Goal: Information Seeking & Learning: Check status

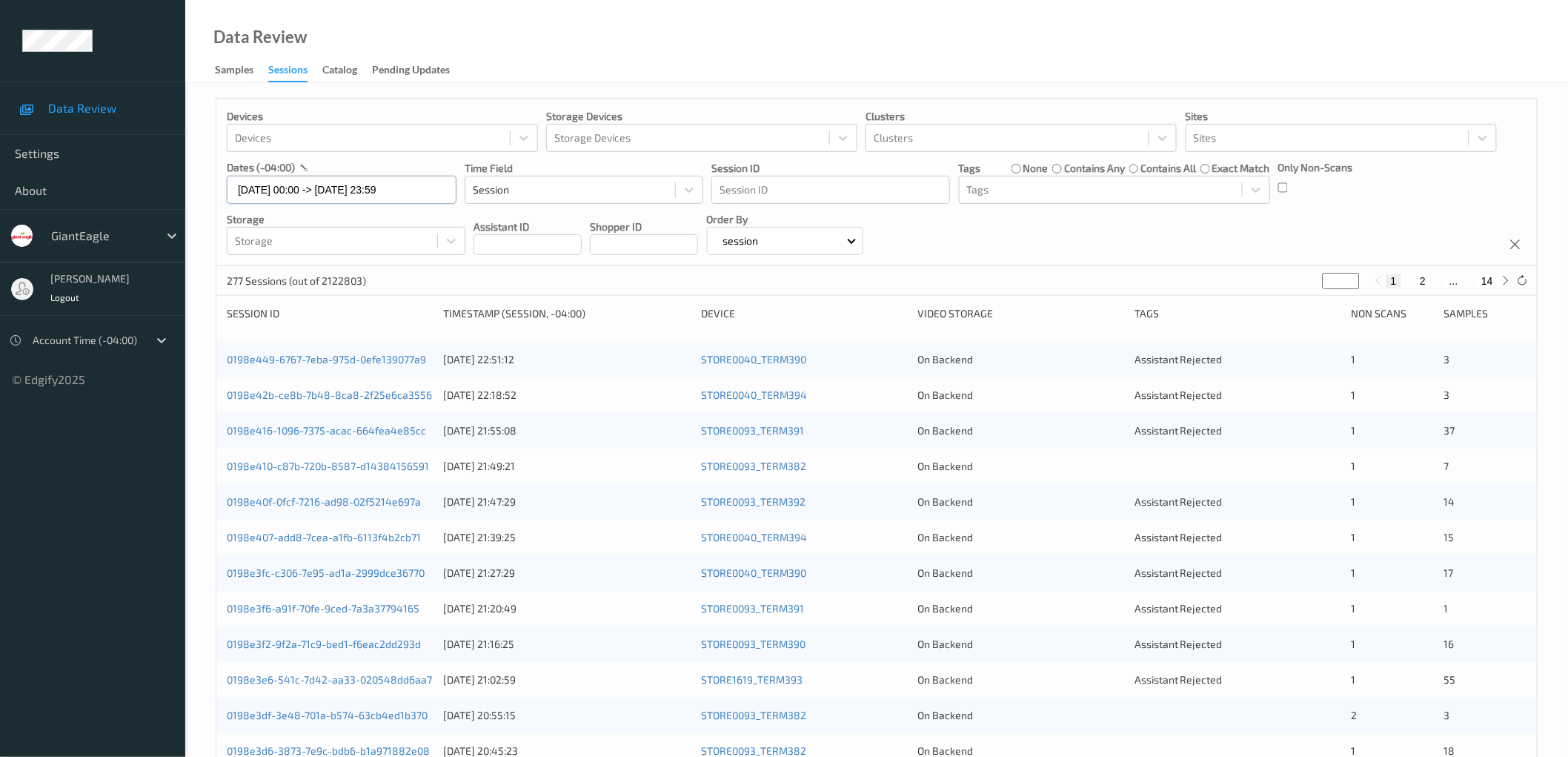
click at [333, 193] on input "[DATE] 00:00 -> [DATE] 23:59" at bounding box center [342, 189] width 230 height 28
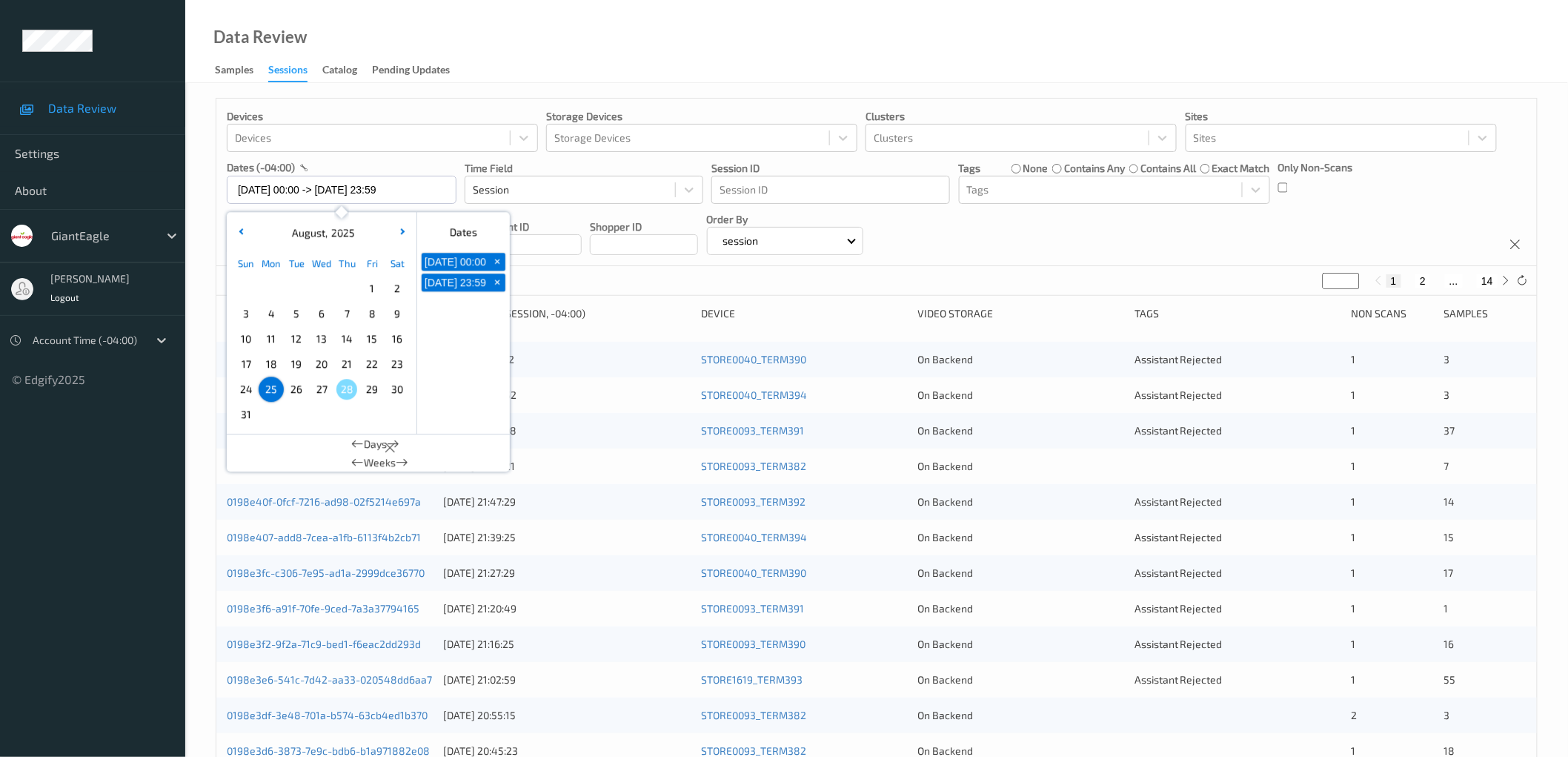
click at [1045, 233] on div "Devices Devices Storage Devices Storage Devices Clusters Clusters Sites Sites d…" at bounding box center [876, 182] width 1321 height 167
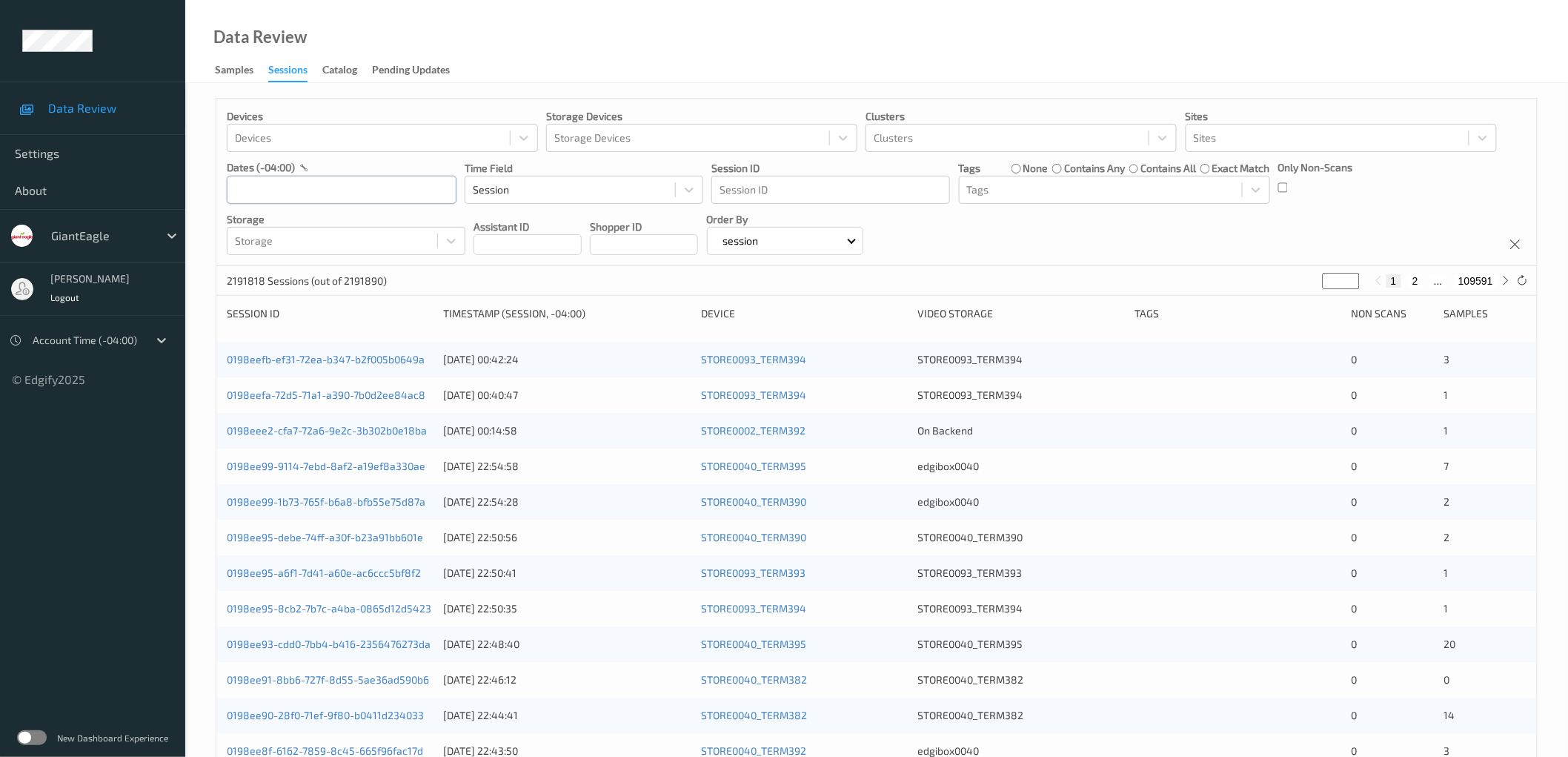
click at [330, 190] on input "text" at bounding box center [342, 189] width 230 height 28
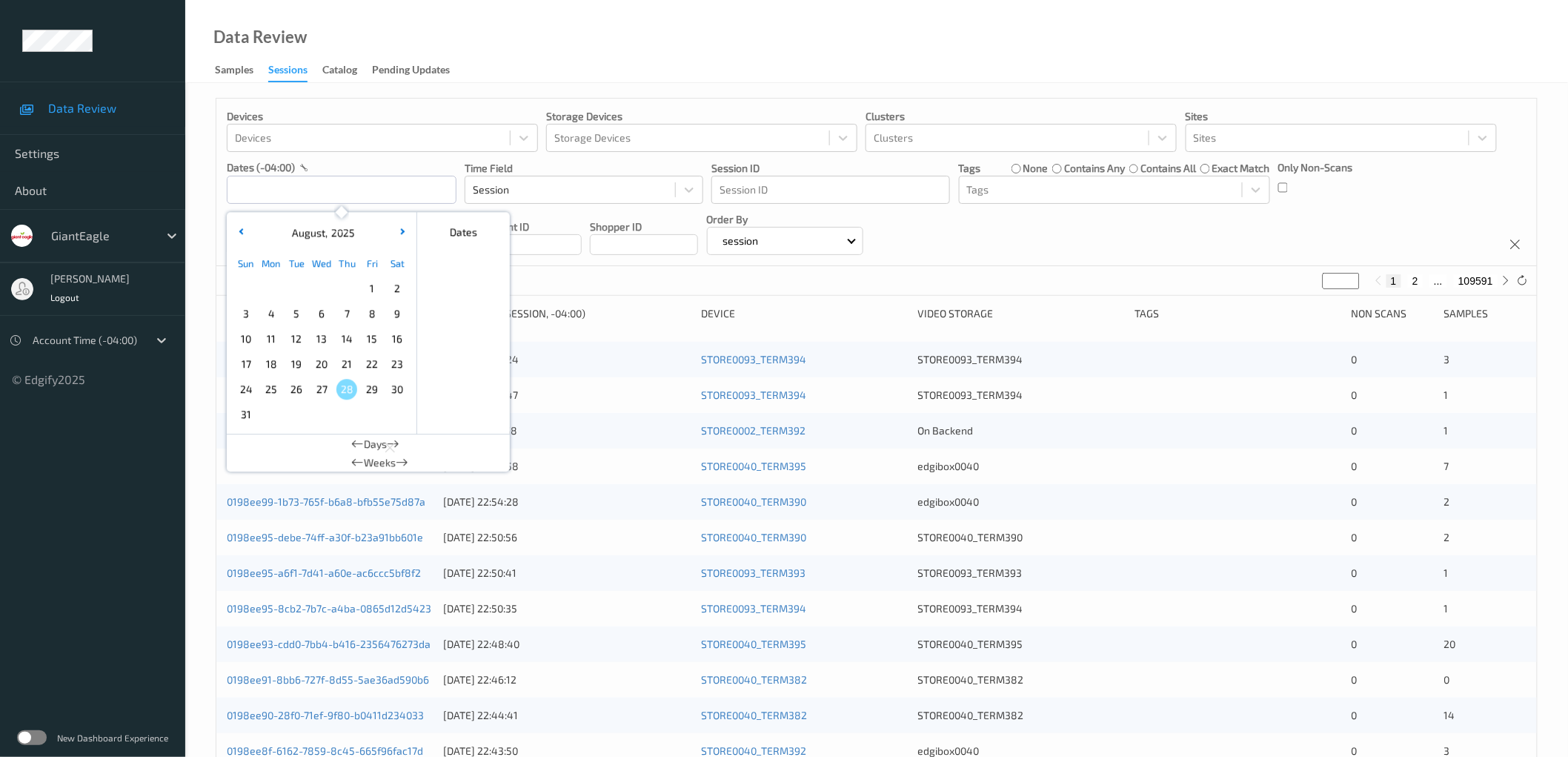
click at [274, 391] on span "25" at bounding box center [271, 389] width 21 height 21
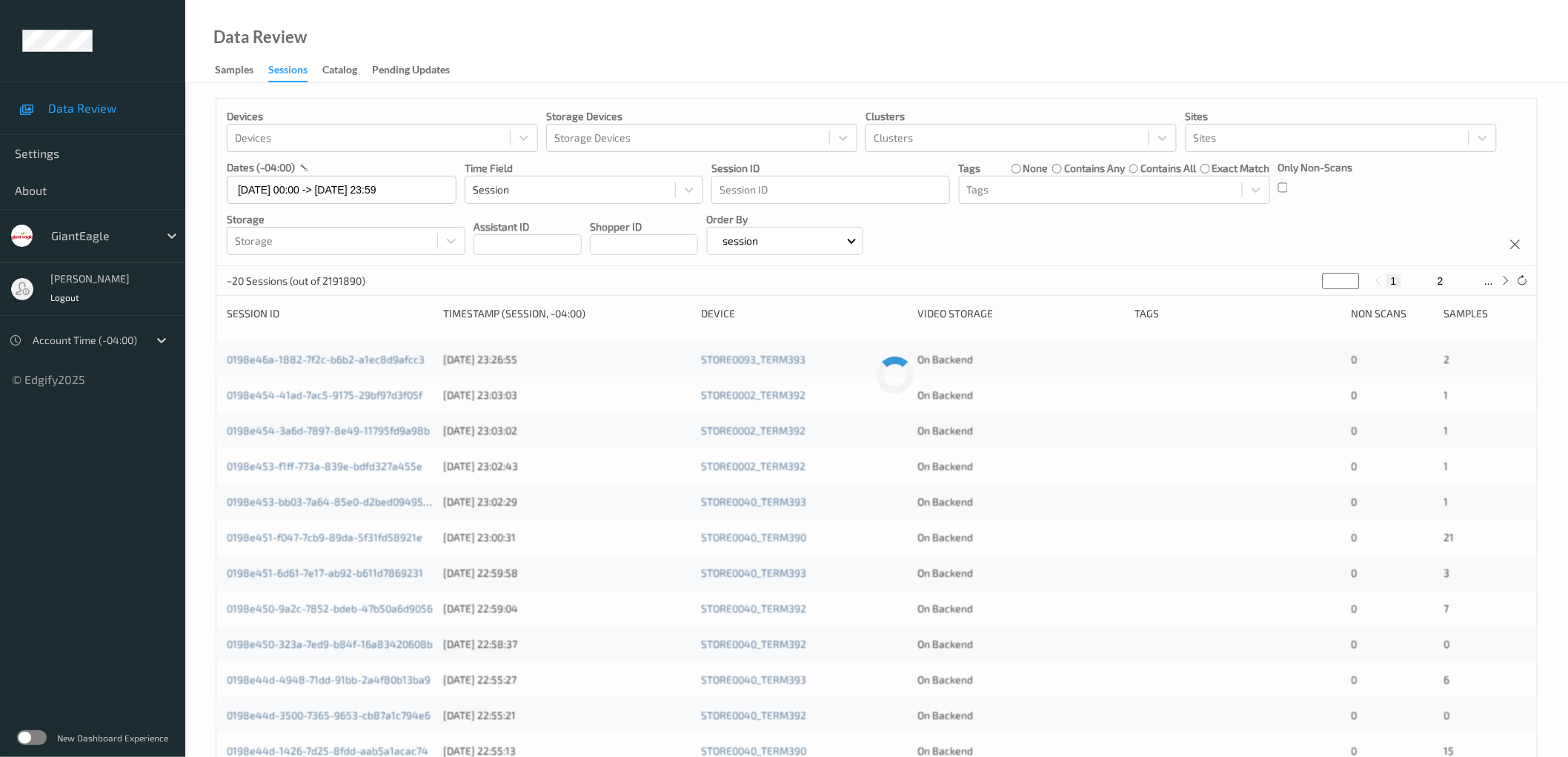
click at [1056, 247] on div "Devices Devices Storage Devices Storage Devices Clusters Clusters Sites Sites d…" at bounding box center [876, 182] width 1321 height 167
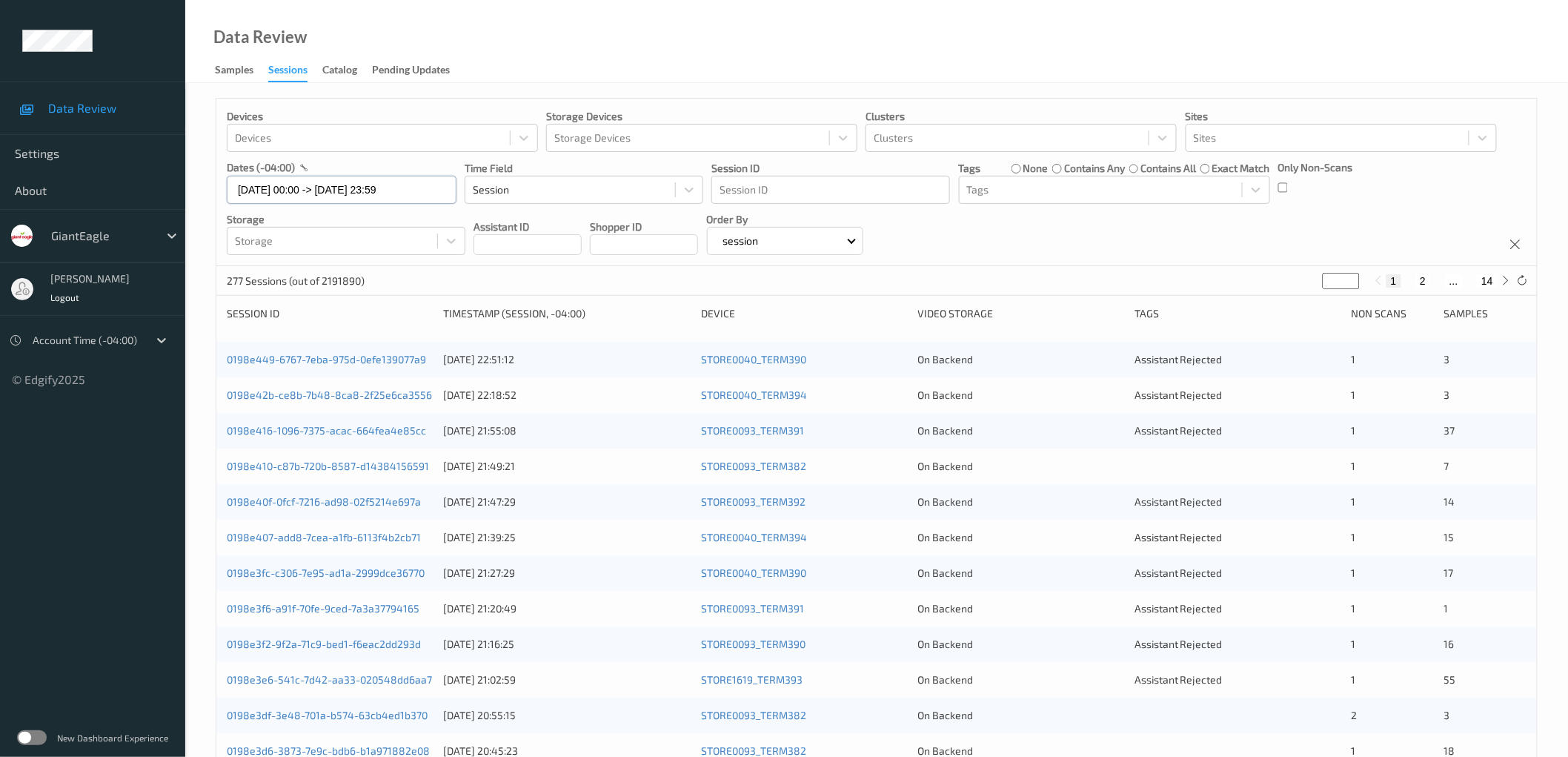
click at [351, 175] on input "[DATE] 00:00 -> [DATE] 23:59" at bounding box center [342, 189] width 230 height 28
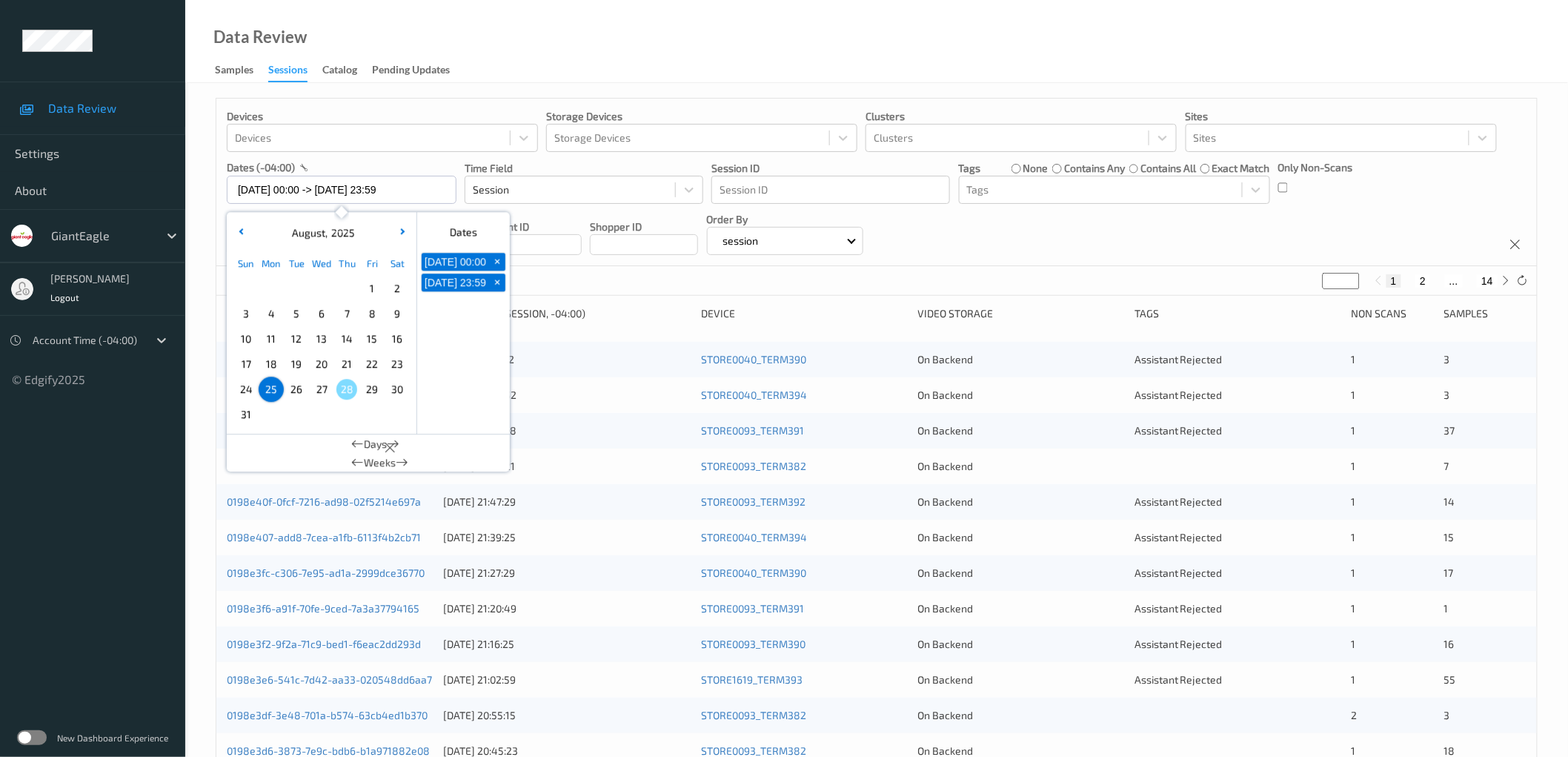
click at [291, 389] on span "26" at bounding box center [297, 389] width 21 height 21
click at [1075, 227] on div "Devices Devices Storage Devices Storage Devices Clusters Clusters Sites Sites d…" at bounding box center [876, 182] width 1321 height 167
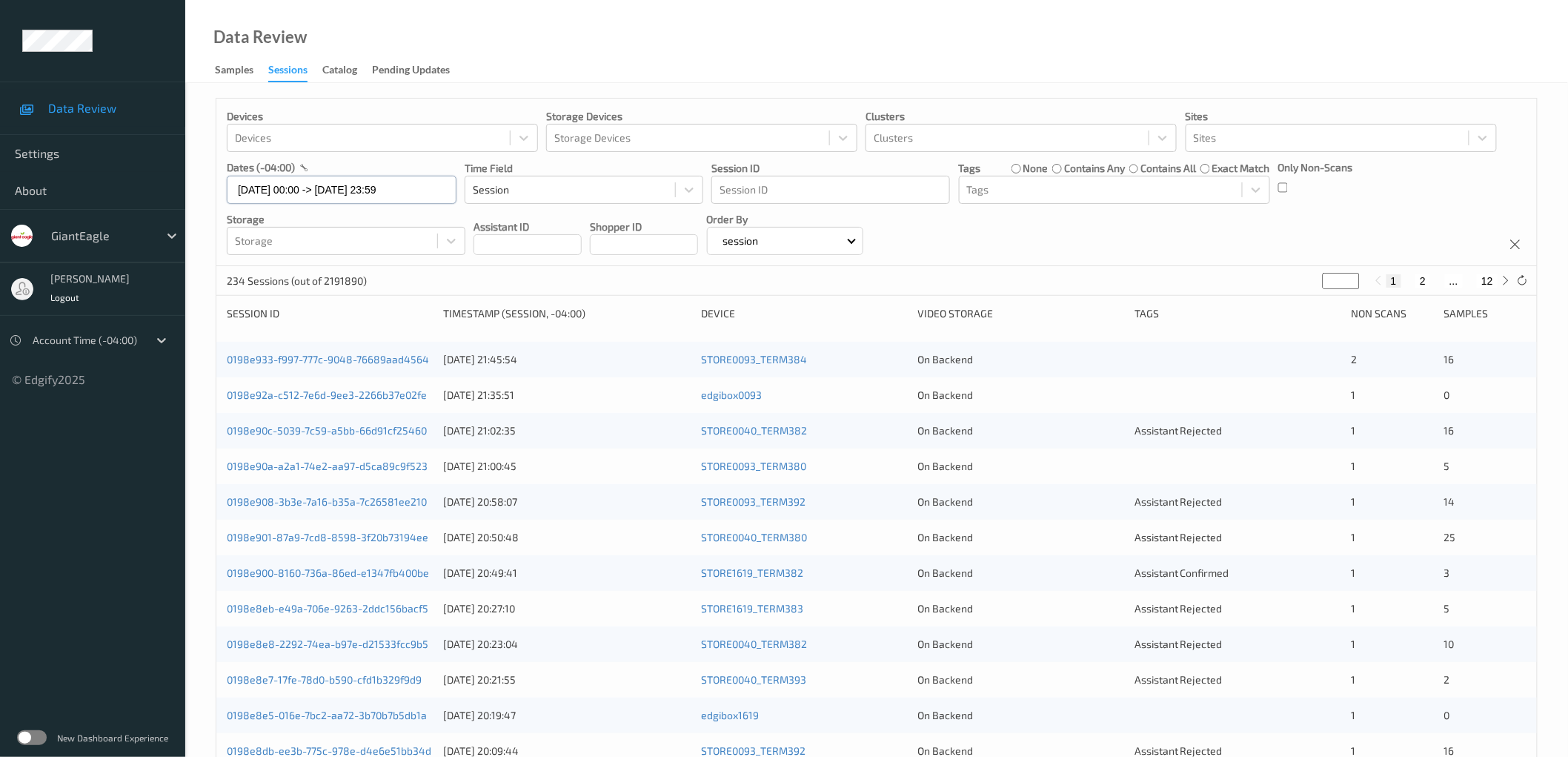
click at [384, 181] on input "[DATE] 00:00 -> [DATE] 23:59" at bounding box center [342, 189] width 230 height 28
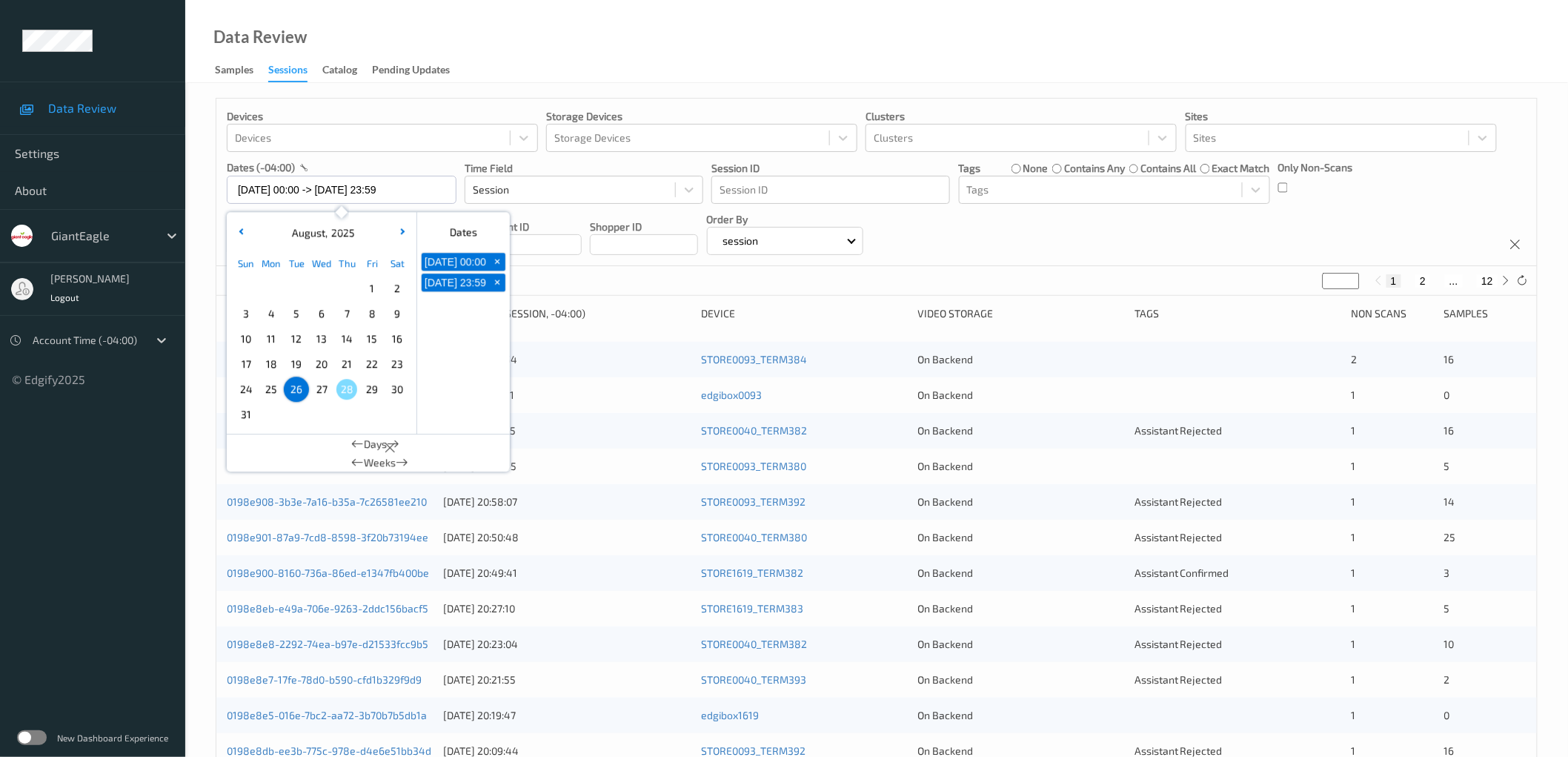
click at [324, 389] on span "27" at bounding box center [321, 389] width 21 height 21
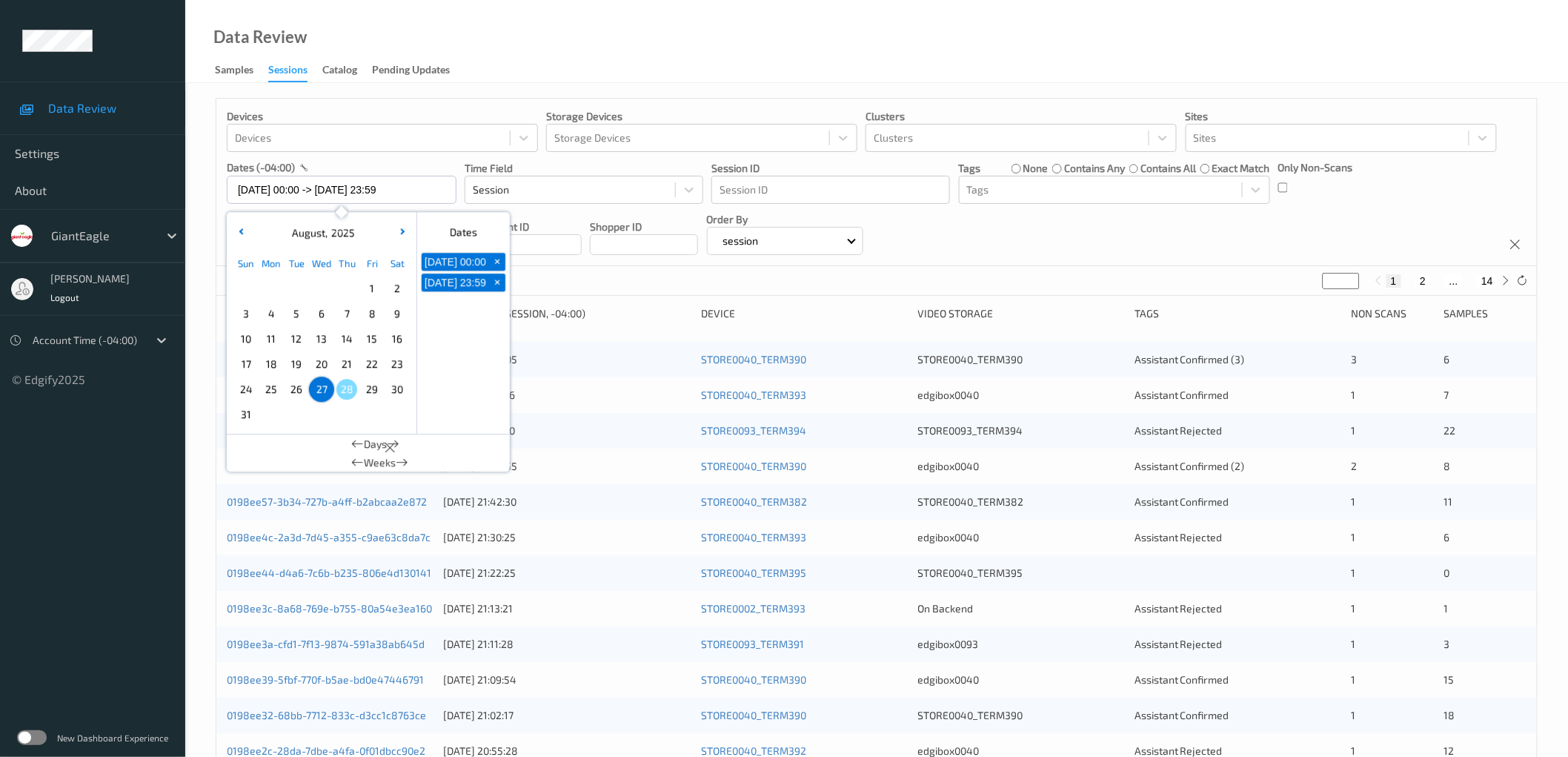
click at [1058, 231] on div "Devices Devices Storage Devices Storage Devices Clusters Clusters Sites Sites d…" at bounding box center [876, 182] width 1321 height 167
click at [370, 188] on input "[DATE] 00:00 -> [DATE] 23:59" at bounding box center [342, 189] width 230 height 28
click at [245, 336] on span "10" at bounding box center [246, 339] width 21 height 21
click at [290, 339] on span "12" at bounding box center [297, 339] width 21 height 21
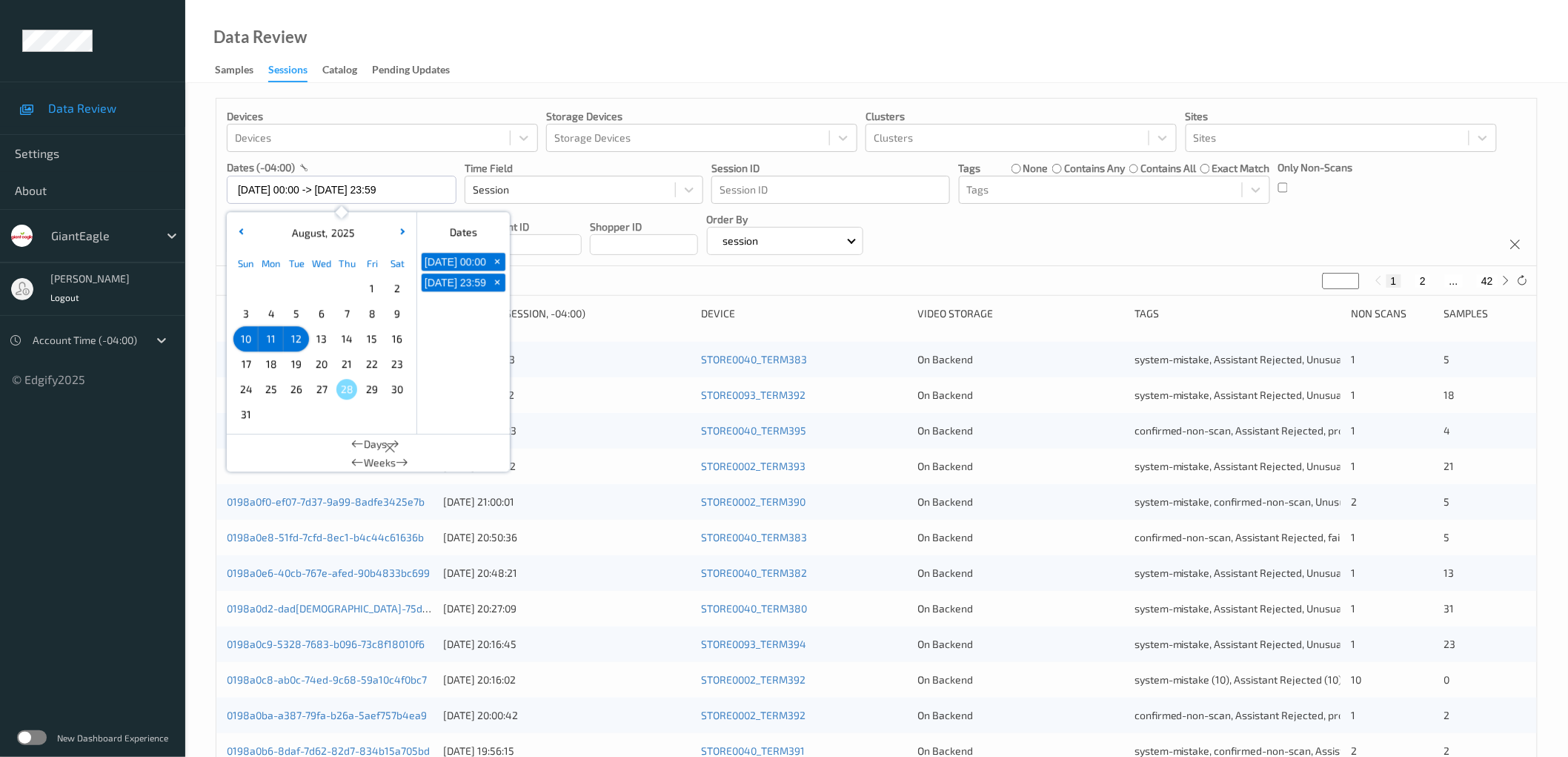
click at [1031, 247] on div "Devices Devices Storage Devices Storage Devices Clusters Clusters Sites Sites d…" at bounding box center [876, 182] width 1321 height 167
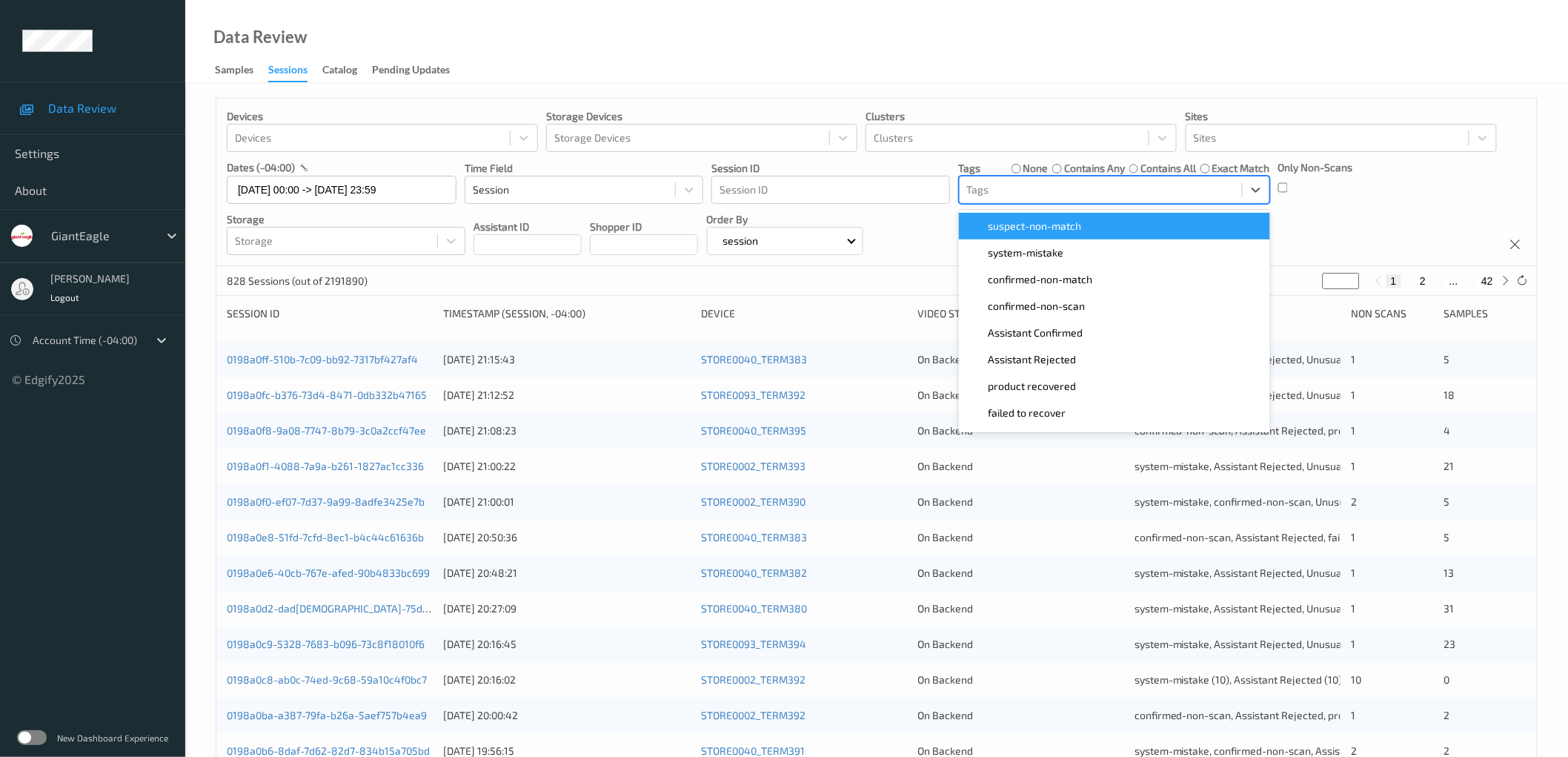
click at [1068, 187] on div at bounding box center [1100, 190] width 267 height 17
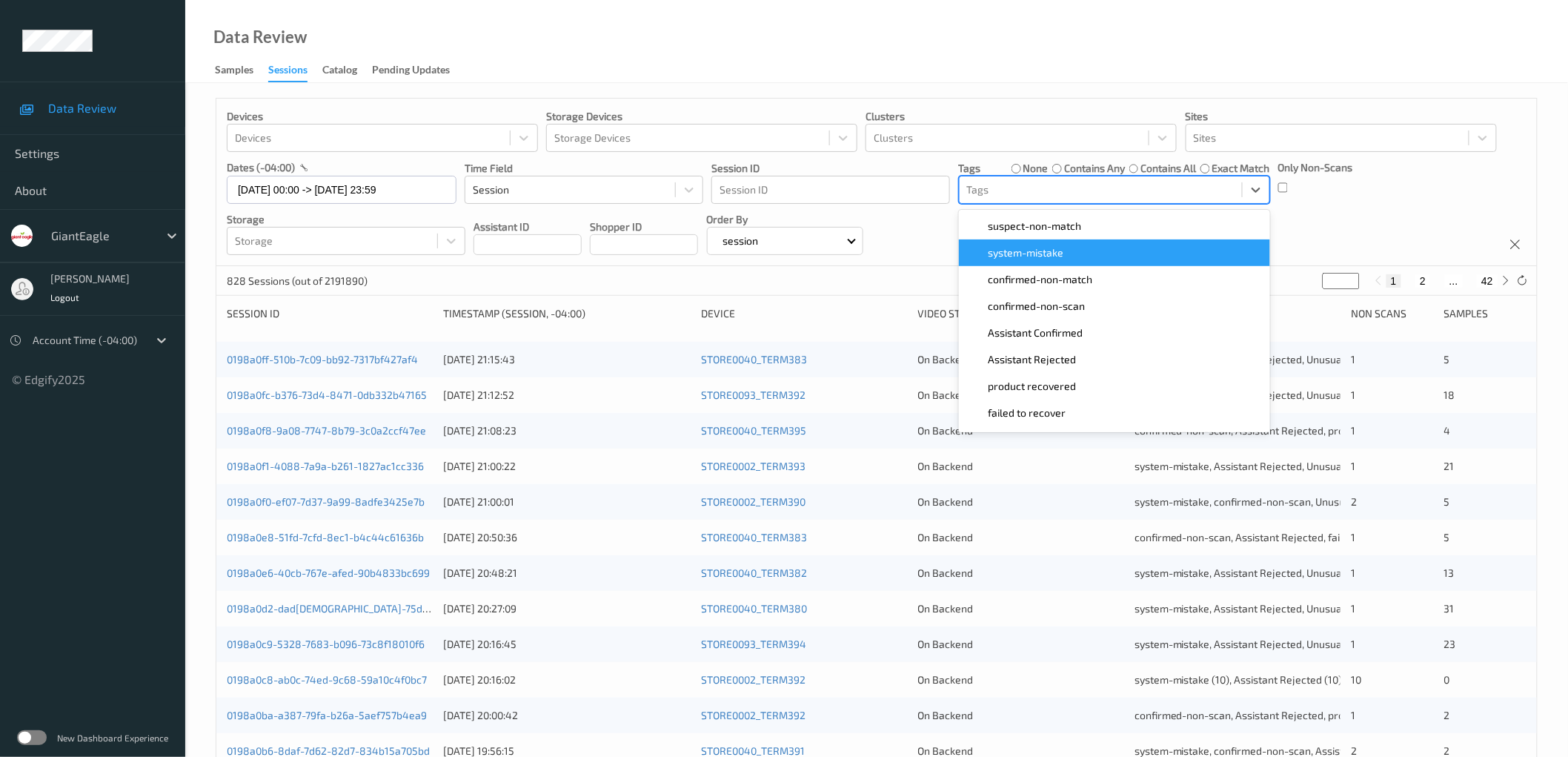
click at [1068, 261] on div "system-mistake" at bounding box center [1114, 253] width 311 height 27
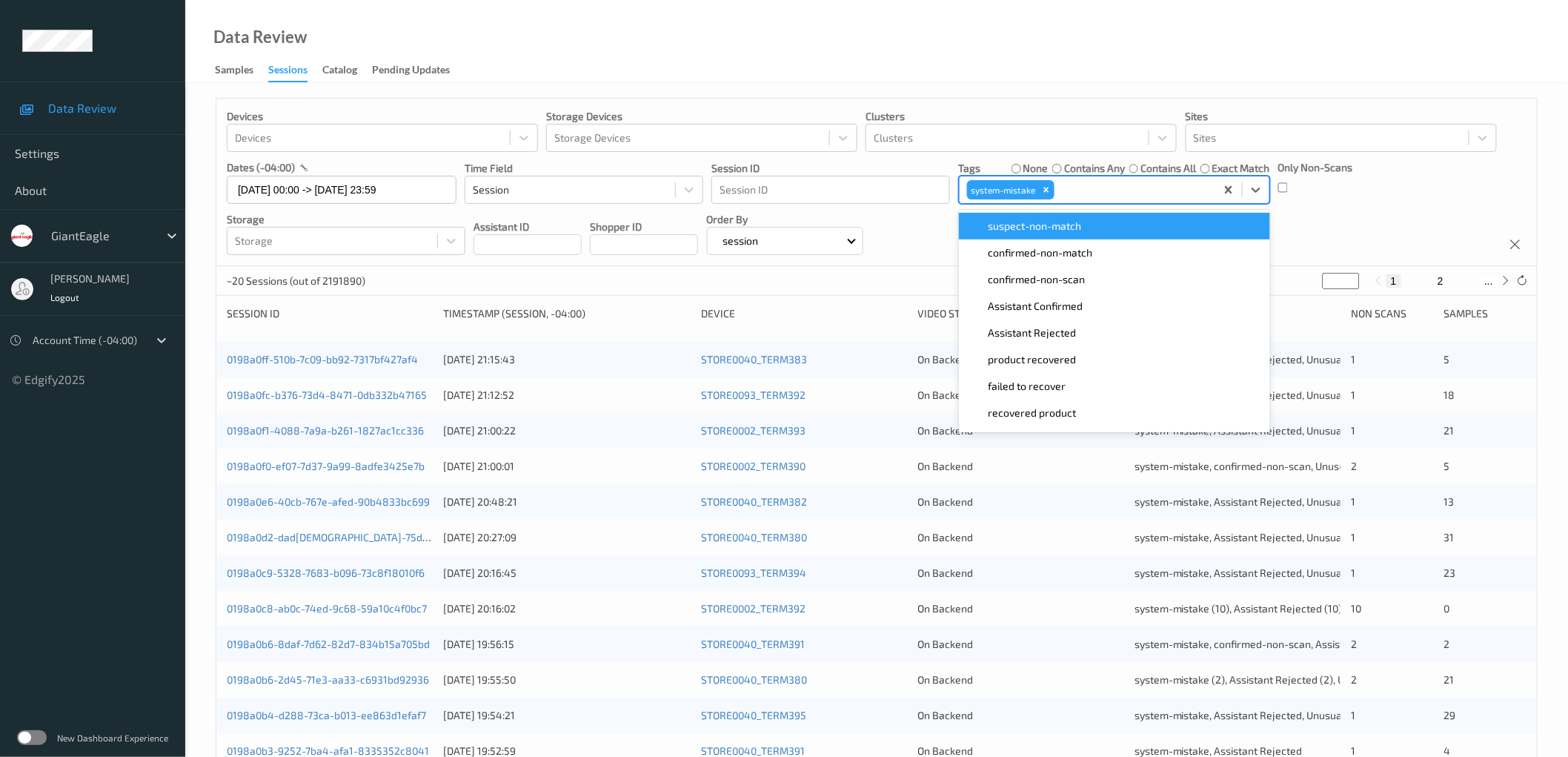
click at [1345, 221] on div "Devices Devices Storage Devices Storage Devices Clusters Clusters Sites Sites d…" at bounding box center [876, 182] width 1321 height 167
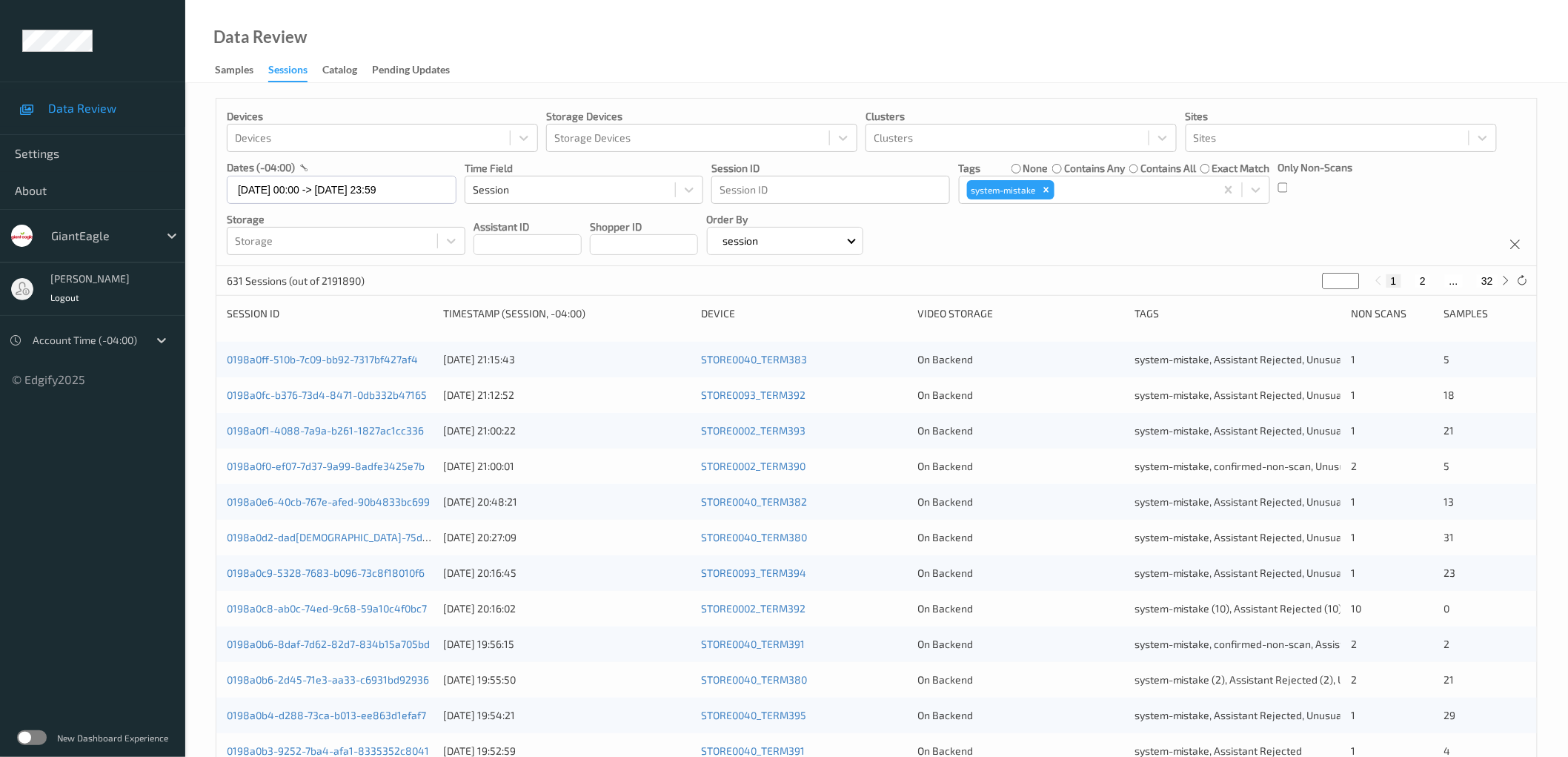
click at [1084, 42] on div "Data Review Samples Sessions Catalog Pending Updates" at bounding box center [876, 41] width 1382 height 83
click at [304, 188] on input "[DATE] 00:00 -> [DATE] 23:59" at bounding box center [342, 189] width 230 height 28
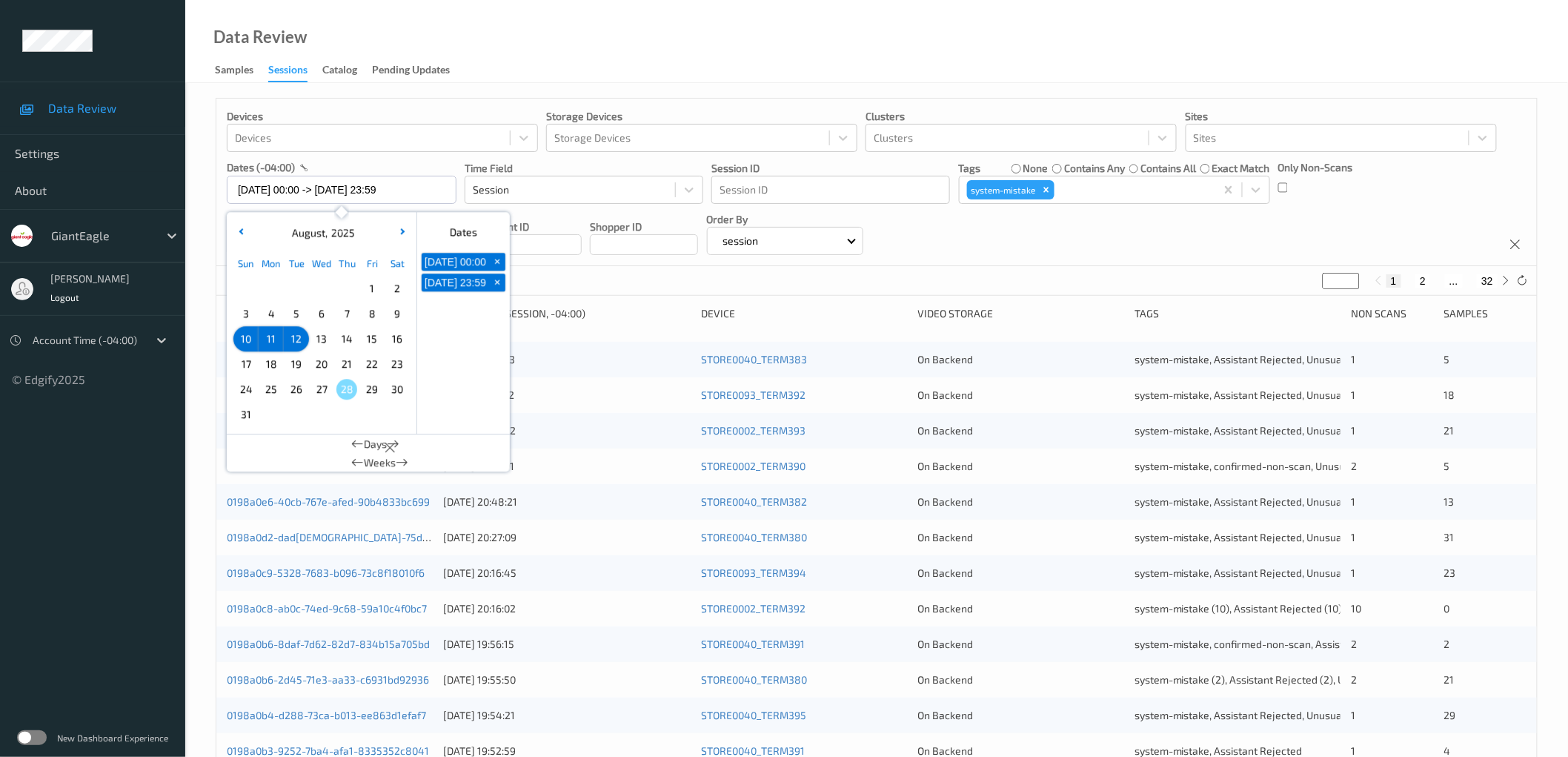
click at [248, 316] on span "3" at bounding box center [246, 313] width 21 height 21
click at [244, 340] on span "10" at bounding box center [246, 339] width 21 height 21
type input "[DATE] 00:00 -> [DATE] 23:59"
click at [1104, 242] on div "Devices Devices Storage Devices Storage Devices Clusters Clusters Sites Sites d…" at bounding box center [876, 182] width 1321 height 167
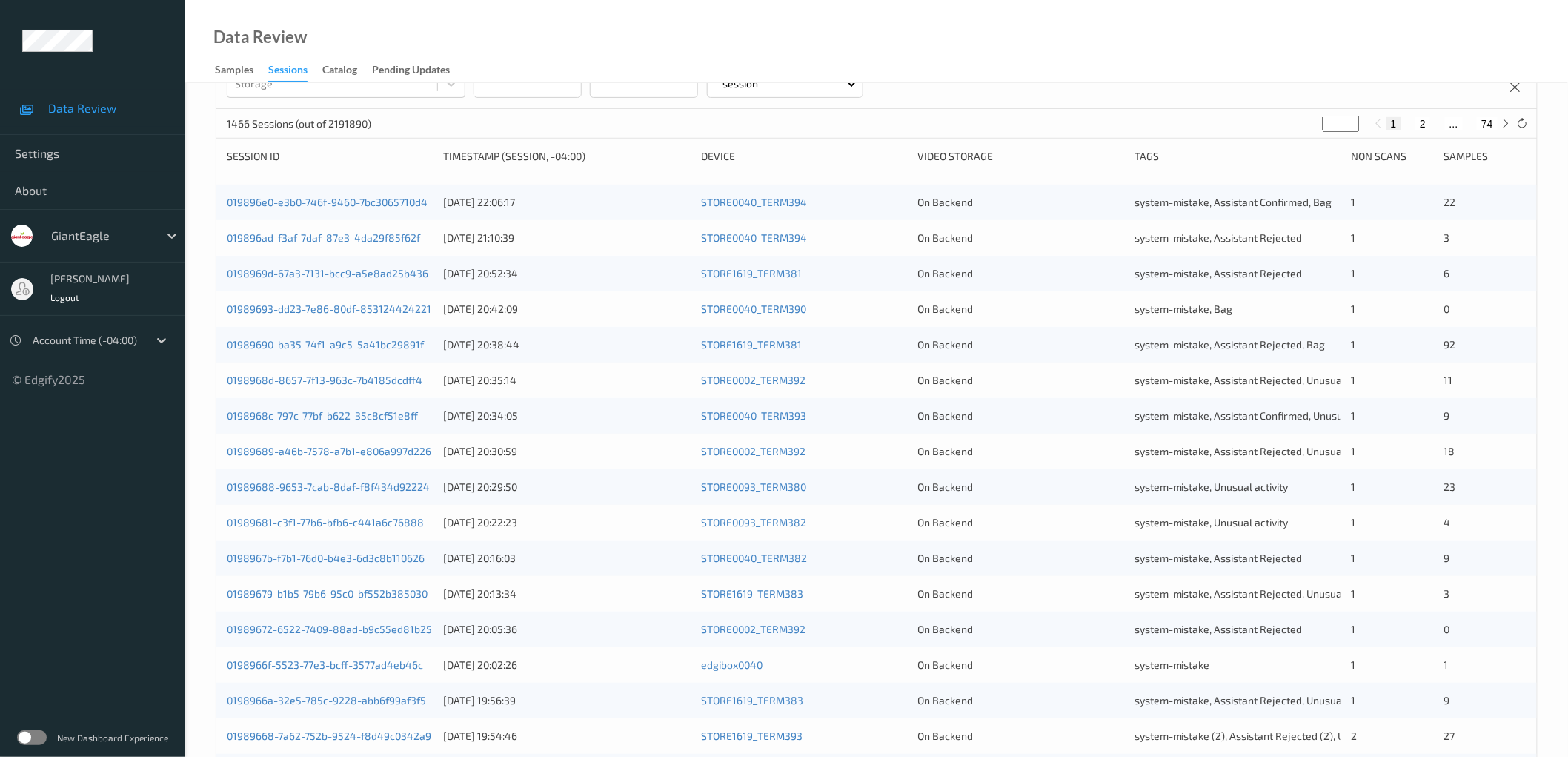
scroll to position [163, 0]
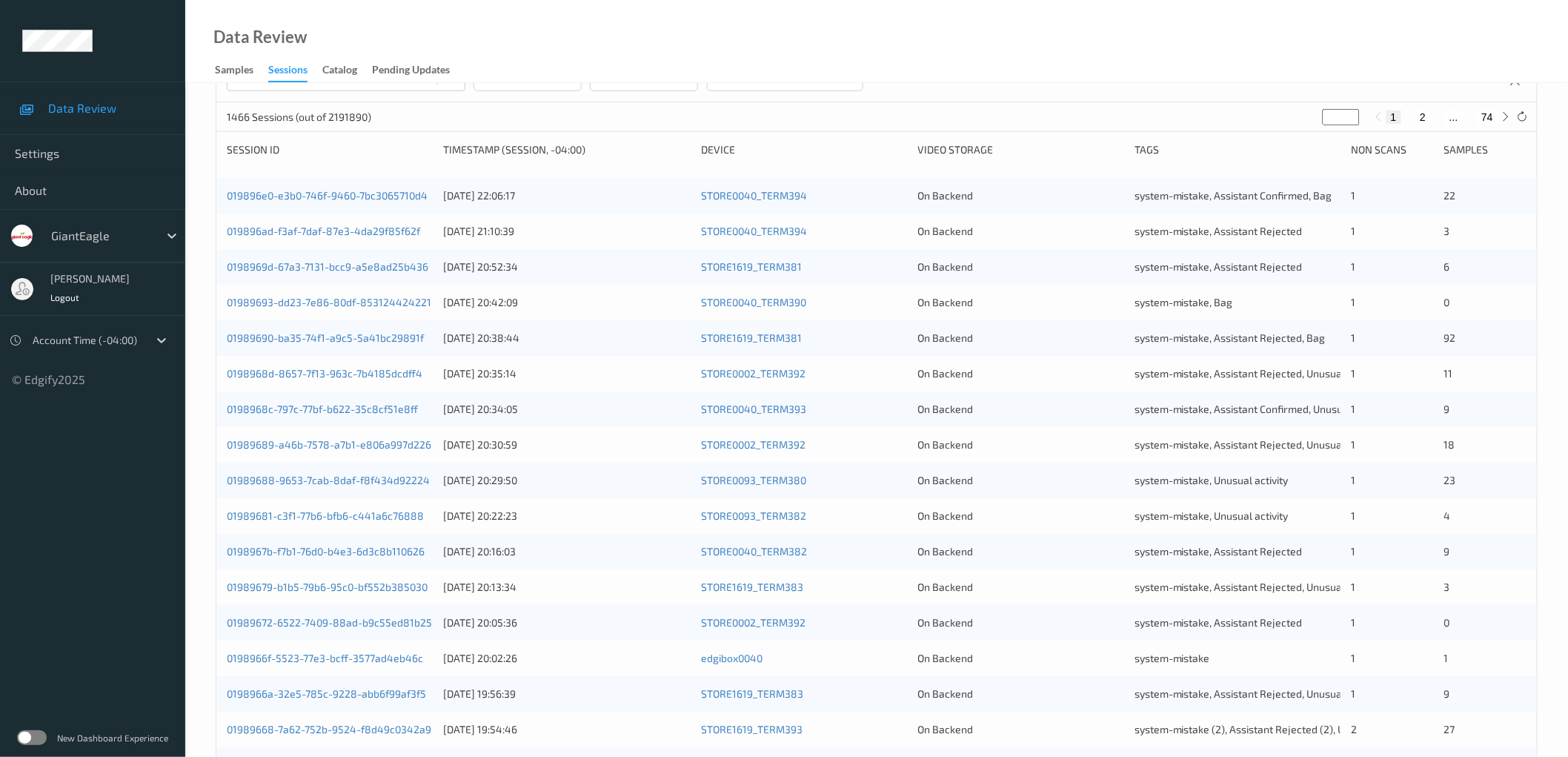
type input "*"
click at [1348, 117] on input "*" at bounding box center [1341, 117] width 37 height 17
type input "*"
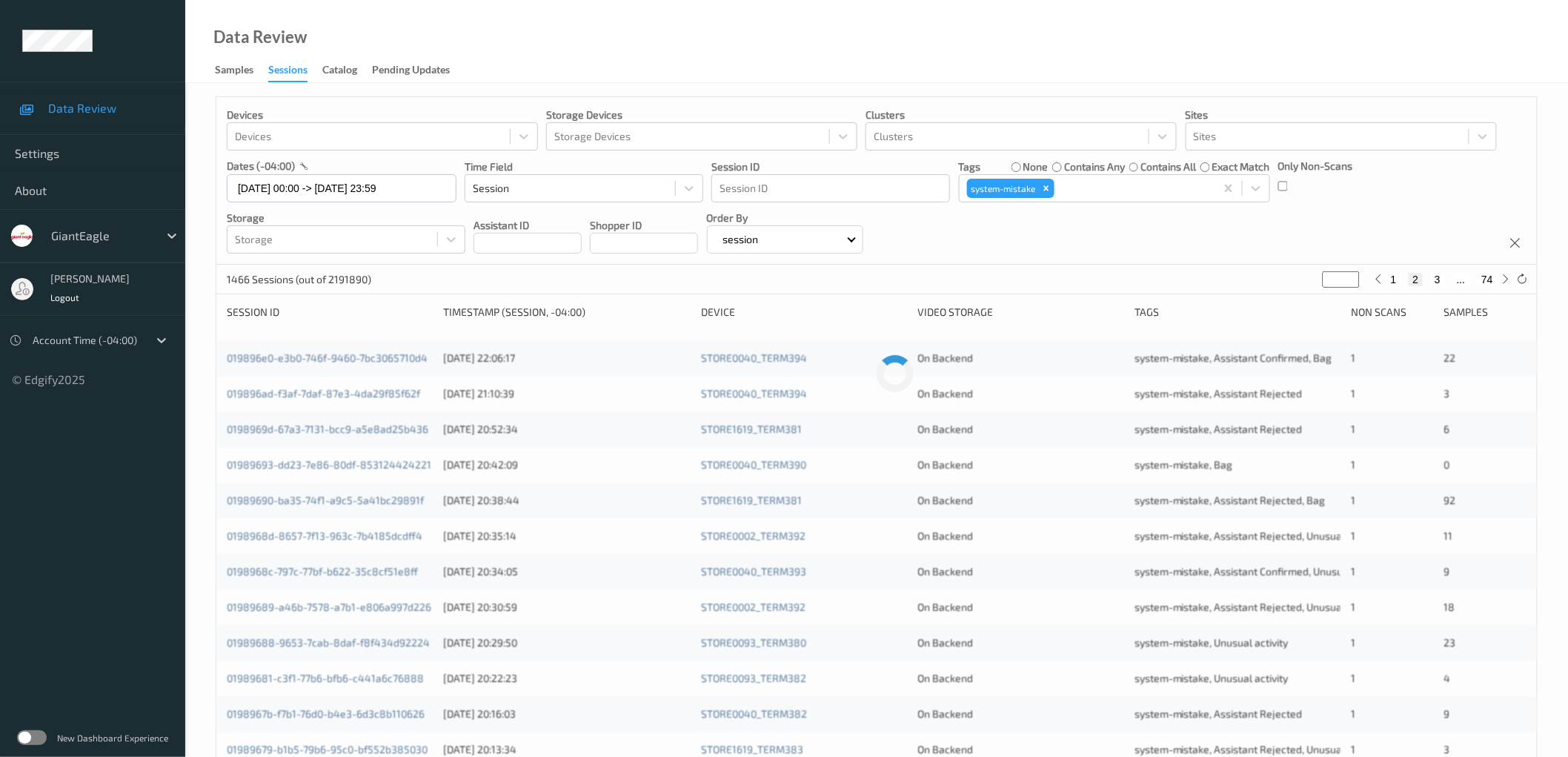
scroll to position [0, 0]
click at [1334, 286] on input "*" at bounding box center [1341, 281] width 37 height 17
type input "*"
type input "**"
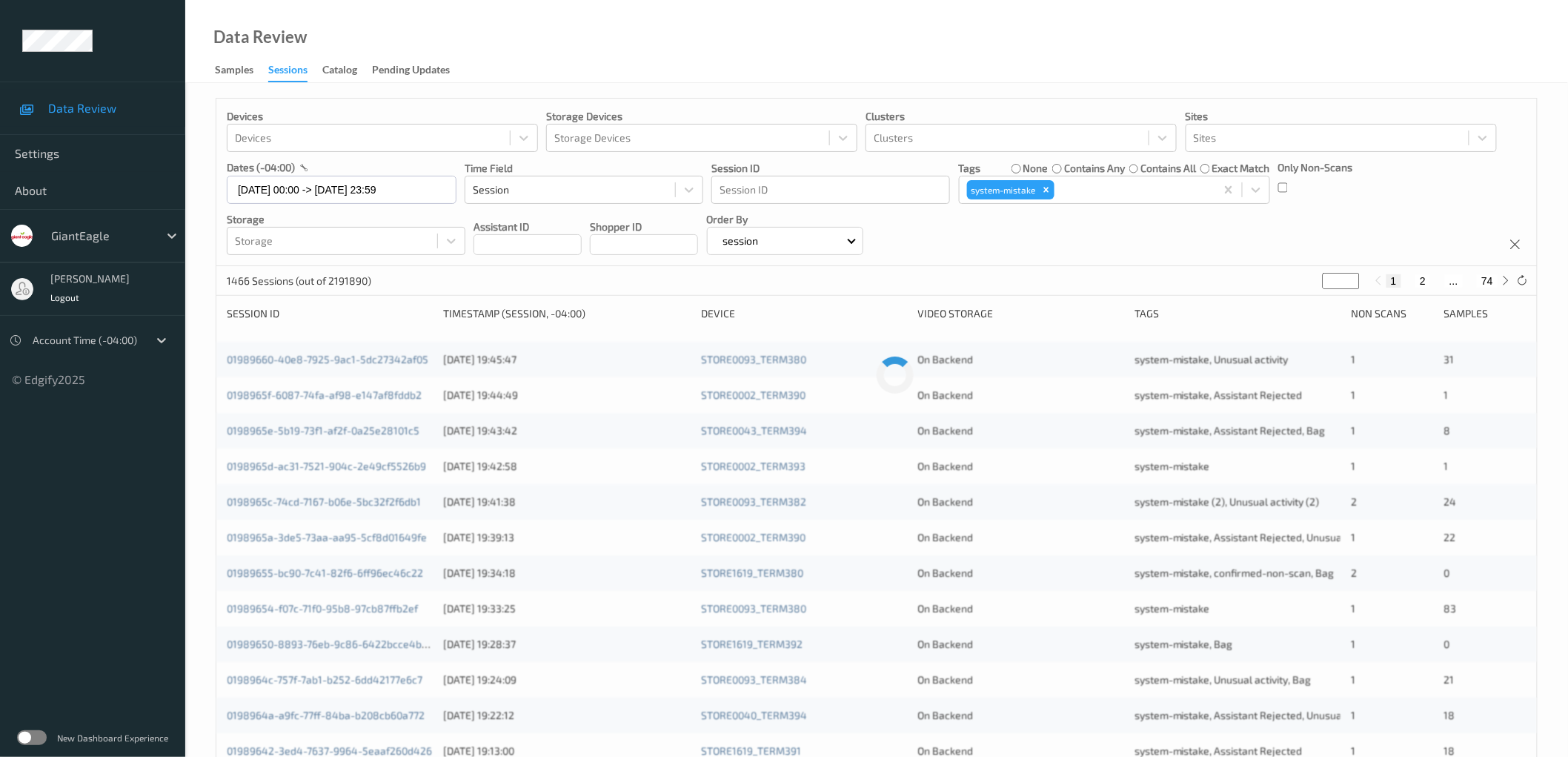
type input "**"
click at [1329, 280] on input "**" at bounding box center [1341, 281] width 37 height 17
type input "*"
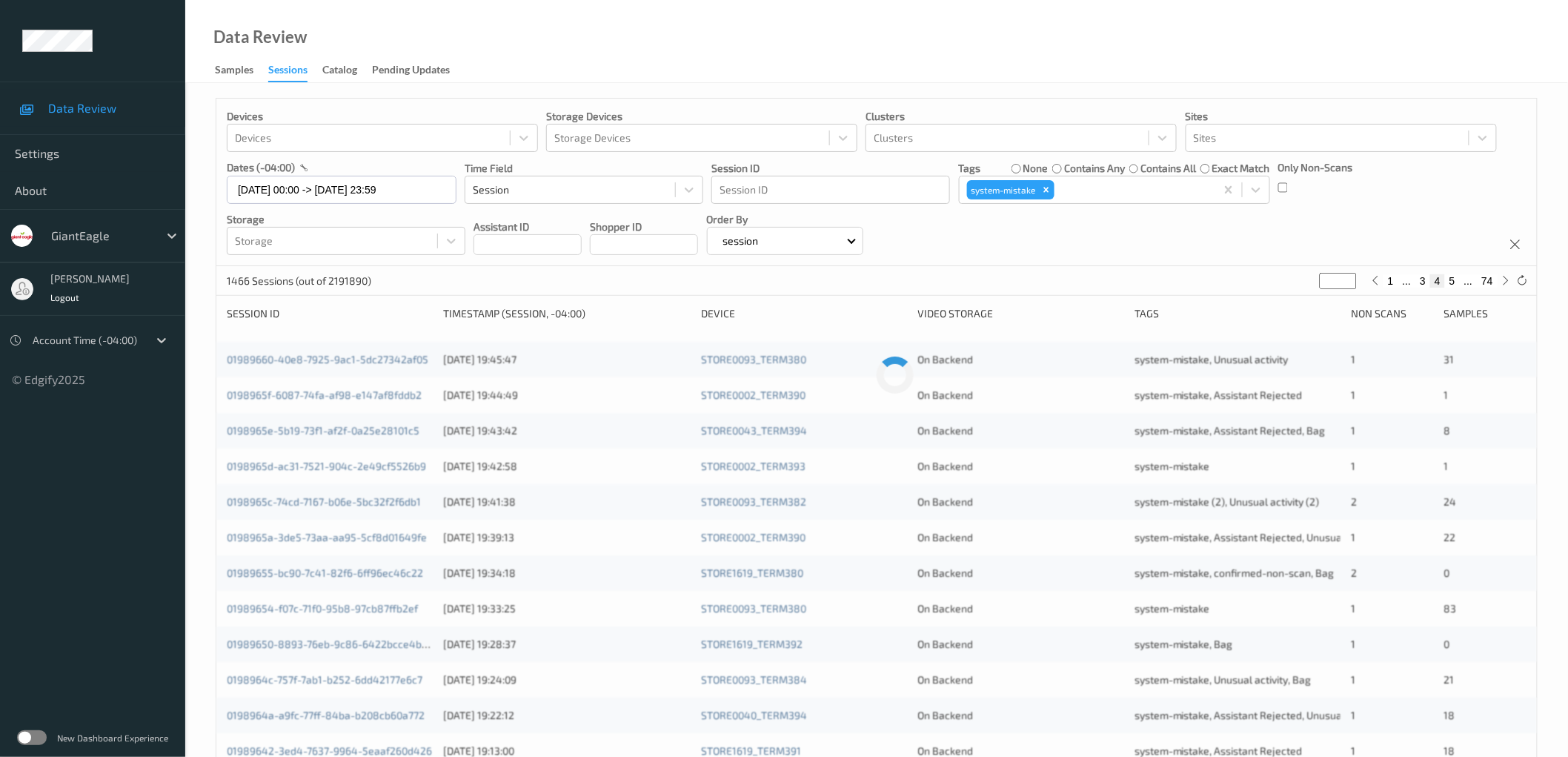
type input "*"
type input "**"
type input "*"
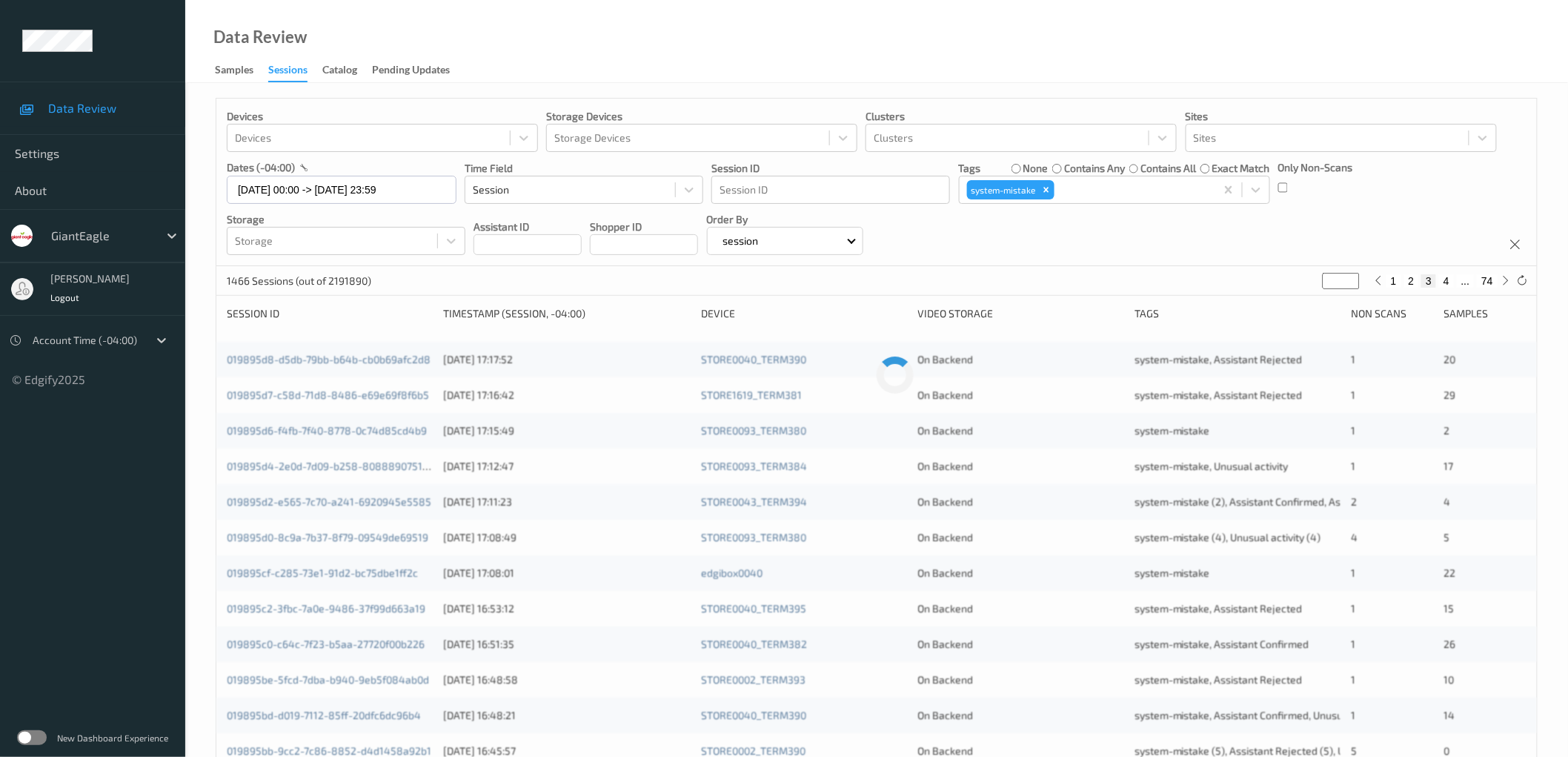
type input "**"
click at [1226, 232] on div "Devices Devices Storage Devices Storage Devices Clusters Clusters Sites Sites d…" at bounding box center [876, 182] width 1321 height 167
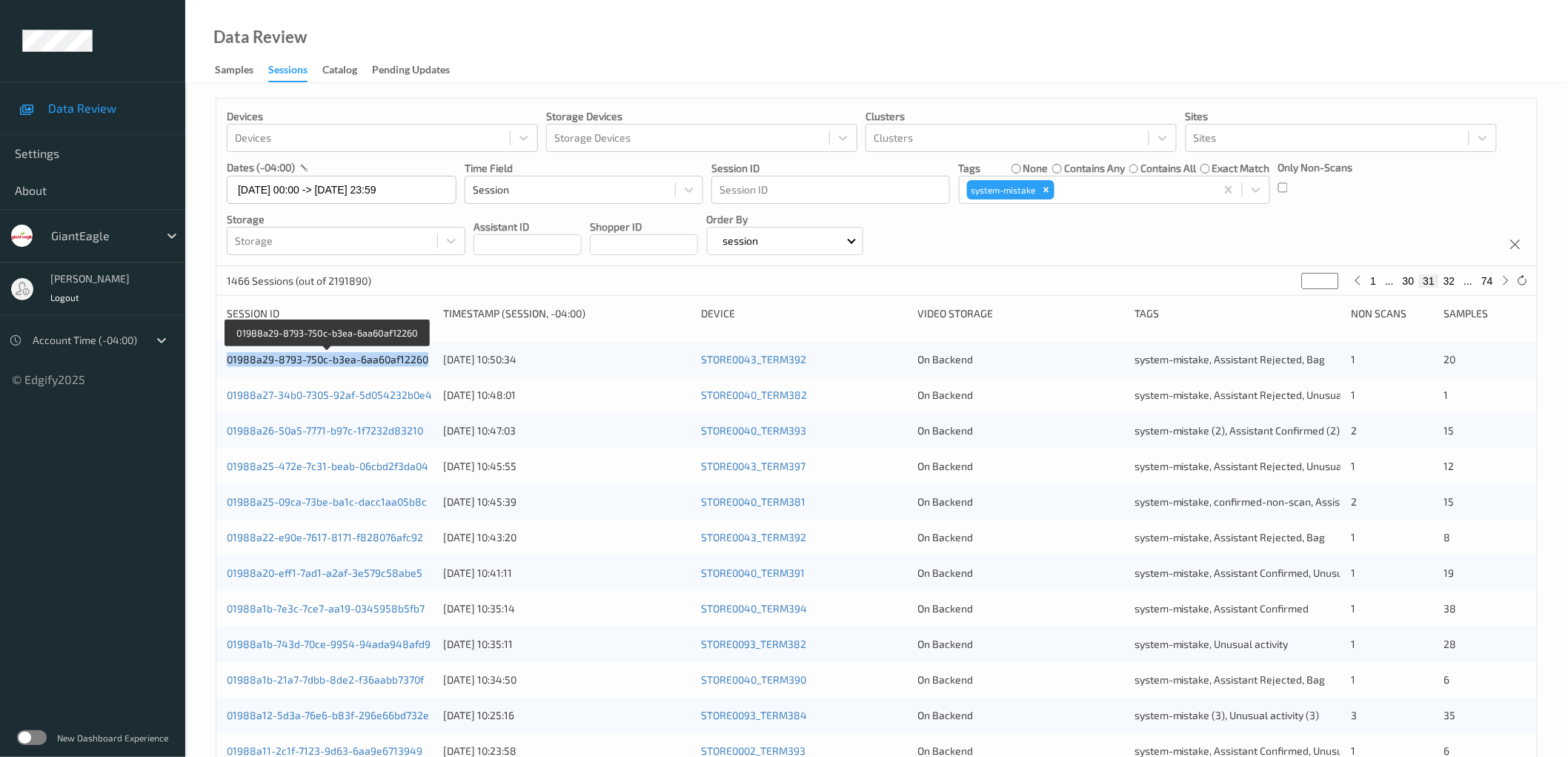
drag, startPoint x: 220, startPoint y: 359, endPoint x: 426, endPoint y: 360, distance: 206.0
click at [426, 360] on div "01988a29-8793-750c-b3ea-6aa60af12260 [DATE] 10:50:34 STORE0043_TERM392 On Backe…" at bounding box center [876, 359] width 1321 height 36
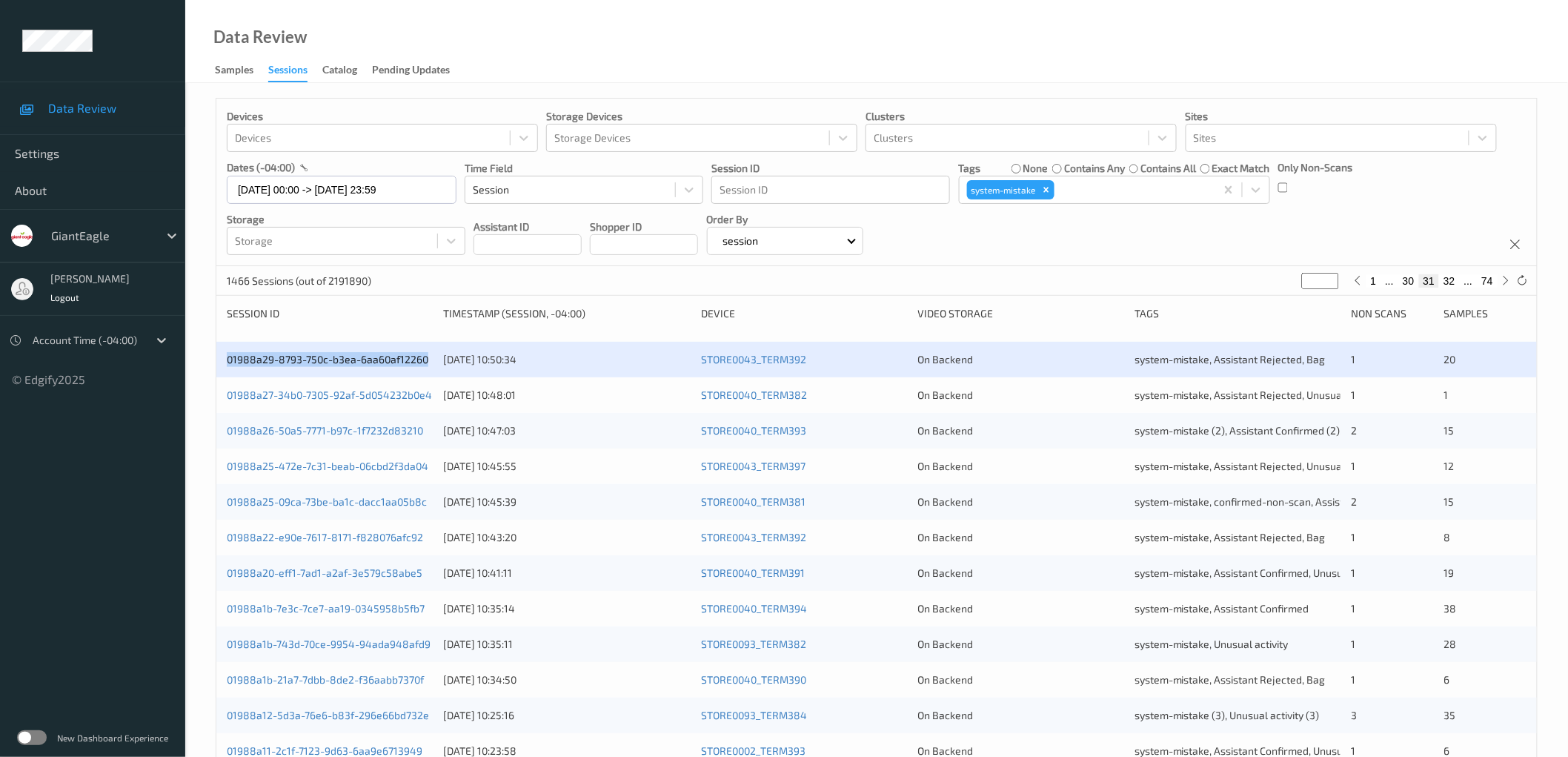
copy link "01988a29-8793-750c-b3ea-6aa60af12260"
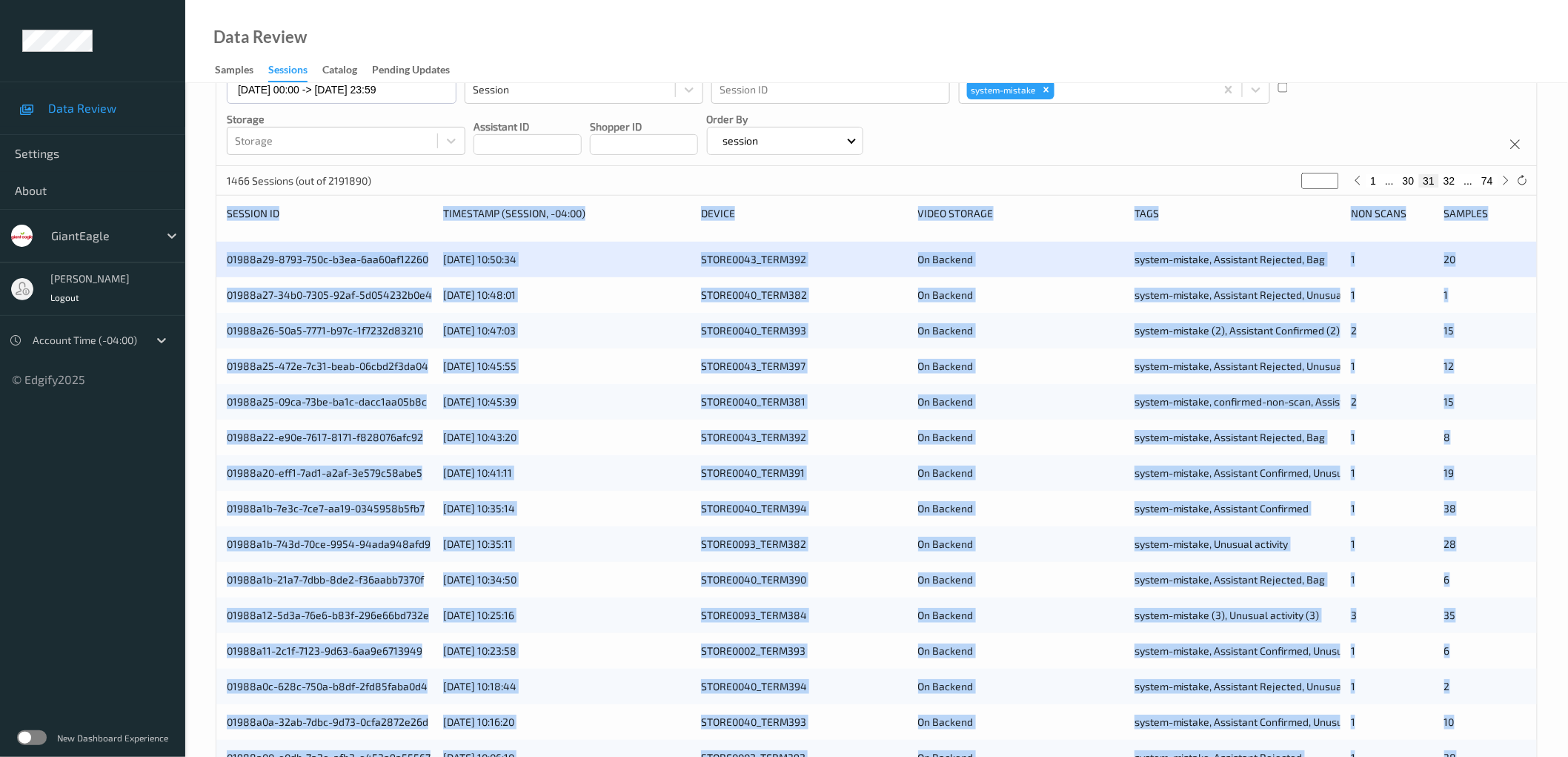
scroll to position [358, 0]
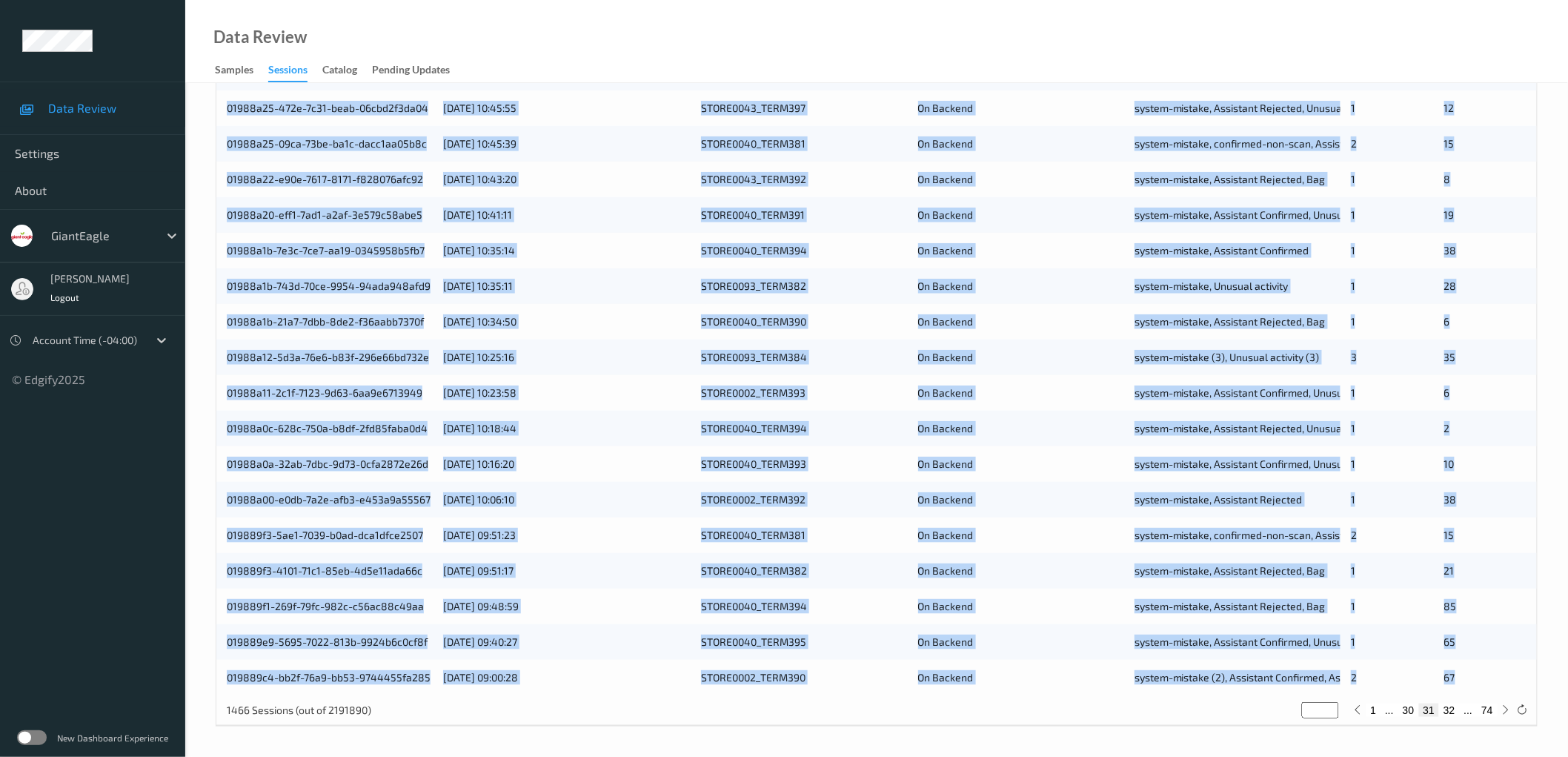
drag, startPoint x: 217, startPoint y: 315, endPoint x: 1473, endPoint y: 681, distance: 1308.2
click at [1473, 681] on div "Devices Devices Storage Devices Storage Devices Clusters Clusters Sites Sites d…" at bounding box center [876, 232] width 1322 height 986
copy div "Session ID Timestamp (Session, -04:00) Device Video Storage Tags Non Scans Samp…"
click at [1446, 710] on button "32" at bounding box center [1449, 710] width 21 height 13
type input "**"
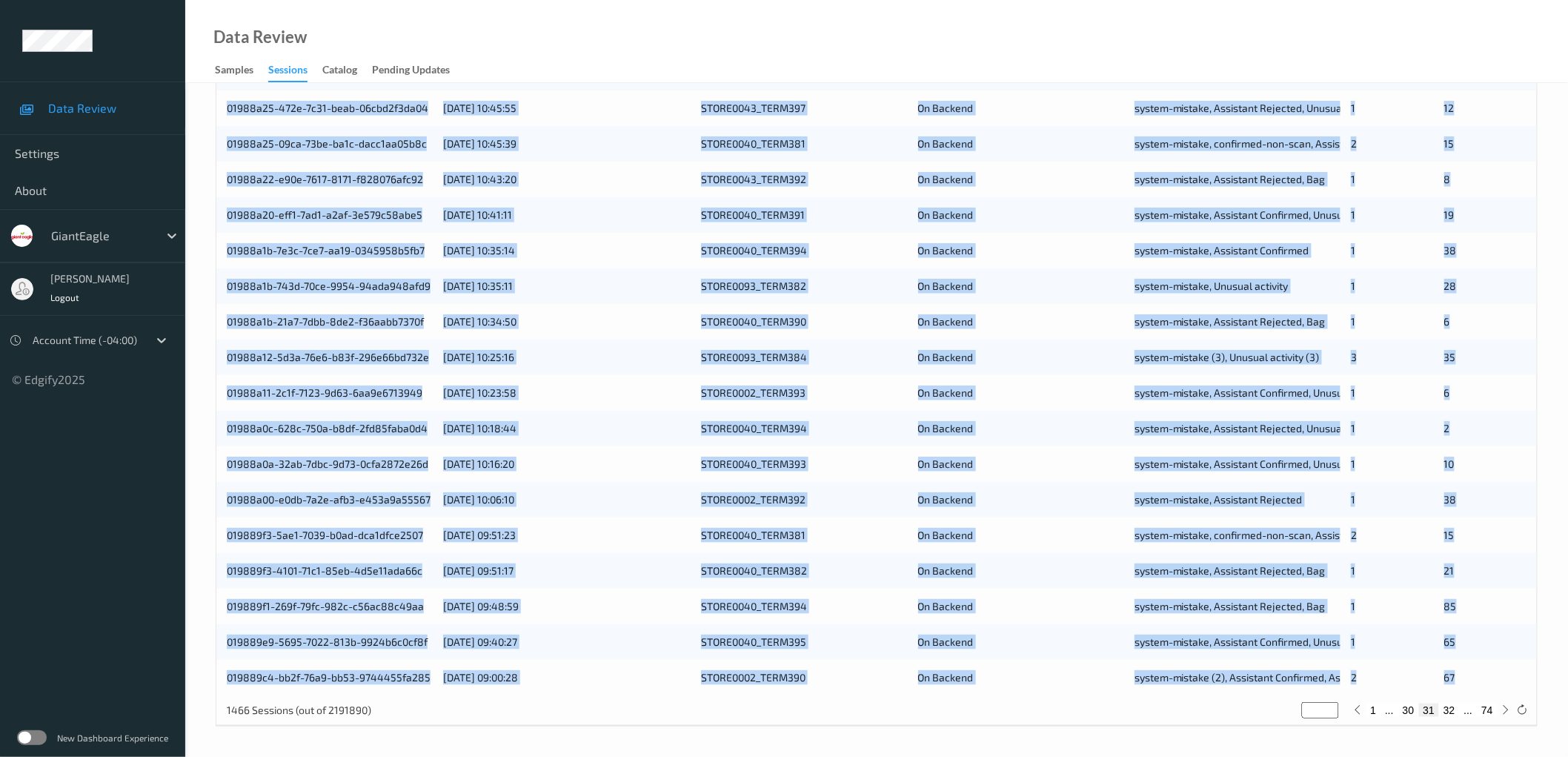
type input "**"
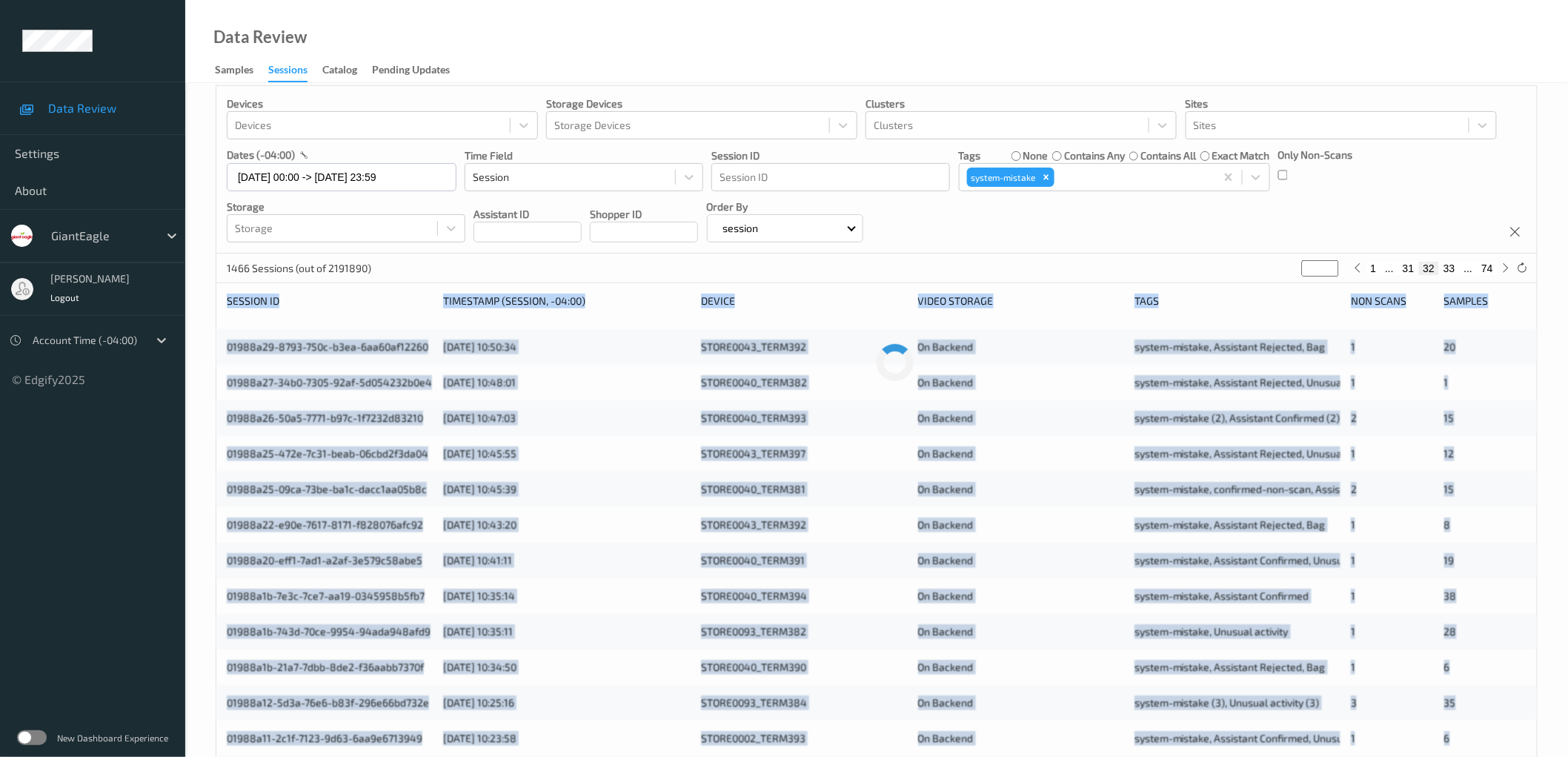
scroll to position [0, 0]
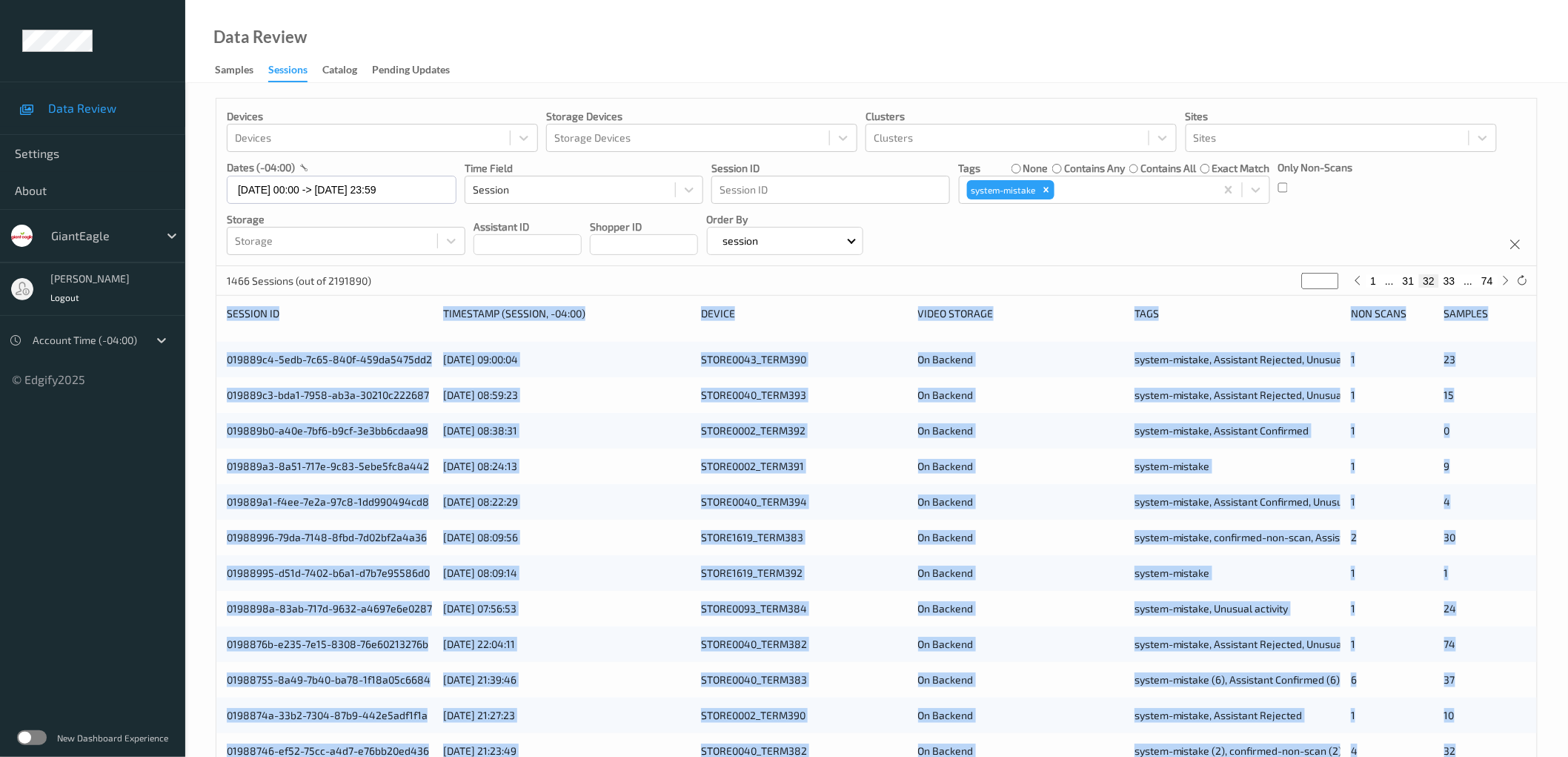
click at [212, 349] on div "Devices Devices Storage Devices Storage Devices Clusters Clusters Sites Sites d…" at bounding box center [876, 599] width 1382 height 1032
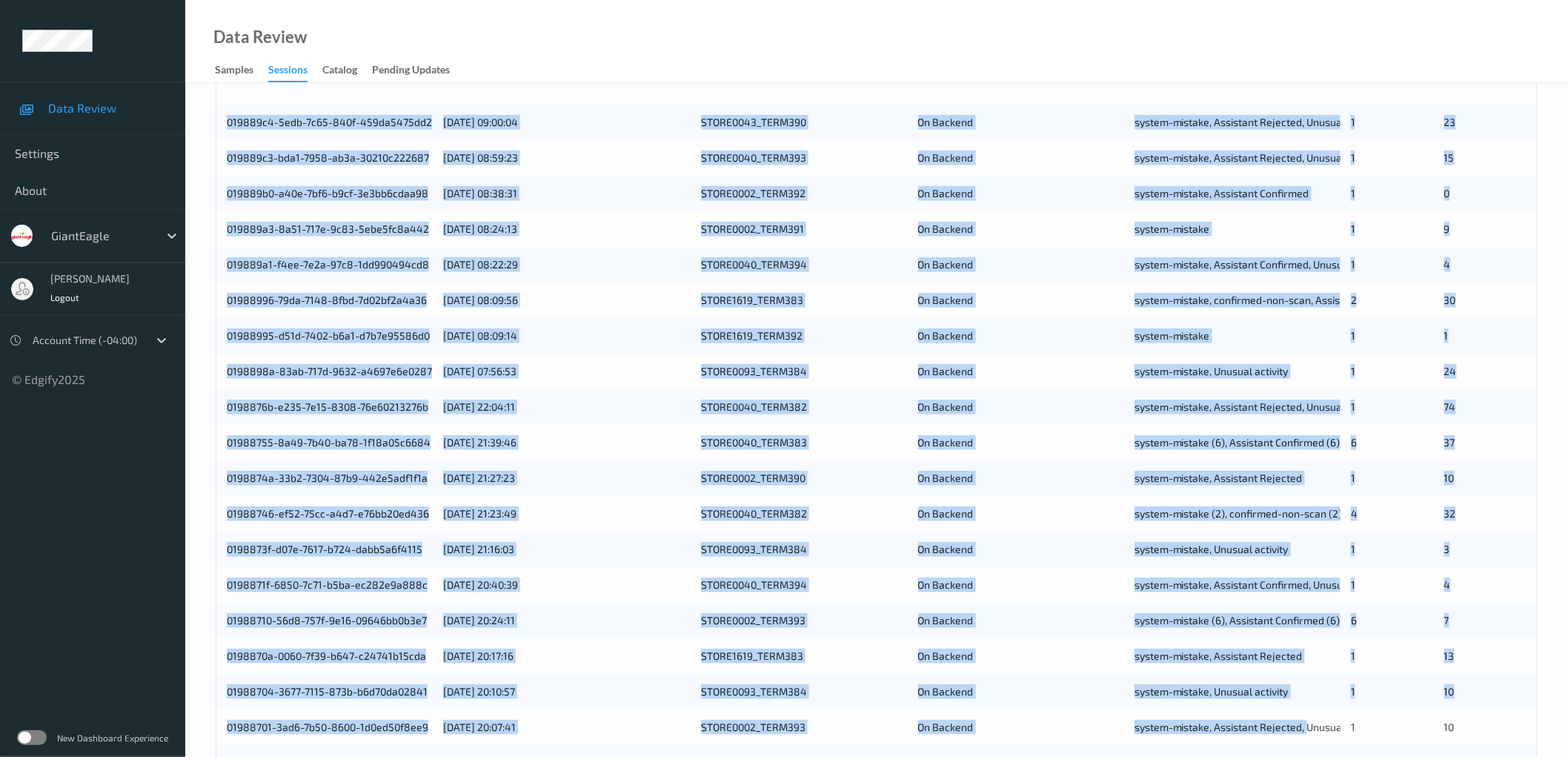
scroll to position [358, 0]
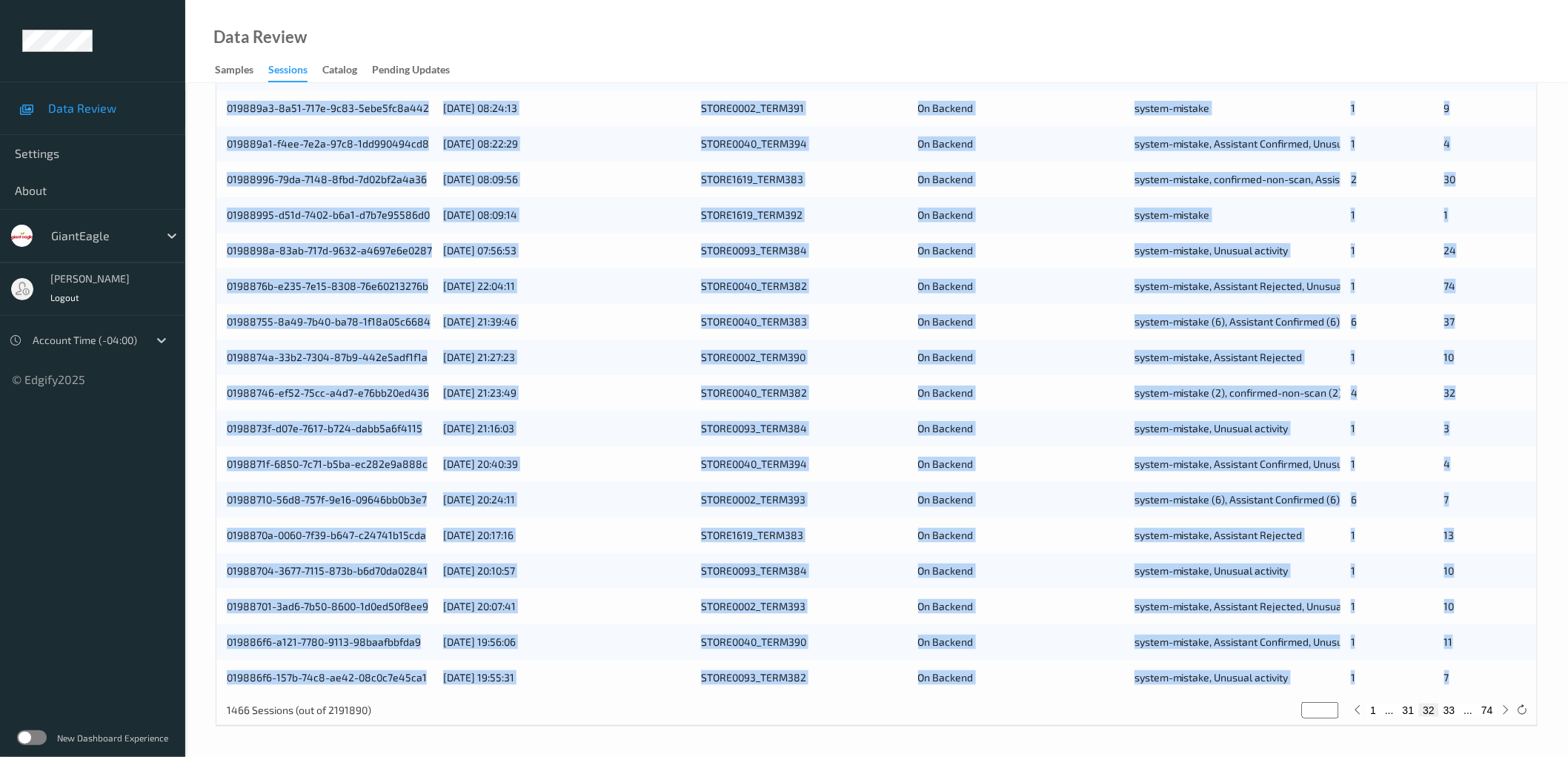
drag, startPoint x: 224, startPoint y: 358, endPoint x: 1471, endPoint y: 664, distance: 1284.0
click at [1471, 664] on div "019889c4-5edb-7c65-840f-459da5475dd2 [DATE] 09:00:04 STORE0043_TERM390 On Backe…" at bounding box center [876, 339] width 1321 height 712
copy div "019889c4-5edb-7c65-840f-459da5475dd2 [DATE] 09:00:04 STORE0043_TERM390 On Backe…"
drag, startPoint x: 1451, startPoint y: 713, endPoint x: 1404, endPoint y: 702, distance: 48.3
click at [1451, 713] on button "33" at bounding box center [1449, 710] width 21 height 13
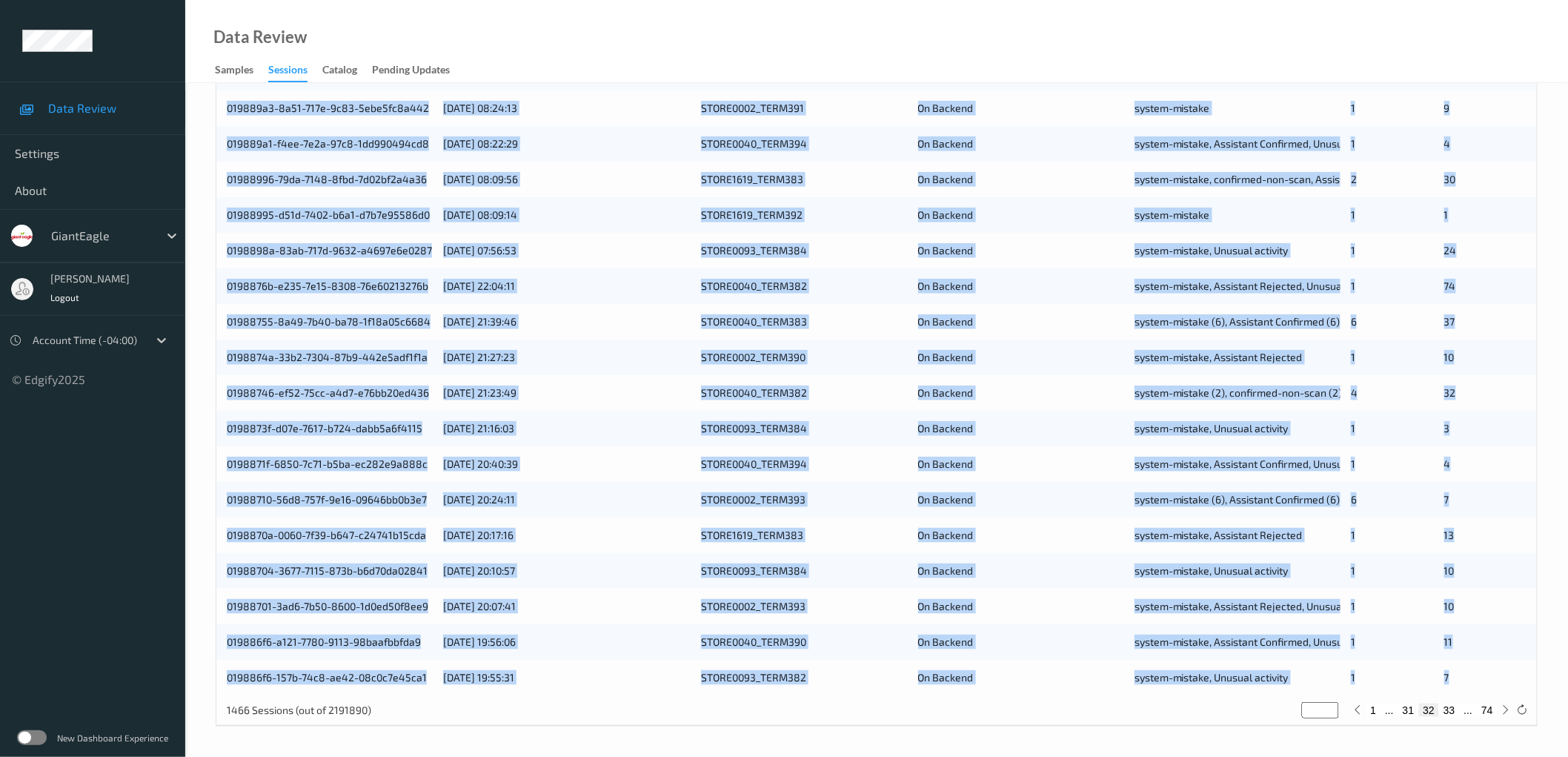
type input "**"
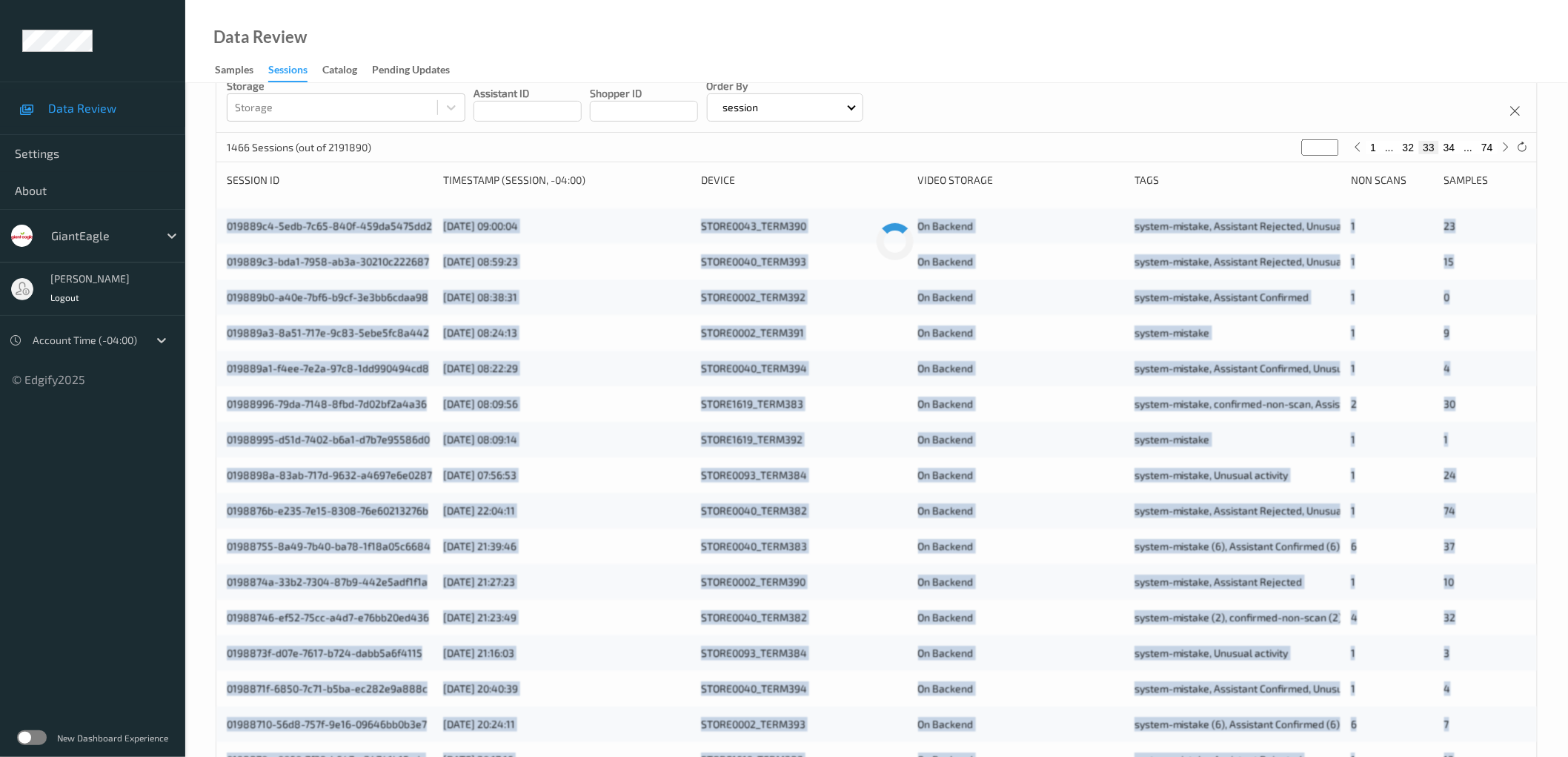
scroll to position [0, 0]
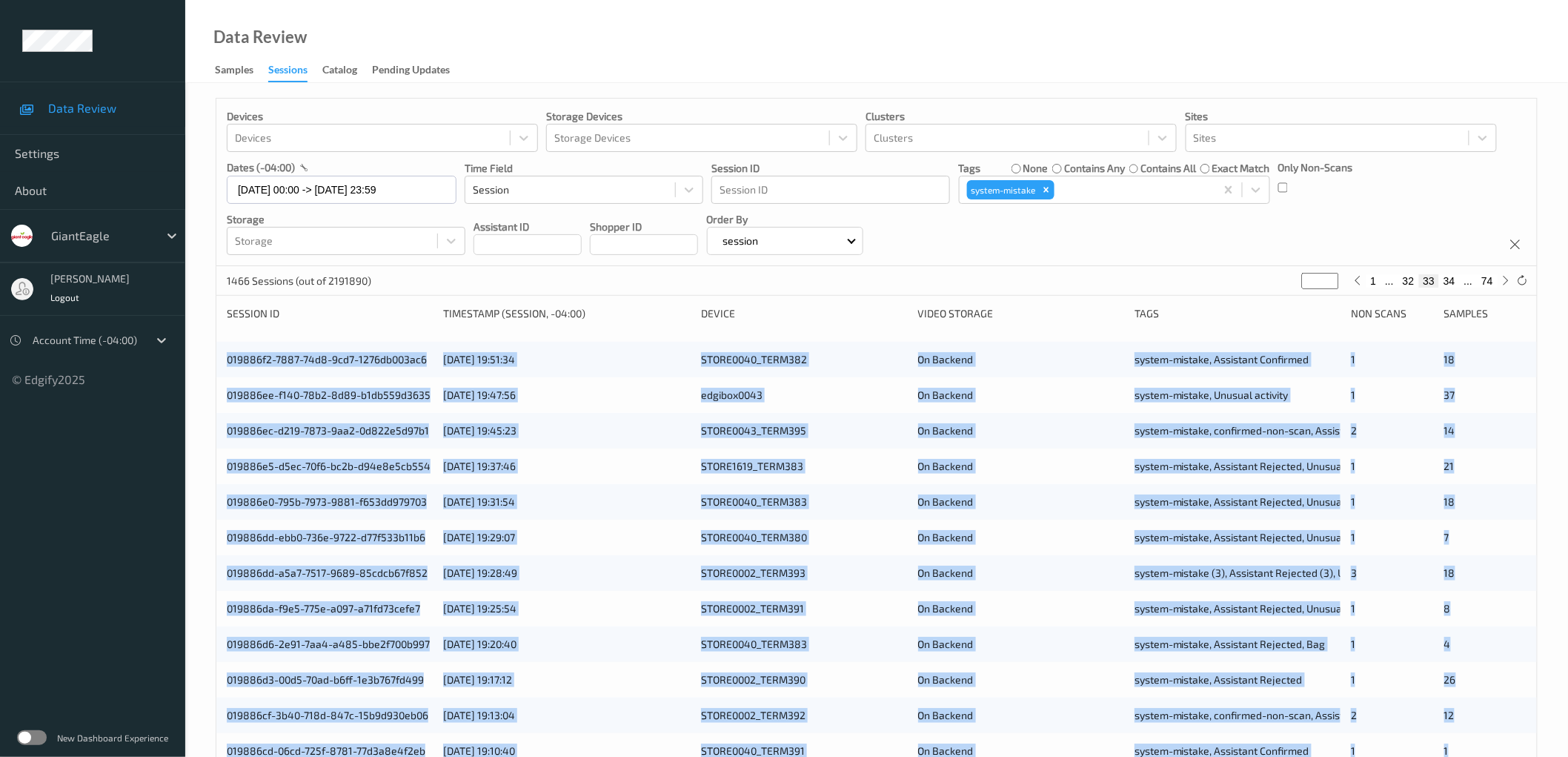
click at [210, 359] on div "Devices Devices Storage Devices Storage Devices Clusters Clusters Sites Sites d…" at bounding box center [876, 599] width 1382 height 1032
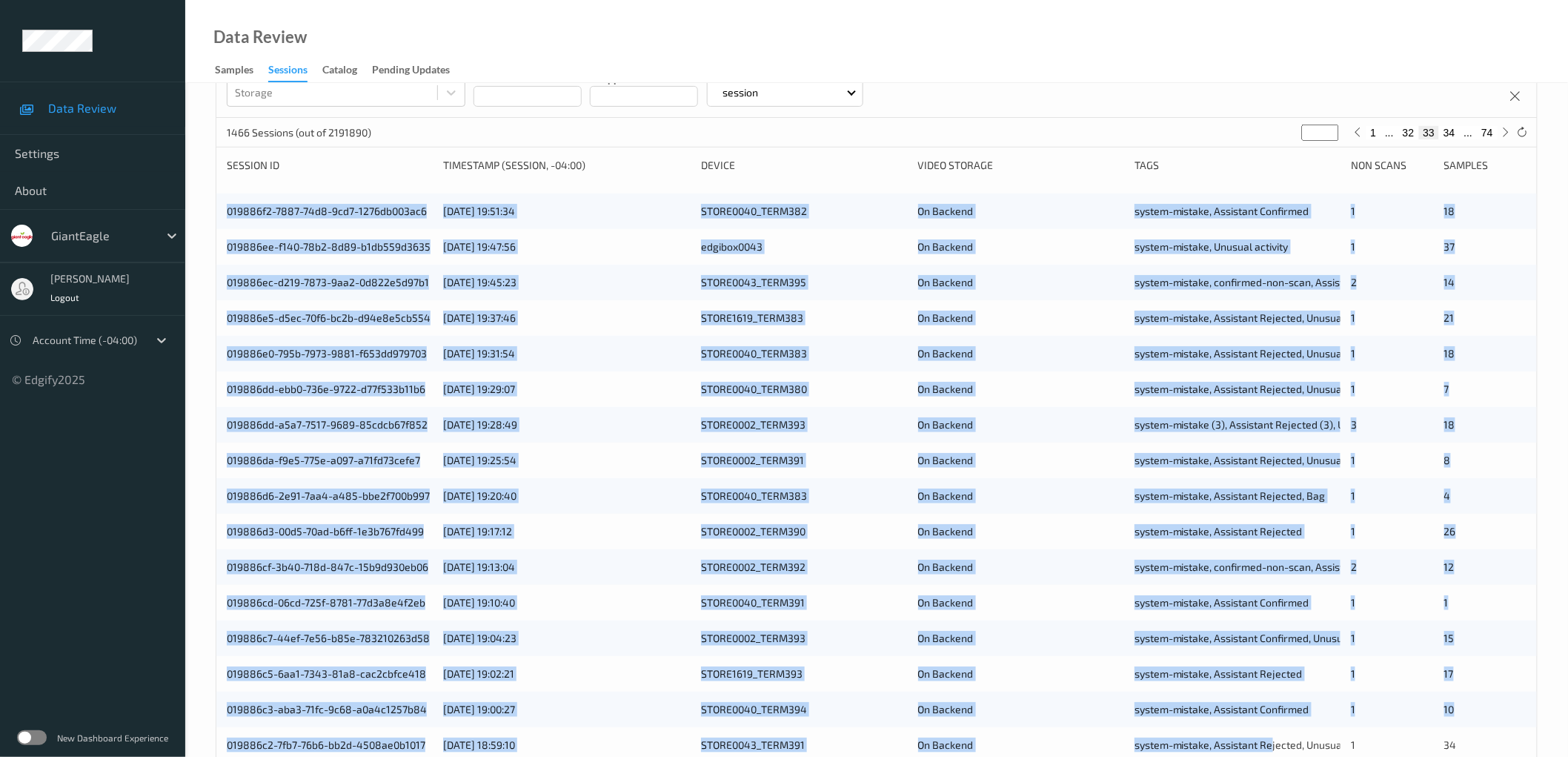
scroll to position [358, 0]
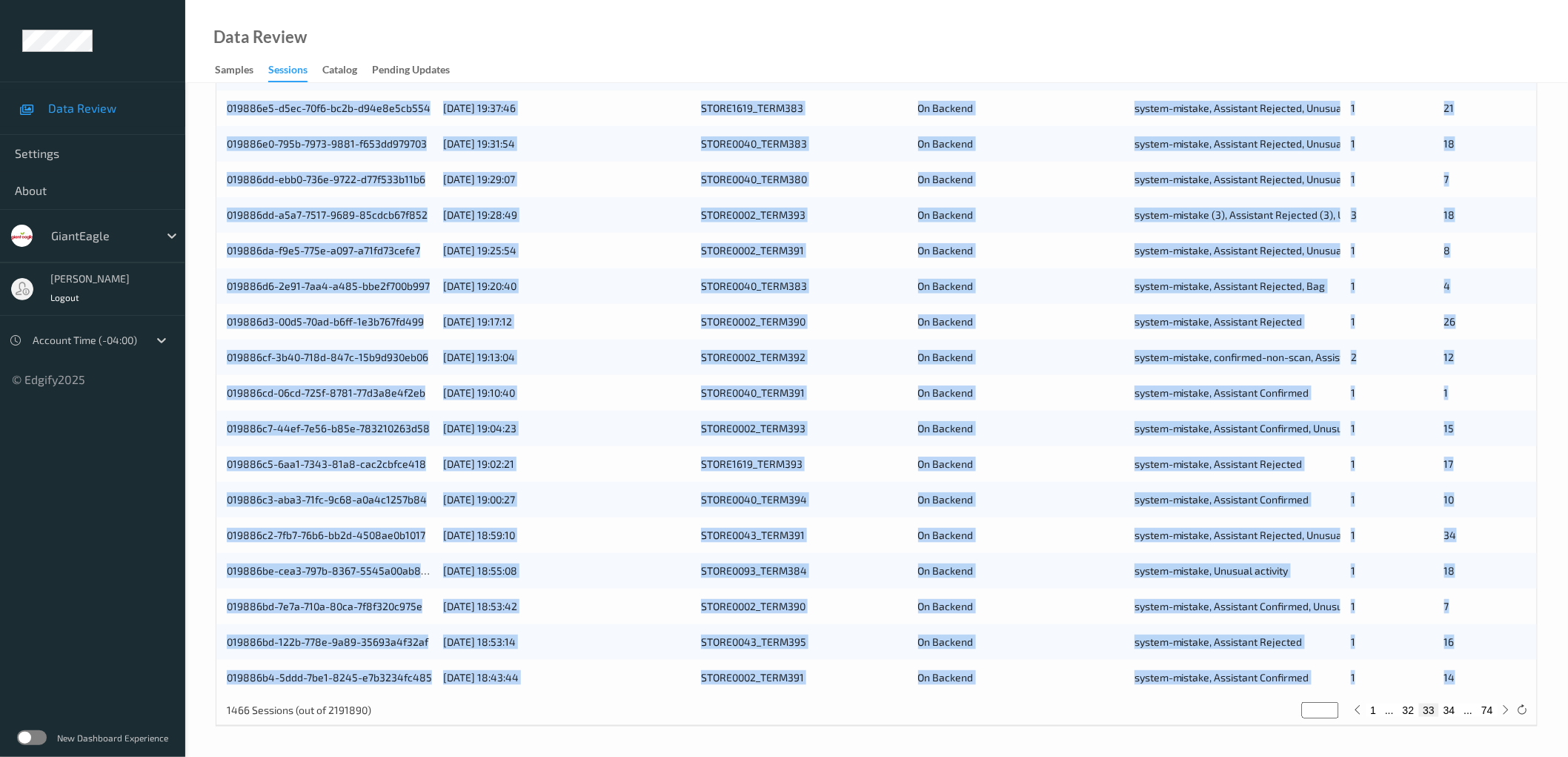
drag, startPoint x: 220, startPoint y: 357, endPoint x: 1465, endPoint y: 682, distance: 1286.7
click at [1467, 683] on div "019886f2-7887-74d8-9cd7-1276db003ac6 [DATE] 19:51:34 STORE0040_TERM382 On Backe…" at bounding box center [876, 339] width 1321 height 712
copy div "019886f2-7887-74d8-9cd7-1276db003ac6 [DATE] 19:51:34 STORE0040_TERM382 On Backe…"
click at [1451, 713] on button "34" at bounding box center [1449, 710] width 21 height 13
type input "**"
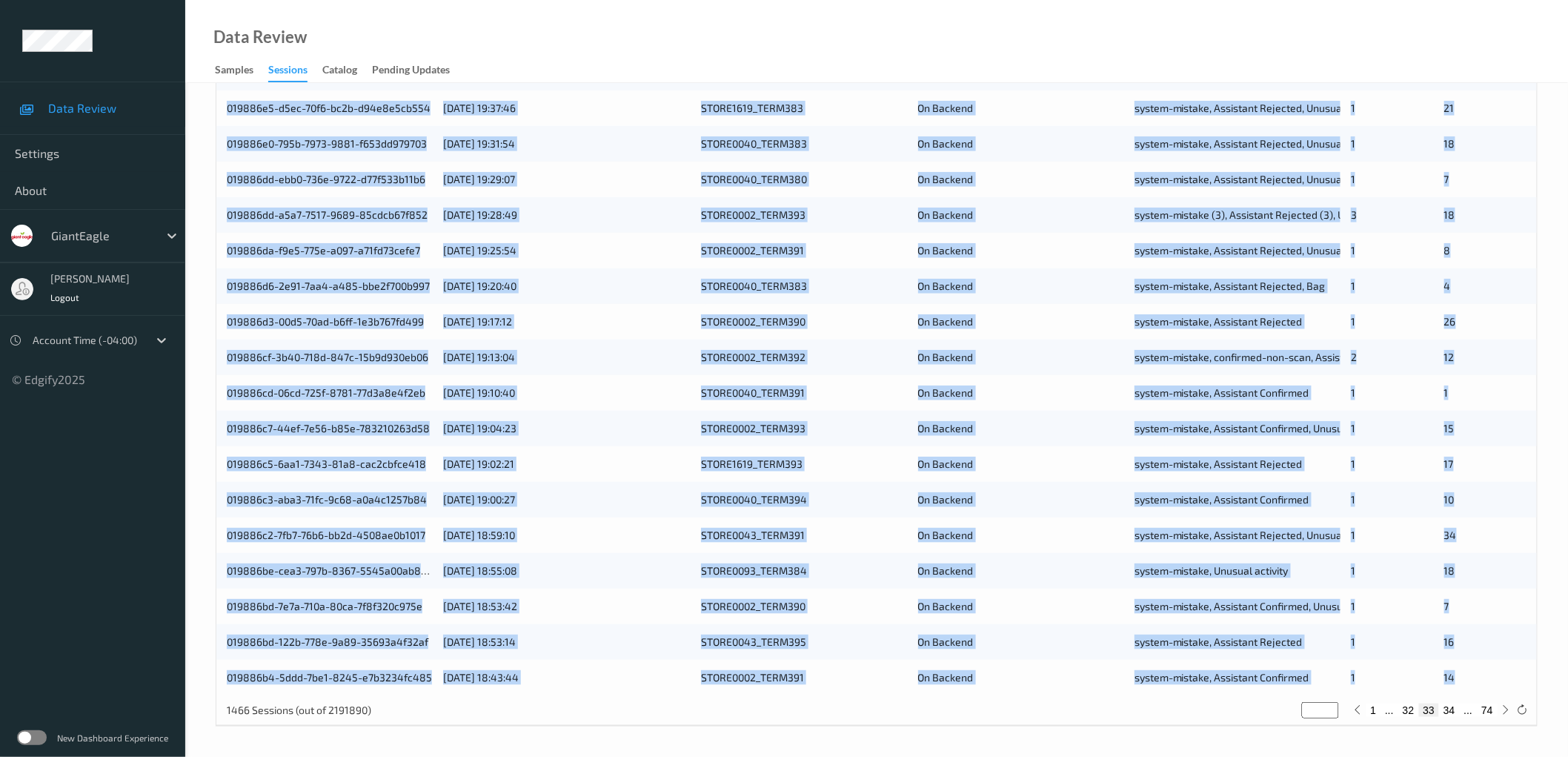
type input "**"
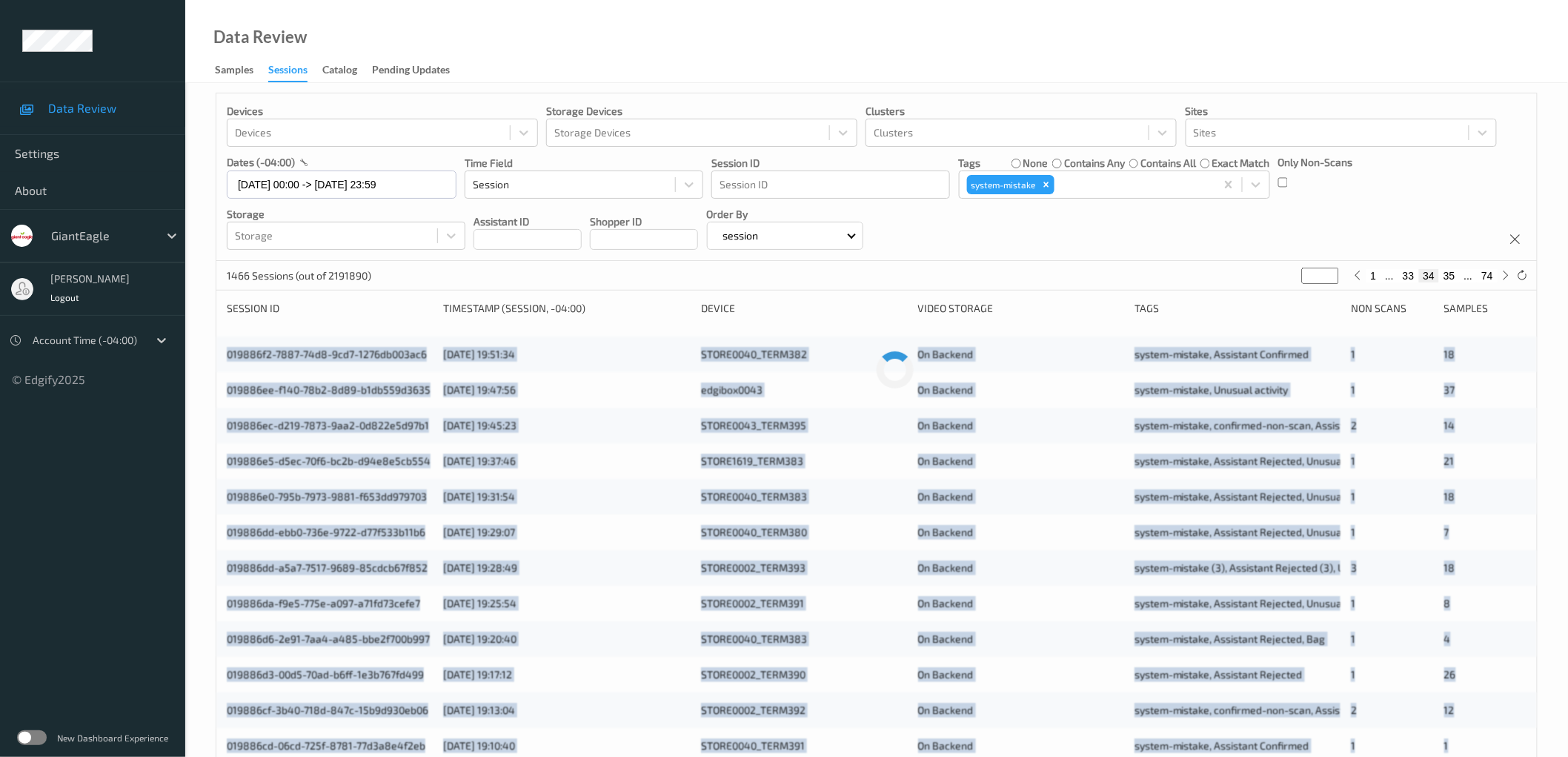
scroll to position [0, 0]
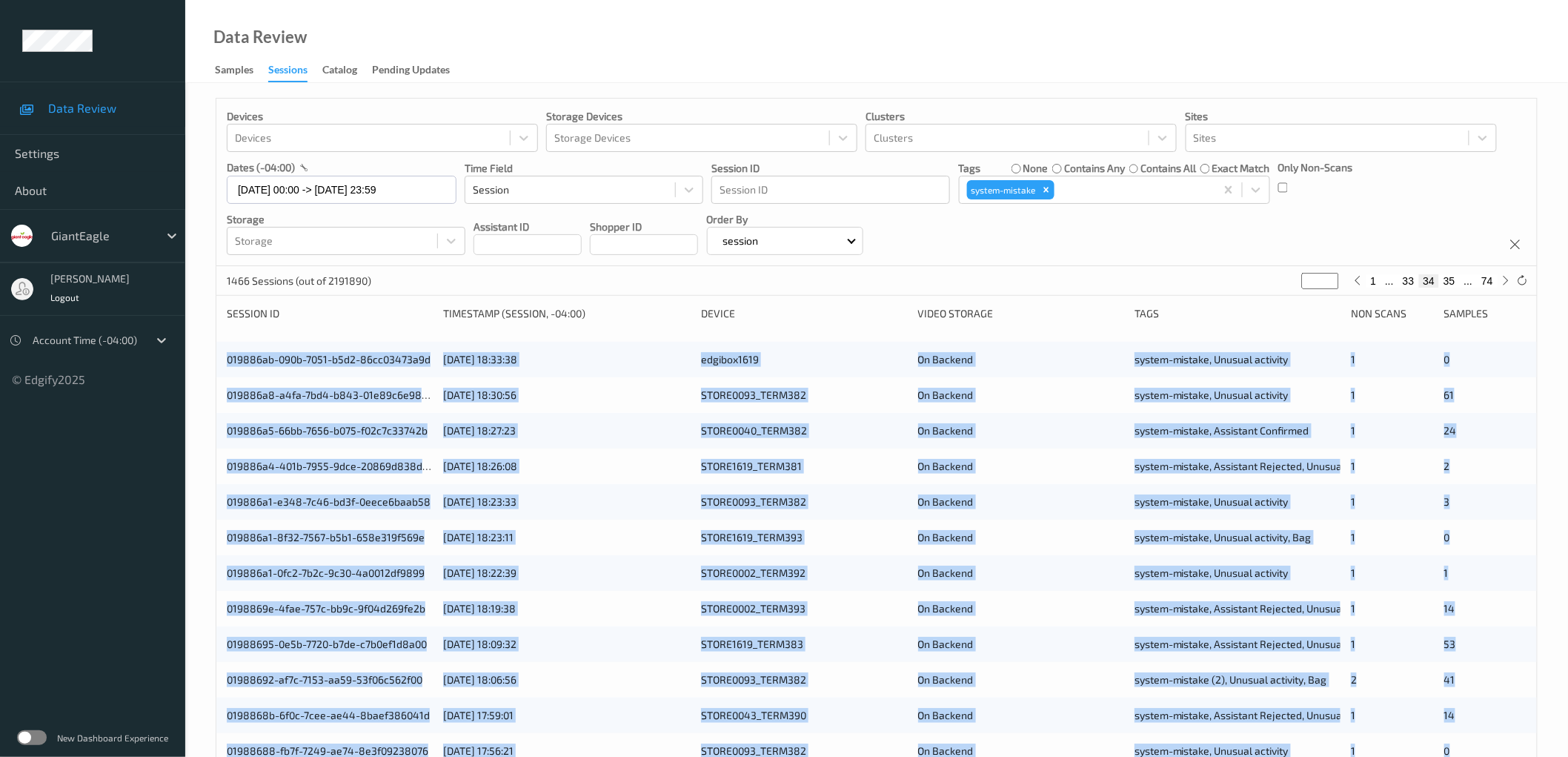
click at [211, 365] on div "Devices Devices Storage Devices Storage Devices Clusters Clusters Sites Sites d…" at bounding box center [876, 599] width 1382 height 1032
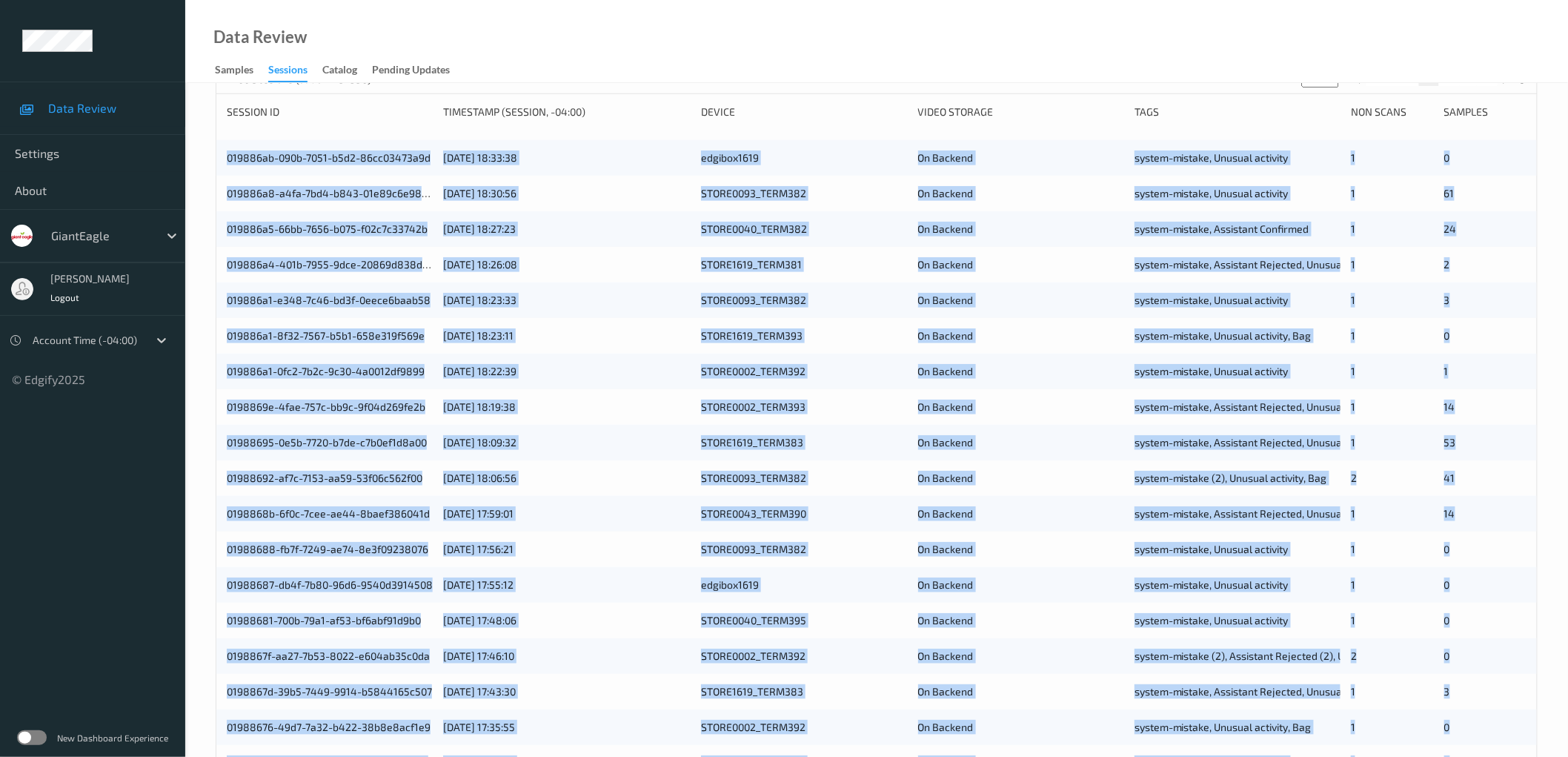
scroll to position [358, 0]
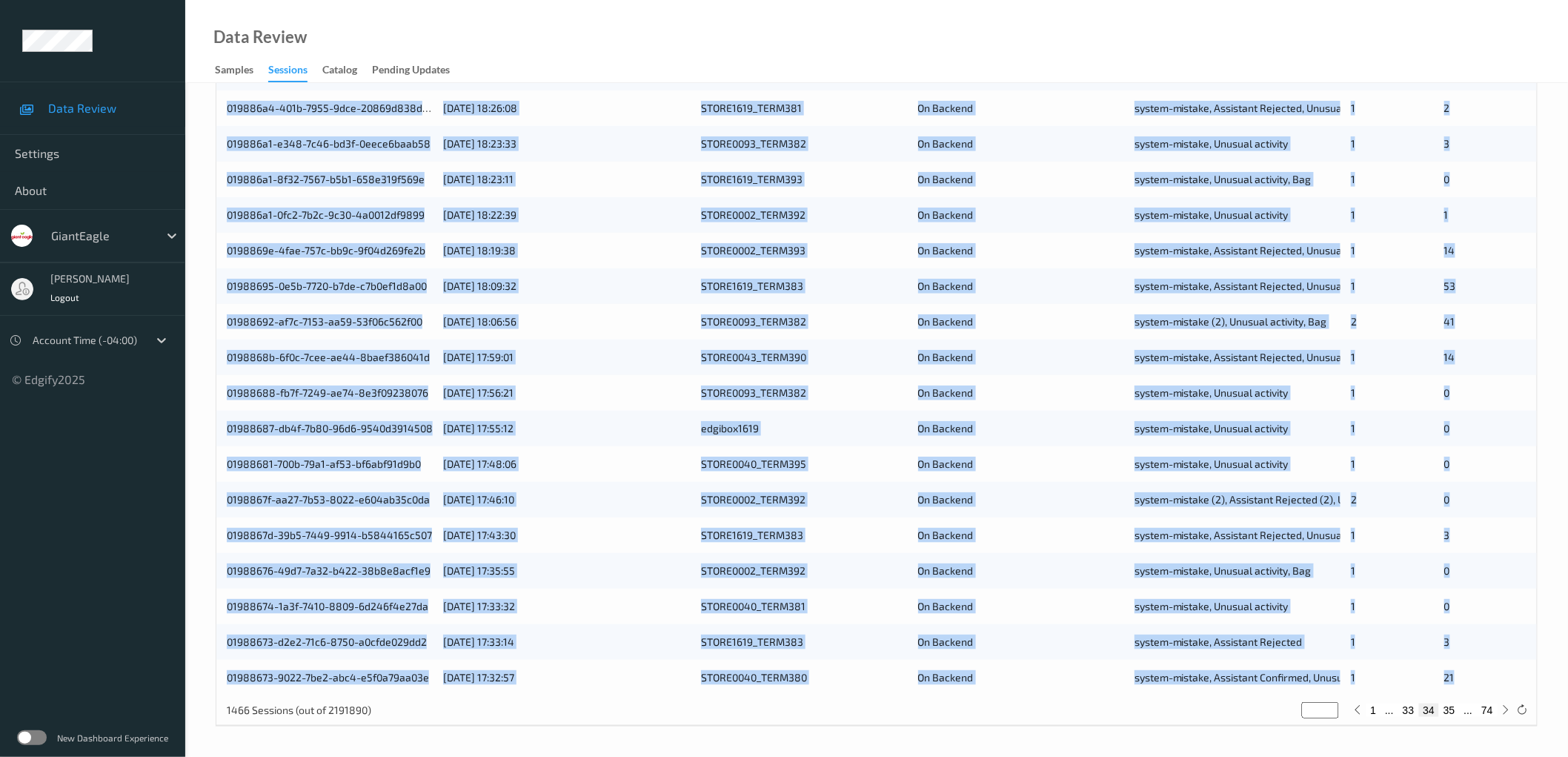
drag, startPoint x: 217, startPoint y: 359, endPoint x: 1490, endPoint y: 672, distance: 1310.9
click at [1490, 672] on div "019886ab-090b-7051-b5d2-86cc03473a9d [DATE] 18:33:38 edgibox1619 On Backend sys…" at bounding box center [876, 339] width 1321 height 712
copy div "019886ab-090b-7051-b5d2-86cc03473a9d [DATE] 18:33:38 edgibox1619 On Backend sys…"
click at [1448, 709] on button "35" at bounding box center [1449, 710] width 21 height 13
type input "**"
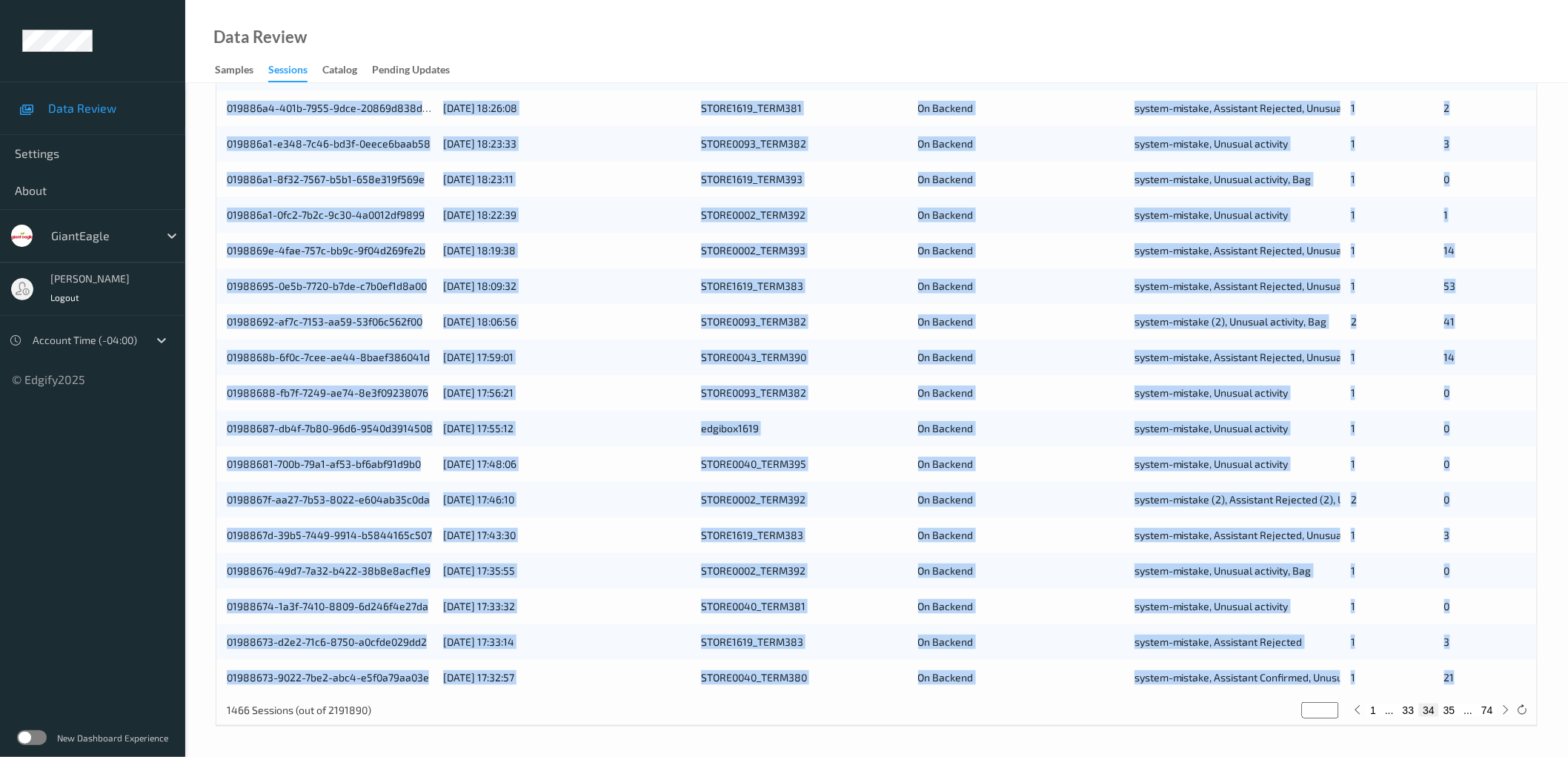
type input "**"
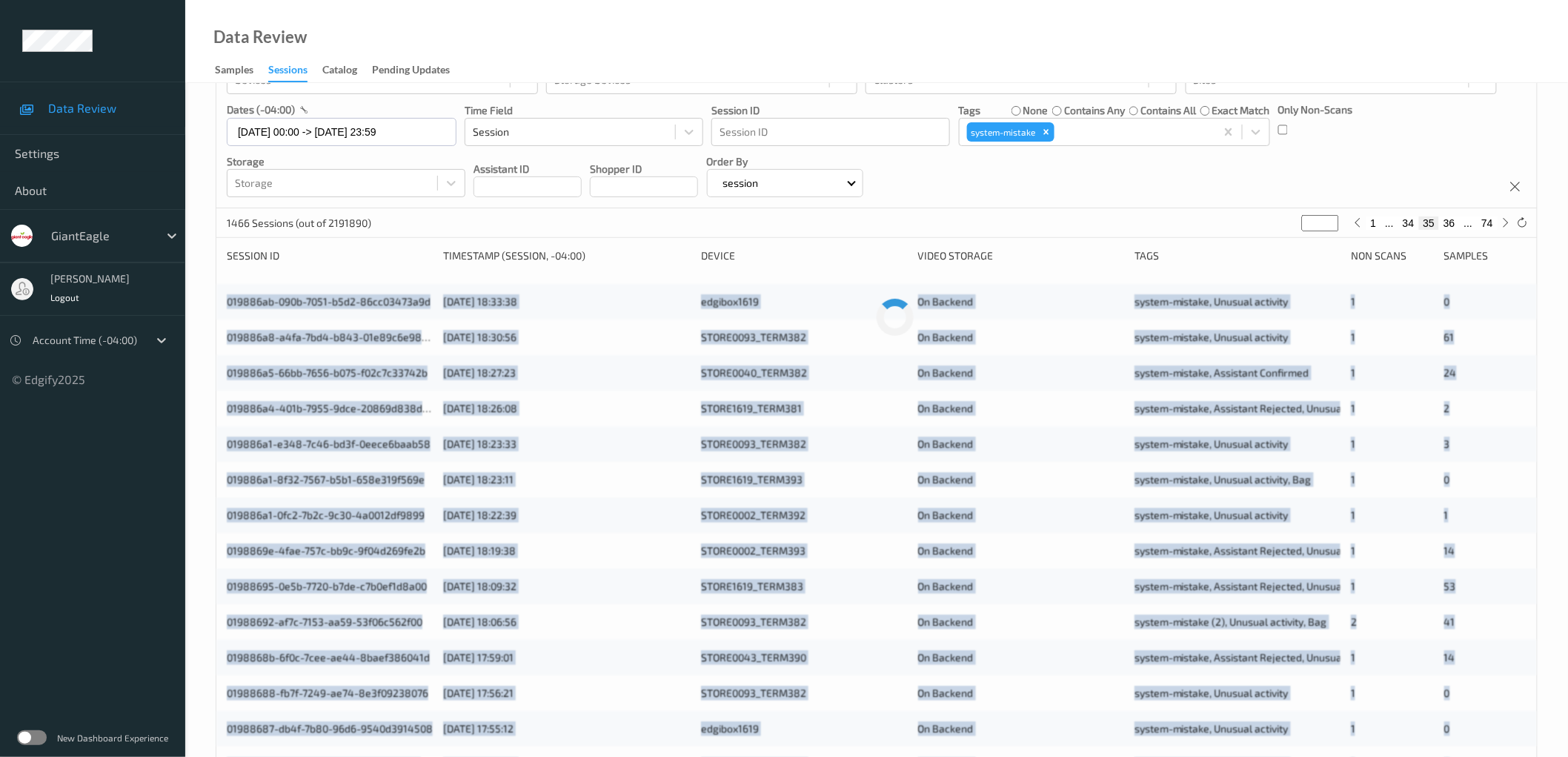
scroll to position [0, 0]
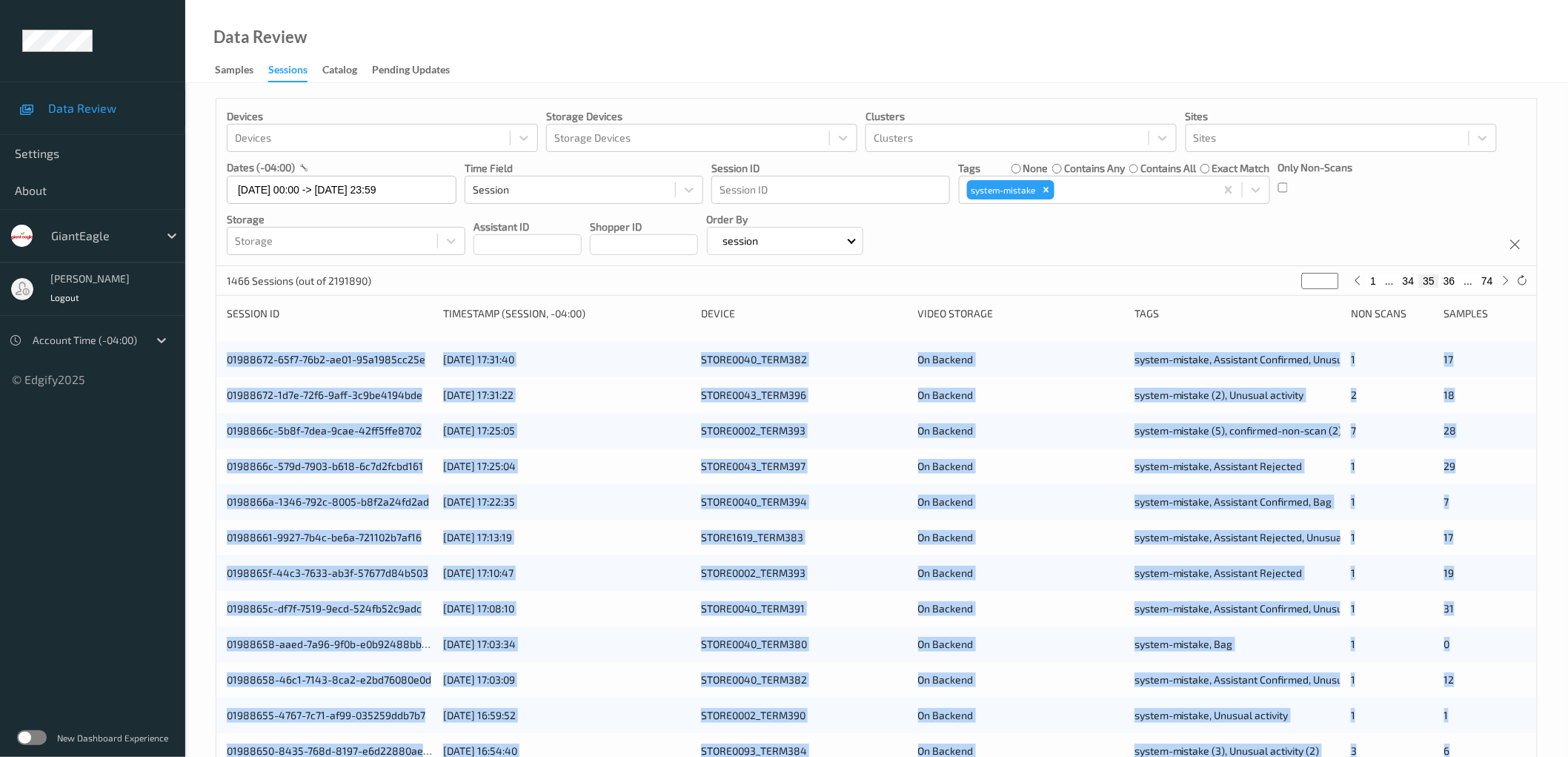
click at [206, 344] on div "Devices Devices Storage Devices Storage Devices Clusters Clusters Sites Sites d…" at bounding box center [876, 599] width 1382 height 1032
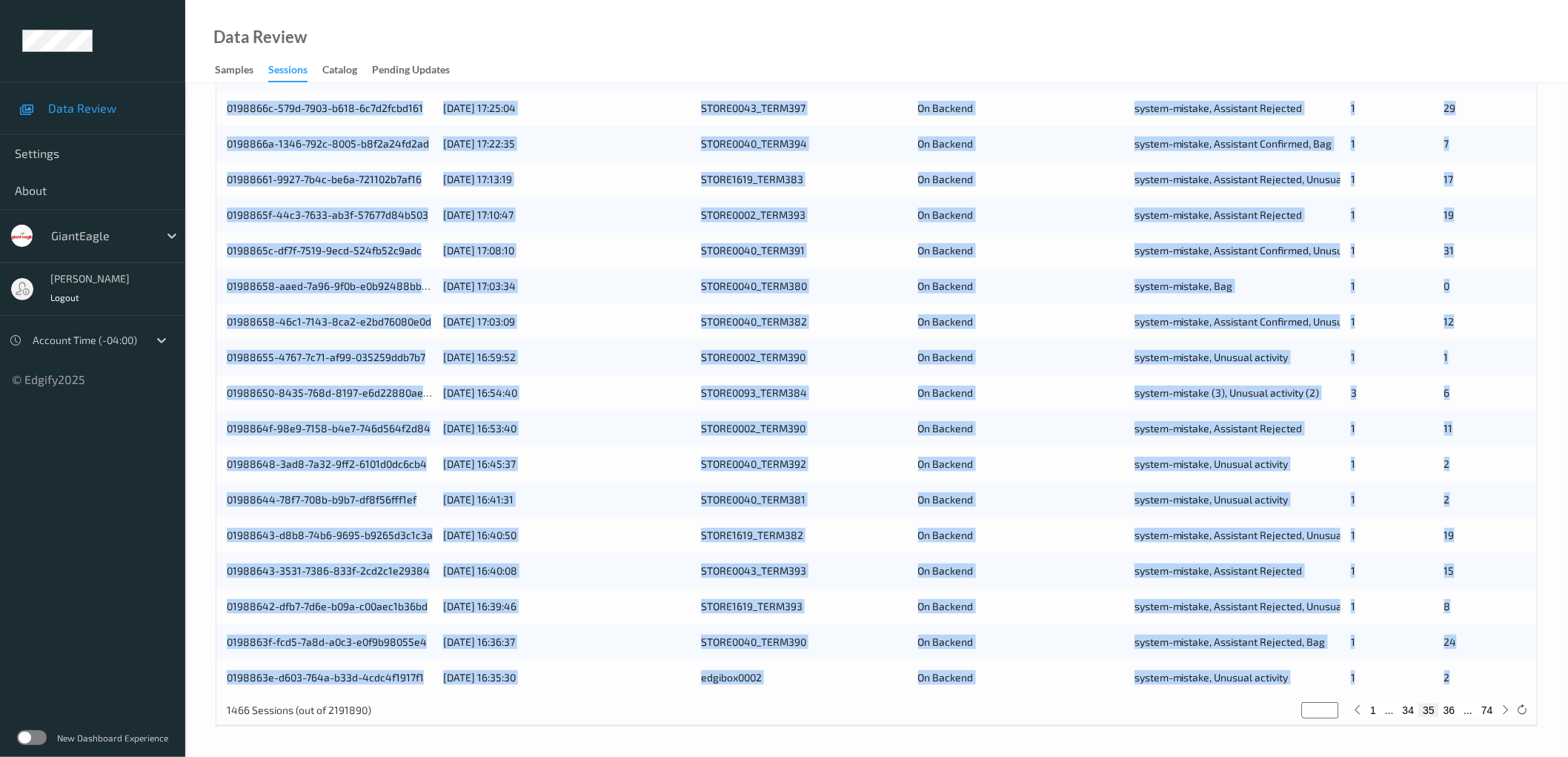
drag, startPoint x: 220, startPoint y: 355, endPoint x: 1479, endPoint y: 671, distance: 1298.1
click at [1479, 671] on div "01988672-65f7-76b2-ae01-95a1985cc25e [DATE] 17:31:40 STORE0040_TERM382 On Backe…" at bounding box center [876, 339] width 1321 height 712
copy div "01988672-65f7-76b2-ae01-95a1985cc25e [DATE] 17:31:40 STORE0040_TERM382 On Backe…"
click at [1452, 708] on button "36" at bounding box center [1449, 710] width 21 height 13
type input "**"
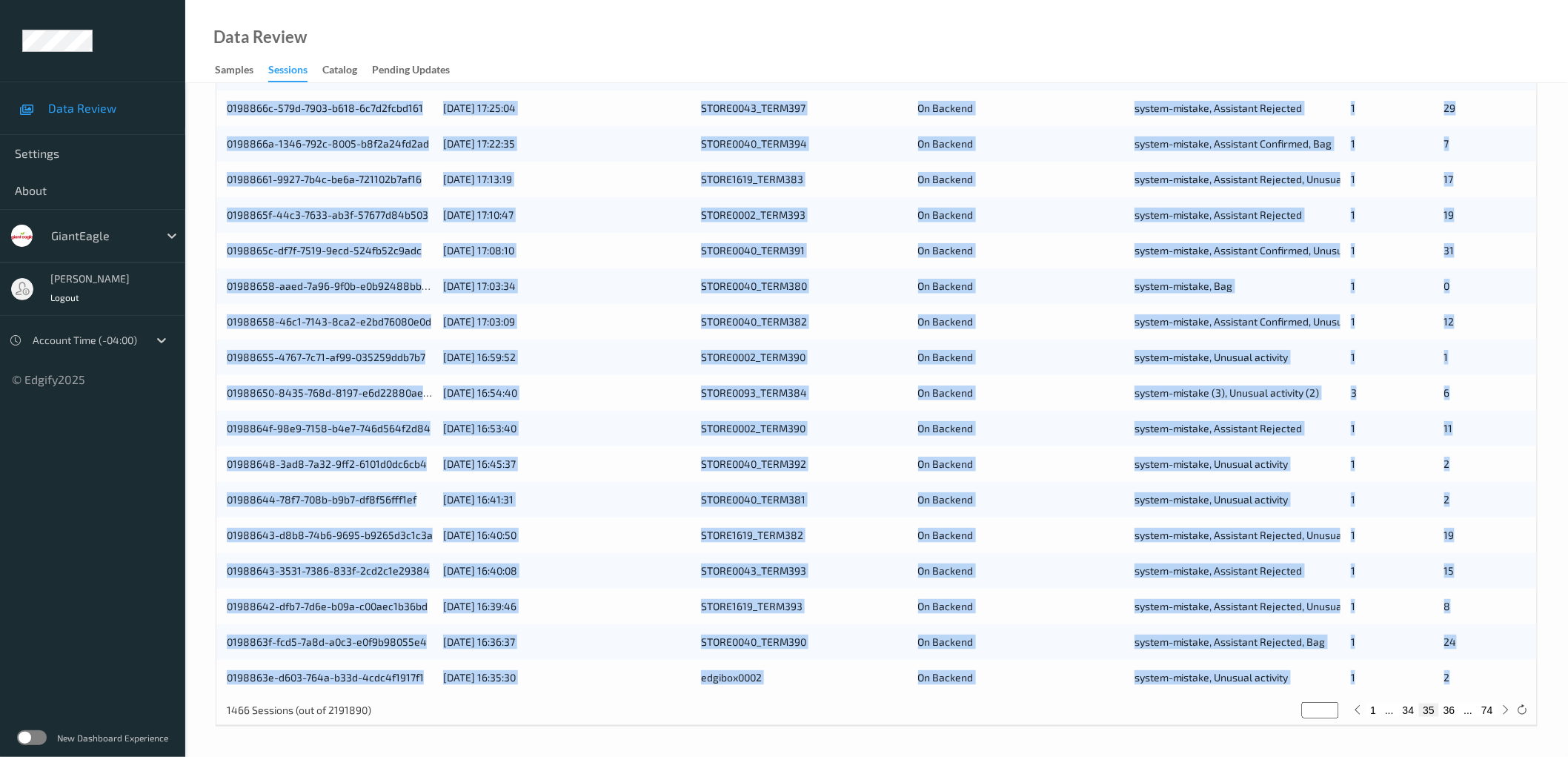
type input "**"
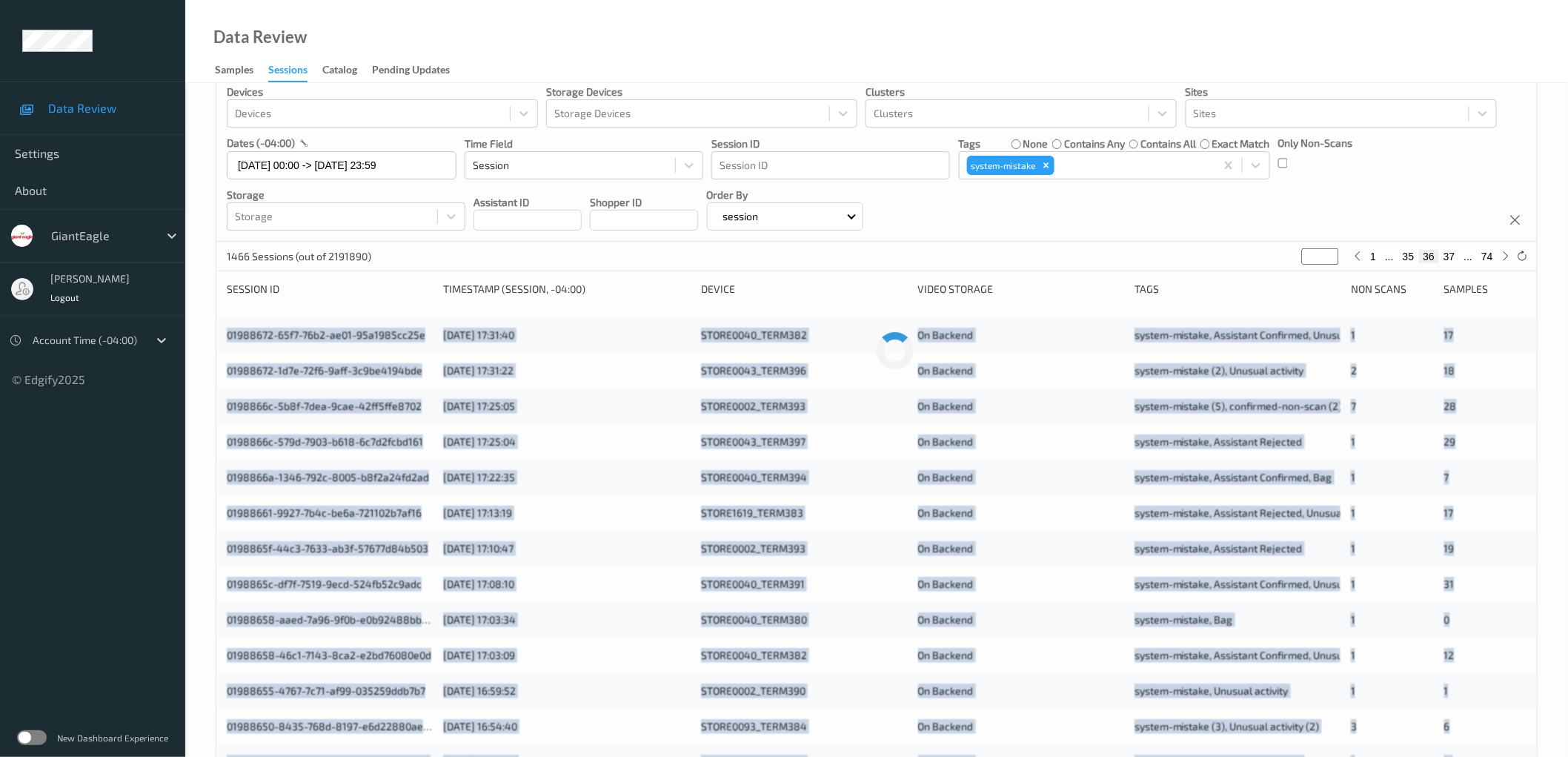
scroll to position [0, 0]
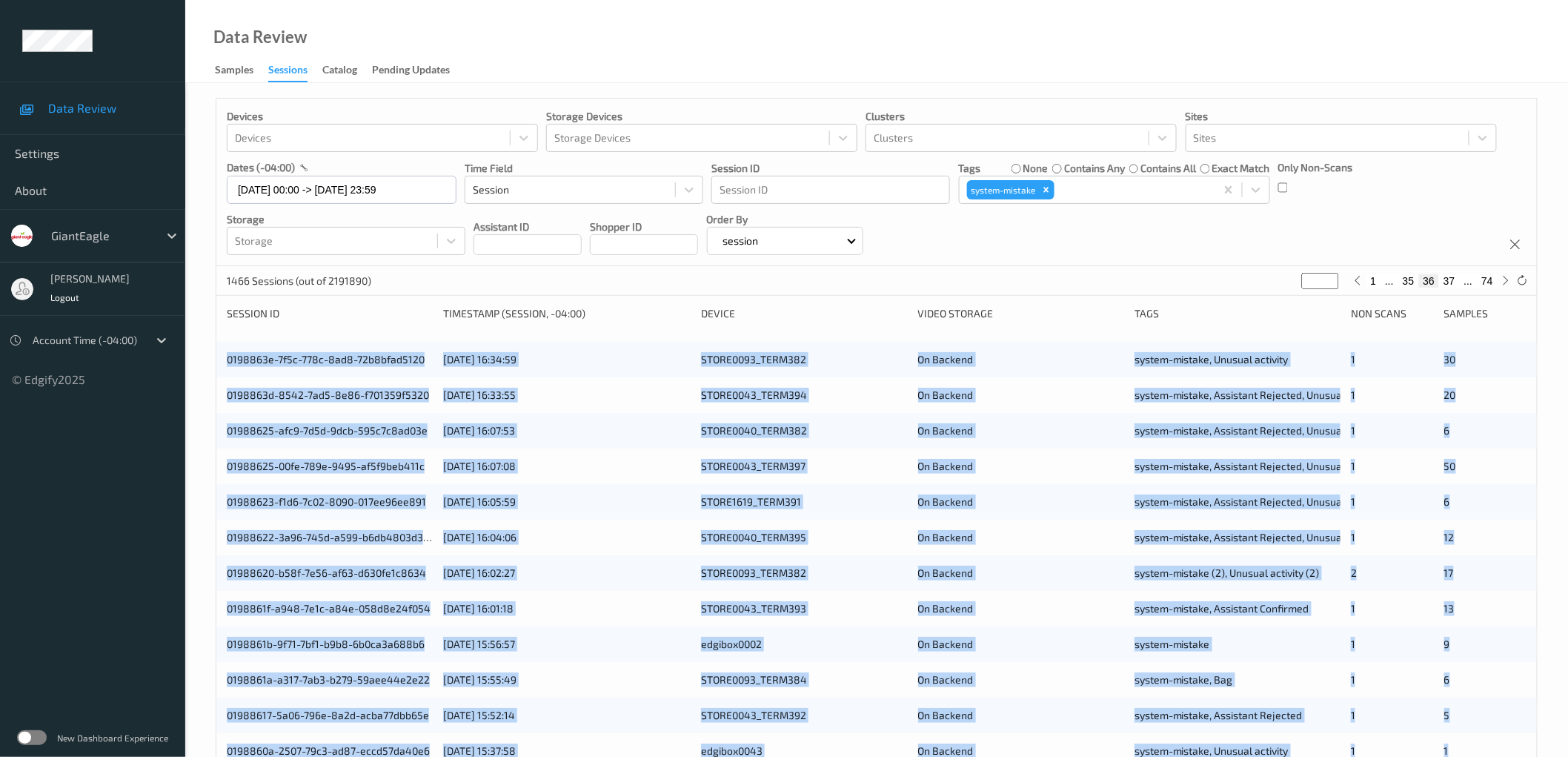
click at [201, 347] on div "Devices Devices Storage Devices Storage Devices Clusters Clusters Sites Sites d…" at bounding box center [876, 599] width 1382 height 1032
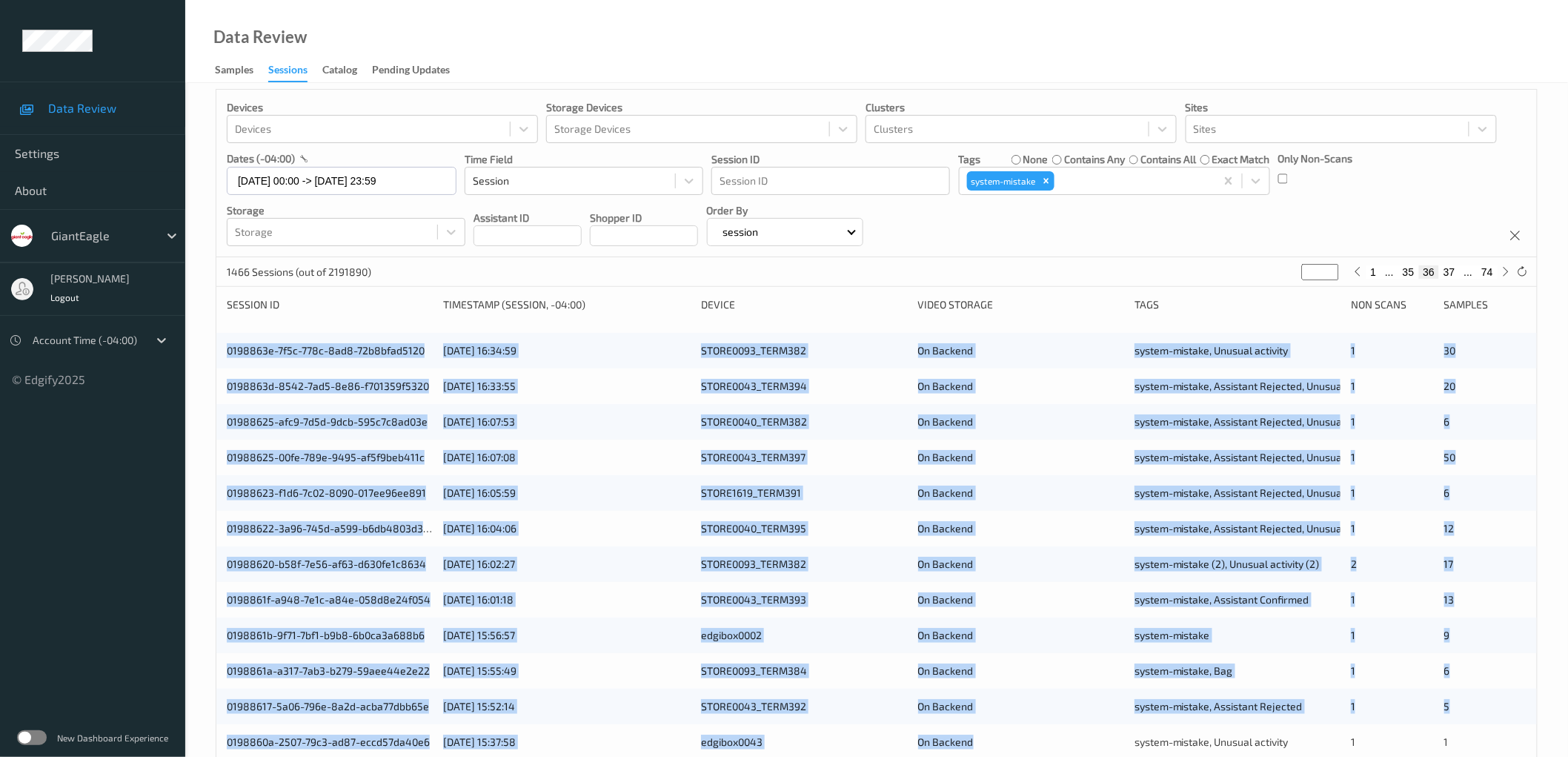
scroll to position [358, 0]
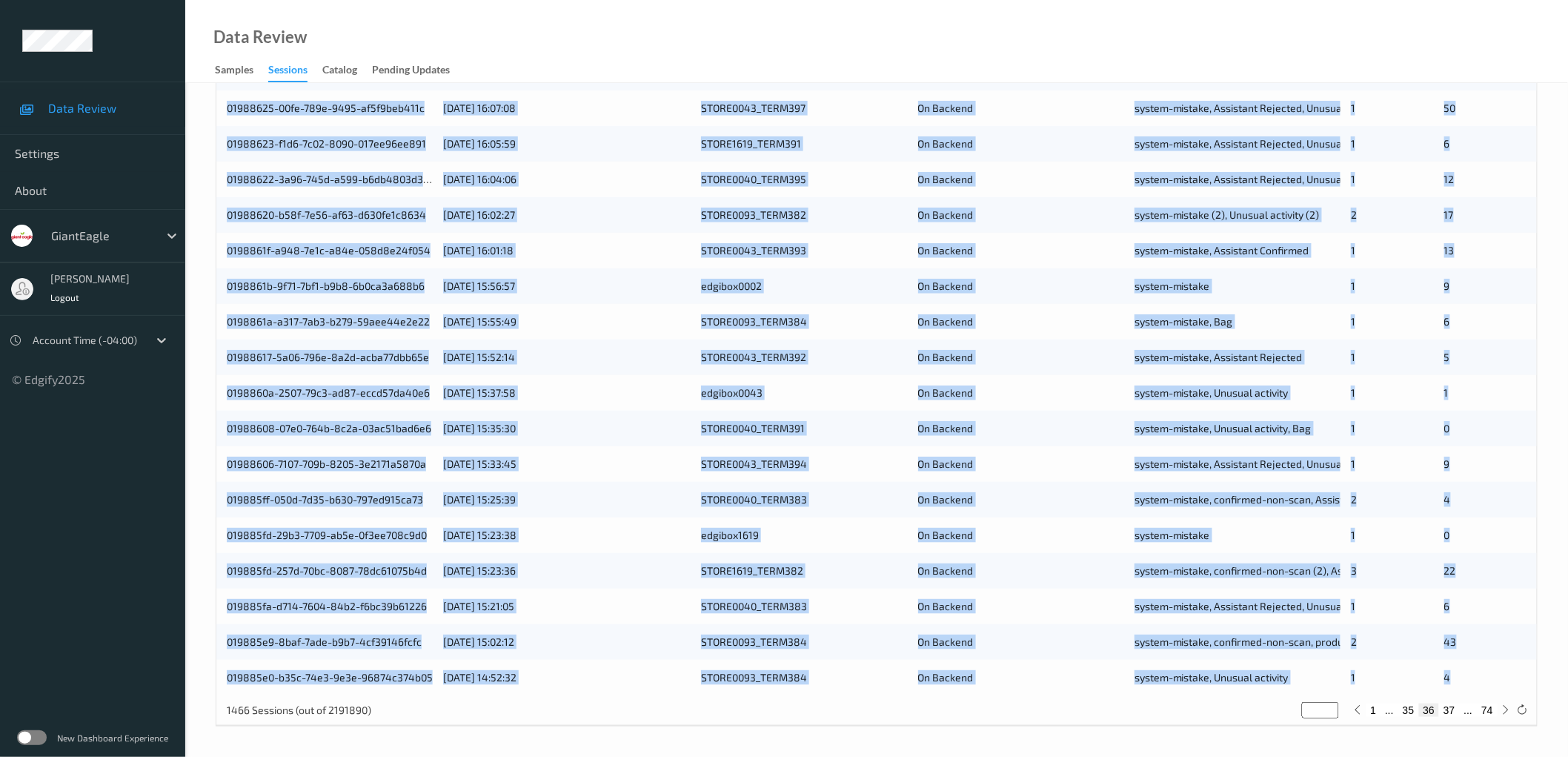
drag, startPoint x: 218, startPoint y: 359, endPoint x: 1483, endPoint y: 683, distance: 1305.8
click at [1483, 683] on div "0198863e-7f5c-778c-8ad8-72b8bfad5120 [DATE] 16:34:59 STORE0093_TERM382 On Backe…" at bounding box center [876, 339] width 1321 height 712
copy div "0198863e-7f5c-778c-8ad8-72b8bfad5120 [DATE] 16:34:59 STORE0093_TERM382 On Backe…"
click at [1450, 709] on button "37" at bounding box center [1449, 710] width 21 height 13
type input "**"
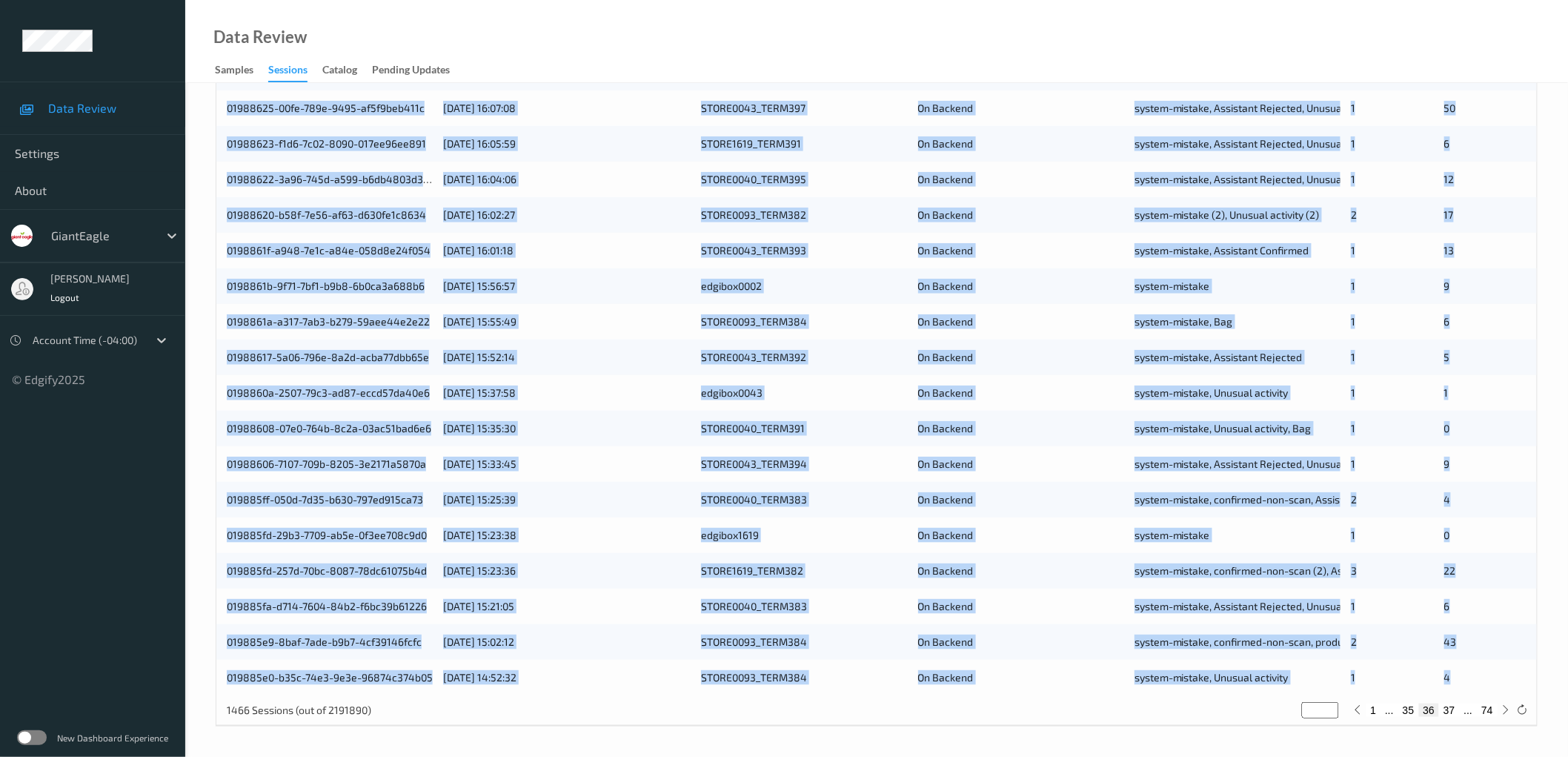
type input "**"
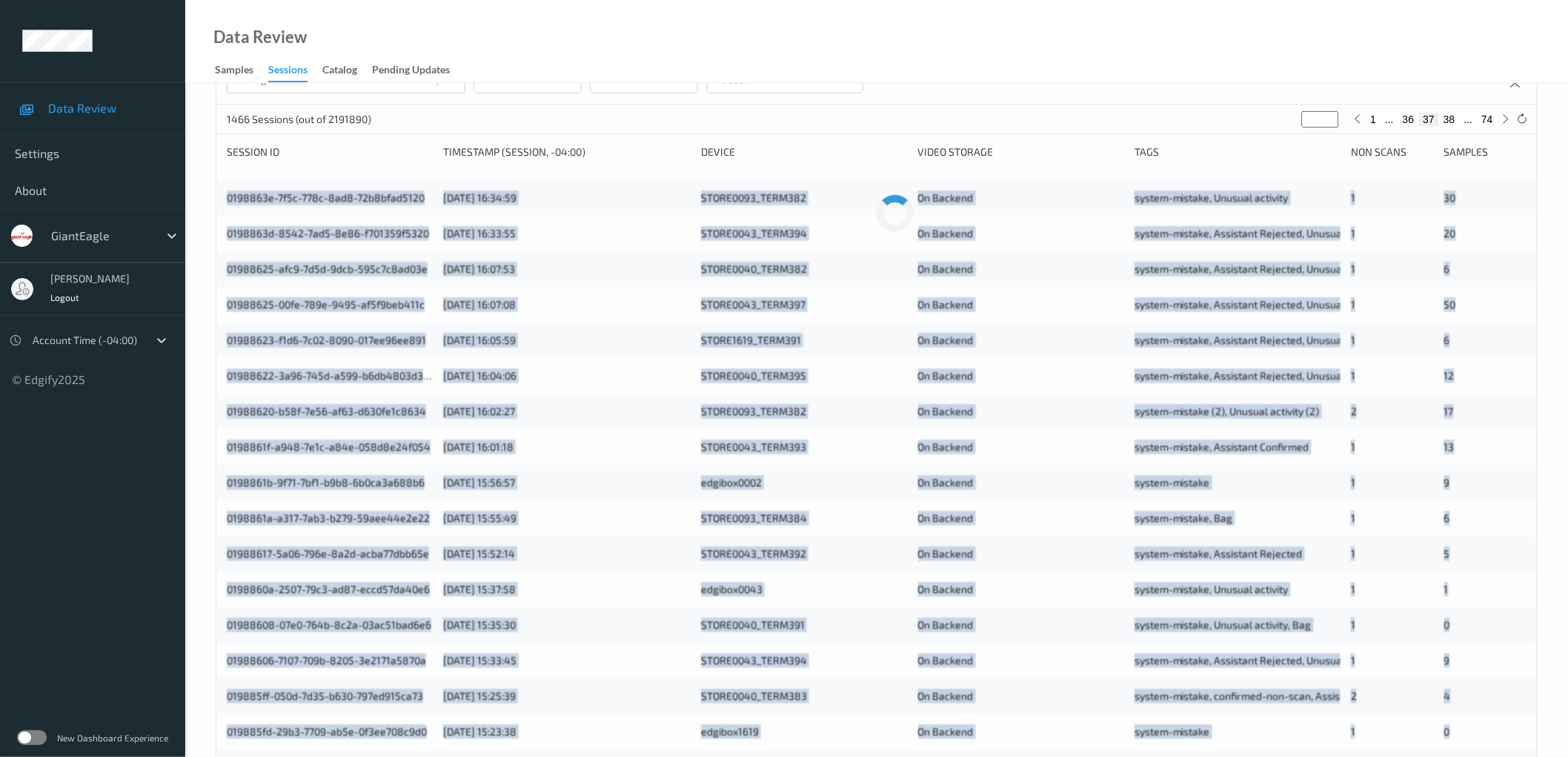
scroll to position [0, 0]
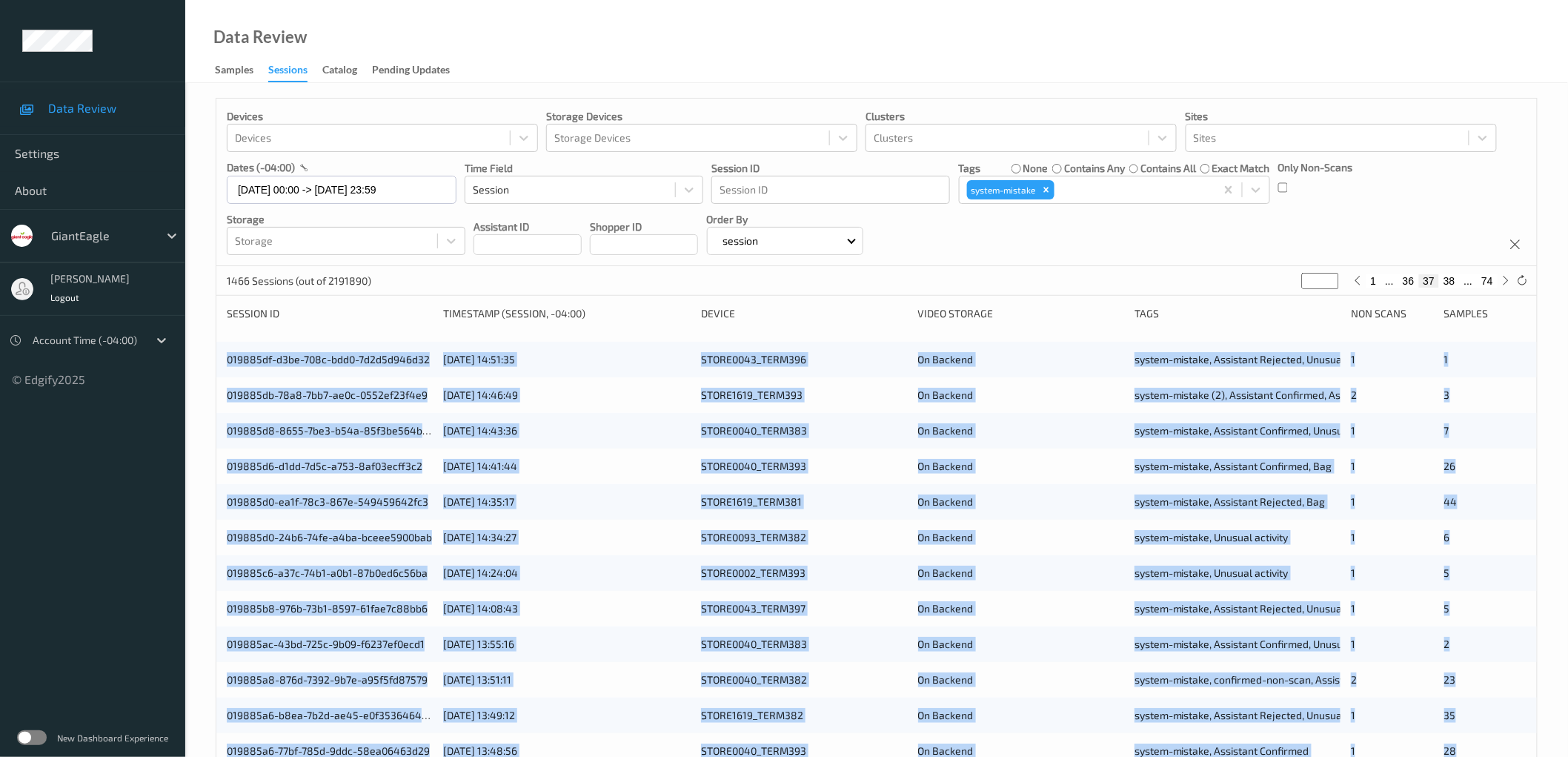
click at [193, 344] on div "Devices Devices Storage Devices Storage Devices Clusters Clusters Sites Sites d…" at bounding box center [876, 599] width 1382 height 1032
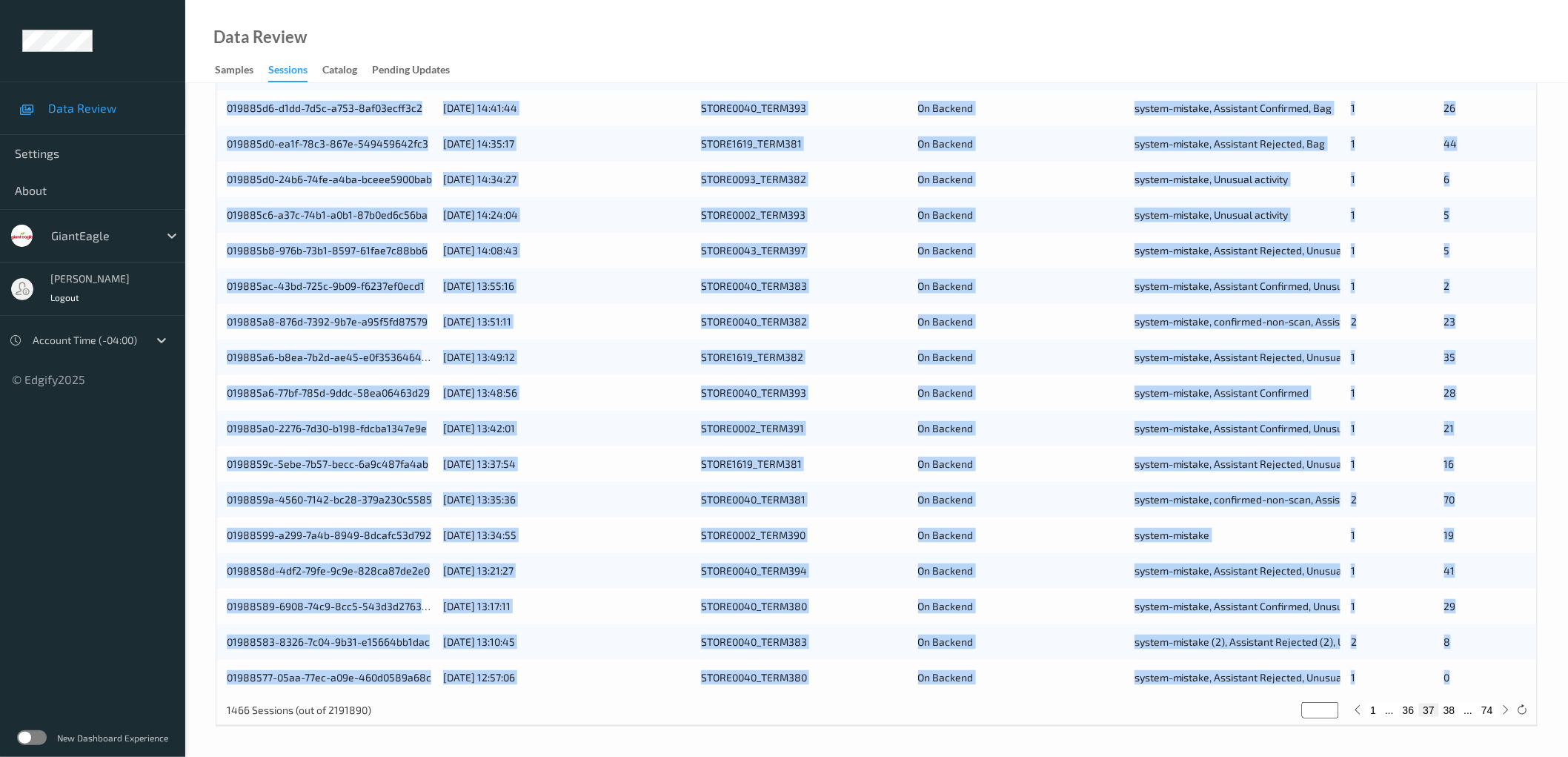
drag, startPoint x: 215, startPoint y: 359, endPoint x: 1532, endPoint y: 674, distance: 1354.1
click at [1532, 674] on div "Devices Devices Storage Devices Storage Devices Clusters Clusters Sites Sites d…" at bounding box center [876, 240] width 1382 height 1032
copy div "019885df-d3be-708c-bdd0-7d2d5d946d32 [DATE] 14:51:35 STORE0043_TERM396 On Backe…"
click at [1447, 706] on button "38" at bounding box center [1449, 710] width 21 height 13
type input "**"
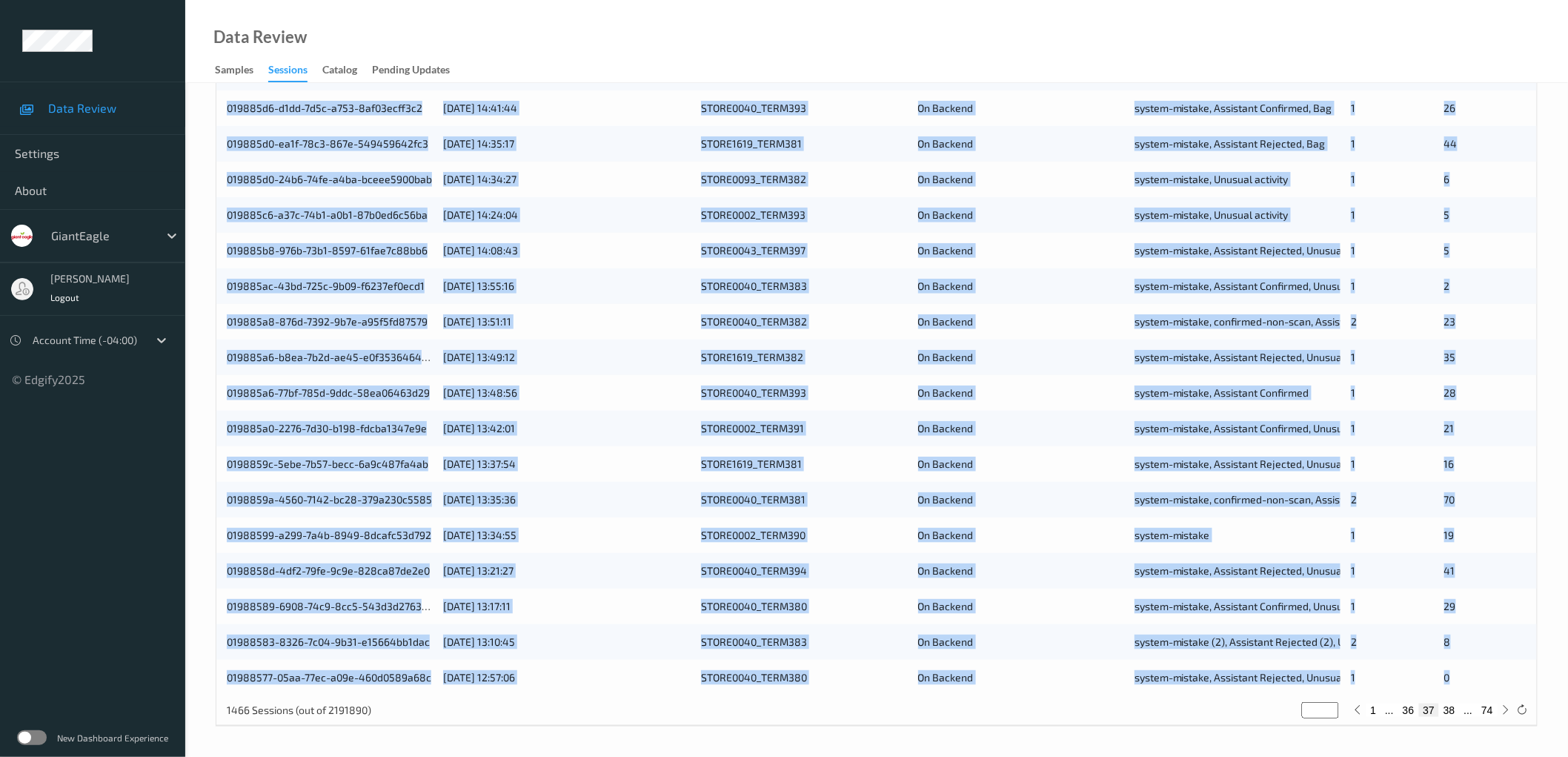
type input "**"
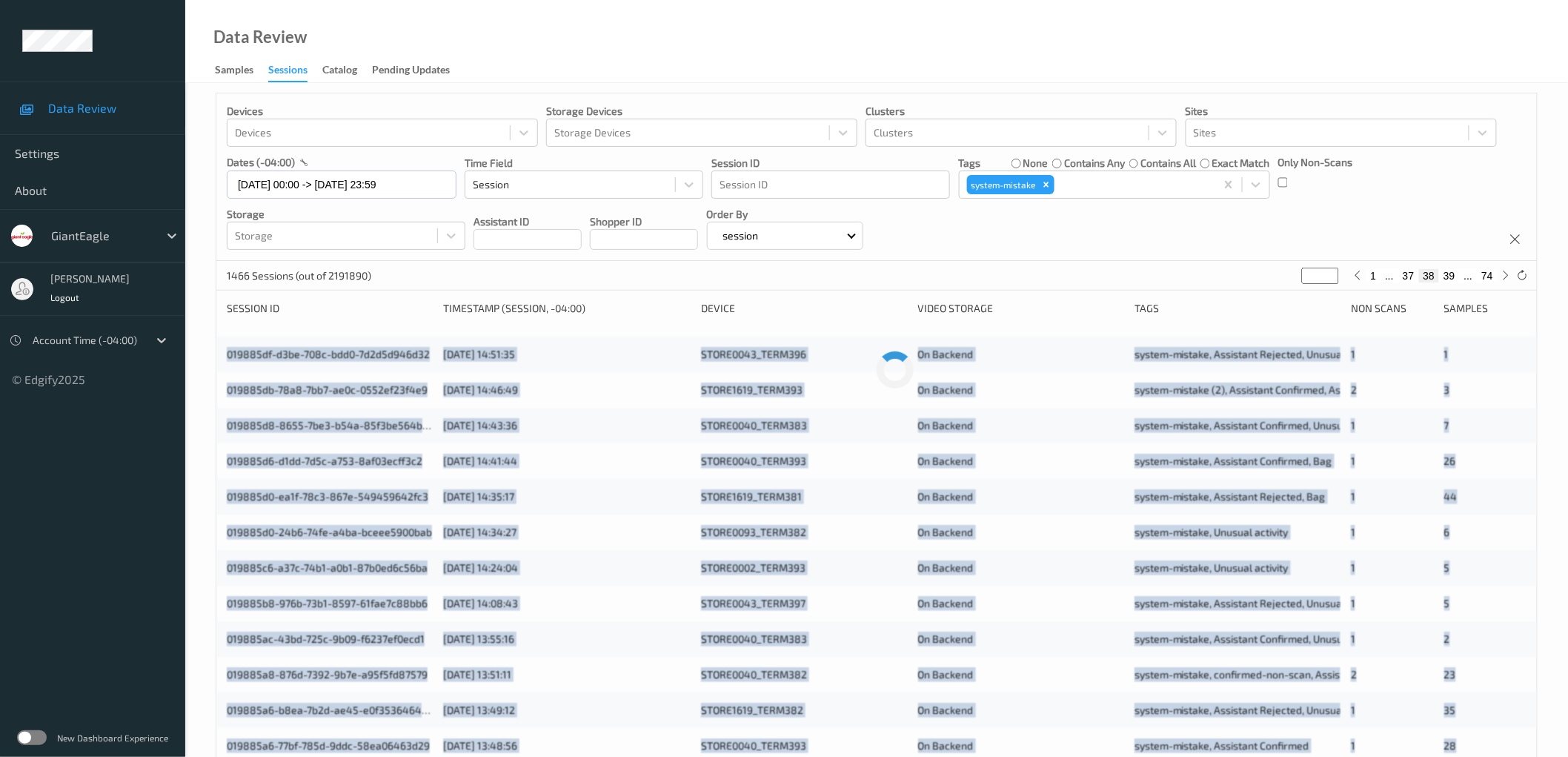
scroll to position [0, 0]
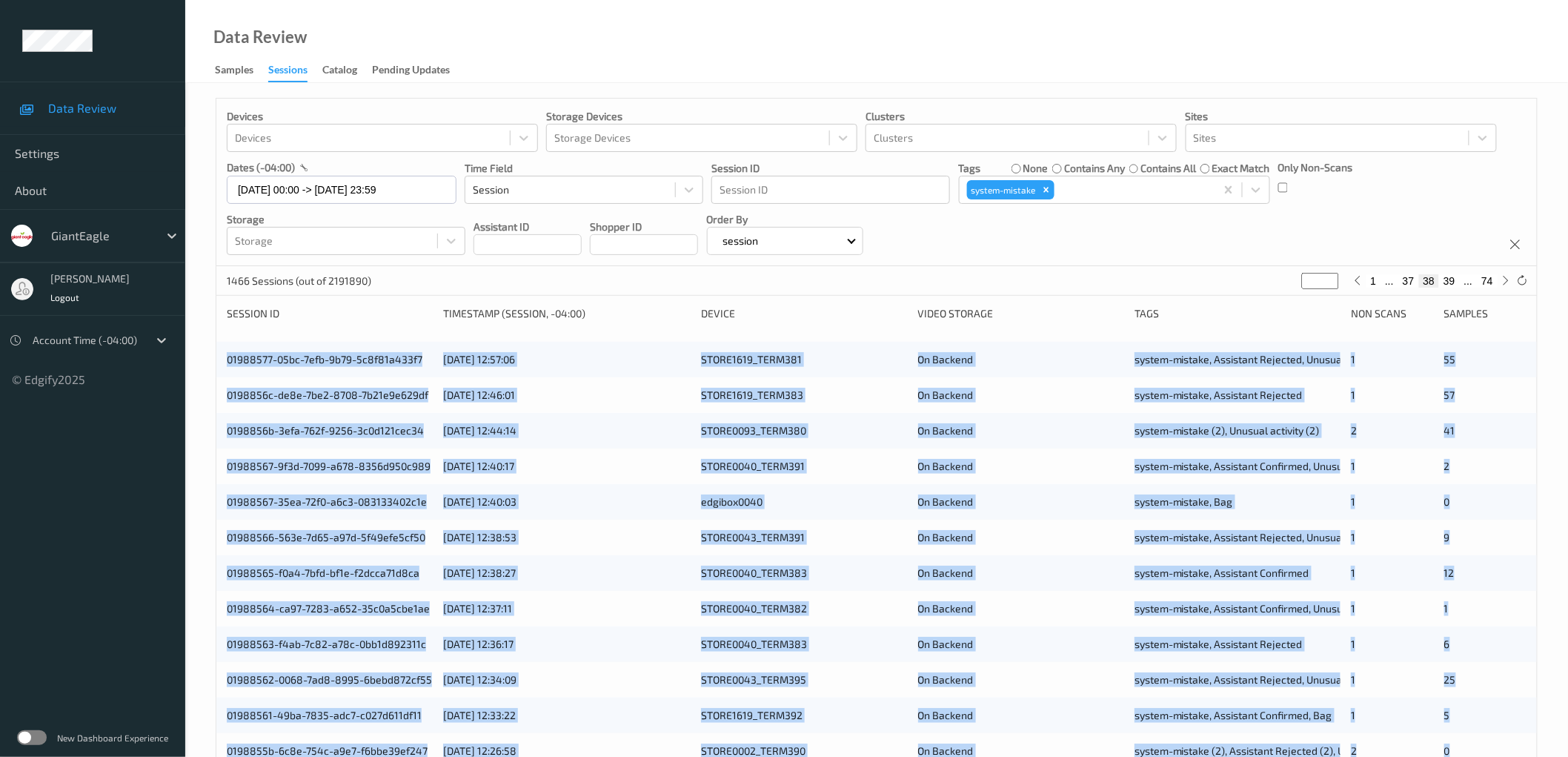
click at [213, 334] on div "Devices Devices Storage Devices Storage Devices Clusters Clusters Sites Sites d…" at bounding box center [876, 599] width 1382 height 1032
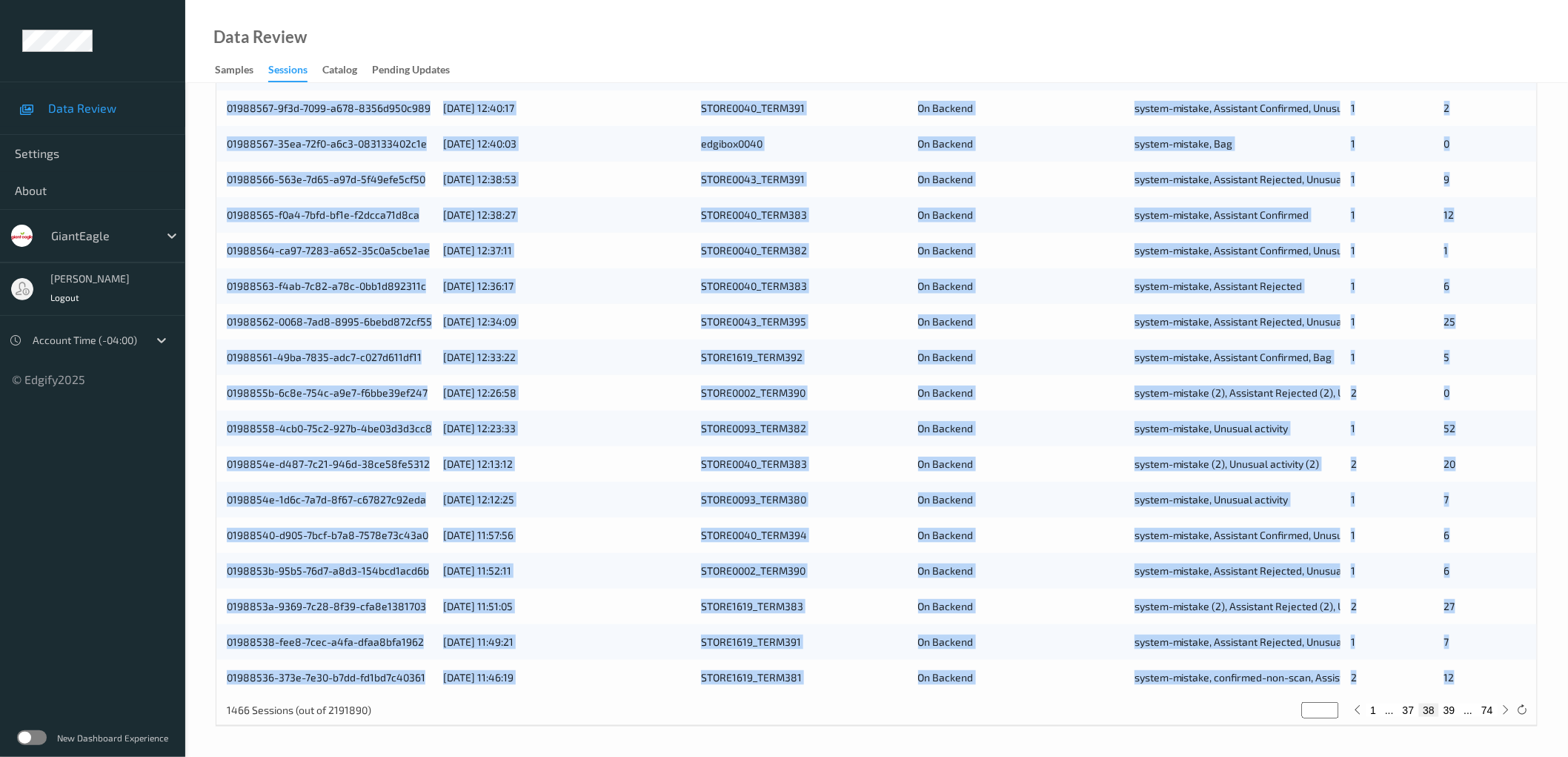
drag, startPoint x: 209, startPoint y: 358, endPoint x: 1529, endPoint y: 680, distance: 1358.7
click at [1529, 680] on div "Devices Devices Storage Devices Storage Devices Clusters Clusters Sites Sites d…" at bounding box center [876, 240] width 1382 height 1032
copy div "01988577-05bc-7efb-9b79-5c8f81a433f7 [DATE] 12:57:06 STORE1619_TERM381 On Backe…"
click at [1449, 707] on button "39" at bounding box center [1449, 710] width 21 height 13
type input "**"
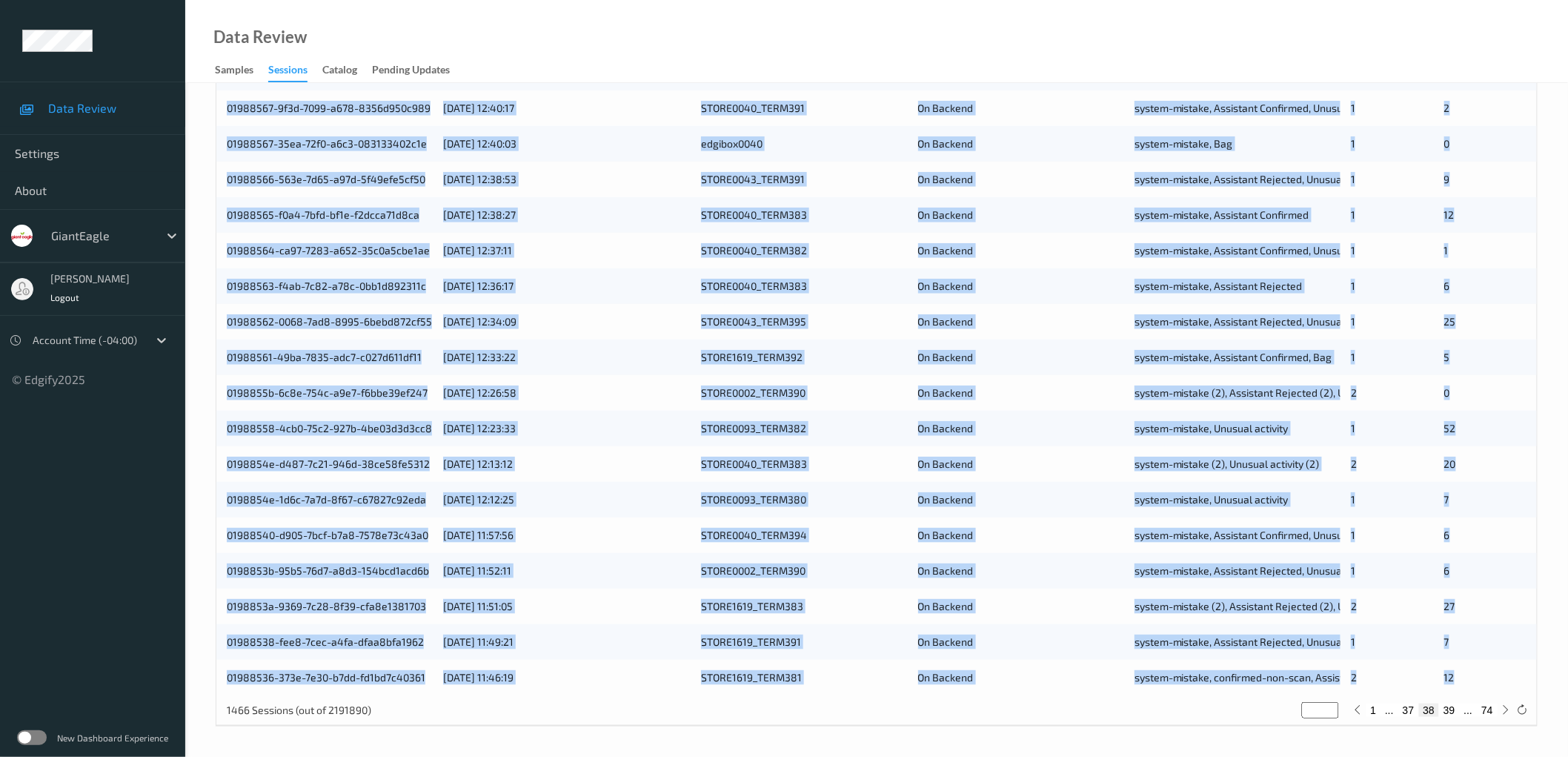
type input "**"
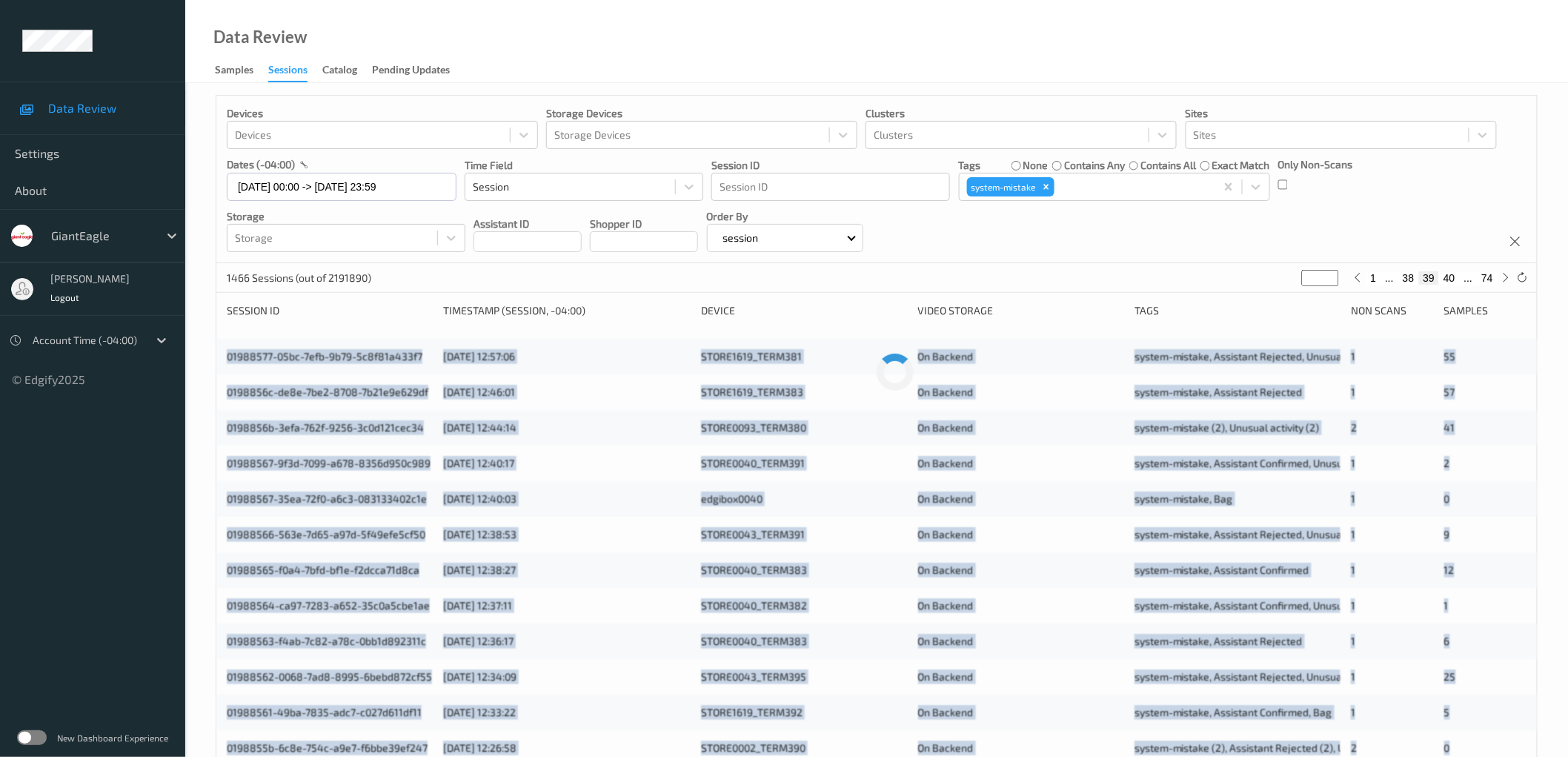
scroll to position [0, 0]
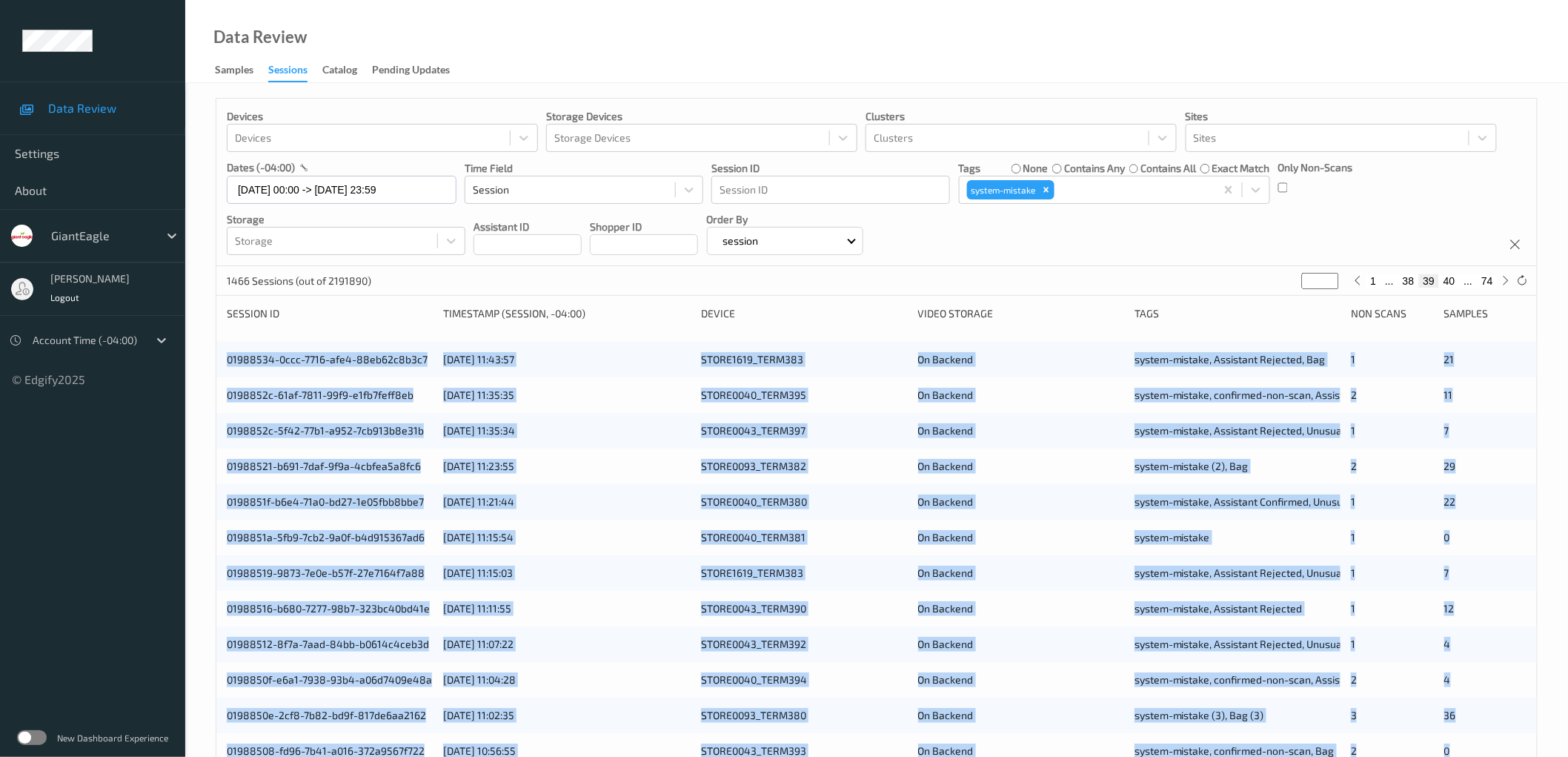
click at [209, 353] on div "Devices Devices Storage Devices Storage Devices Clusters Clusters Sites Sites d…" at bounding box center [876, 599] width 1382 height 1032
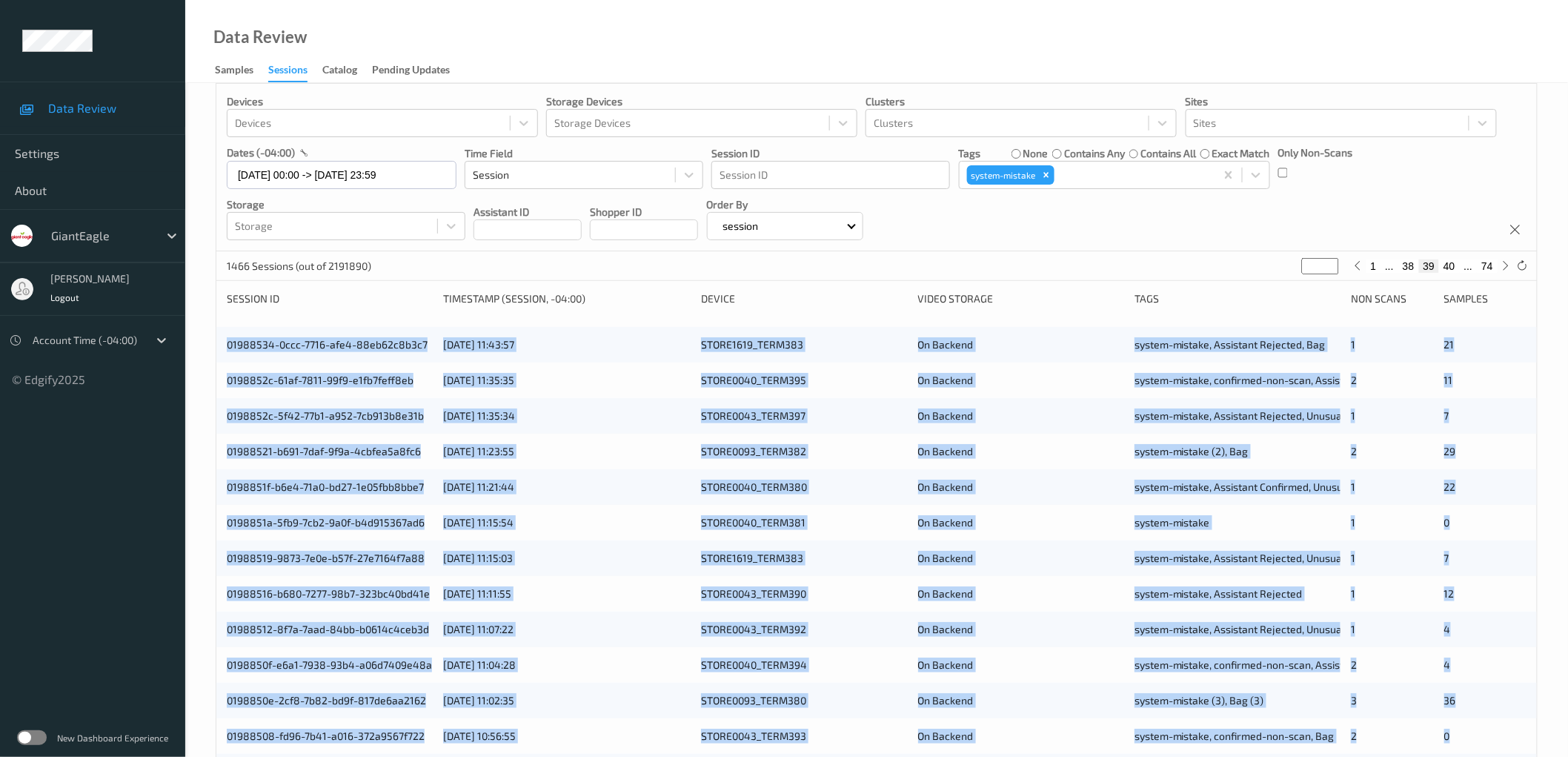
scroll to position [358, 0]
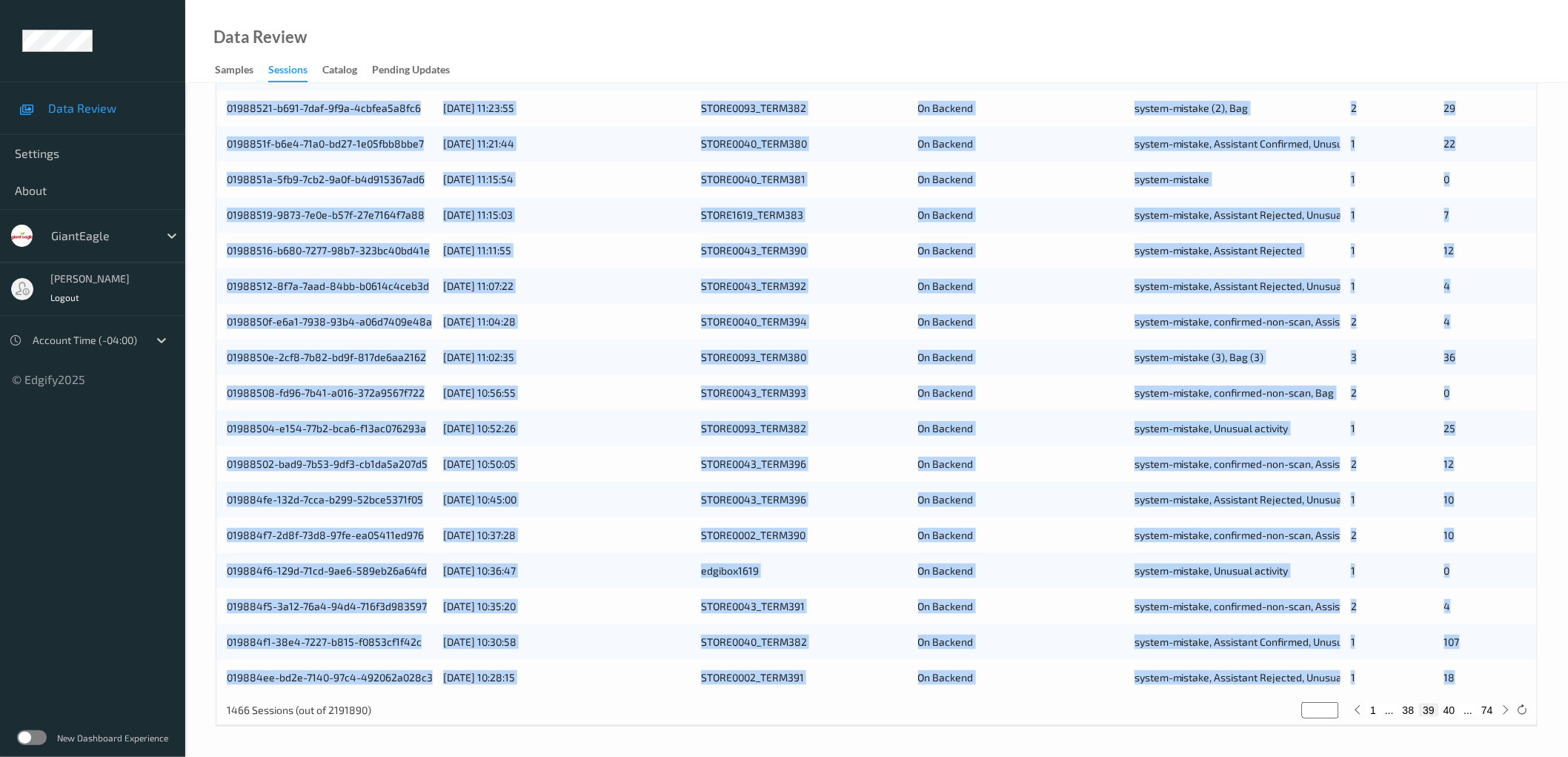
drag, startPoint x: 216, startPoint y: 354, endPoint x: 1486, endPoint y: 683, distance: 1311.9
click at [1486, 683] on div "01988534-0ccc-7716-afe4-88eb62c8b3c7 [DATE] 11:43:57 STORE1619_TERM383 On Backe…" at bounding box center [876, 339] width 1321 height 712
copy div "01988534-0ccc-7716-afe4-88eb62c8b3c7 [DATE] 11:43:57 STORE1619_TERM383 On Backe…"
click at [1455, 709] on button "40" at bounding box center [1449, 710] width 21 height 13
type input "**"
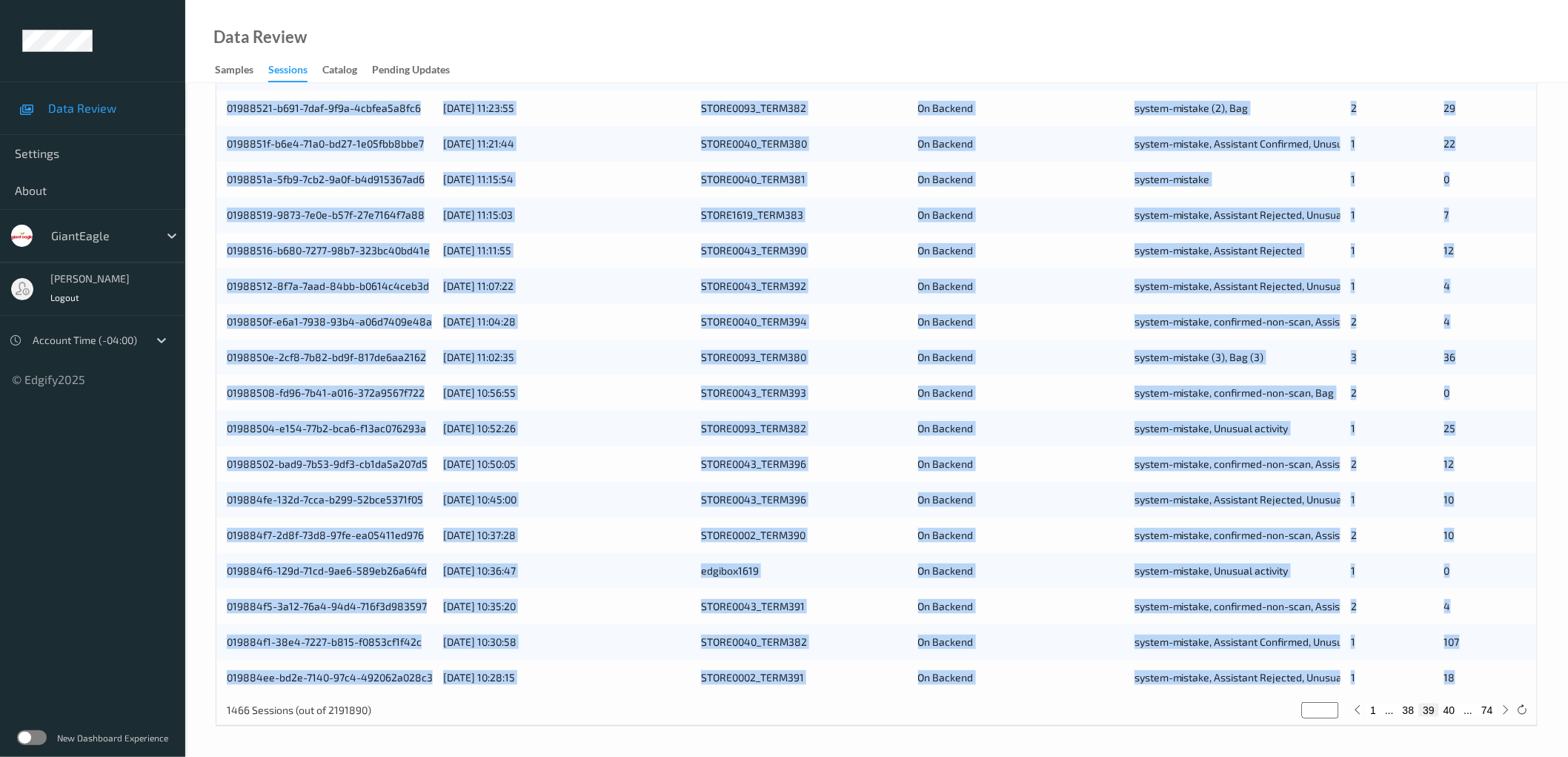
type input "**"
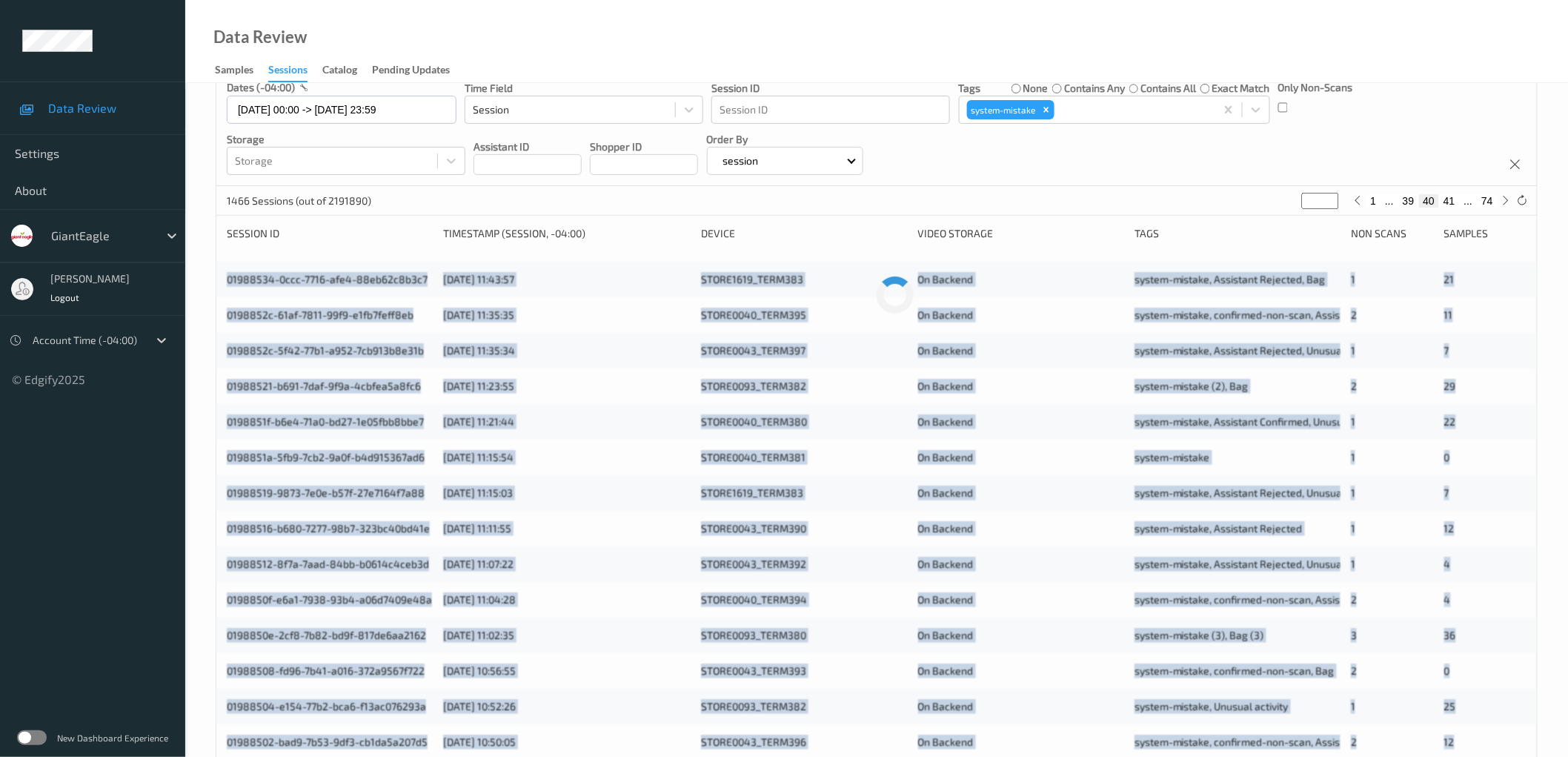
scroll to position [0, 0]
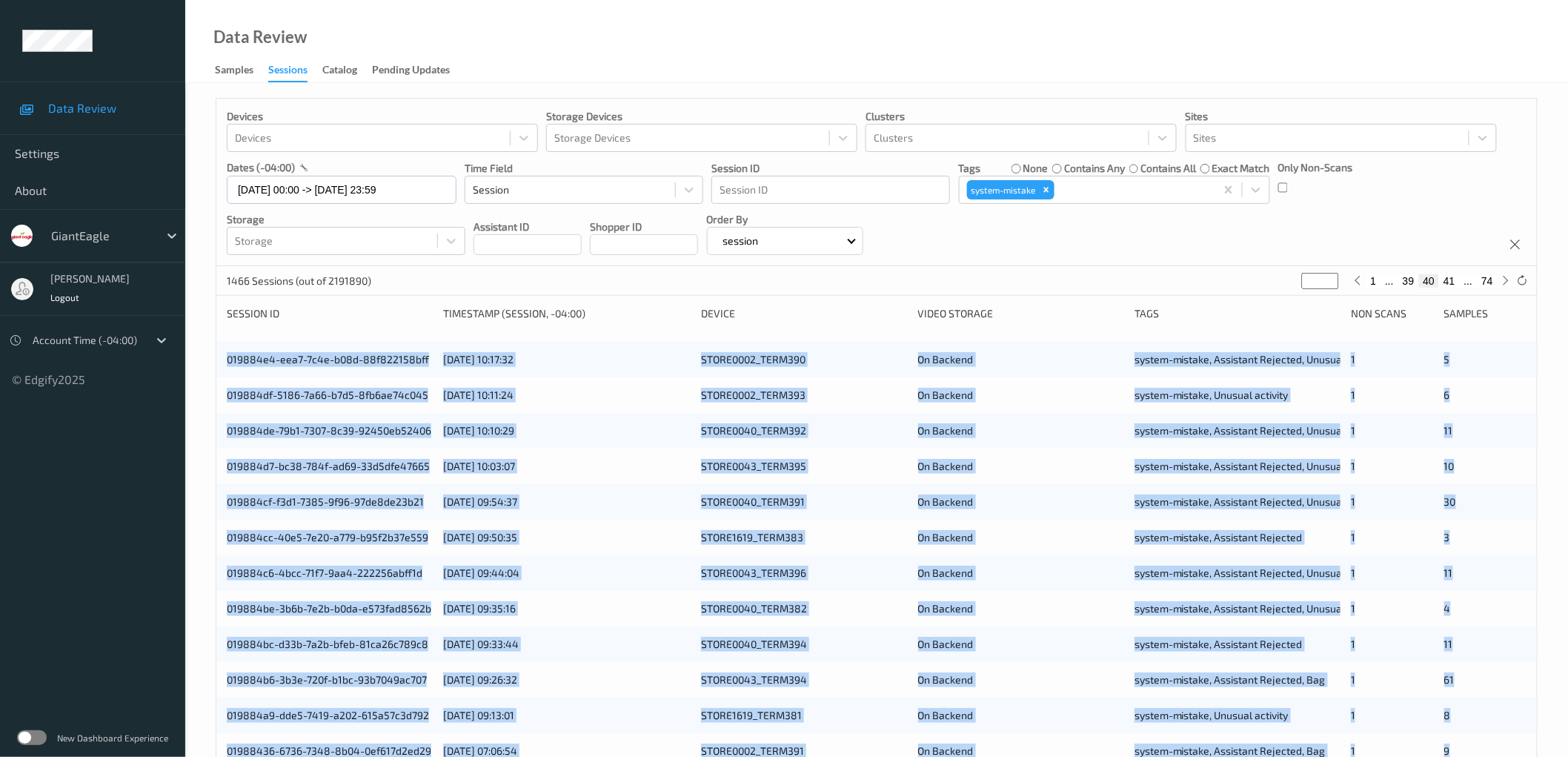
click at [206, 344] on div "Devices Devices Storage Devices Storage Devices Clusters Clusters Sites Sites d…" at bounding box center [876, 599] width 1382 height 1032
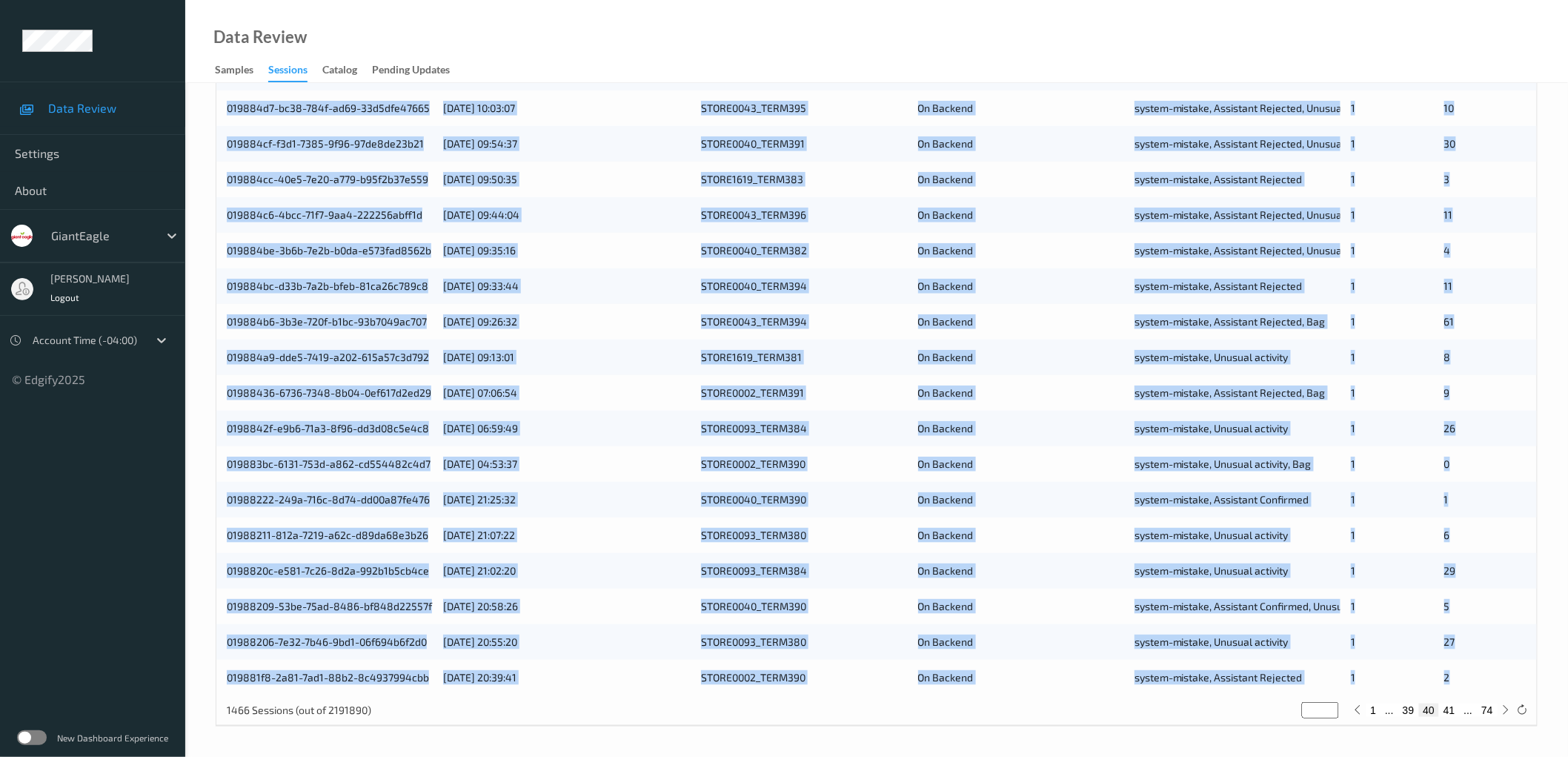
drag, startPoint x: 212, startPoint y: 357, endPoint x: 1482, endPoint y: 674, distance: 1309.0
click at [1482, 674] on div "Devices Devices Storage Devices Storage Devices Clusters Clusters Sites Sites d…" at bounding box center [876, 240] width 1382 height 1032
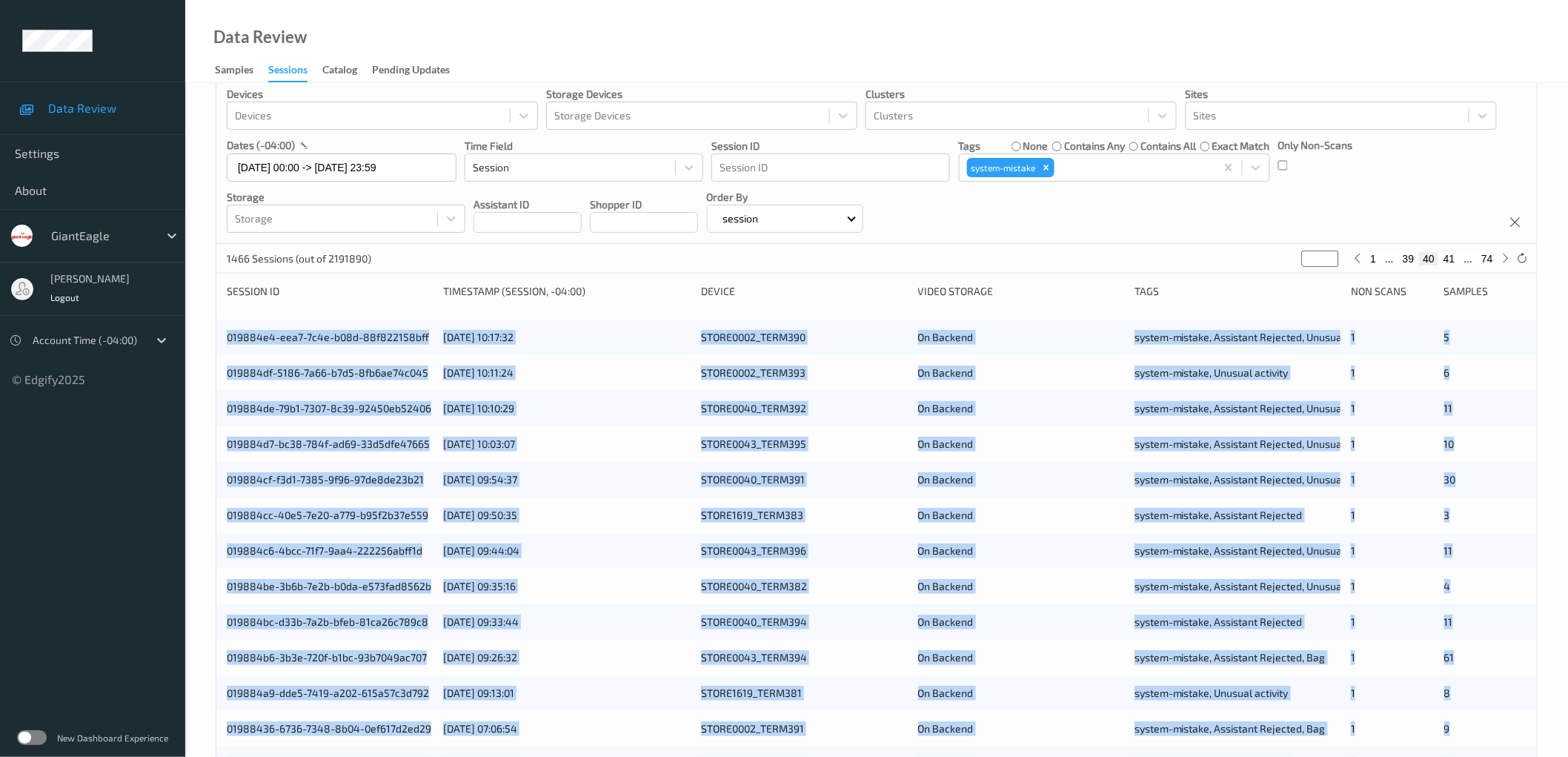
scroll to position [0, 0]
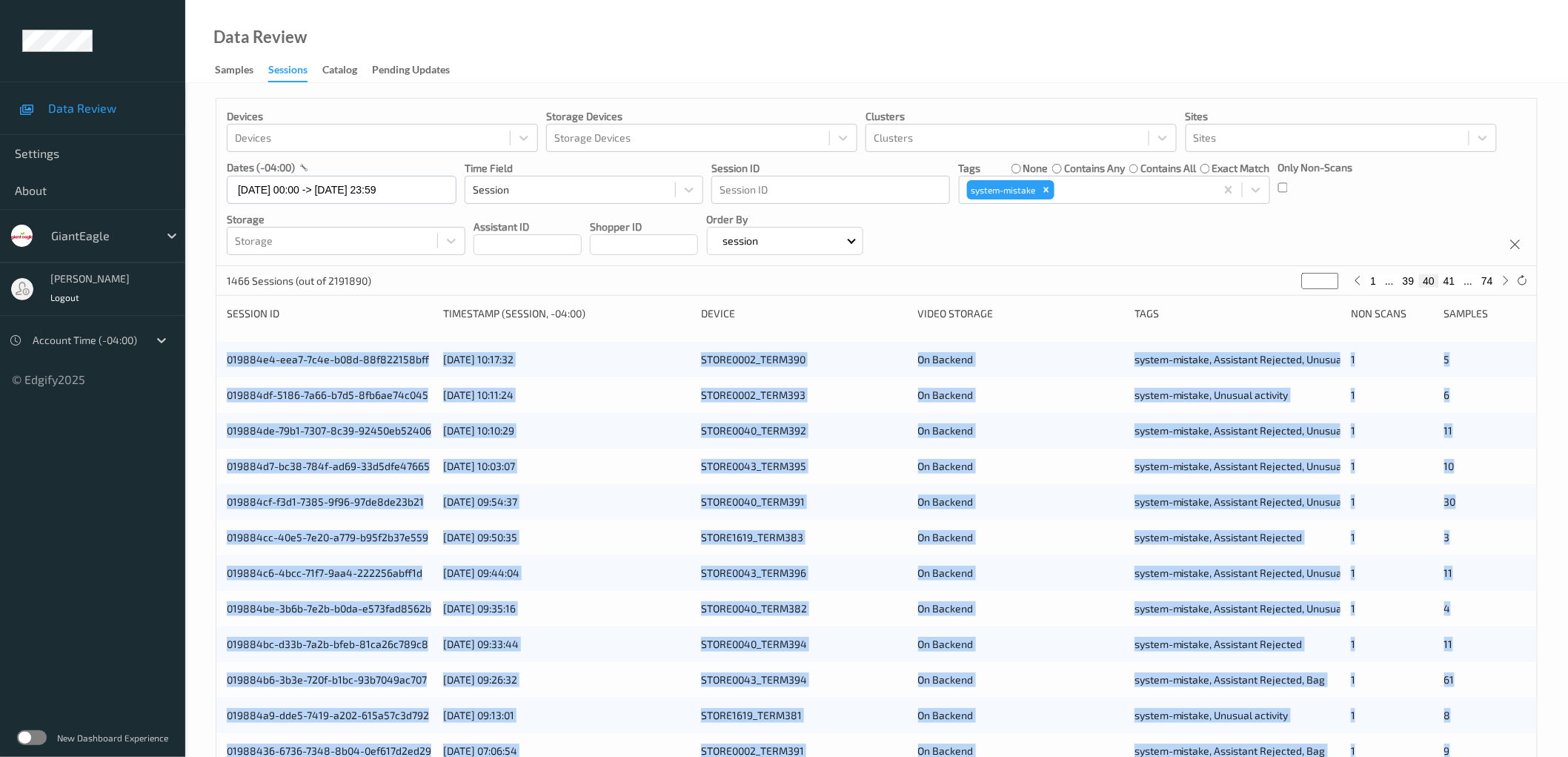
click at [1449, 282] on button "41" at bounding box center [1449, 281] width 21 height 13
type input "**"
click at [209, 355] on div "Devices Devices Storage Devices Storage Devices Clusters Clusters Sites Sites d…" at bounding box center [876, 599] width 1382 height 1032
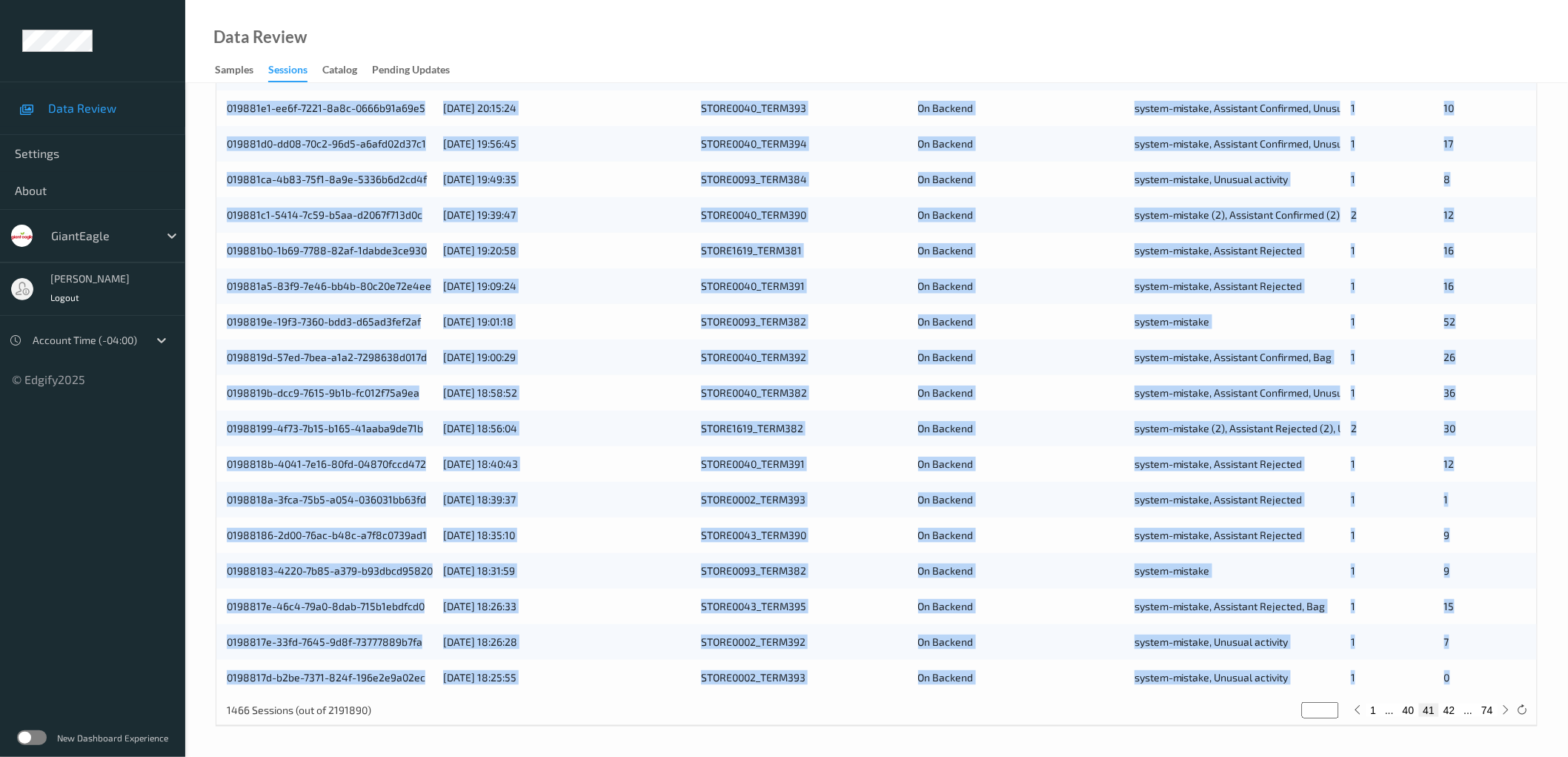
drag, startPoint x: 213, startPoint y: 360, endPoint x: 1469, endPoint y: 666, distance: 1292.7
click at [1469, 666] on div "Devices Devices Storage Devices Storage Devices Clusters Clusters Sites Sites d…" at bounding box center [876, 240] width 1382 height 1032
click at [1449, 712] on button "42" at bounding box center [1449, 710] width 21 height 13
type input "**"
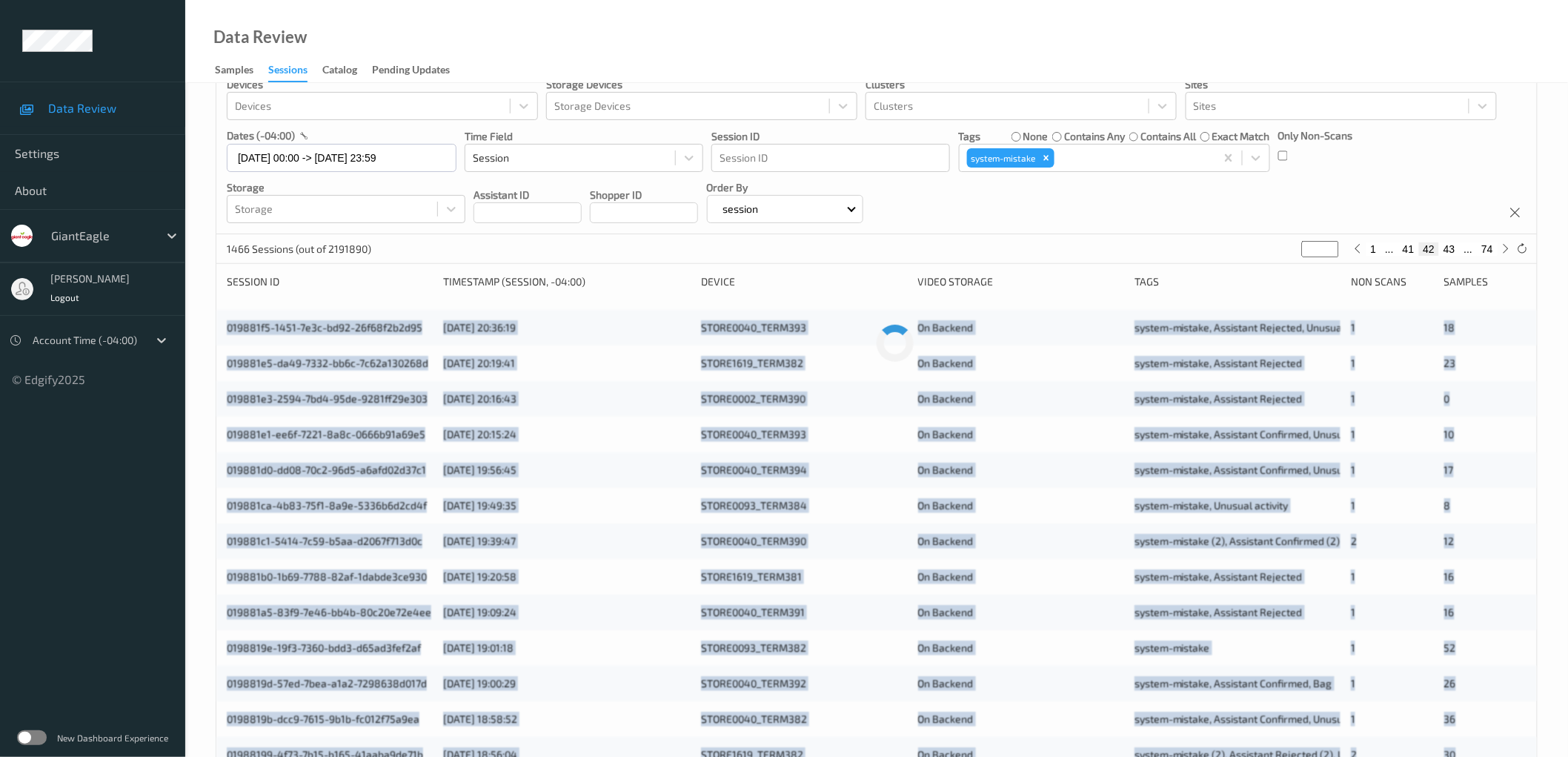
scroll to position [0, 0]
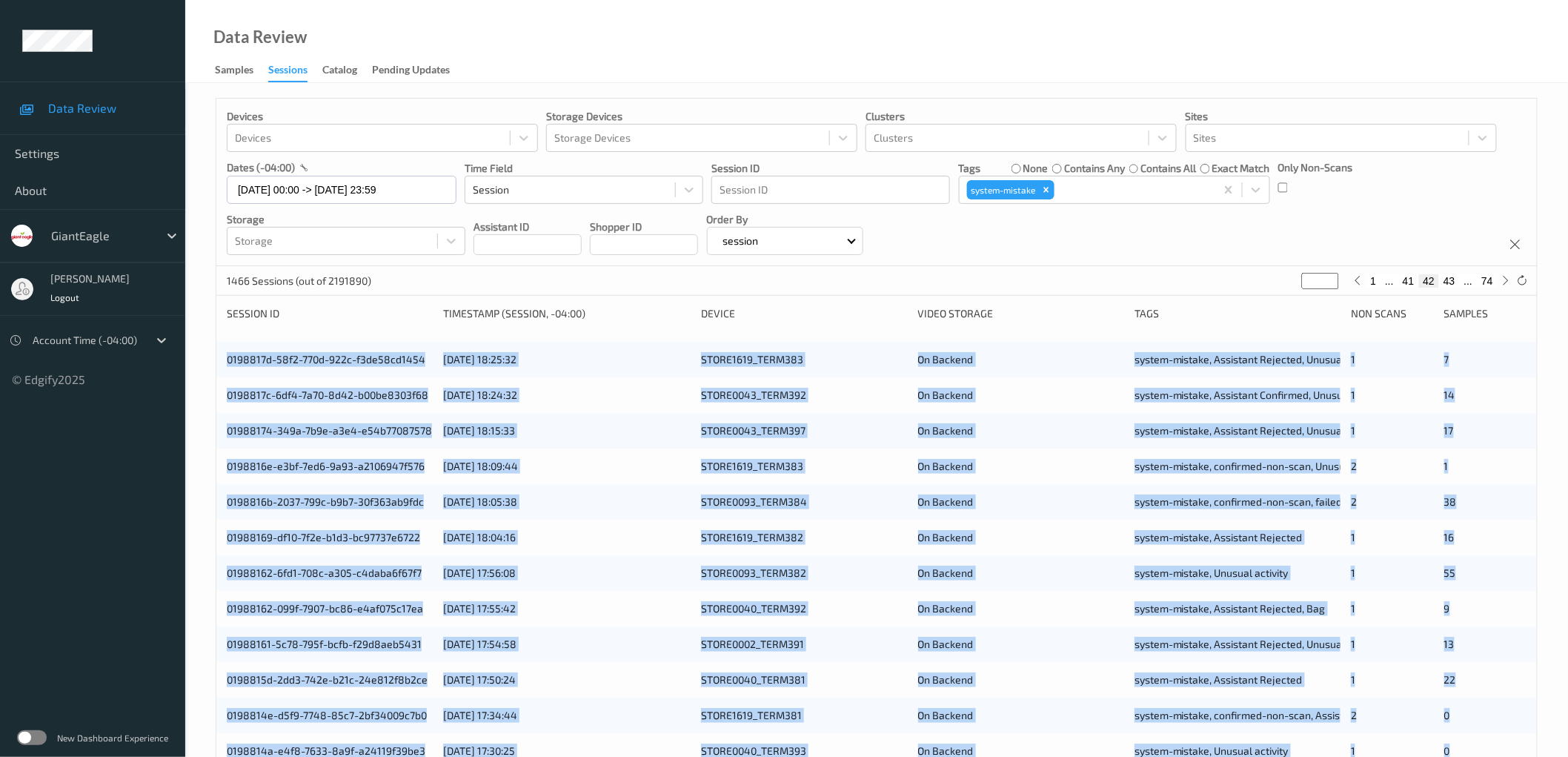
click at [203, 360] on div "Devices Devices Storage Devices Storage Devices Clusters Clusters Sites Sites d…" at bounding box center [876, 599] width 1382 height 1032
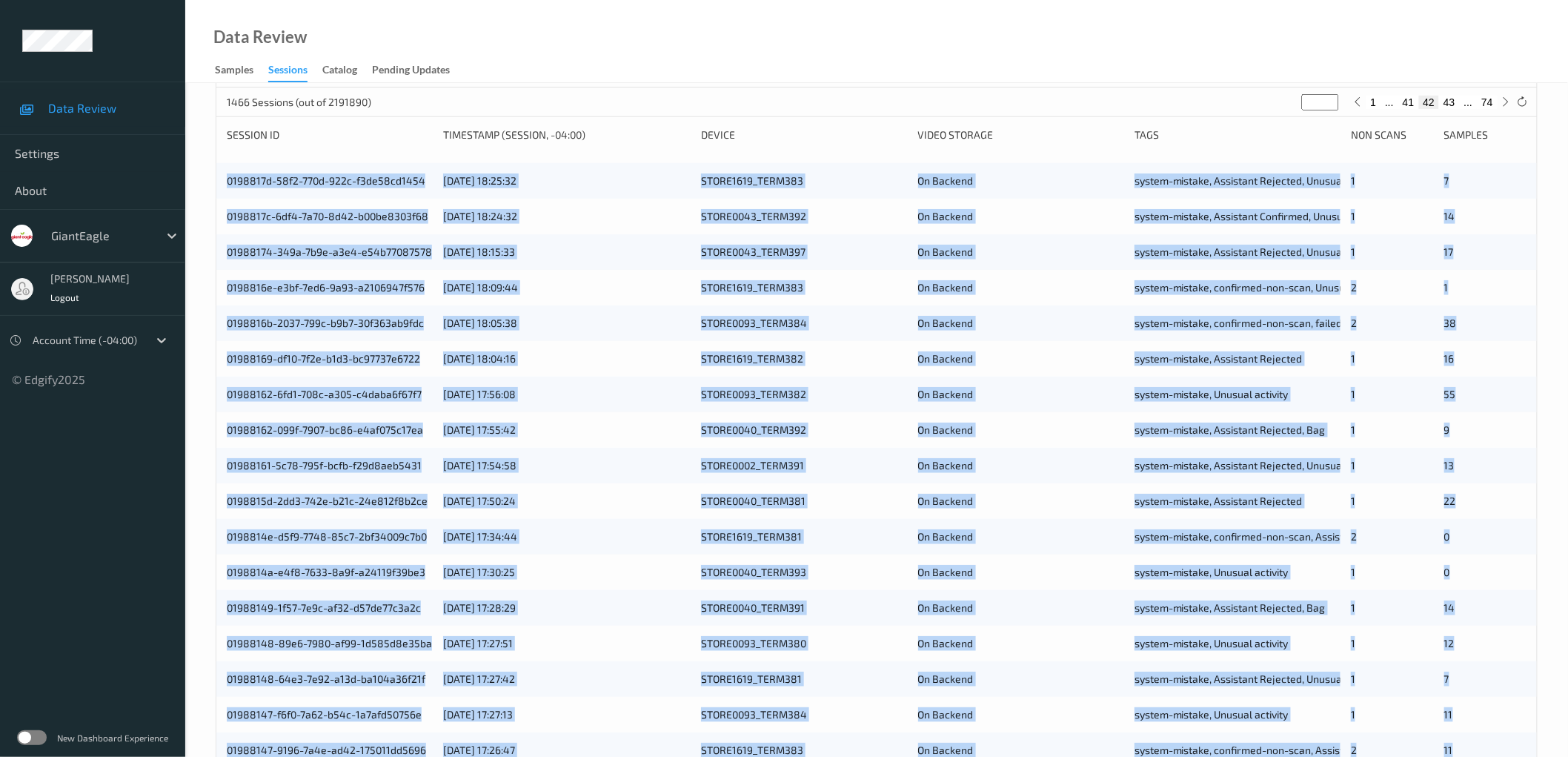
scroll to position [358, 0]
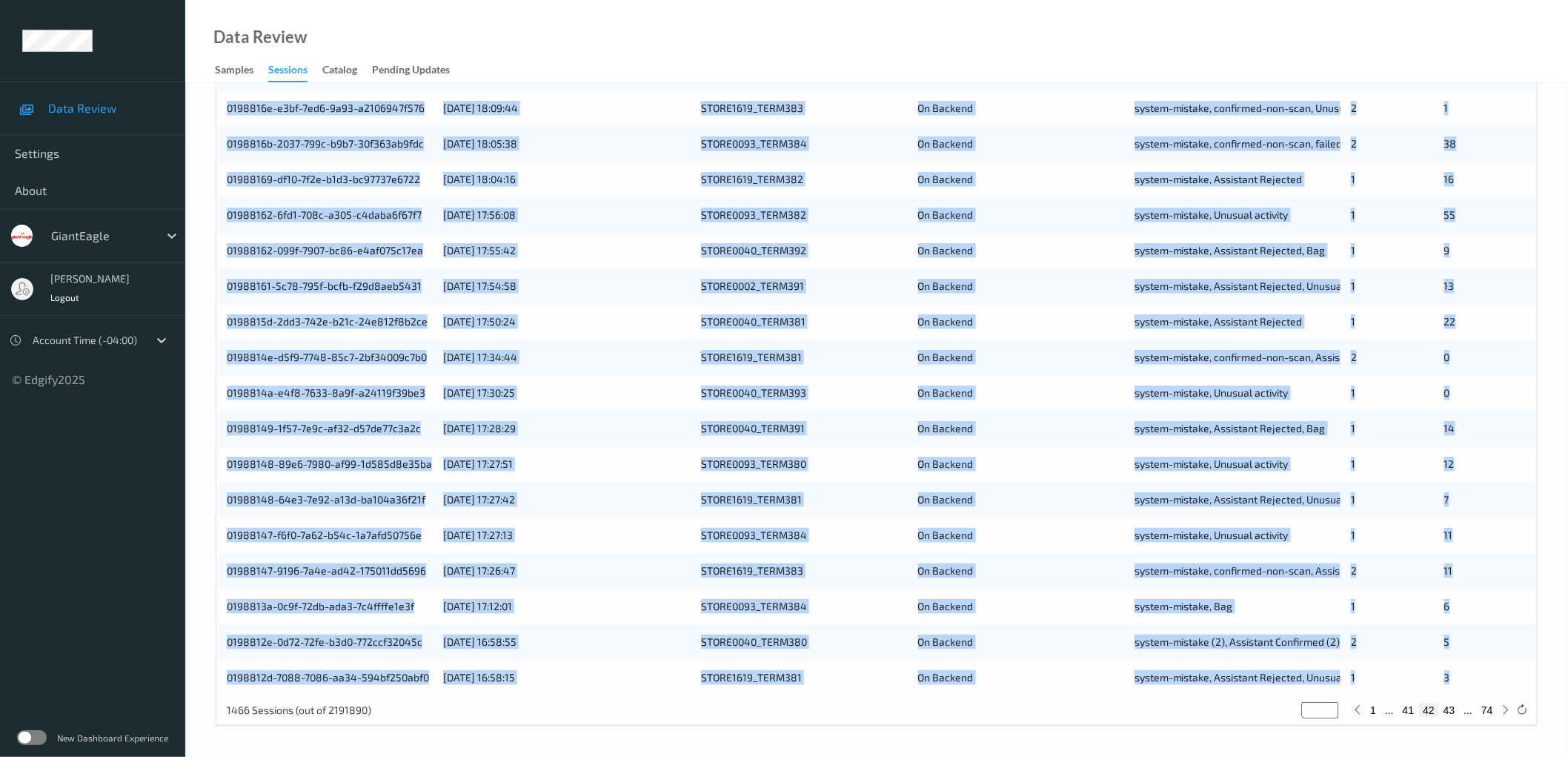
drag, startPoint x: 211, startPoint y: 360, endPoint x: 1472, endPoint y: 678, distance: 1300.5
click at [1472, 678] on div "Devices Devices Storage Devices Storage Devices Clusters Clusters Sites Sites d…" at bounding box center [876, 240] width 1382 height 1032
click at [1450, 709] on button "43" at bounding box center [1449, 710] width 21 height 13
type input "**"
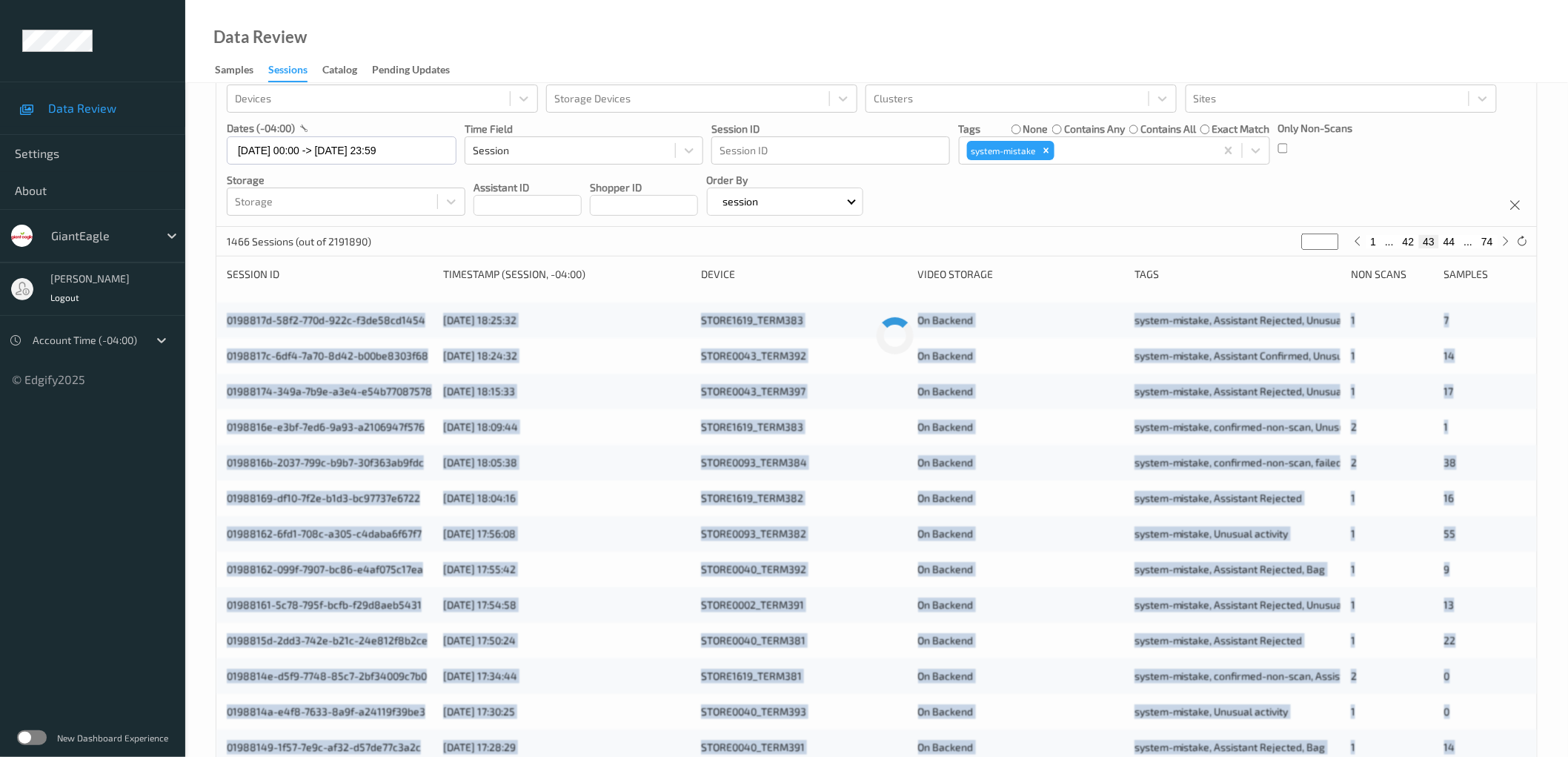
scroll to position [0, 0]
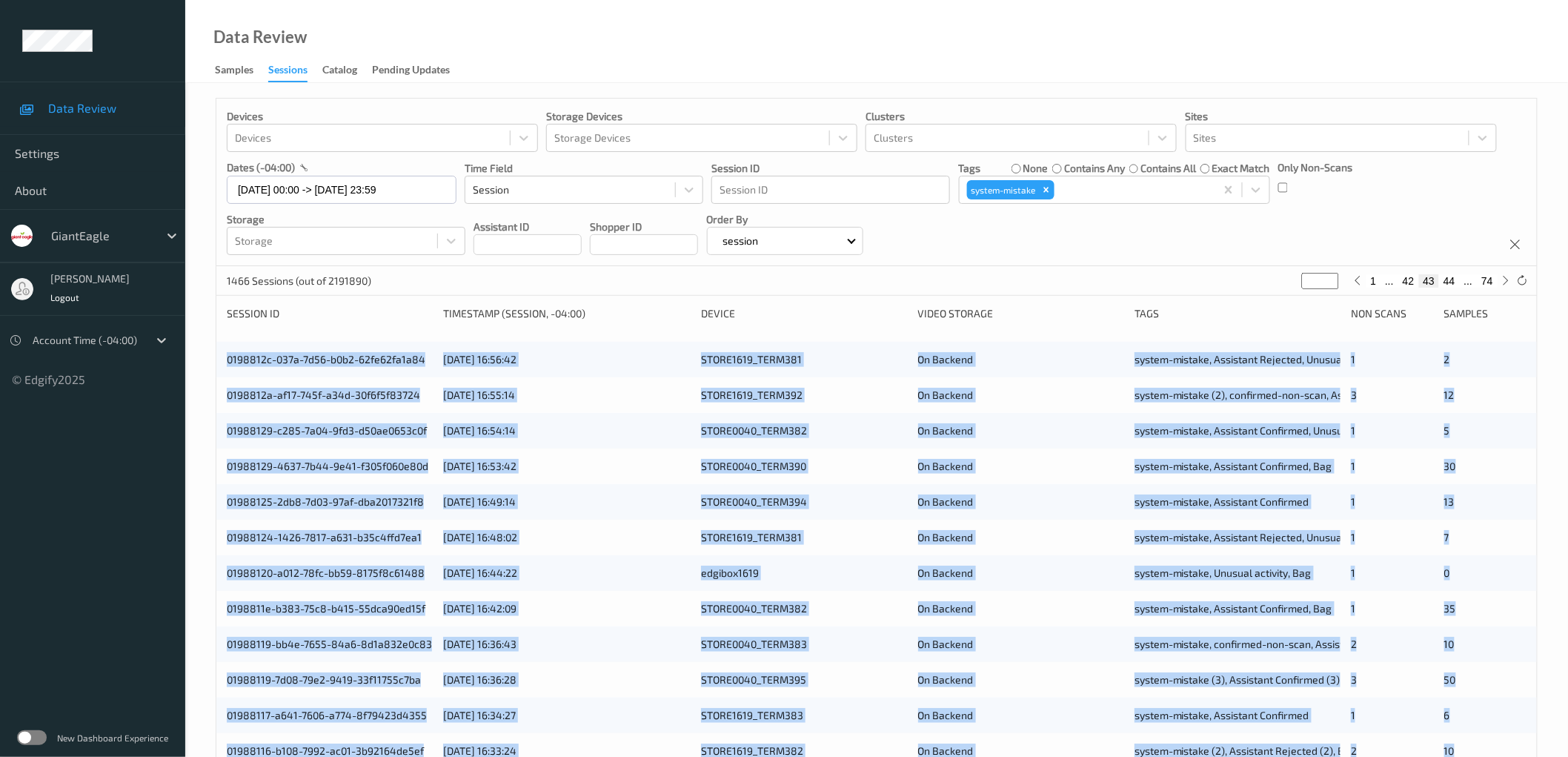
click at [219, 361] on div "0198812c-037a-7d56-b0b2-62fe62fa1a84 [DATE] 16:56:42 STORE1619_TERM381 On Backe…" at bounding box center [876, 359] width 1321 height 36
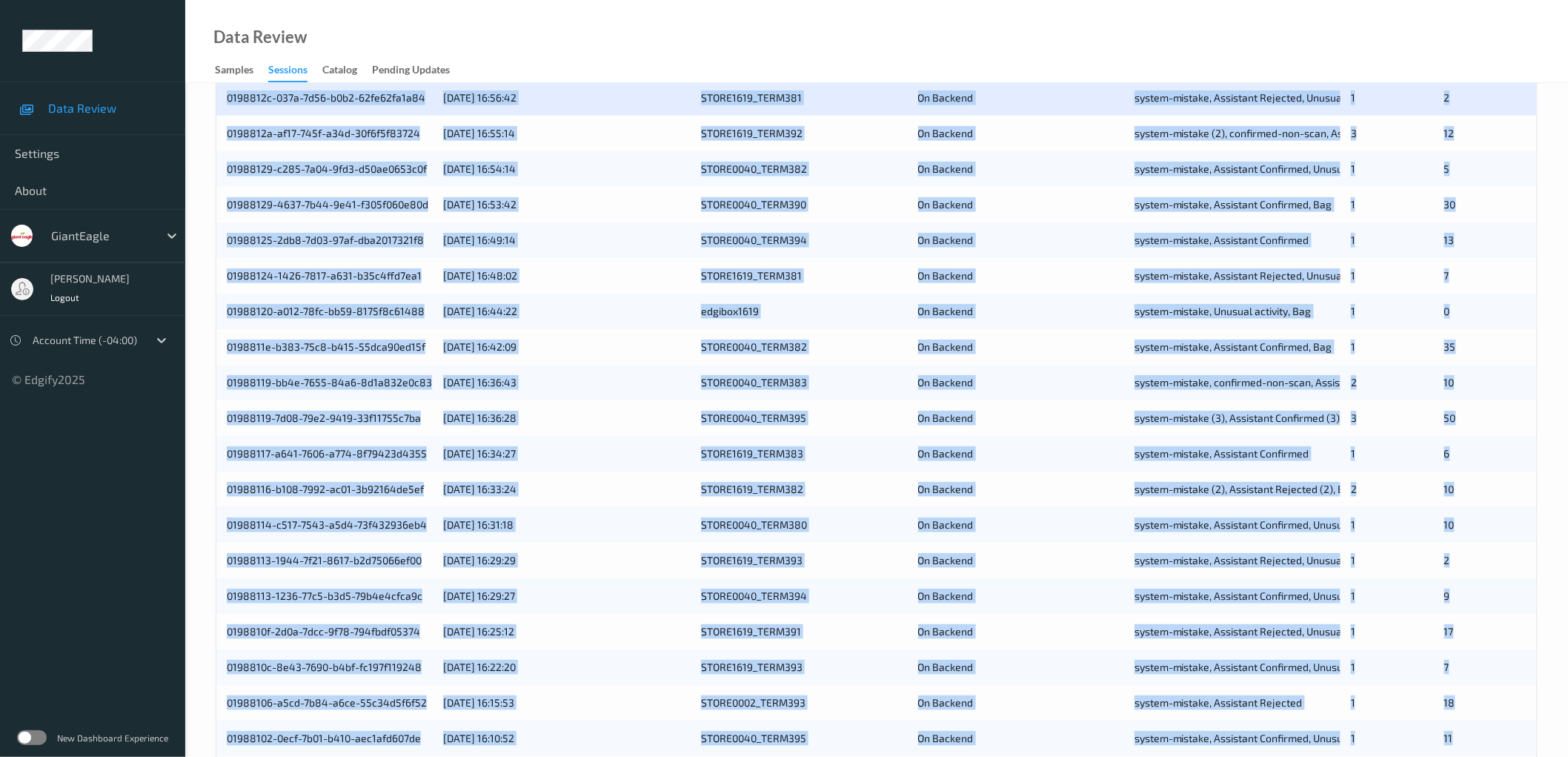
scroll to position [358, 0]
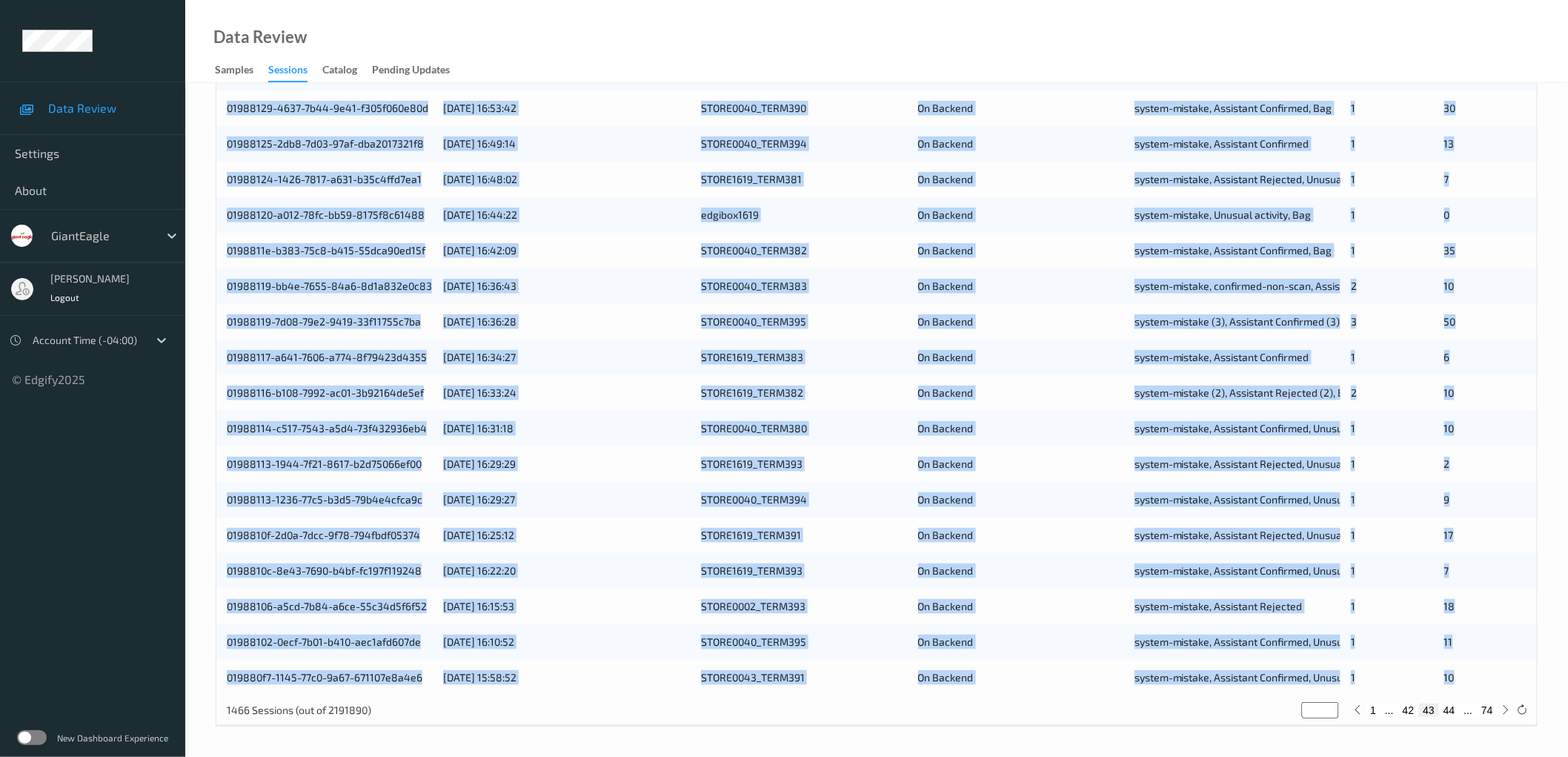
drag, startPoint x: 202, startPoint y: 363, endPoint x: 1464, endPoint y: 681, distance: 1301.4
click at [1464, 681] on div "Devices Devices Storage Devices Storage Devices Clusters Clusters Sites Sites d…" at bounding box center [876, 240] width 1382 height 1032
click at [1450, 709] on button "44" at bounding box center [1449, 710] width 21 height 13
type input "**"
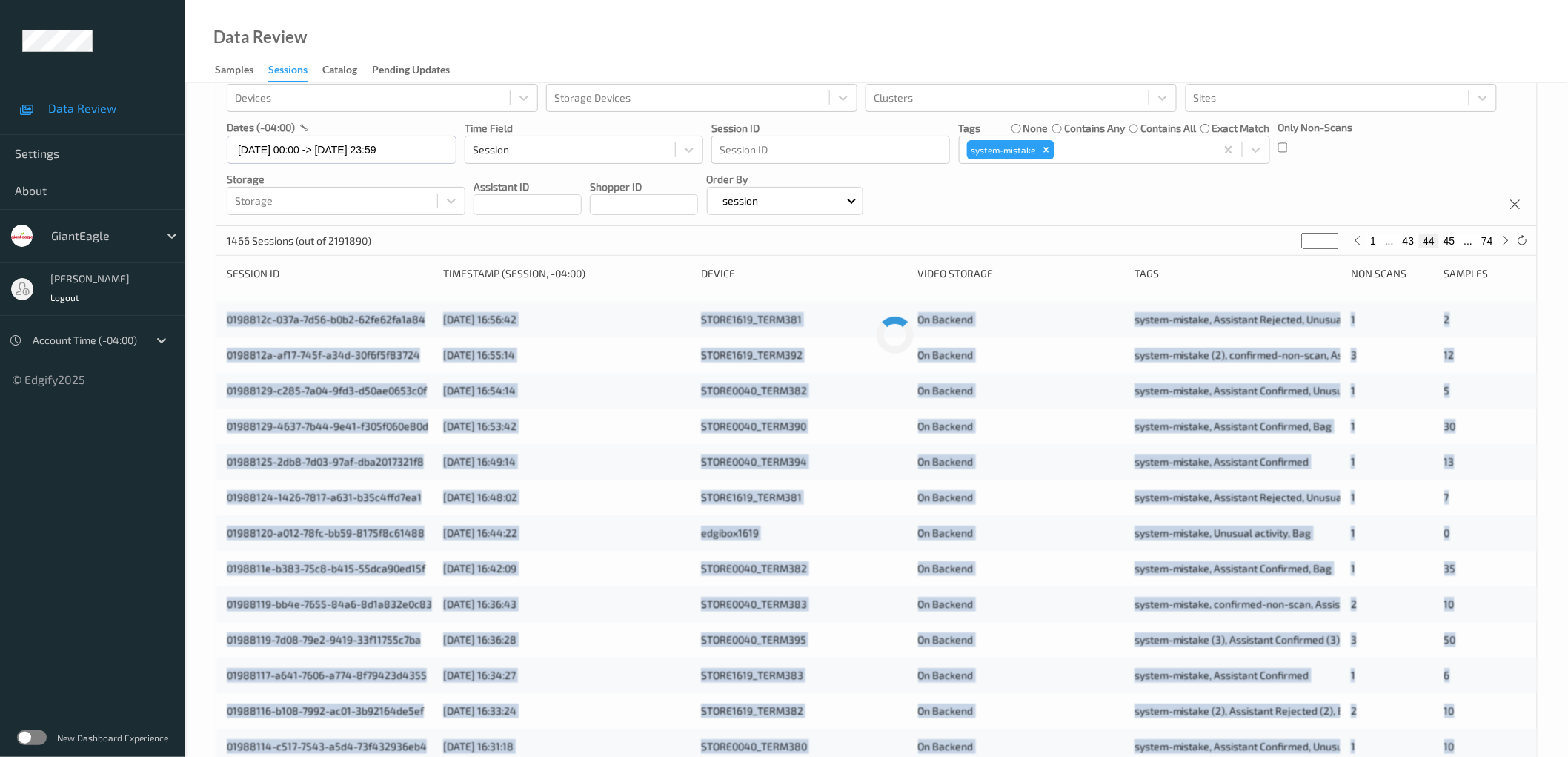
scroll to position [0, 0]
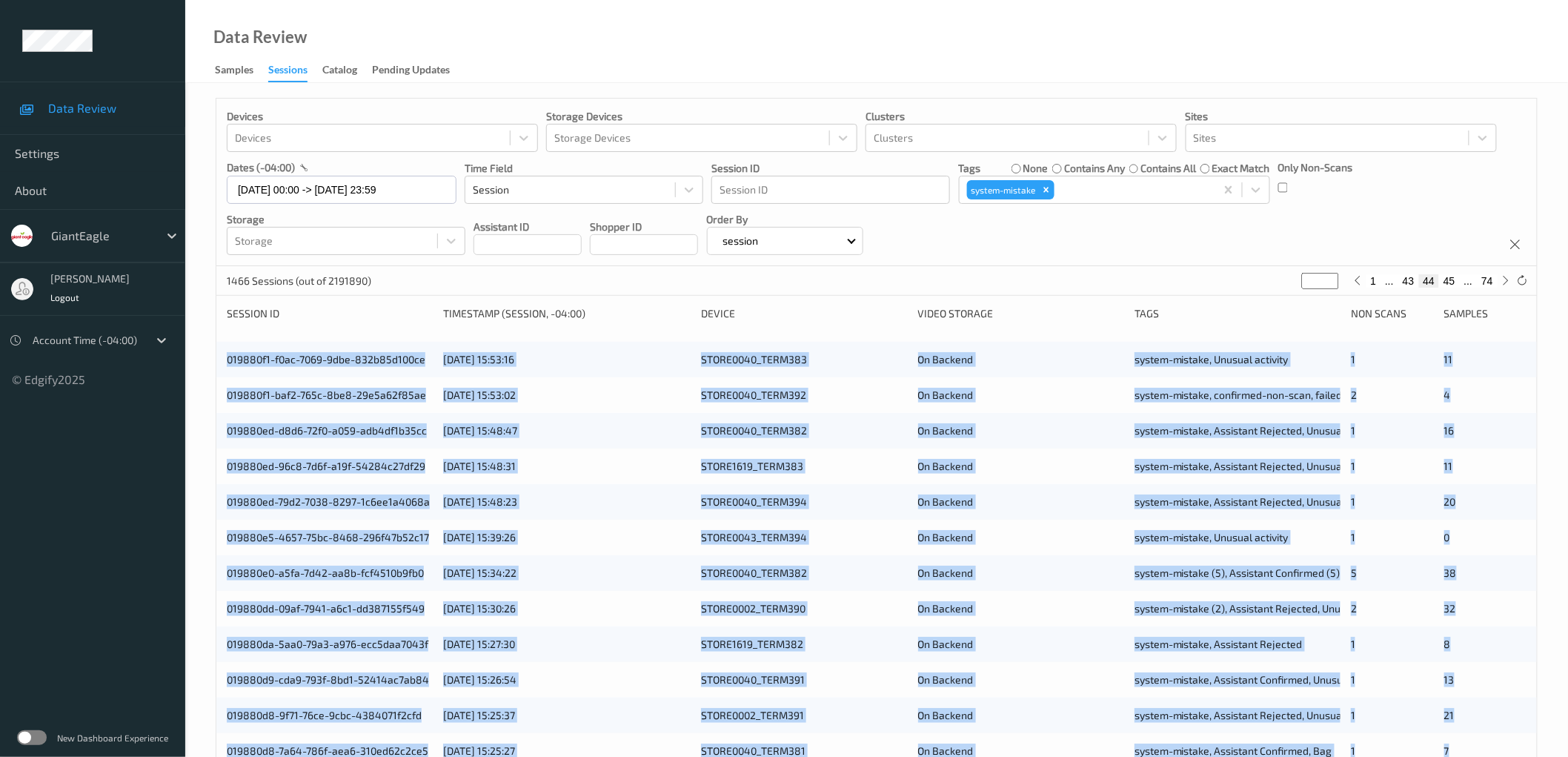
click at [203, 358] on div "Devices Devices Storage Devices Storage Devices Clusters Clusters Sites Sites d…" at bounding box center [876, 599] width 1382 height 1032
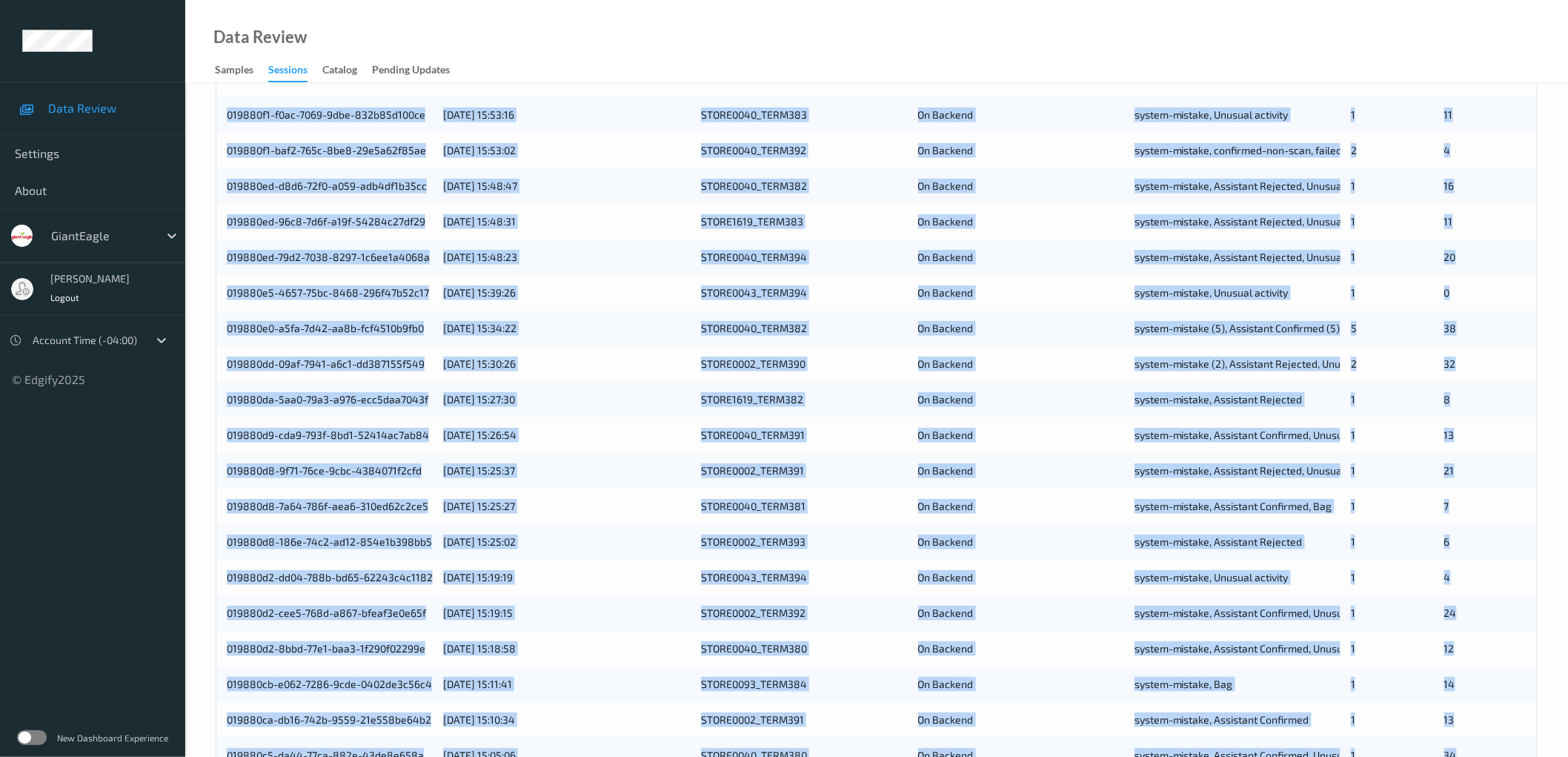
scroll to position [358, 0]
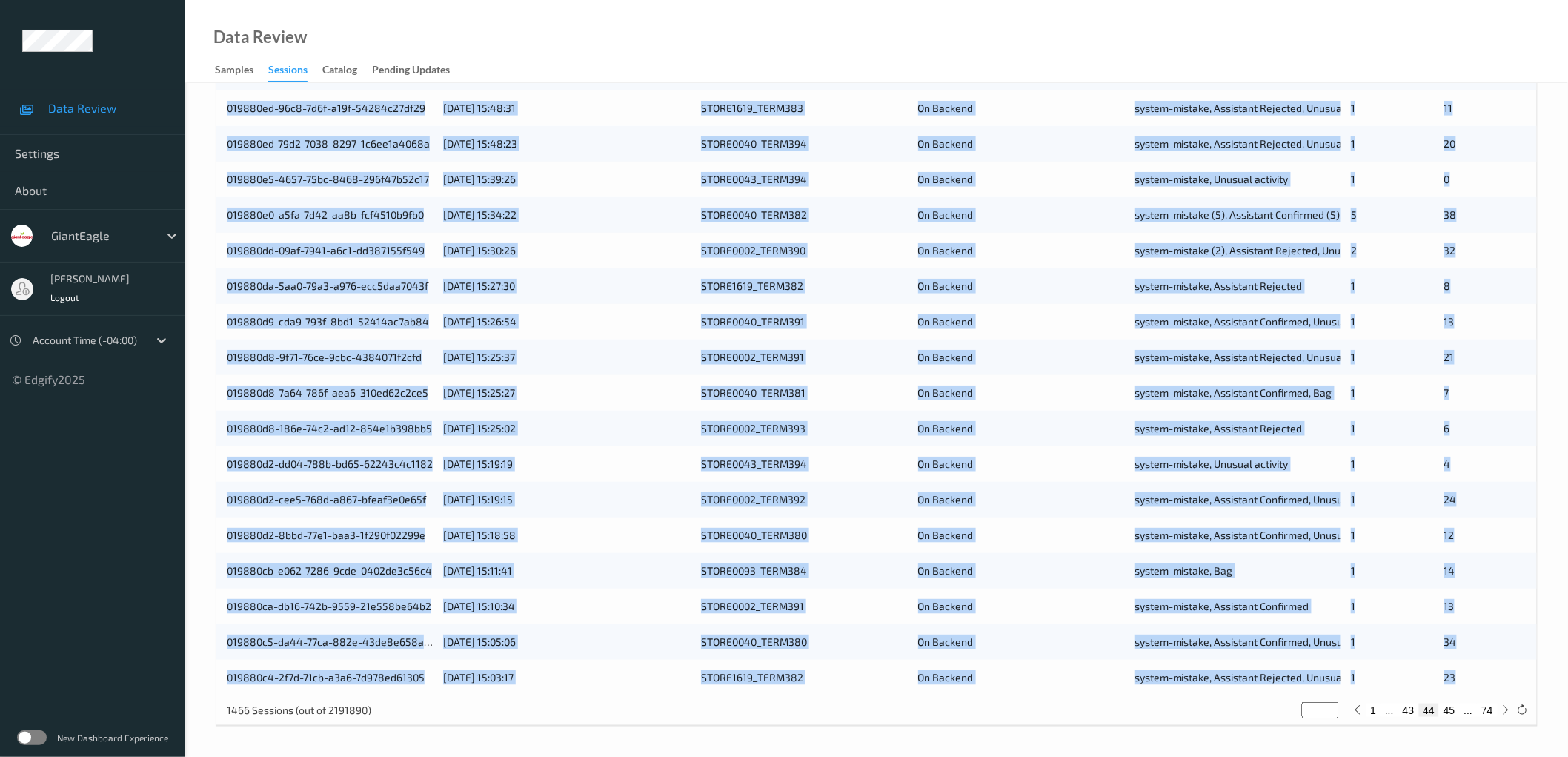
drag, startPoint x: 219, startPoint y: 354, endPoint x: 1470, endPoint y: 669, distance: 1290.0
click at [1470, 669] on div "019880f1-f0ac-7069-9dbe-832b85d100ce [DATE] 15:53:16 STORE0040_TERM383 On Backe…" at bounding box center [876, 339] width 1321 height 712
click at [1449, 707] on button "45" at bounding box center [1449, 710] width 21 height 13
type input "**"
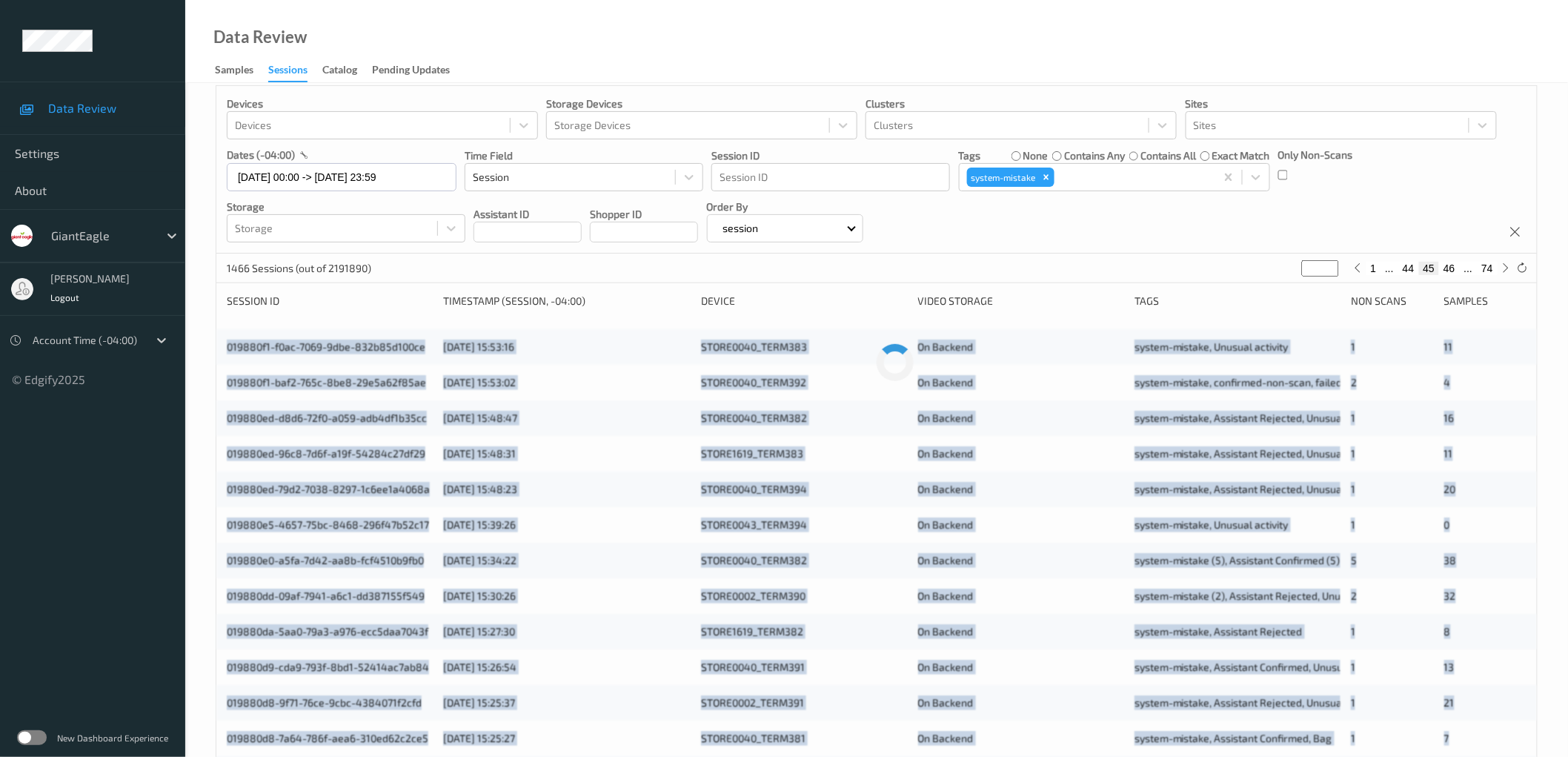
scroll to position [0, 0]
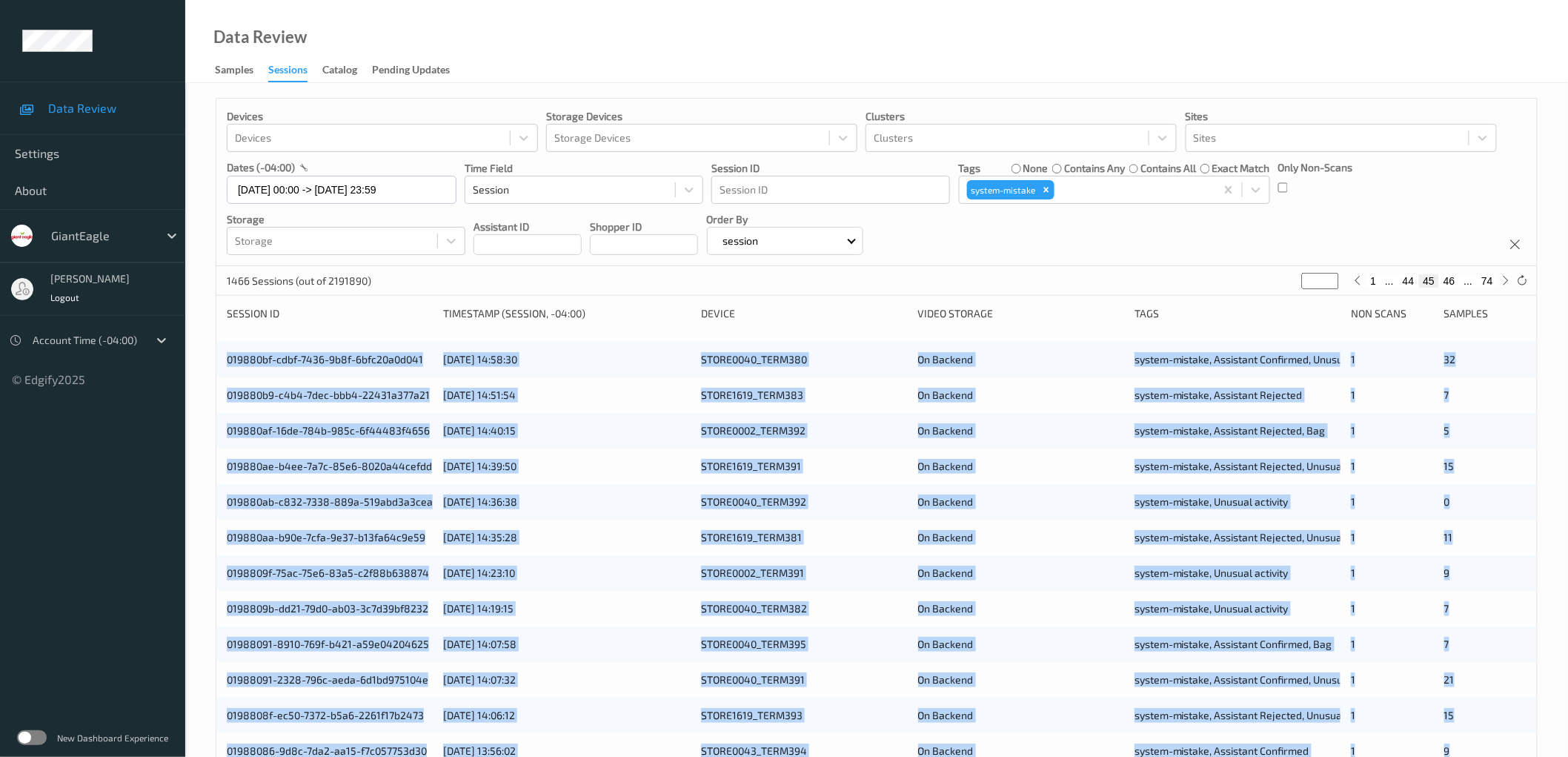
click at [197, 365] on div "Devices Devices Storage Devices Storage Devices Clusters Clusters Sites Sites d…" at bounding box center [876, 599] width 1382 height 1032
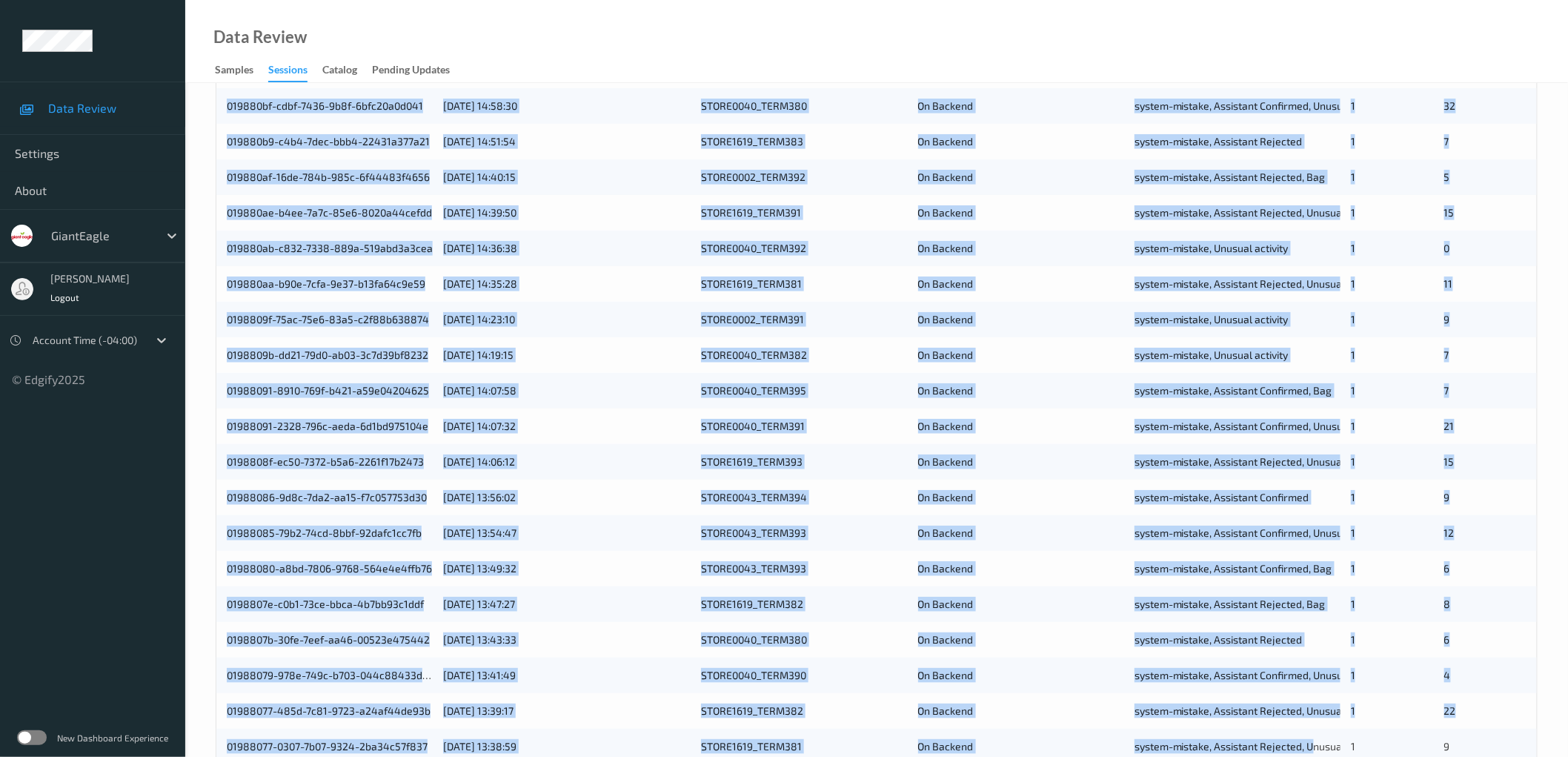
scroll to position [358, 0]
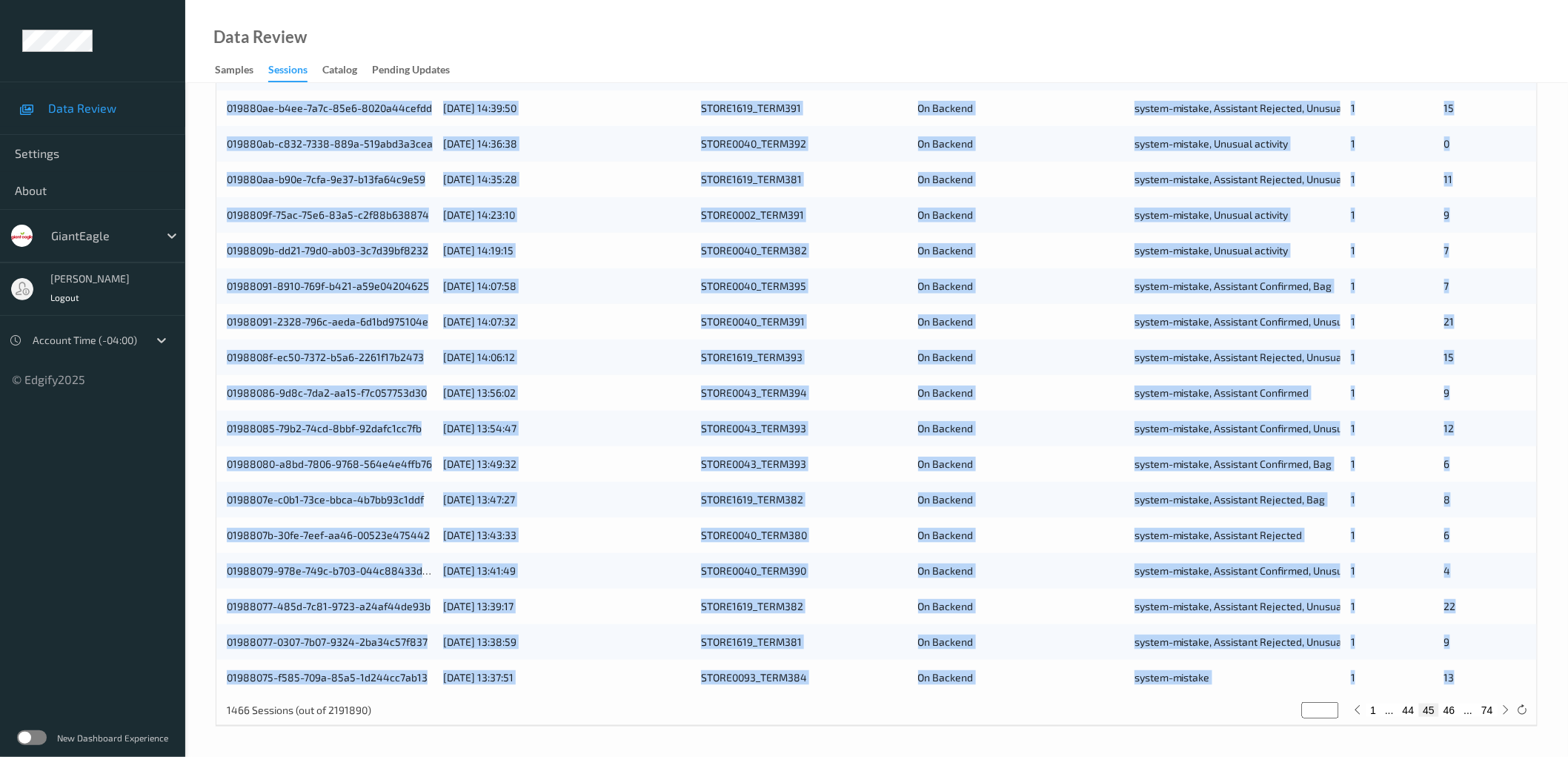
drag, startPoint x: 220, startPoint y: 356, endPoint x: 1458, endPoint y: 676, distance: 1278.7
click at [1458, 676] on div "019880bf-cdbf-7436-9b8f-6bfc20a0d041 [DATE] 14:58:30 STORE0040_TERM380 On Backe…" at bounding box center [876, 339] width 1321 height 712
click at [1449, 709] on button "46" at bounding box center [1449, 710] width 21 height 13
type input "**"
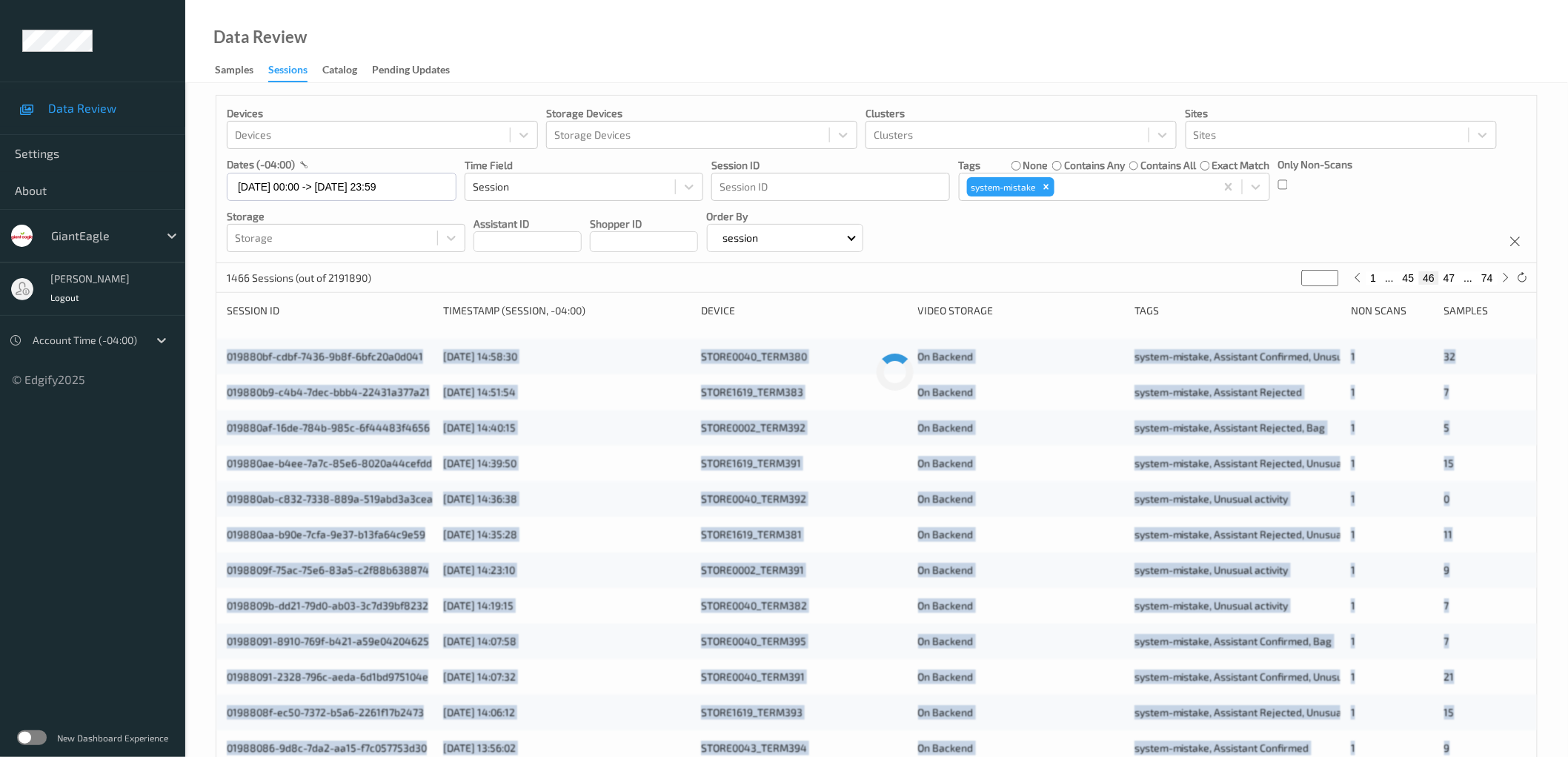
scroll to position [0, 0]
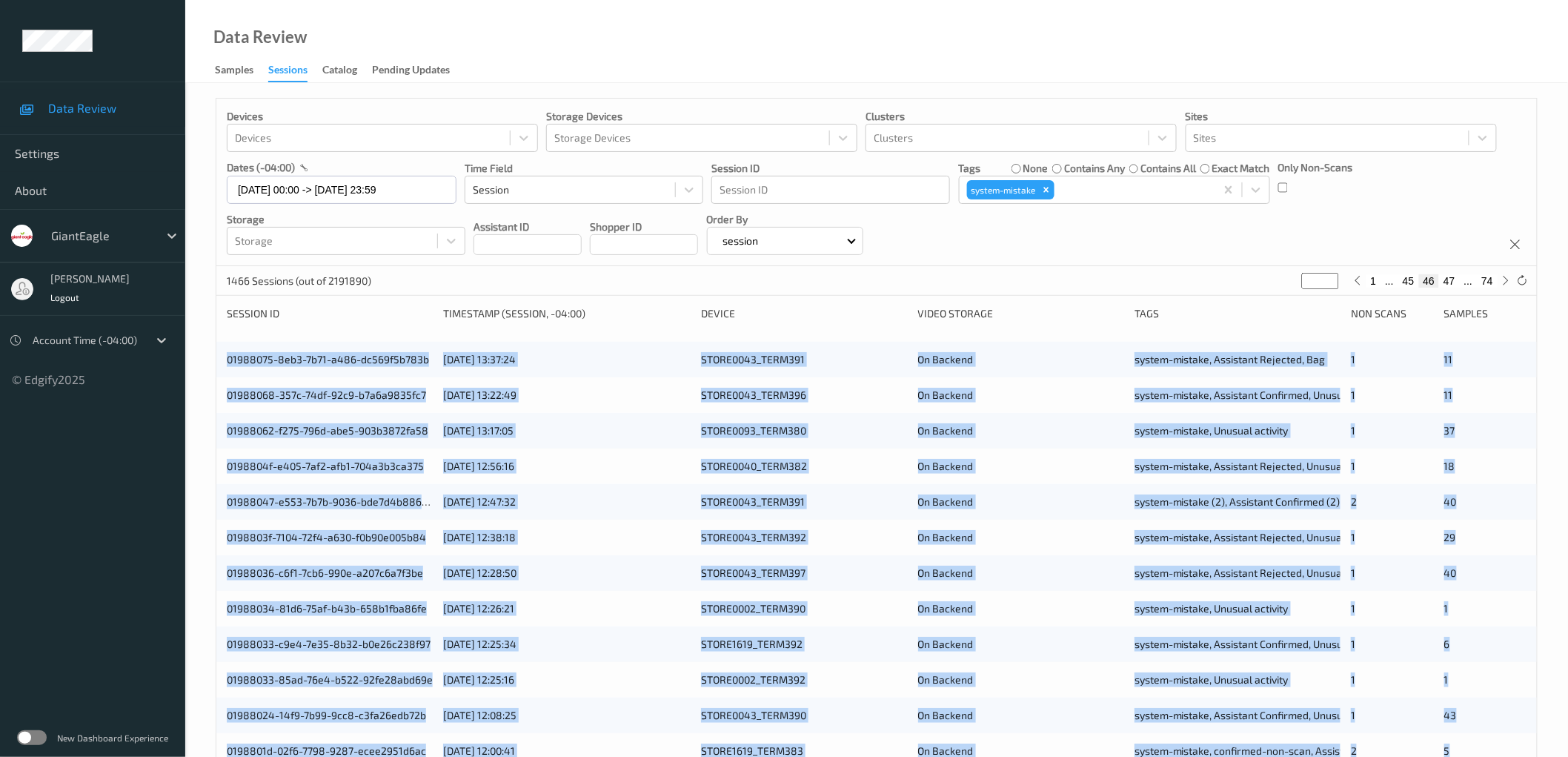
click at [204, 344] on div "Devices Devices Storage Devices Storage Devices Clusters Clusters Sites Sites d…" at bounding box center [876, 599] width 1382 height 1032
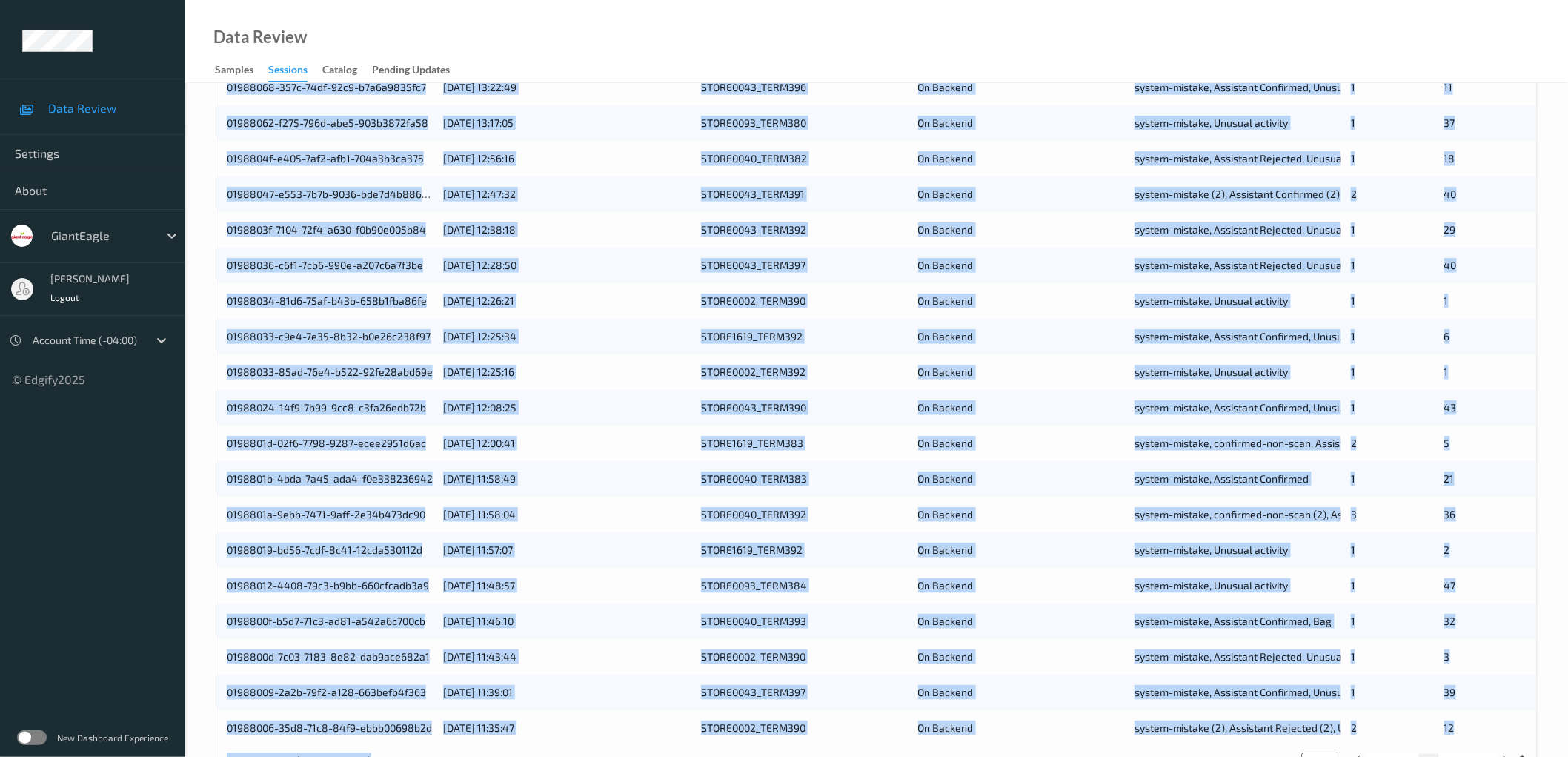
scroll to position [358, 0]
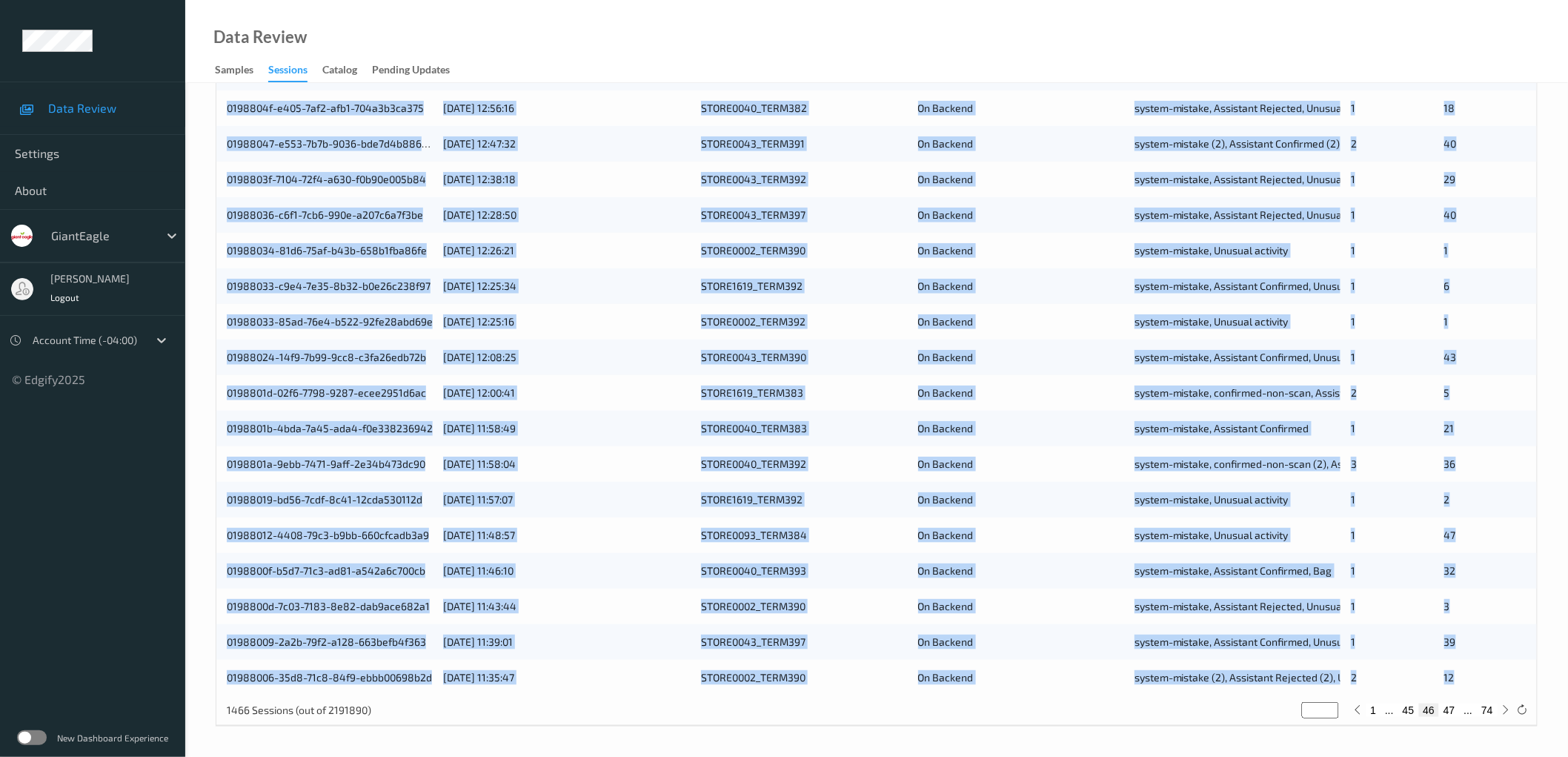
drag, startPoint x: 219, startPoint y: 364, endPoint x: 1486, endPoint y: 671, distance: 1303.7
click at [1486, 671] on div "01988075-8eb3-7b71-a486-dc569f5b783b [DATE] 13:37:24 STORE0043_TERM391 On Backe…" at bounding box center [876, 339] width 1321 height 712
click at [1453, 709] on button "47" at bounding box center [1449, 710] width 21 height 13
type input "**"
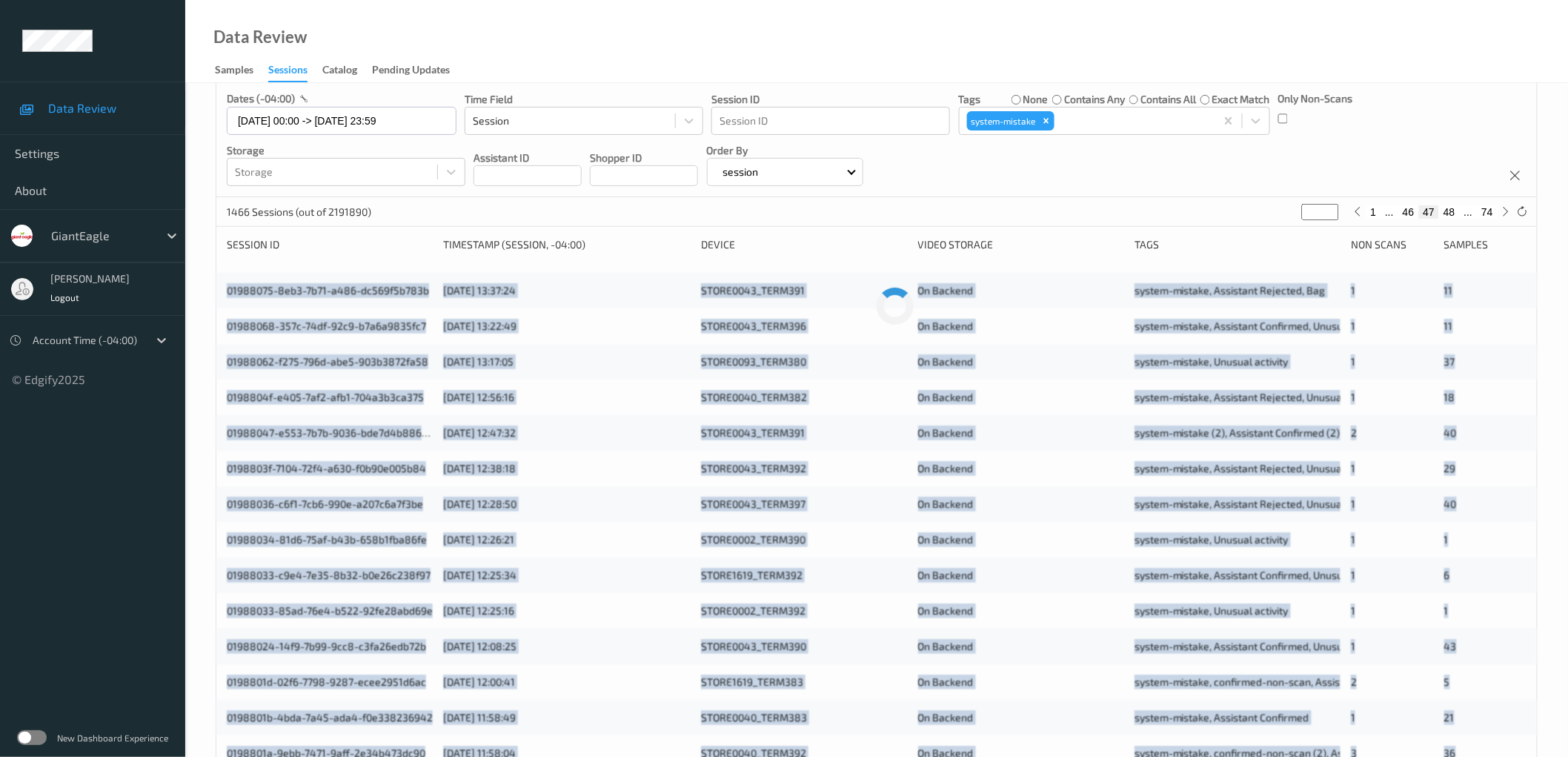
scroll to position [0, 0]
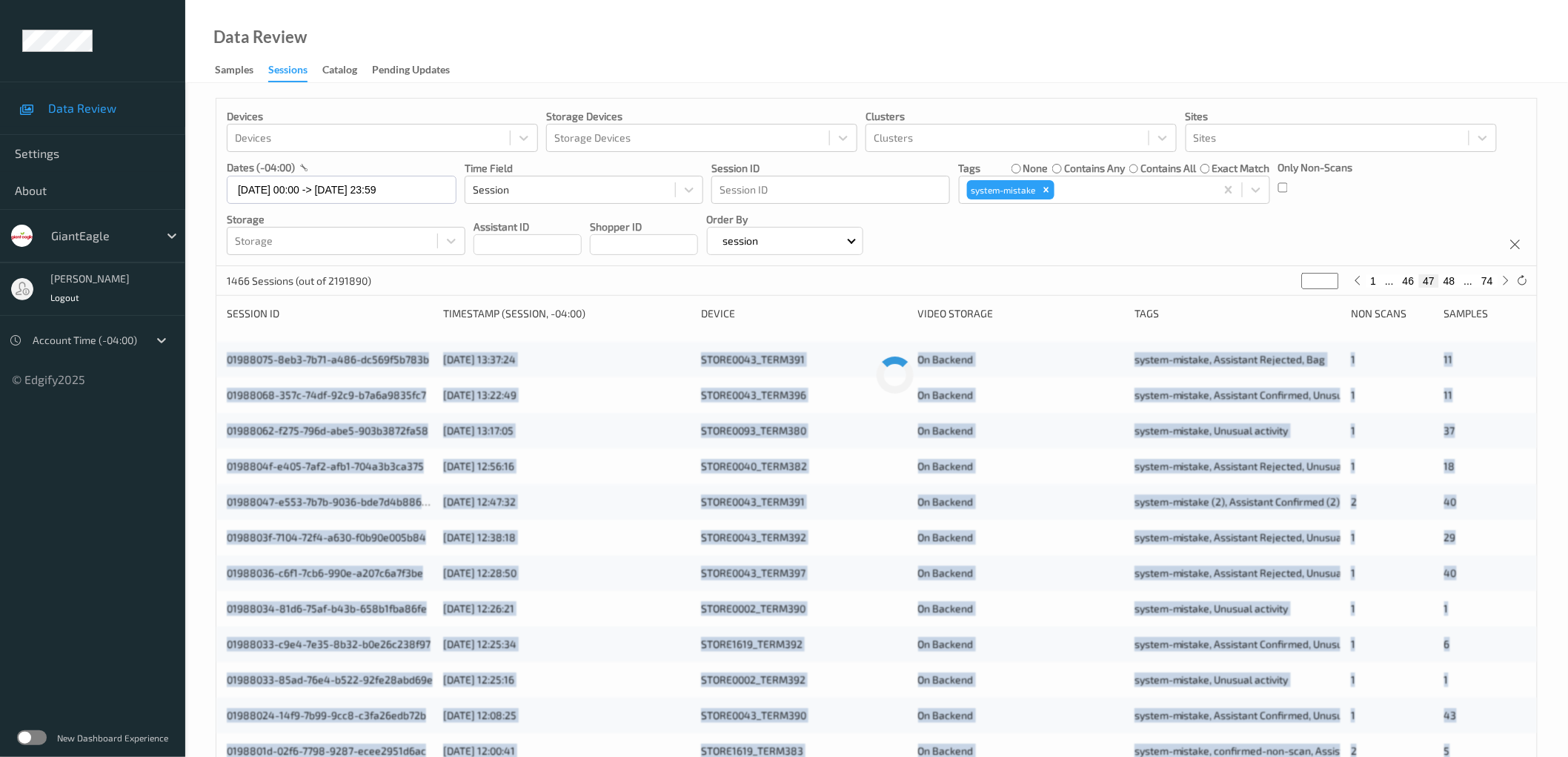
click at [205, 352] on div "Devices Devices Storage Devices Storage Devices Clusters Clusters Sites Sites d…" at bounding box center [876, 599] width 1382 height 1032
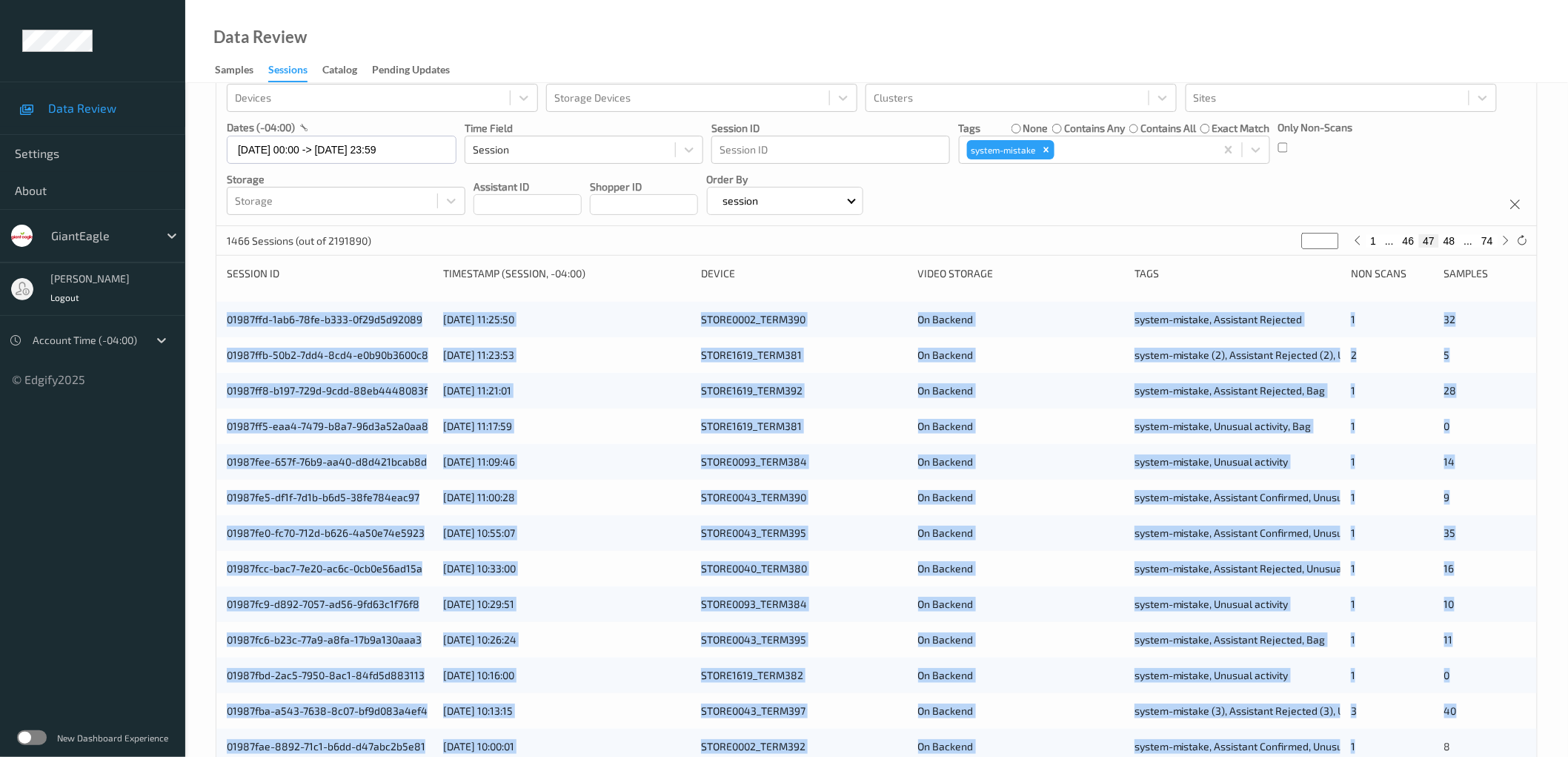
scroll to position [358, 0]
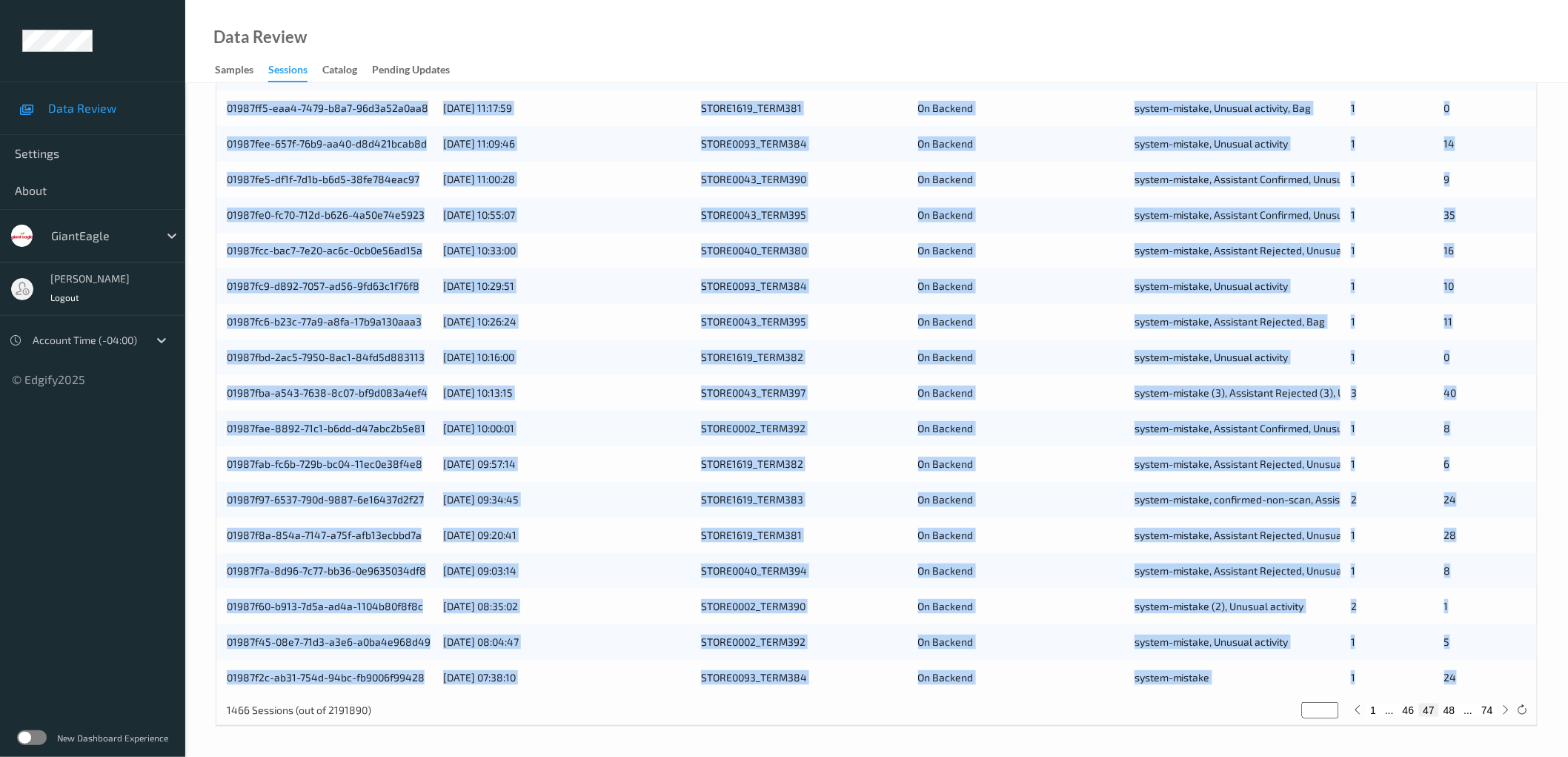
drag, startPoint x: 219, startPoint y: 356, endPoint x: 1480, endPoint y: 667, distance: 1298.8
click at [1480, 667] on div "01987ffd-1ab6-78fe-b333-0f29d5d92089 [DATE] 11:25:50 STORE0002_TERM390 On Backe…" at bounding box center [876, 339] width 1321 height 712
click at [1448, 712] on button "48" at bounding box center [1449, 710] width 21 height 13
type input "**"
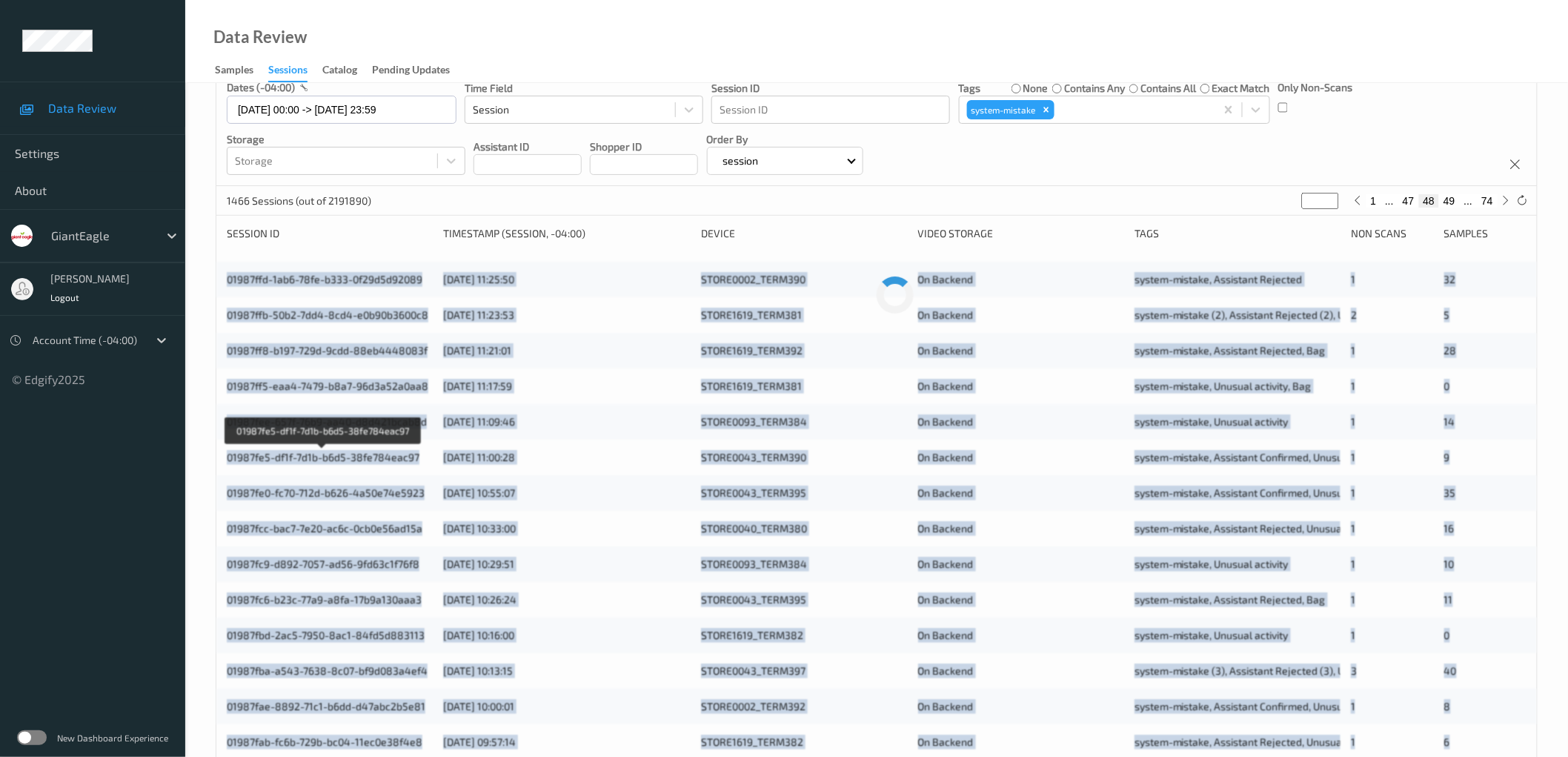
scroll to position [0, 0]
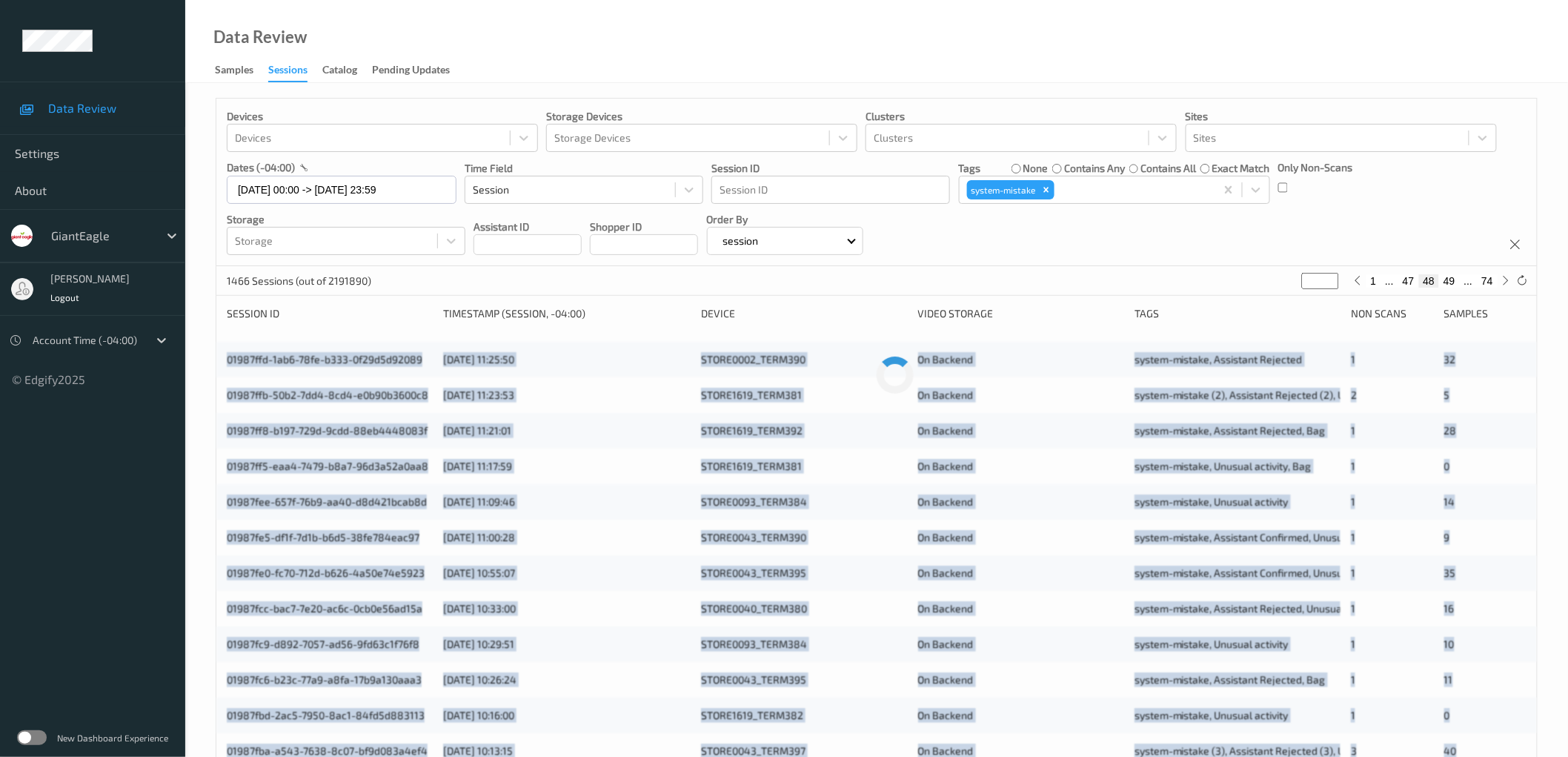
click at [205, 332] on div "Devices Devices Storage Devices Storage Devices Clusters Clusters Sites Sites d…" at bounding box center [876, 599] width 1382 height 1032
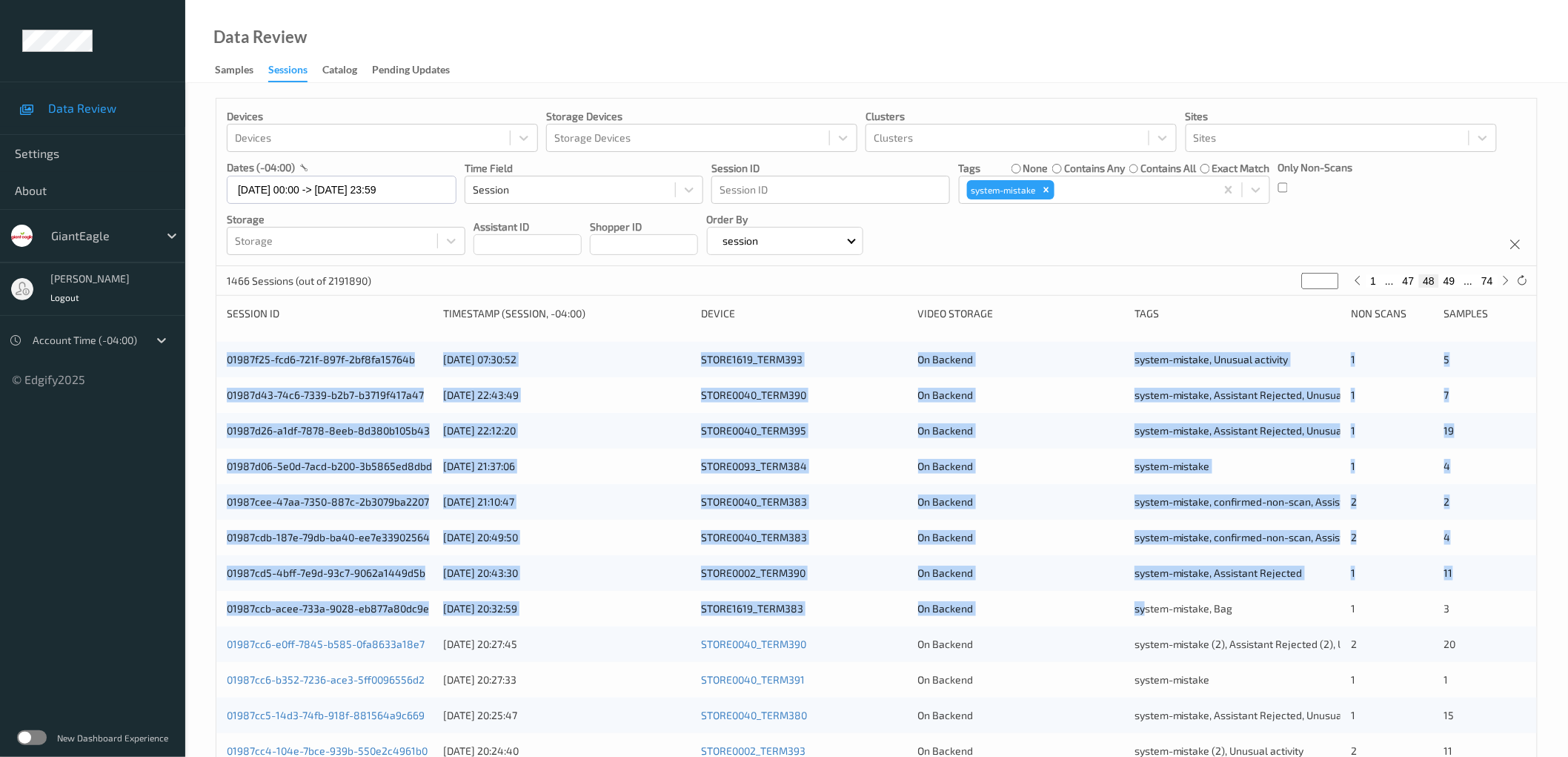
scroll to position [358, 0]
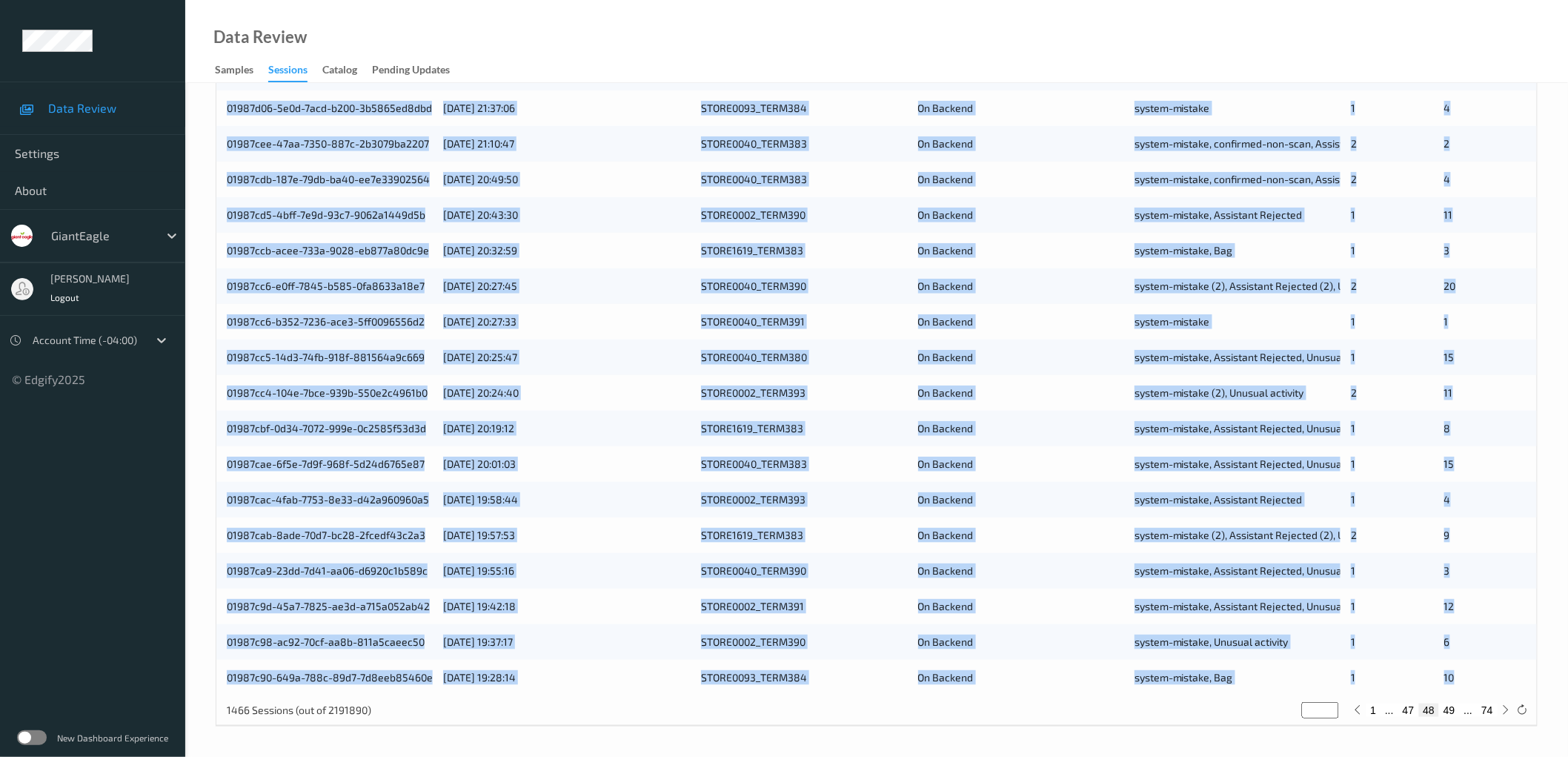
drag, startPoint x: 213, startPoint y: 353, endPoint x: 1528, endPoint y: 672, distance: 1353.1
click at [1528, 672] on div "Devices Devices Storage Devices Storage Devices Clusters Clusters Sites Sites d…" at bounding box center [876, 240] width 1382 height 1032
click at [1447, 708] on button "49" at bounding box center [1449, 710] width 21 height 13
type input "**"
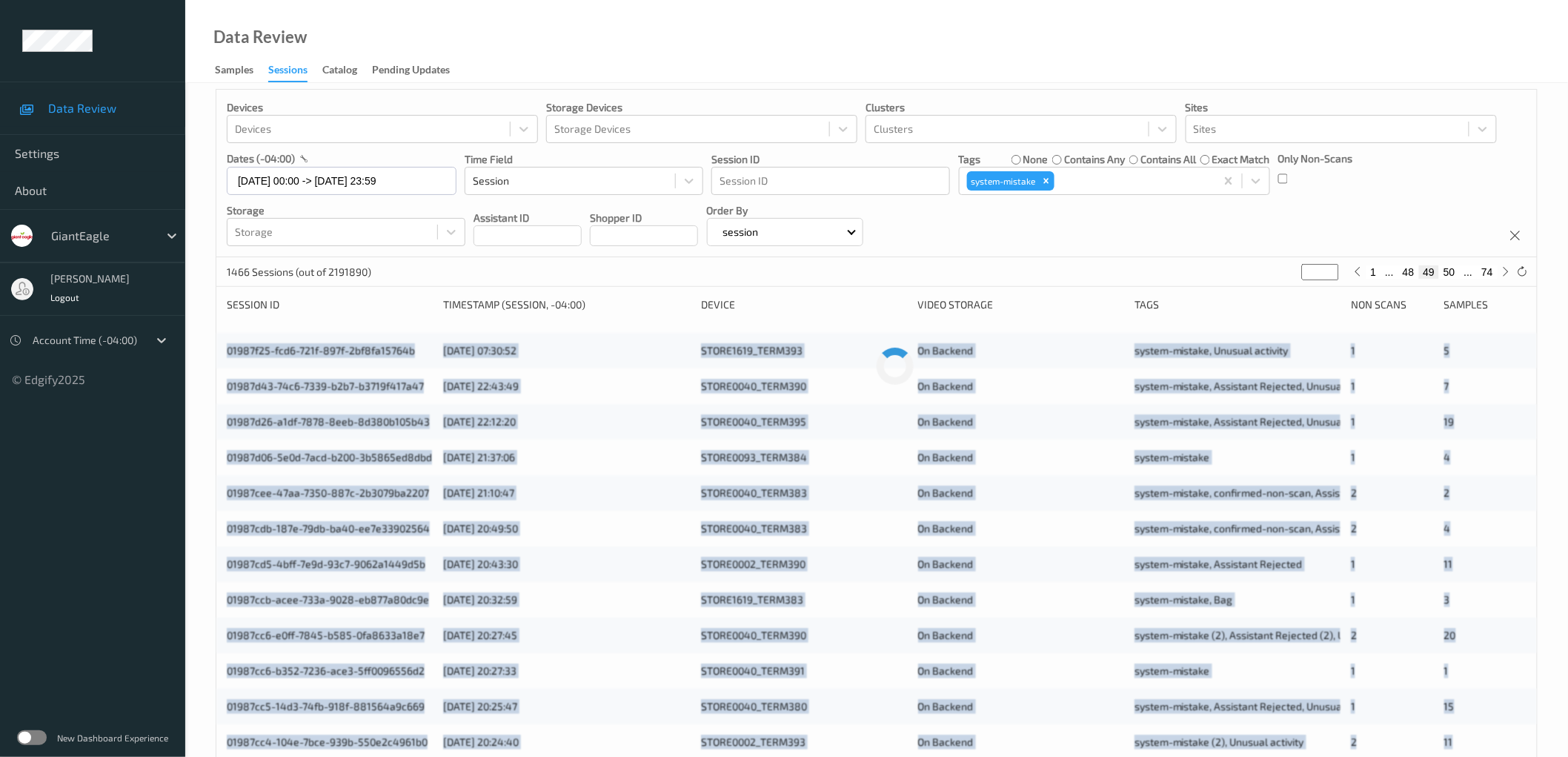
scroll to position [0, 0]
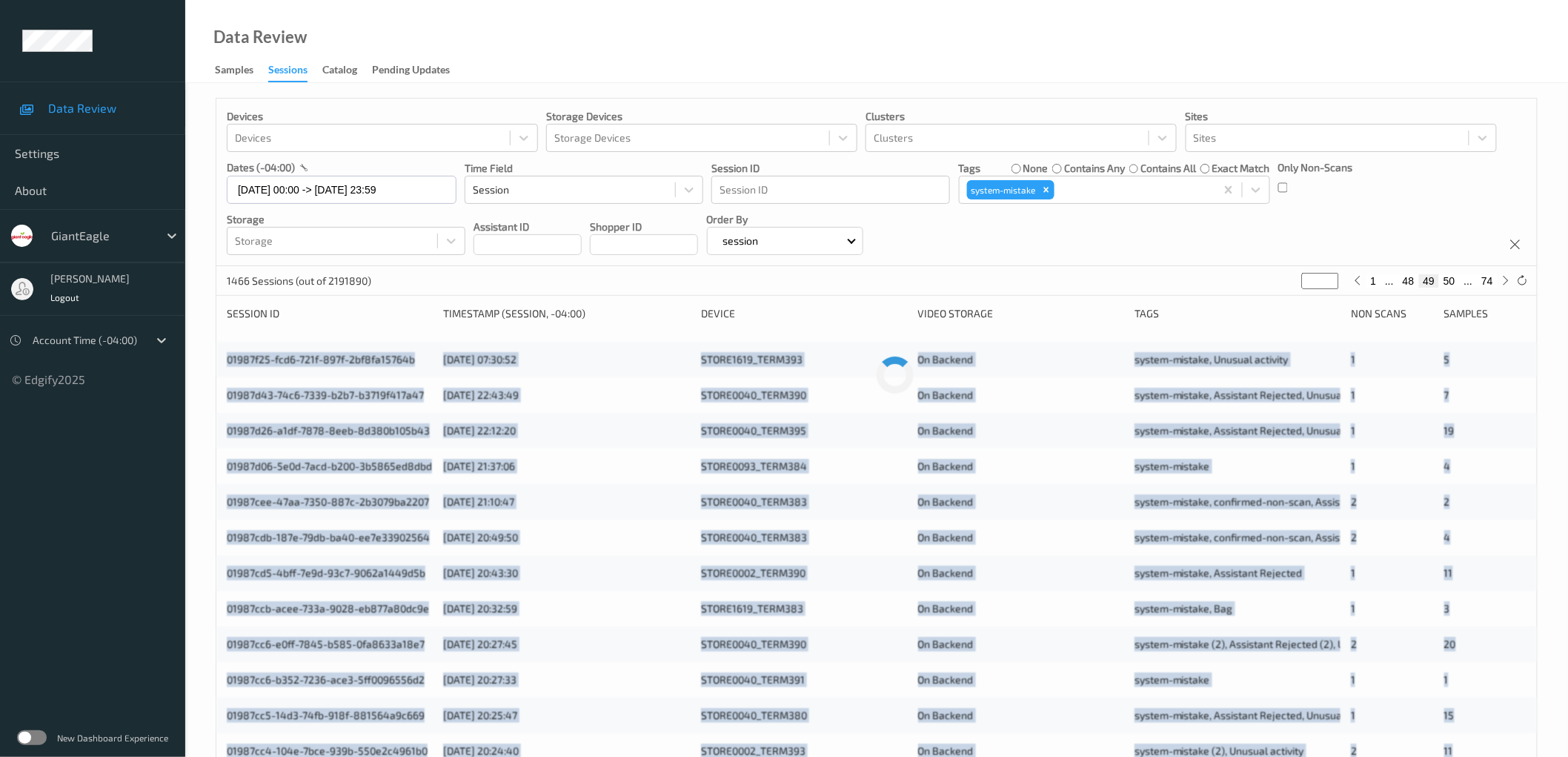
click at [208, 349] on div "Devices Devices Storage Devices Storage Devices Clusters Clusters Sites Sites d…" at bounding box center [876, 599] width 1382 height 1032
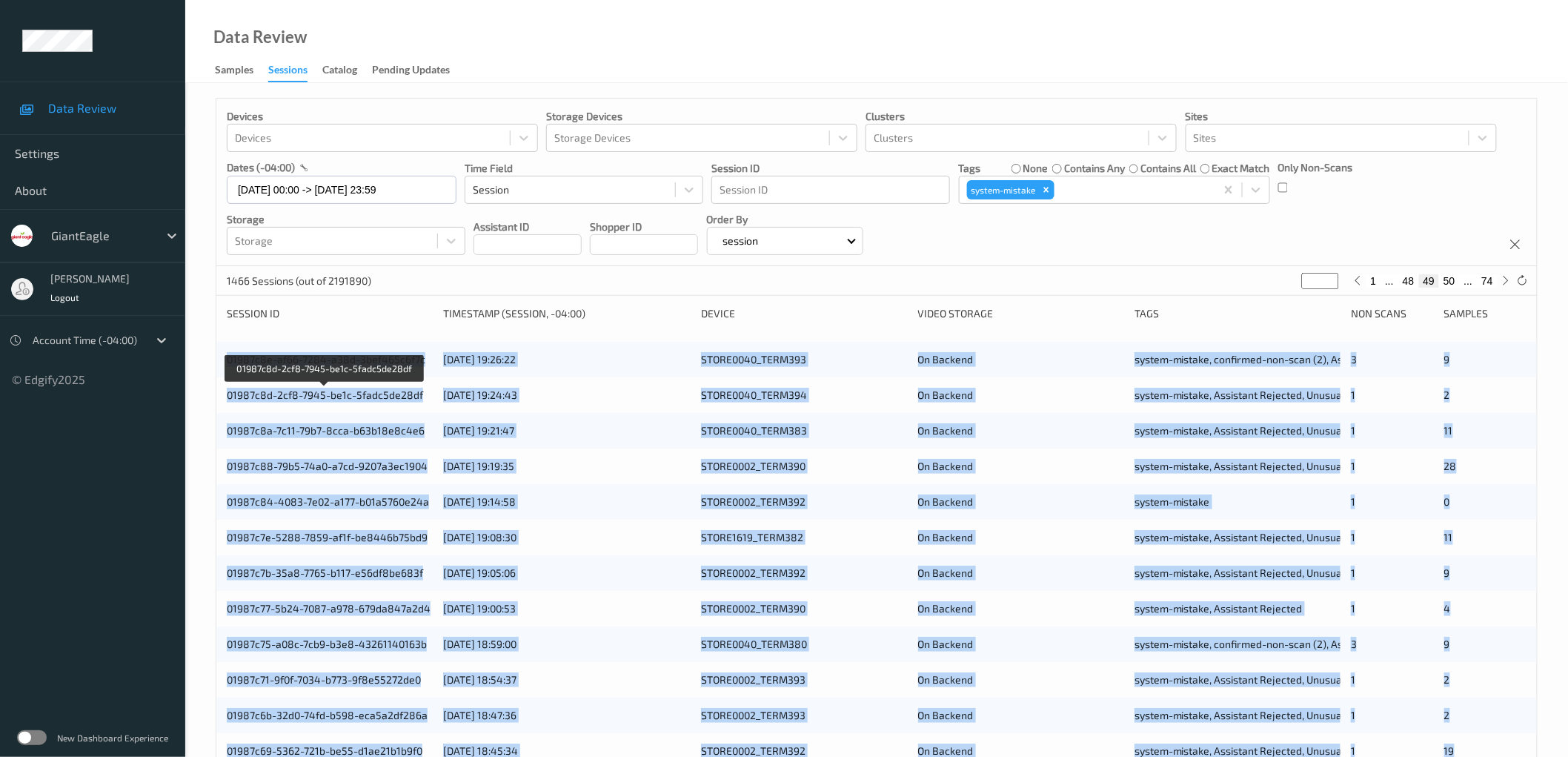
scroll to position [358, 0]
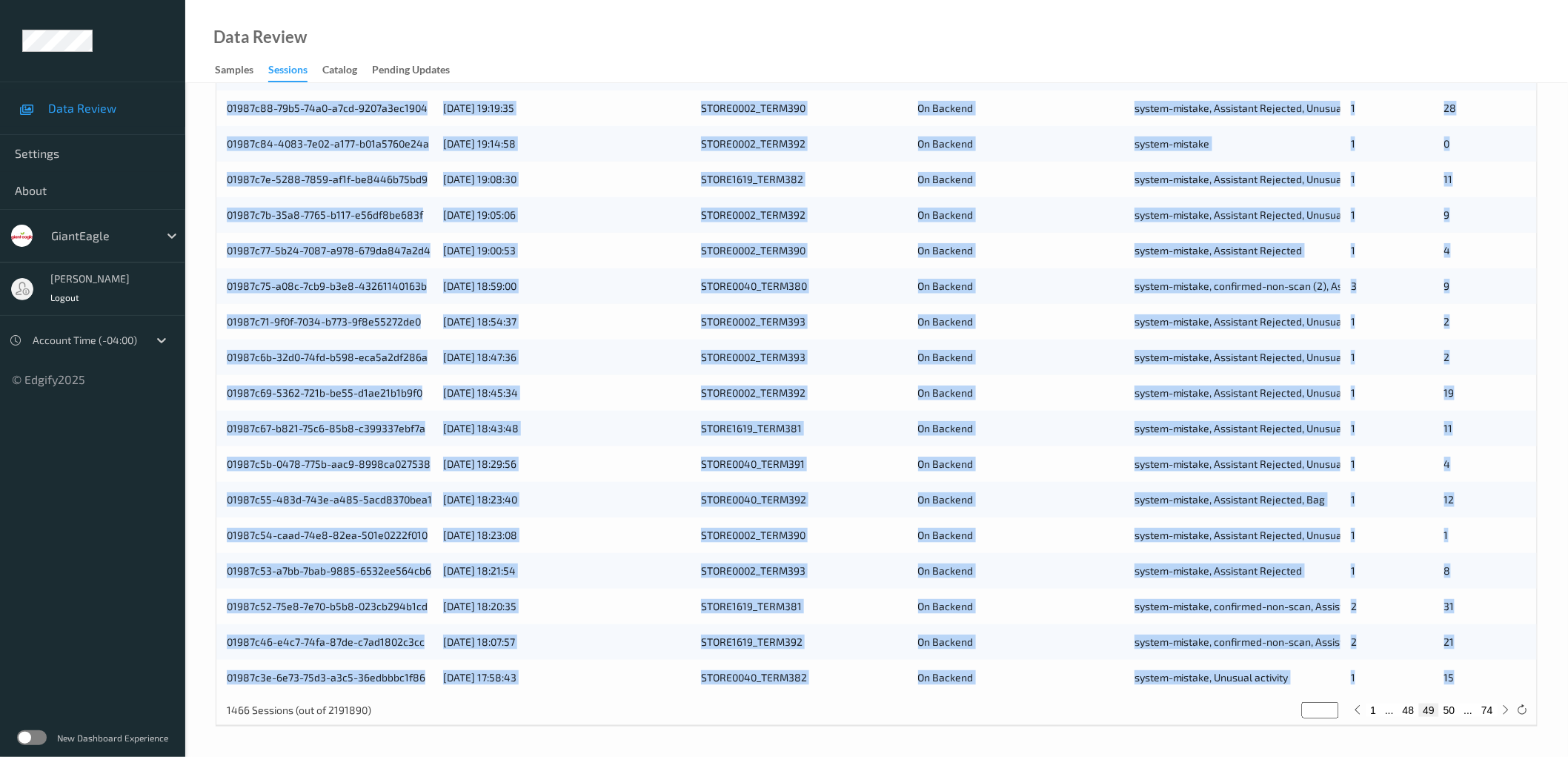
drag, startPoint x: 220, startPoint y: 359, endPoint x: 1502, endPoint y: 676, distance: 1320.6
click at [1502, 676] on div "01987c8e-af66-7284-a38d-3bef465c6f7c [DATE] 19:26:22 STORE0040_TERM393 On Backe…" at bounding box center [876, 339] width 1321 height 712
click at [1450, 704] on button "50" at bounding box center [1449, 710] width 21 height 13
type input "**"
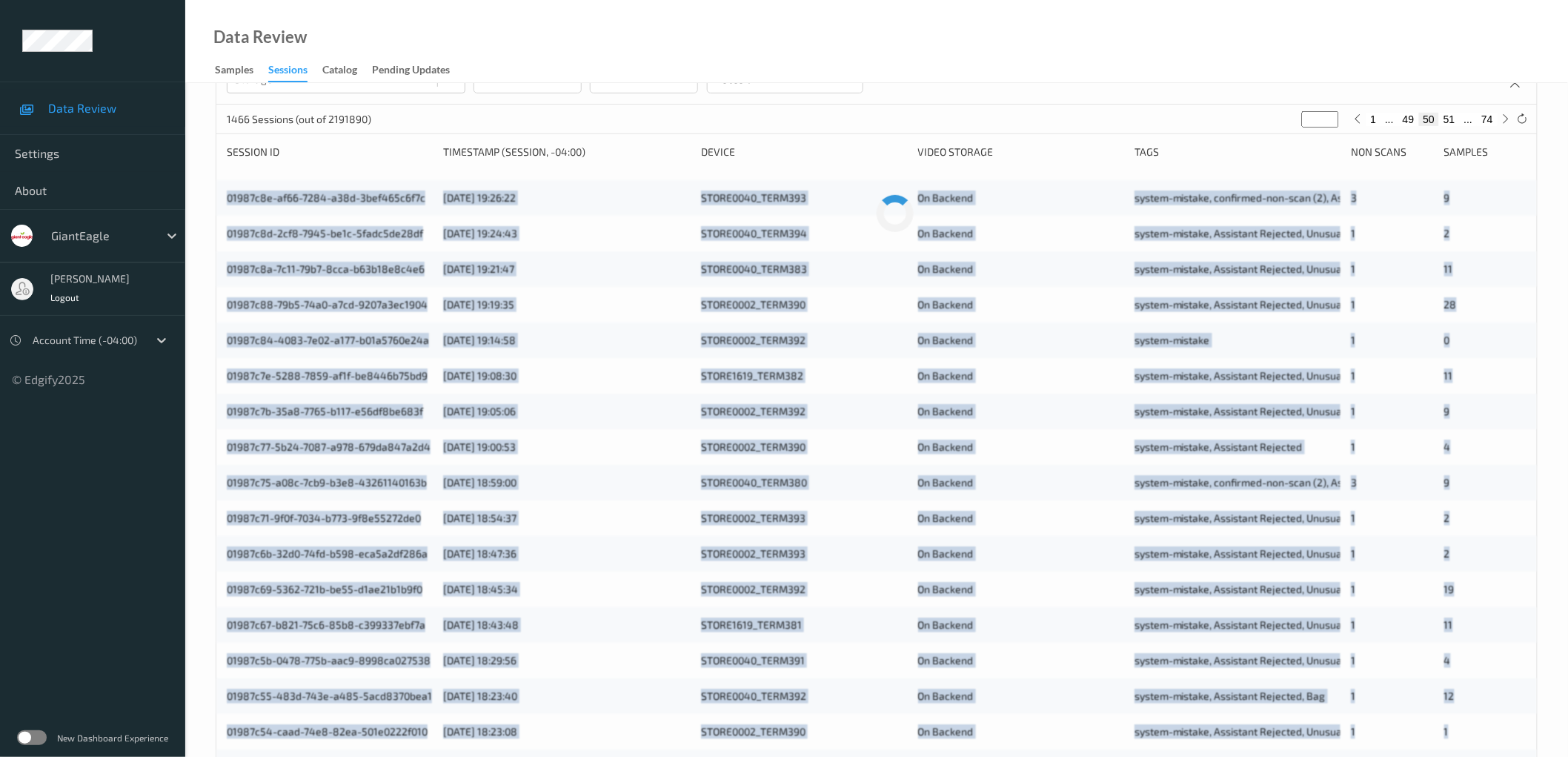
scroll to position [0, 0]
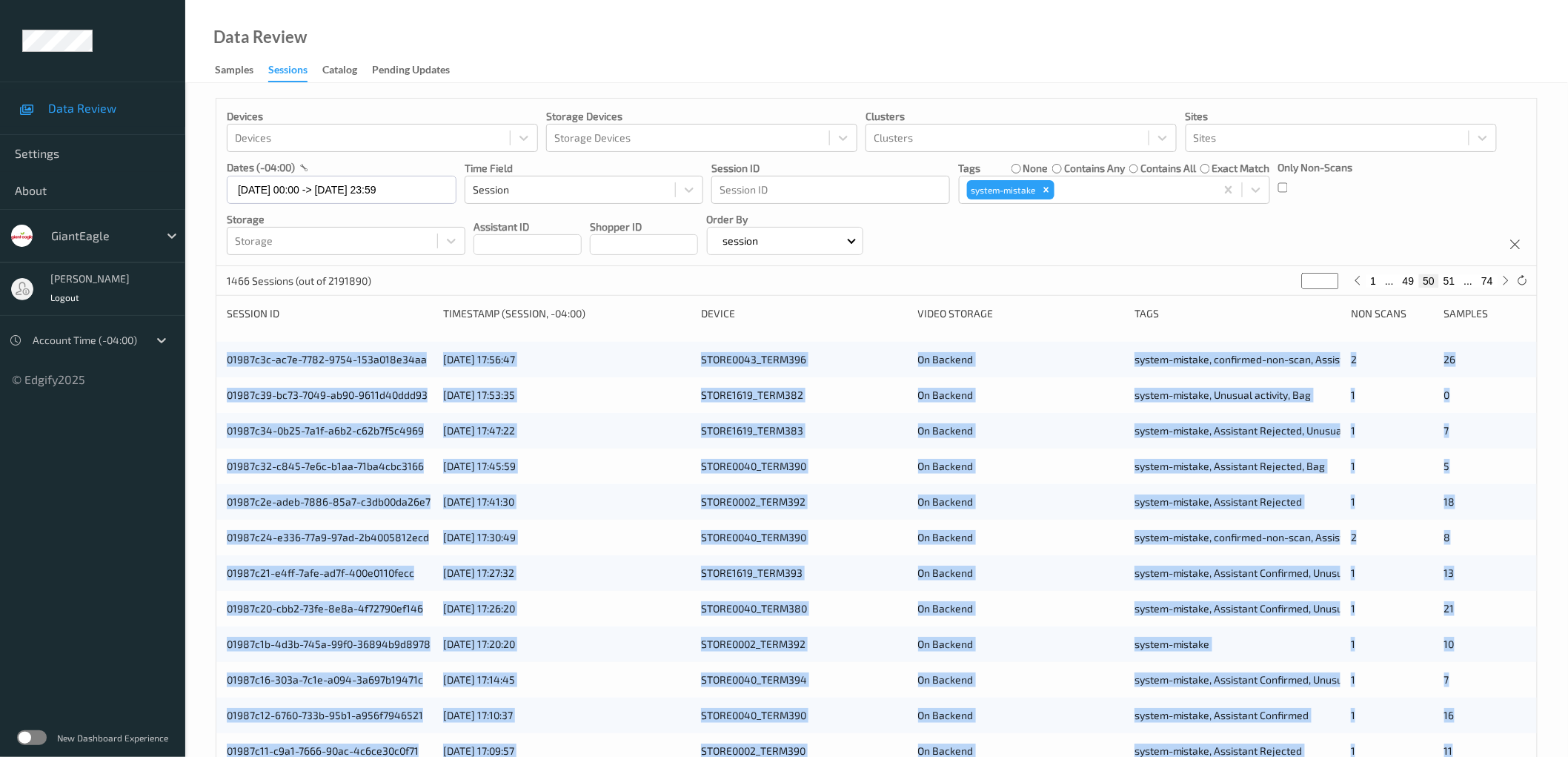
click at [198, 344] on div "Devices Devices Storage Devices Storage Devices Clusters Clusters Sites Sites d…" at bounding box center [876, 599] width 1382 height 1032
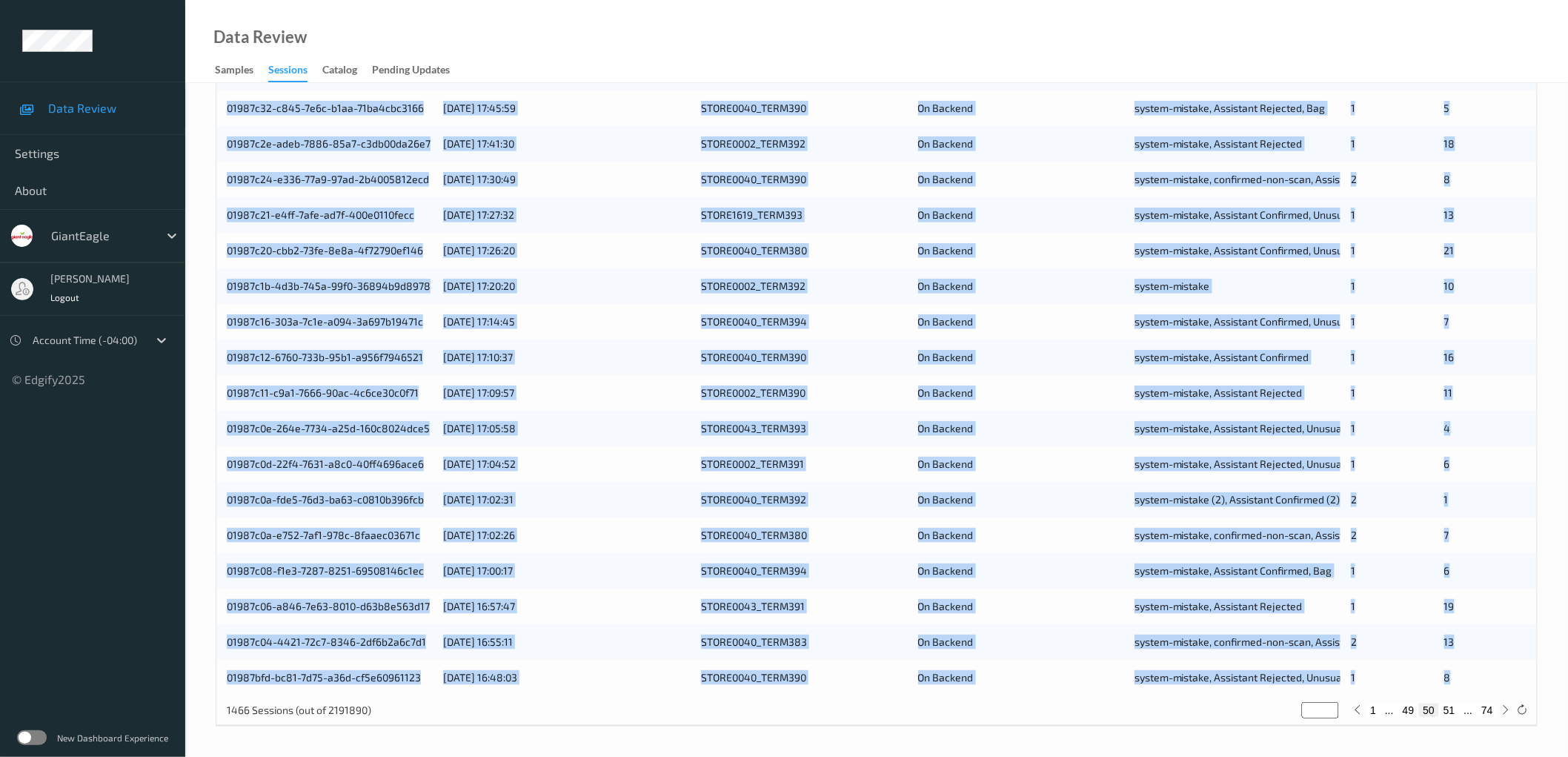
drag, startPoint x: 389, startPoint y: 411, endPoint x: 1508, endPoint y: 677, distance: 1150.2
click at [1508, 677] on div "Devices Devices Storage Devices Storage Devices Clusters Clusters Sites Sites d…" at bounding box center [876, 240] width 1382 height 1032
click at [1450, 712] on button "51" at bounding box center [1449, 710] width 21 height 13
type input "**"
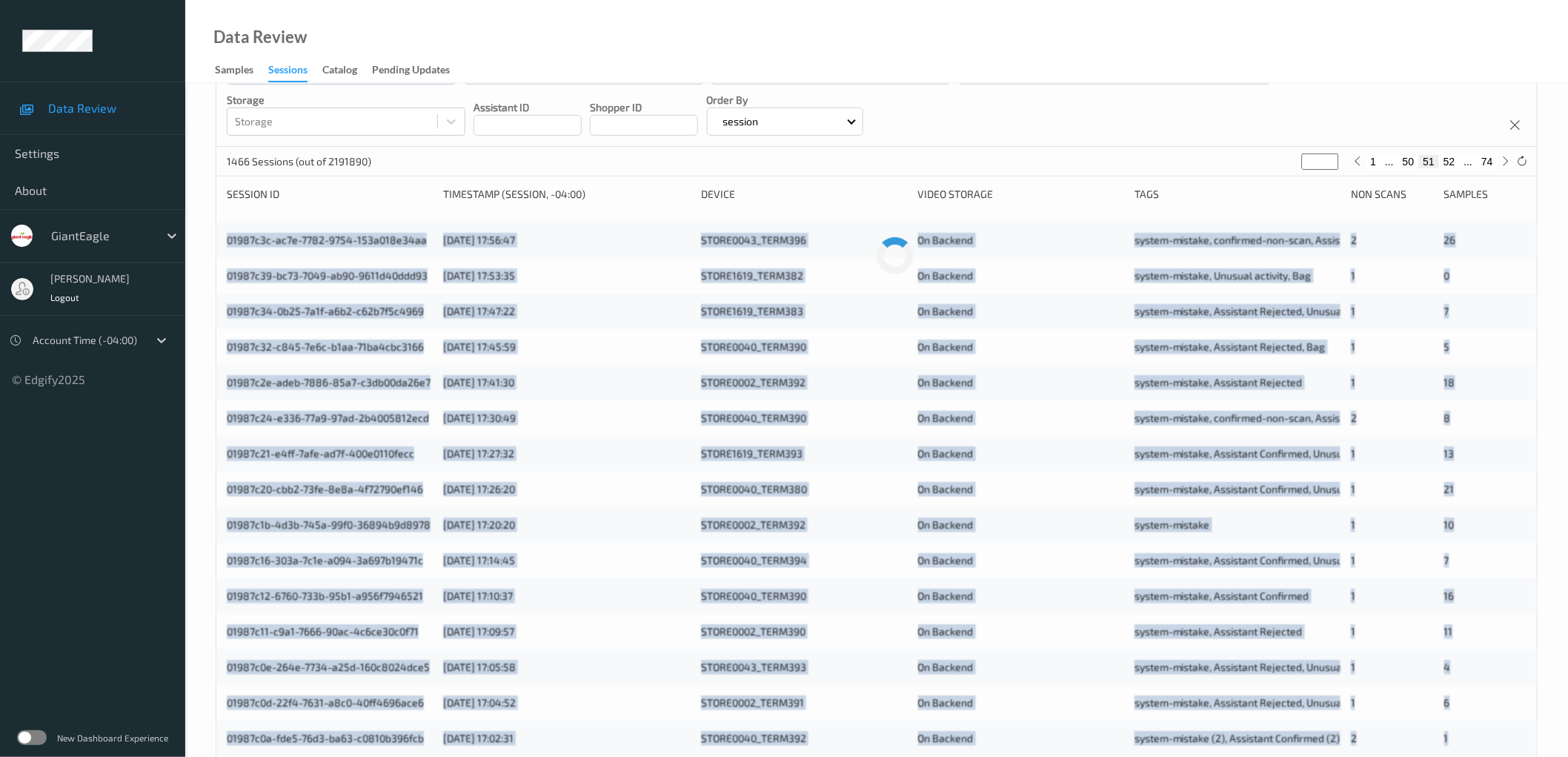
scroll to position [0, 0]
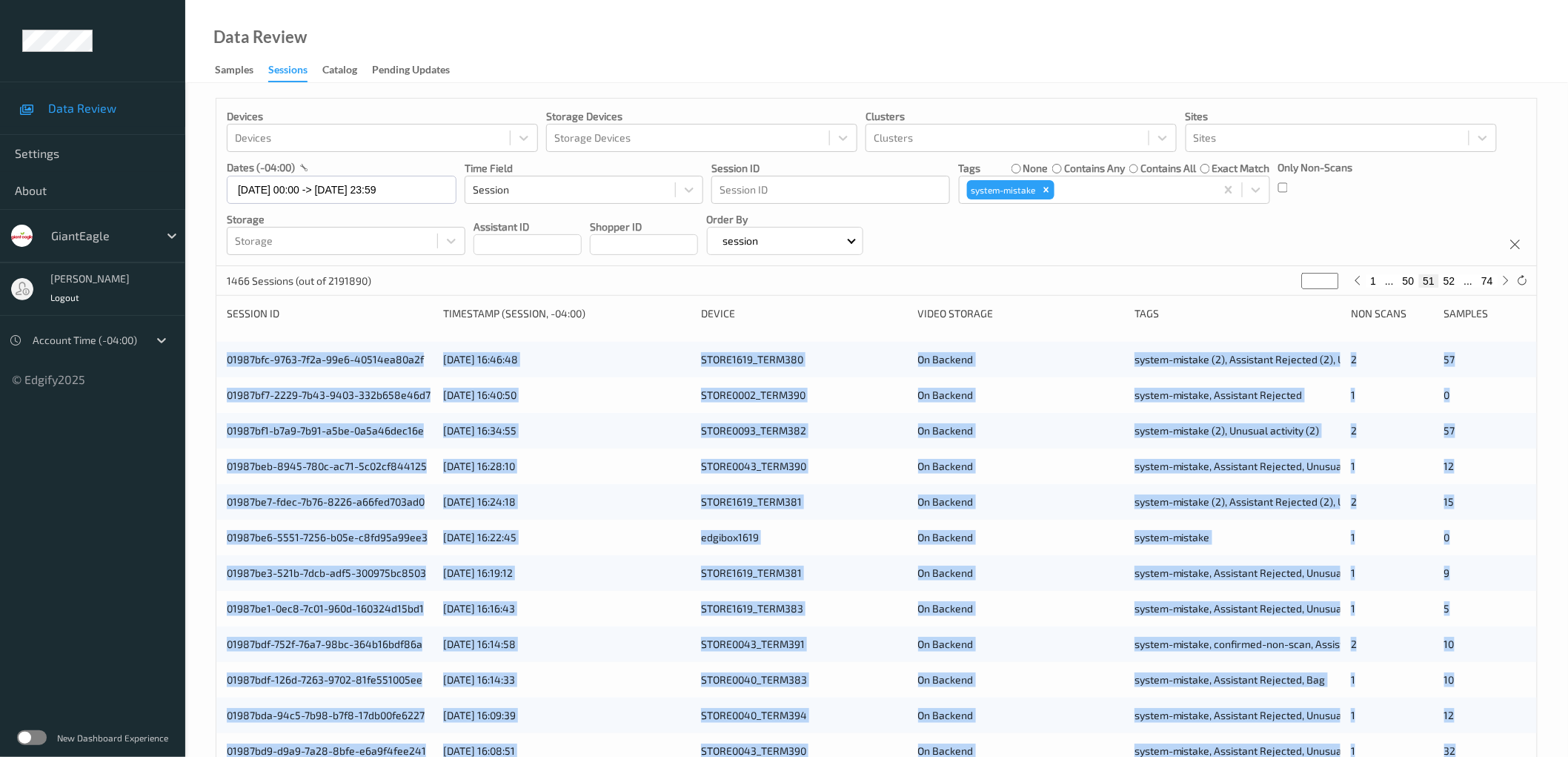
click at [190, 351] on div "Devices Devices Storage Devices Storage Devices Clusters Clusters Sites Sites d…" at bounding box center [876, 599] width 1382 height 1032
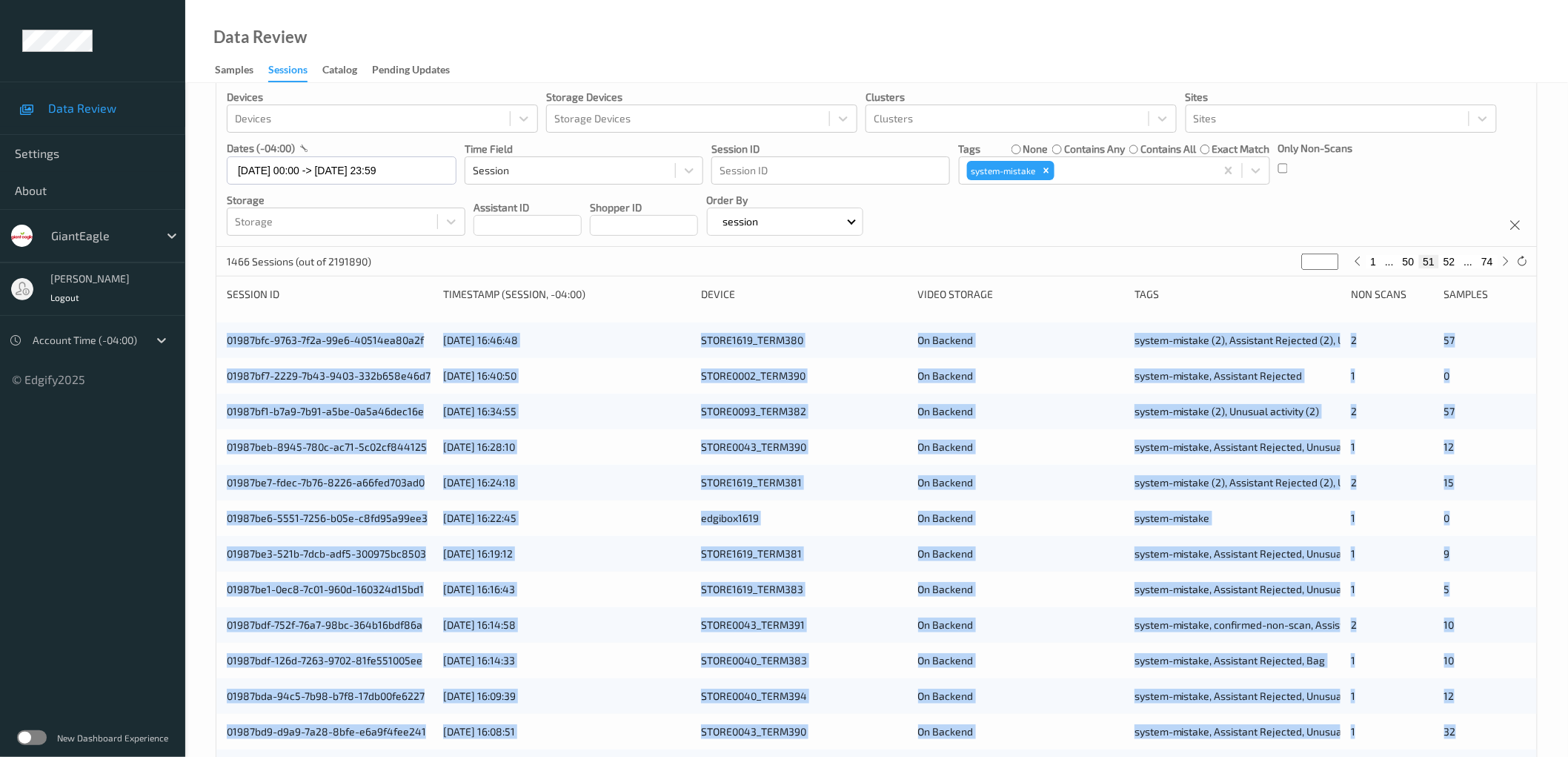
scroll to position [358, 0]
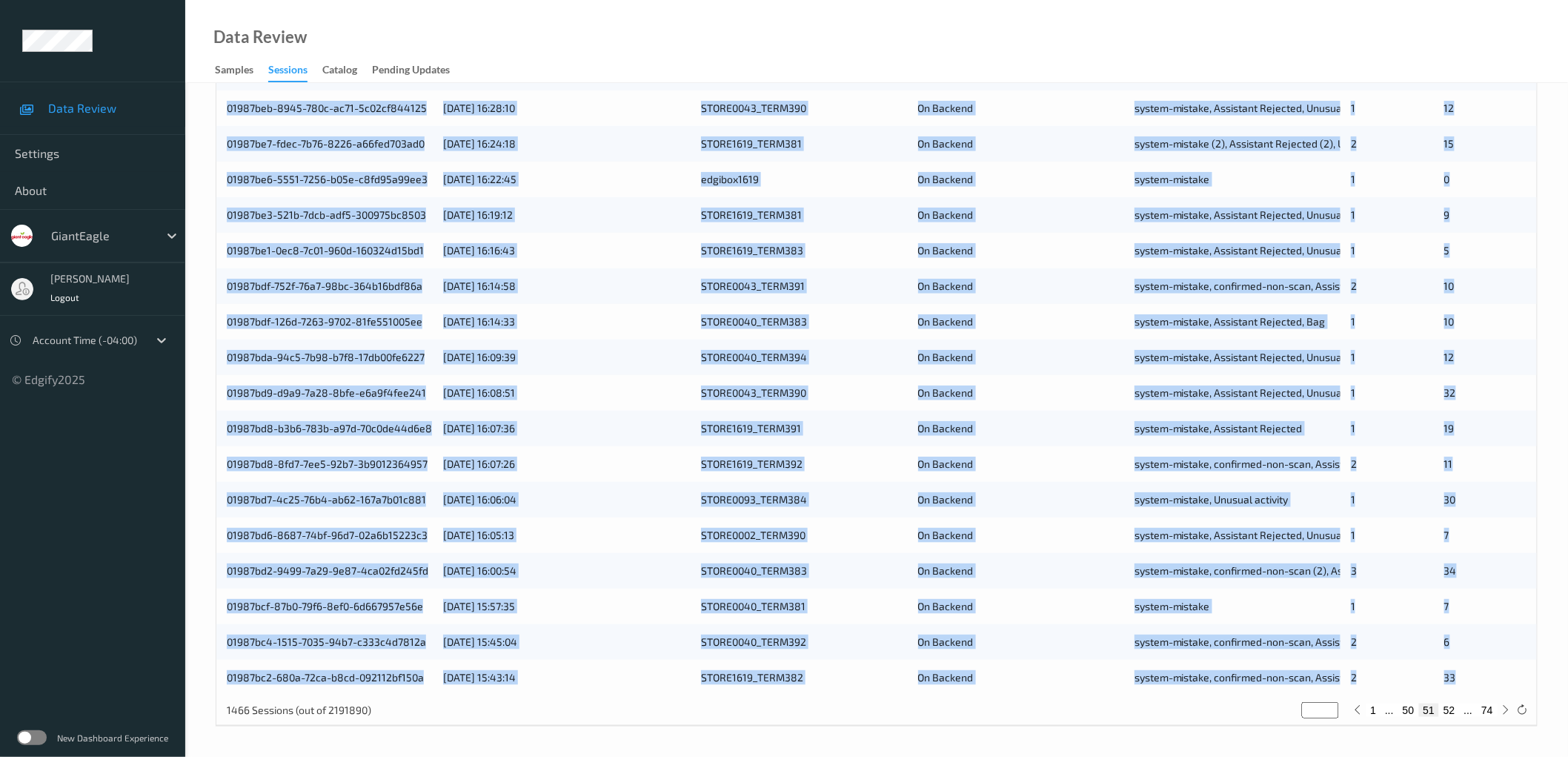
drag, startPoint x: 210, startPoint y: 353, endPoint x: 1469, endPoint y: 684, distance: 1301.8
click at [1469, 684] on div "Devices Devices Storage Devices Storage Devices Clusters Clusters Sites Sites d…" at bounding box center [876, 240] width 1382 height 1032
click at [1455, 713] on button "52" at bounding box center [1449, 710] width 21 height 13
type input "**"
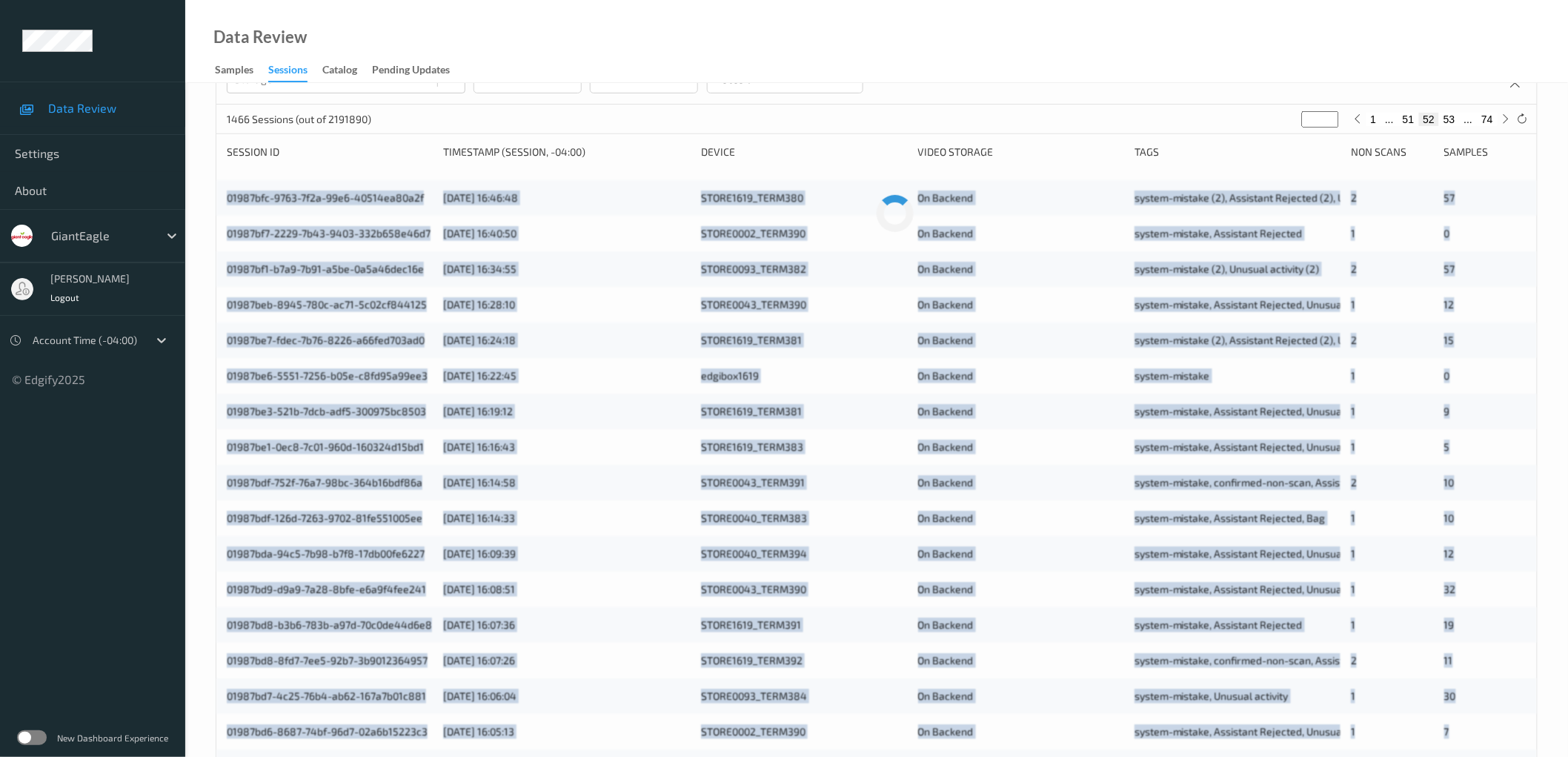
scroll to position [0, 0]
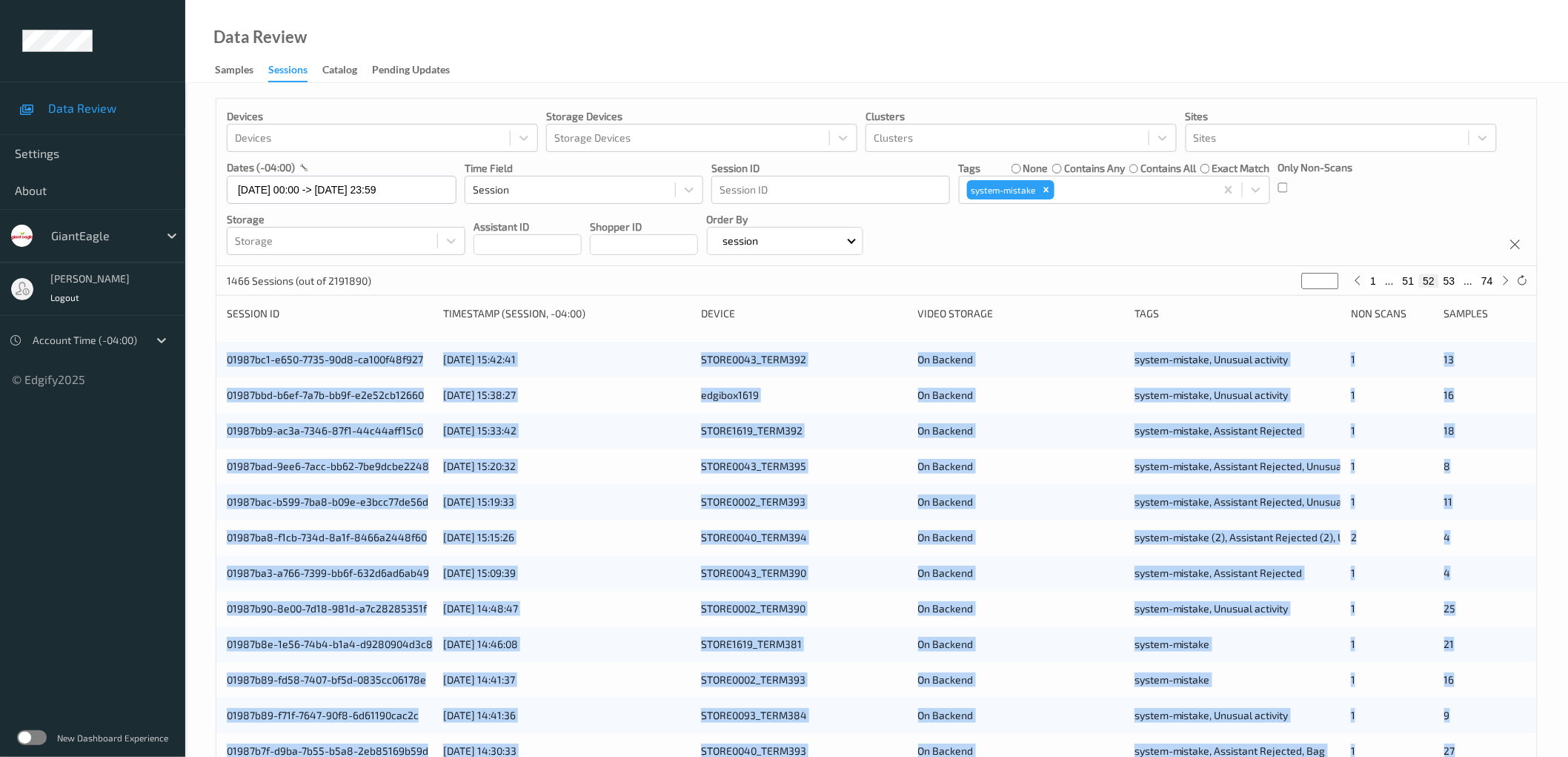
click at [200, 336] on div "Devices Devices Storage Devices Storage Devices Clusters Clusters Sites Sites d…" at bounding box center [876, 599] width 1382 height 1032
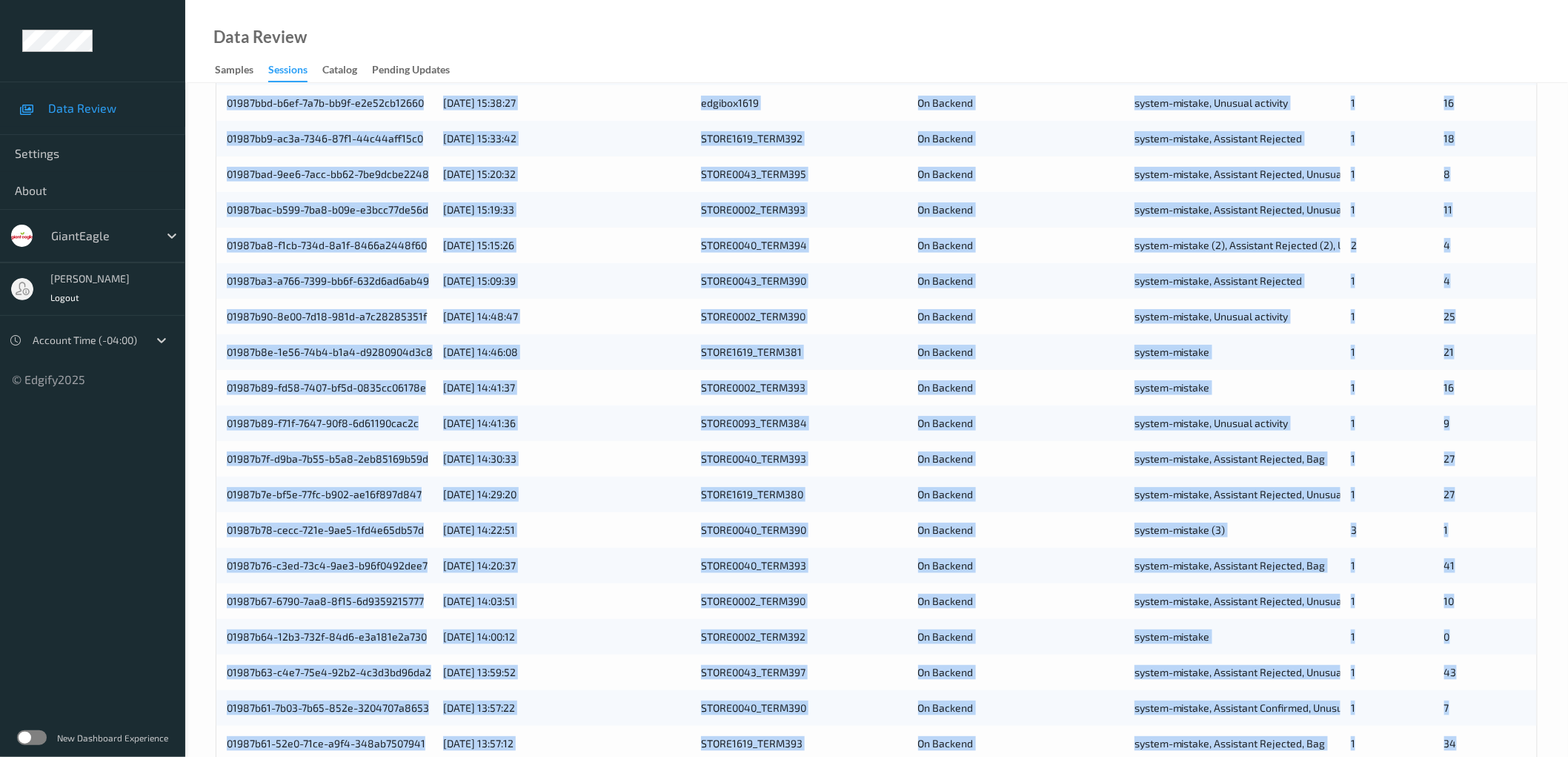
scroll to position [358, 0]
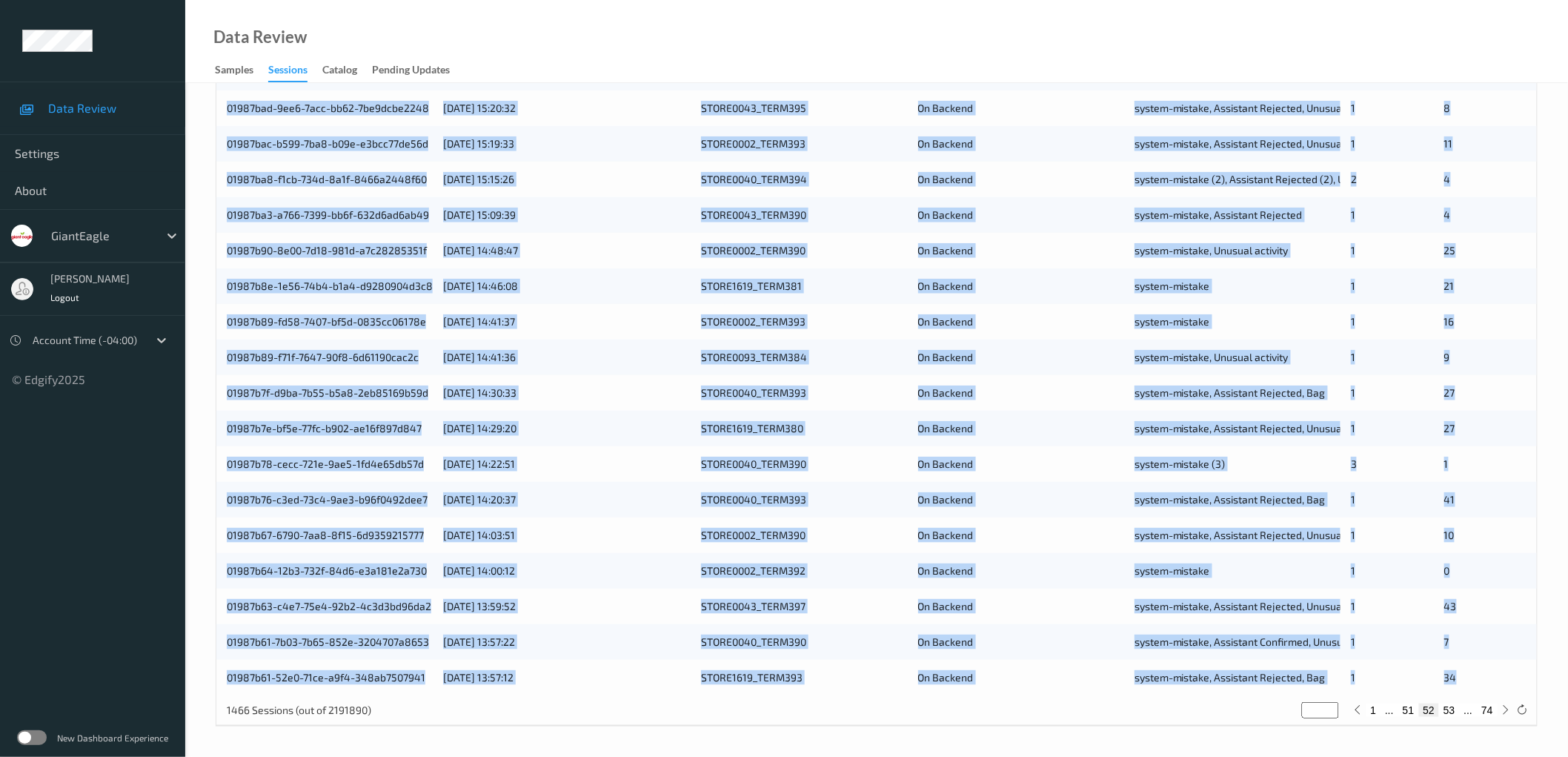
drag, startPoint x: 210, startPoint y: 360, endPoint x: 1482, endPoint y: 678, distance: 1311.1
click at [1482, 678] on div "Devices Devices Storage Devices Storage Devices Clusters Clusters Sites Sites d…" at bounding box center [876, 240] width 1382 height 1032
click at [1448, 707] on button "53" at bounding box center [1449, 710] width 21 height 13
type input "**"
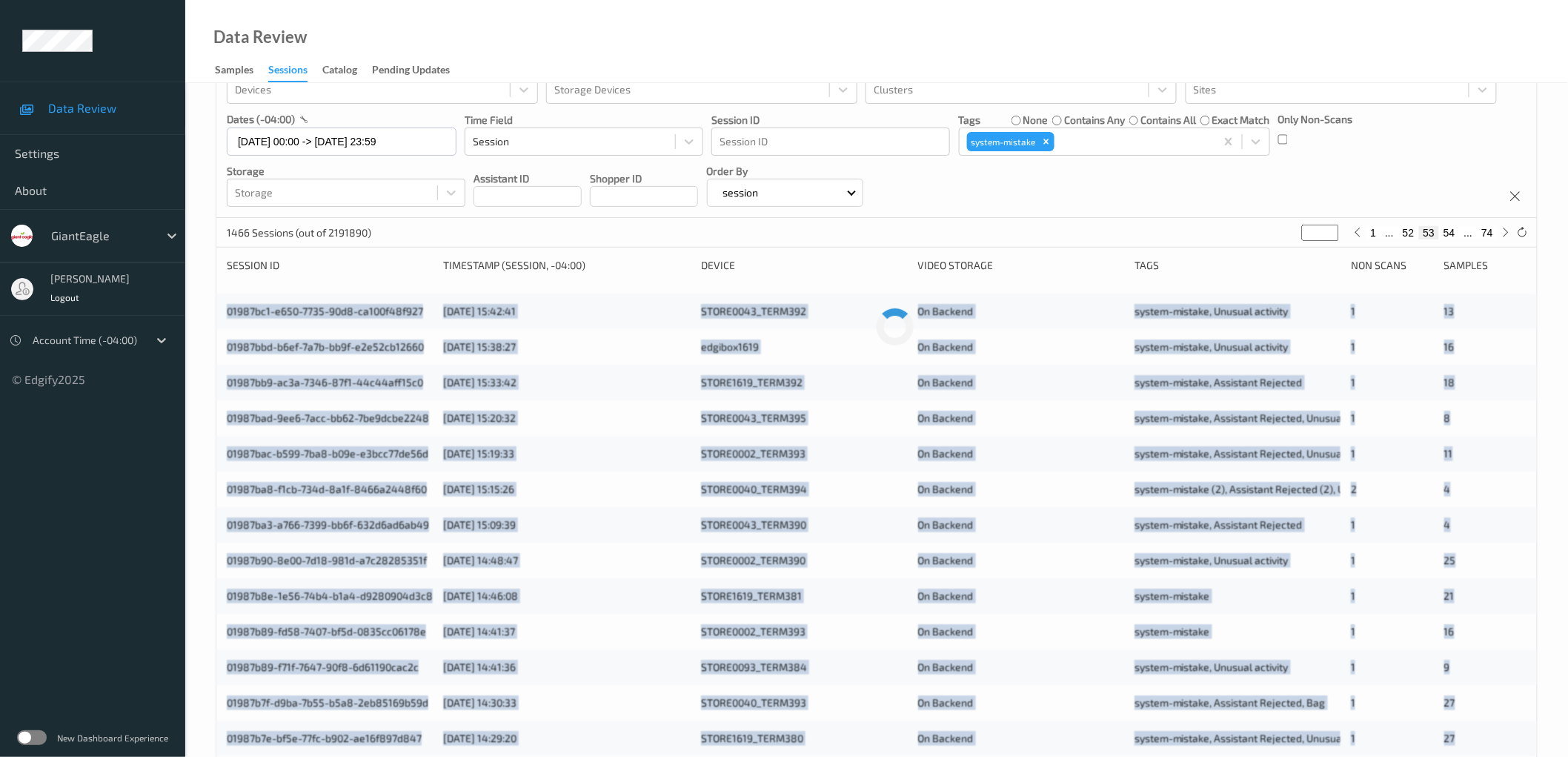
scroll to position [0, 0]
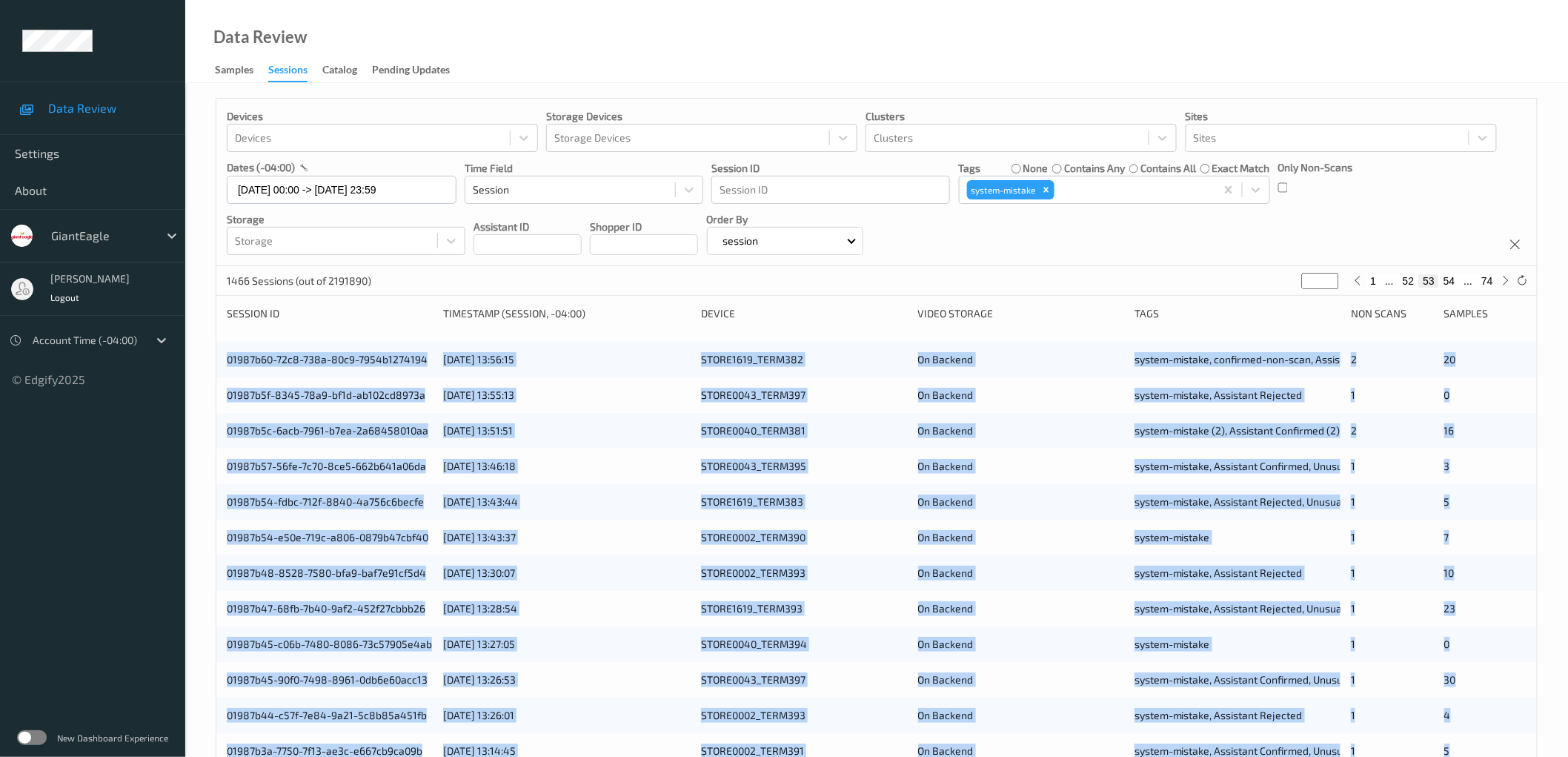
click at [206, 356] on div "Devices Devices Storage Devices Storage Devices Clusters Clusters Sites Sites d…" at bounding box center [876, 599] width 1382 height 1032
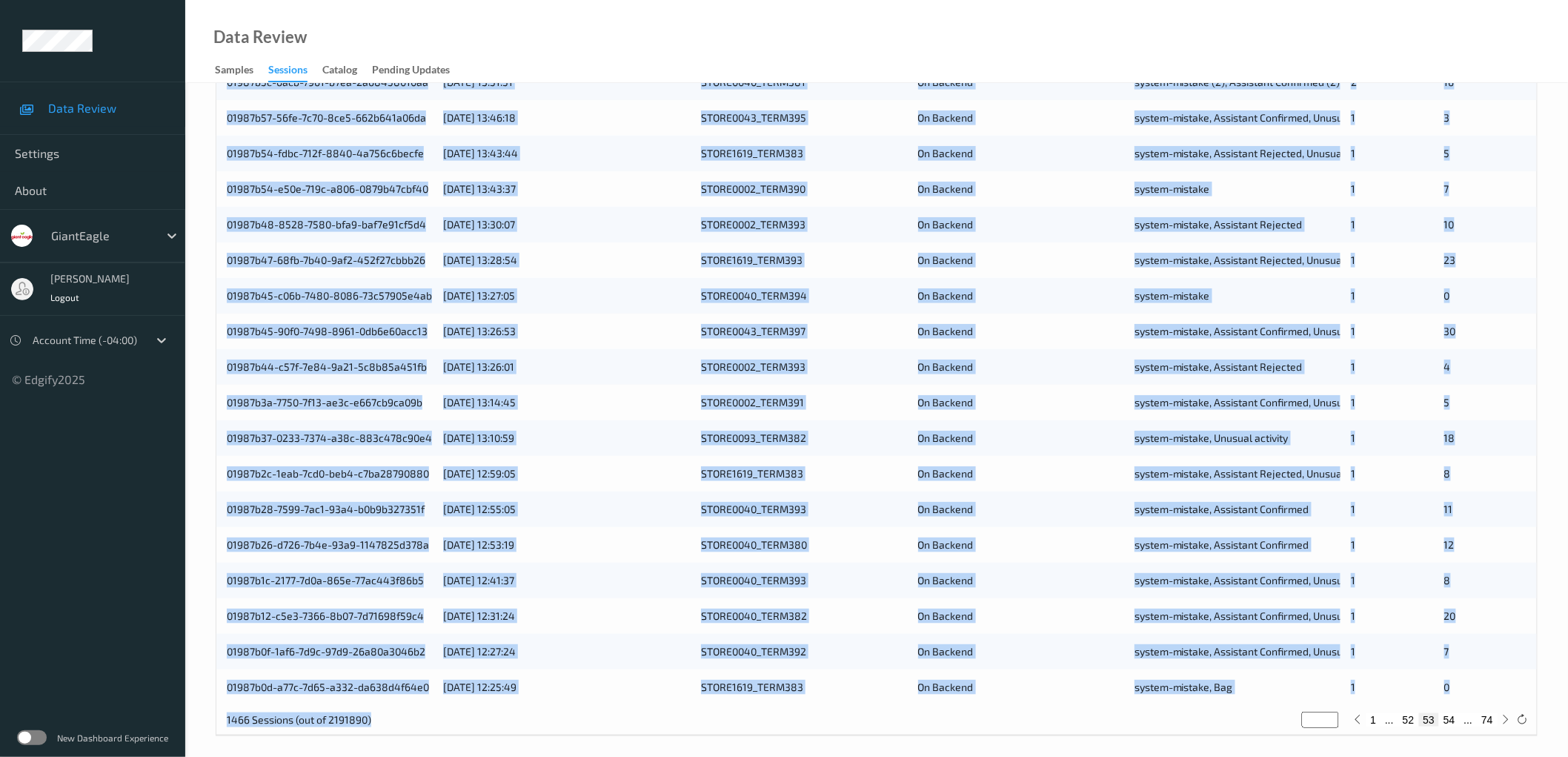
scroll to position [358, 0]
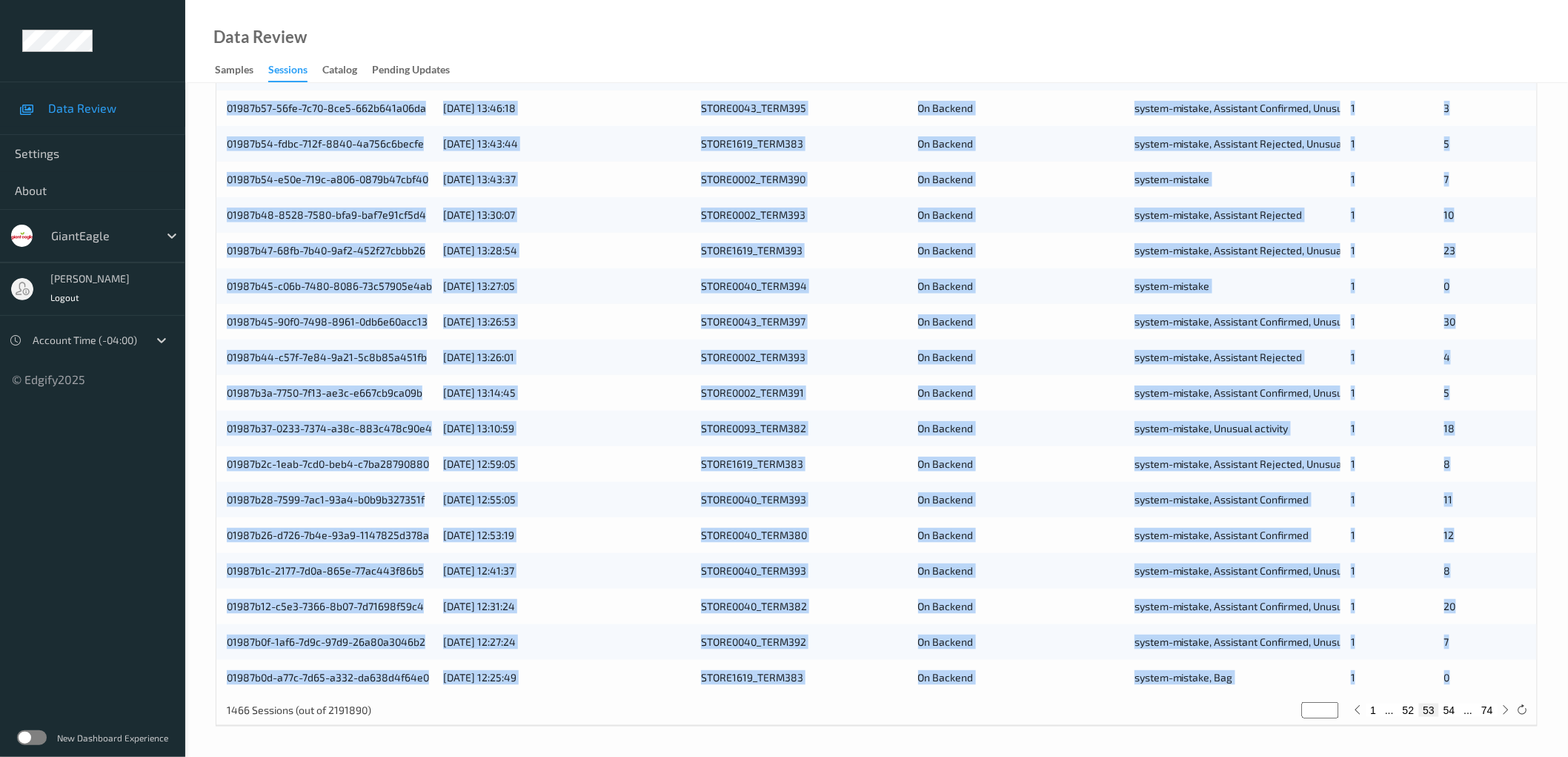
drag, startPoint x: 216, startPoint y: 358, endPoint x: 1494, endPoint y: 682, distance: 1318.4
click at [1494, 682] on div "01987b60-72c8-738a-80c9-7954b1274194 [DATE] 13:56:15 STORE1619_TERM382 On Backe…" at bounding box center [876, 339] width 1321 height 712
click at [1442, 706] on button "54" at bounding box center [1449, 710] width 21 height 13
type input "**"
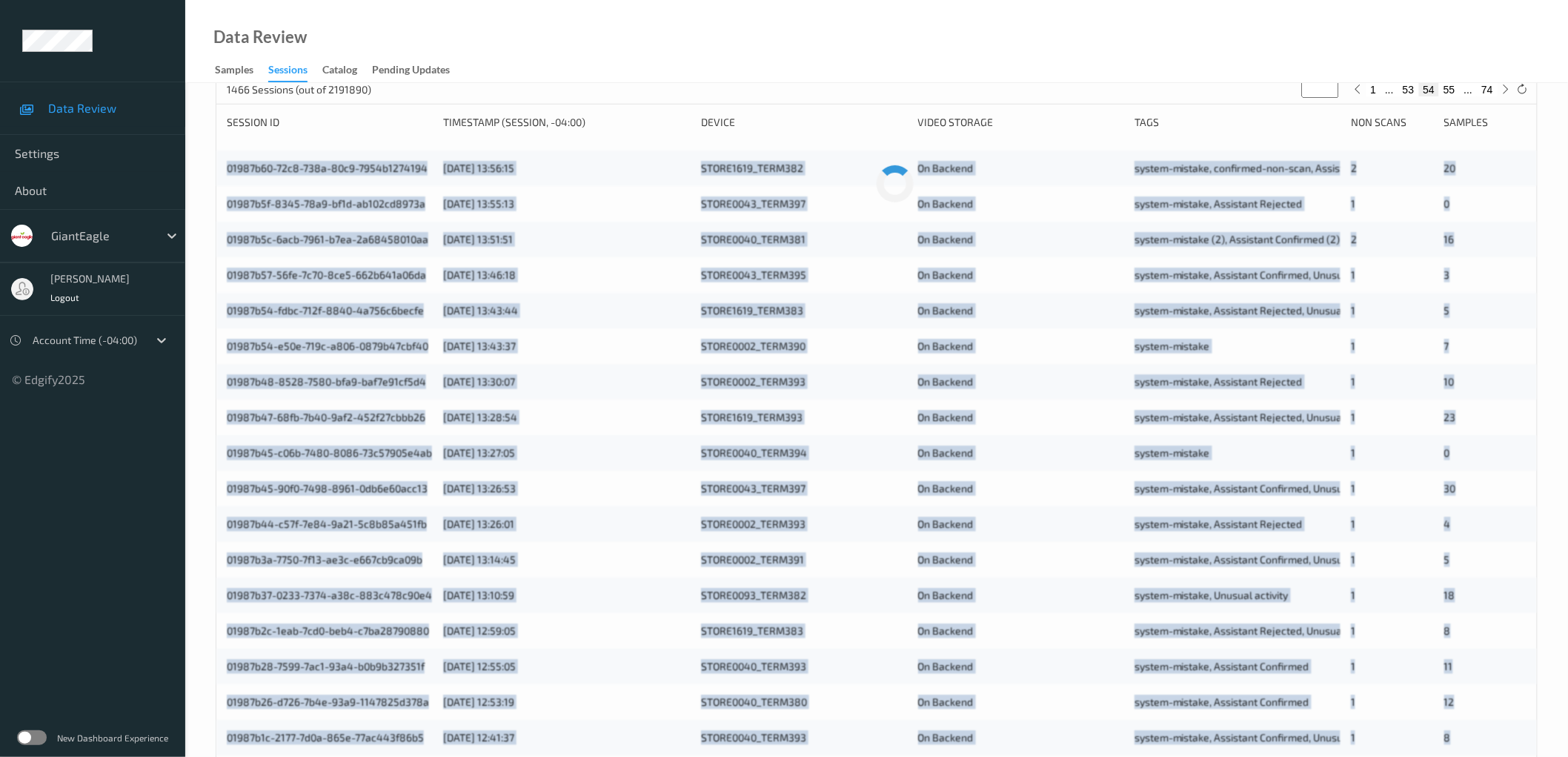
scroll to position [0, 0]
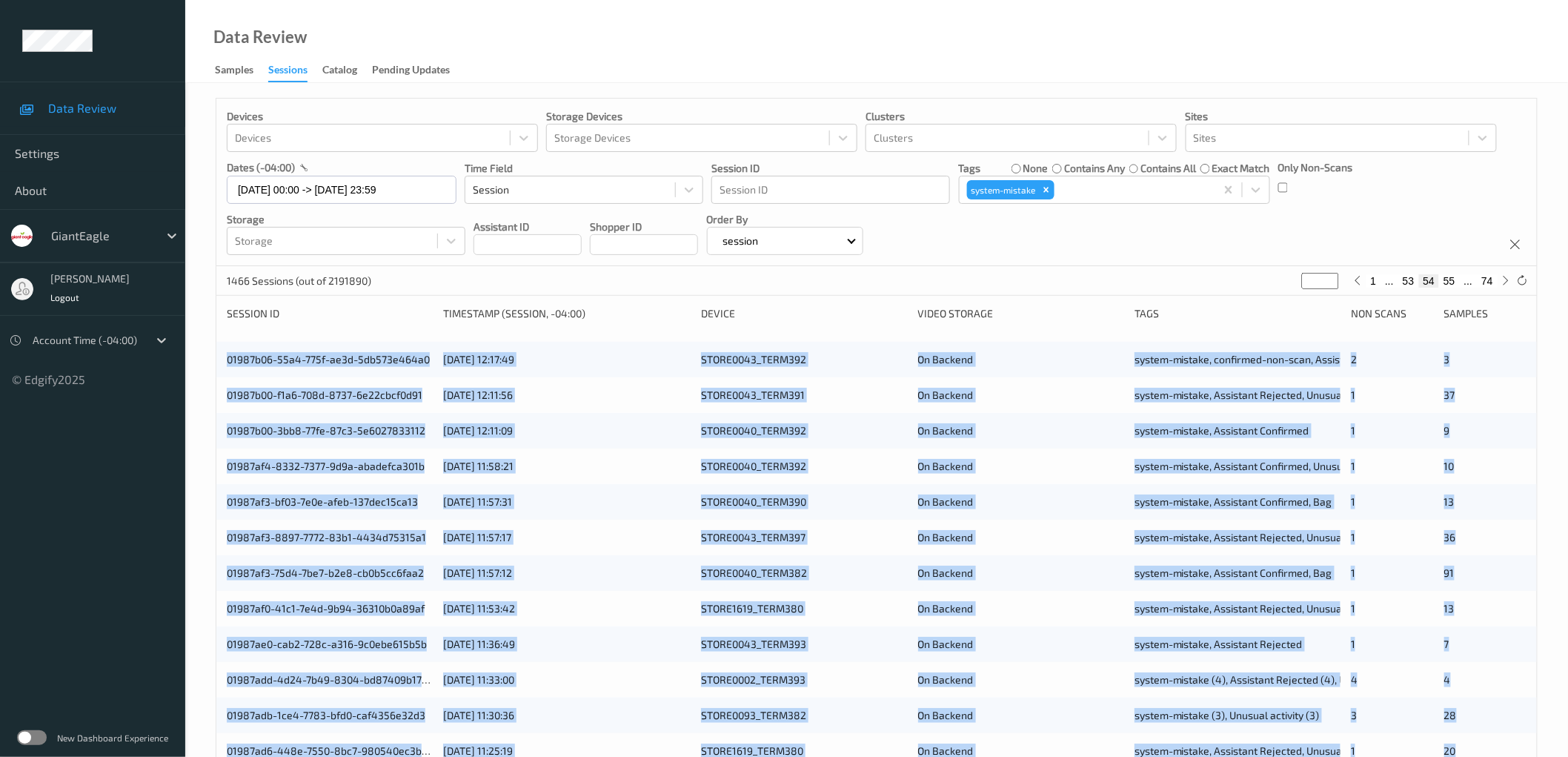
click at [213, 359] on div "Devices Devices Storage Devices Storage Devices Clusters Clusters Sites Sites d…" at bounding box center [876, 599] width 1382 height 1032
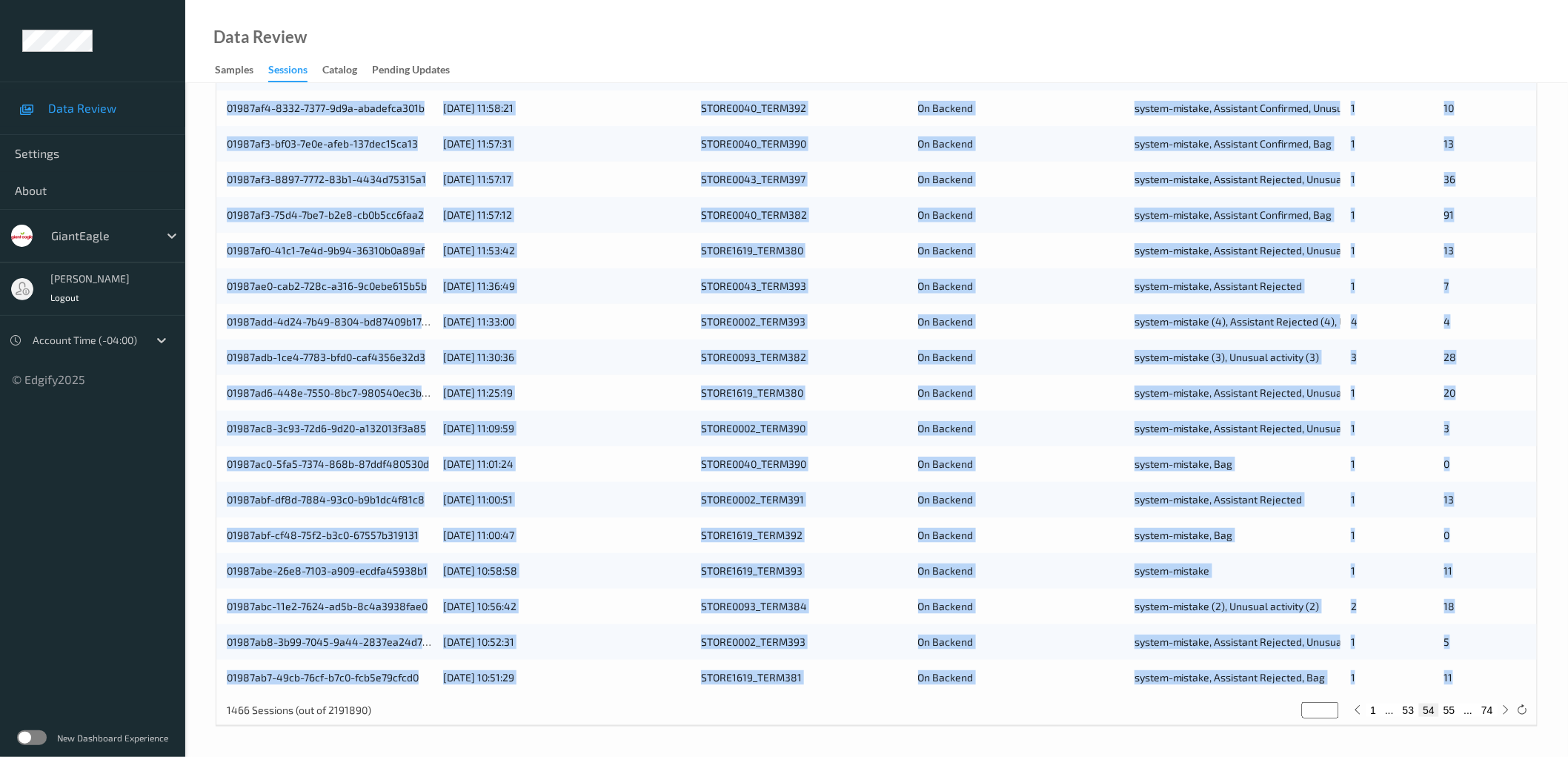
drag, startPoint x: 220, startPoint y: 360, endPoint x: 1498, endPoint y: 673, distance: 1315.8
click at [1498, 673] on div "01987b06-55a4-775f-ae3d-5db573e464a0 [DATE] 12:17:49 STORE0043_TERM392 On Backe…" at bounding box center [876, 339] width 1321 height 712
click at [1448, 709] on button "55" at bounding box center [1449, 710] width 21 height 13
type input "**"
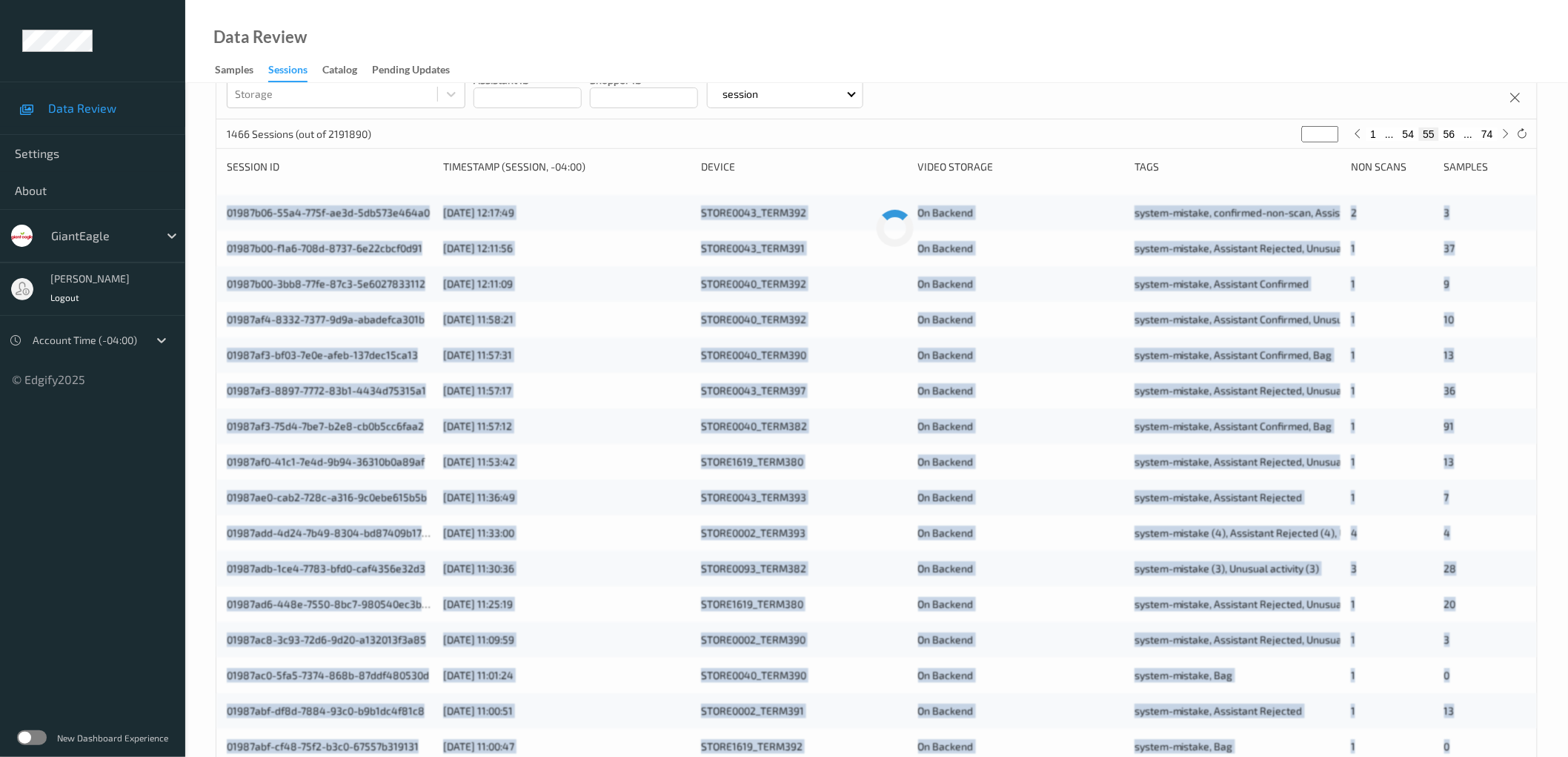
scroll to position [0, 0]
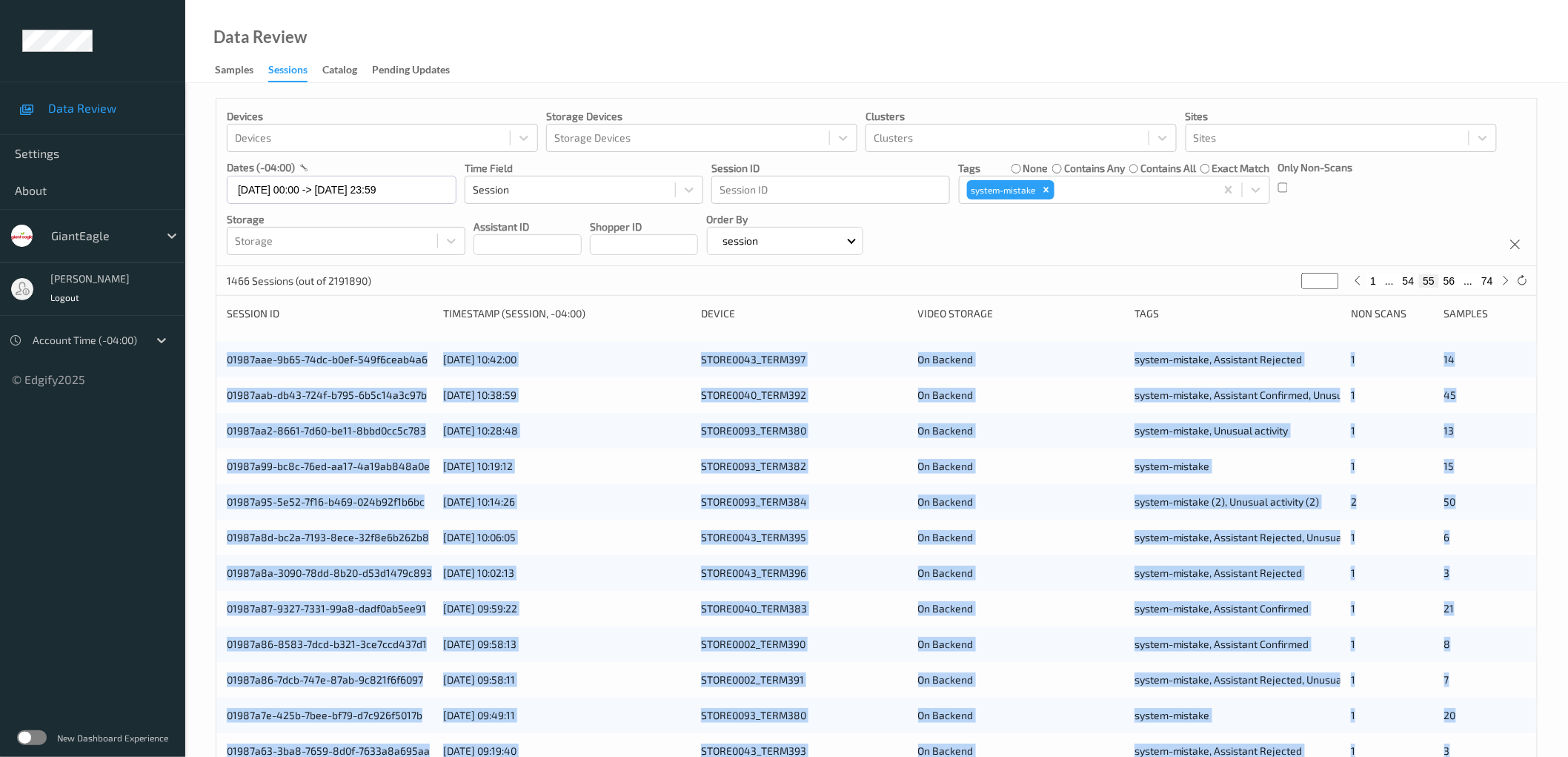
click at [203, 350] on div "Devices Devices Storage Devices Storage Devices Clusters Clusters Sites Sites d…" at bounding box center [876, 599] width 1382 height 1032
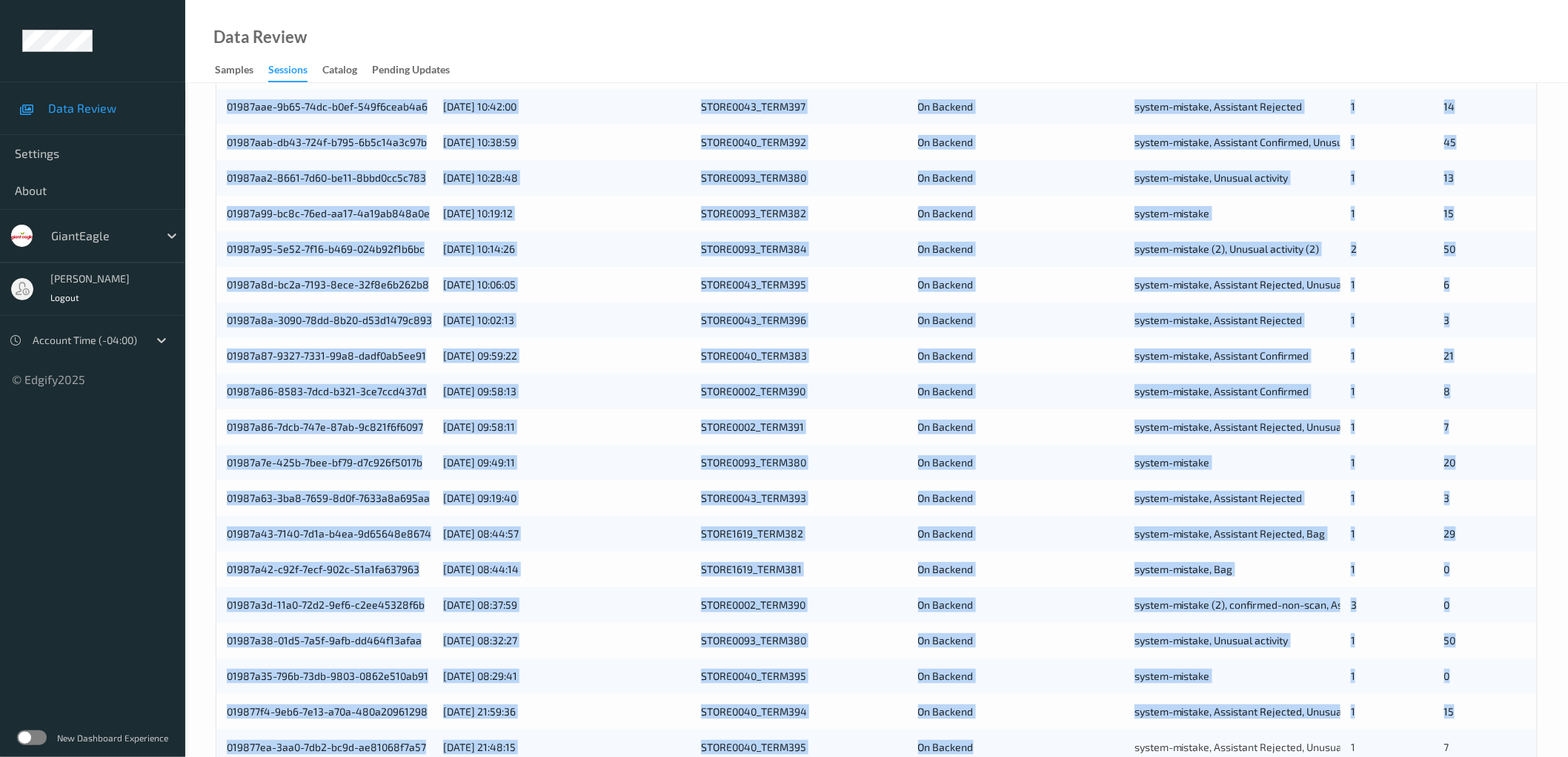
scroll to position [358, 0]
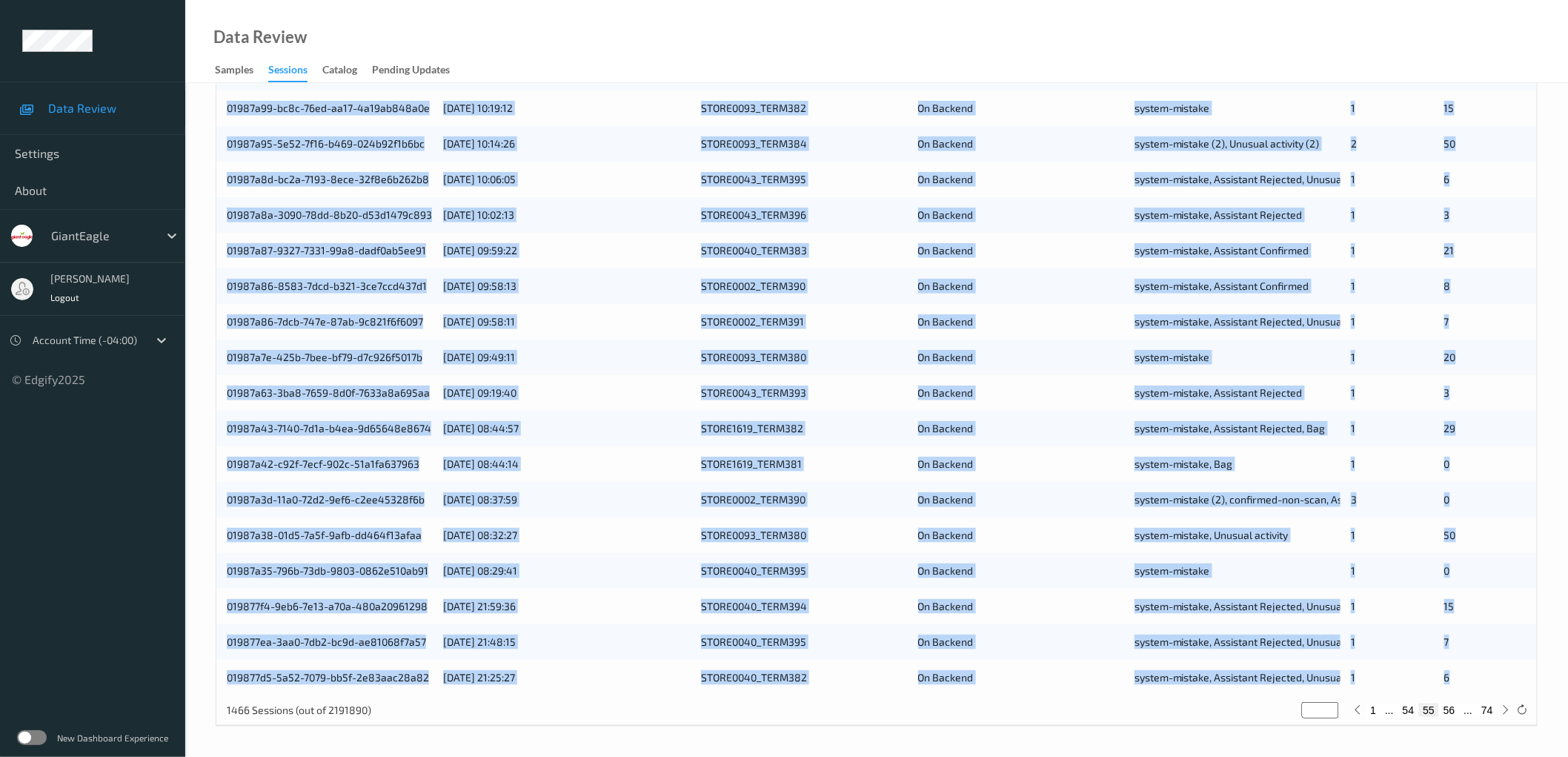
drag, startPoint x: 224, startPoint y: 360, endPoint x: 1474, endPoint y: 664, distance: 1286.4
click at [1474, 664] on div "01987aae-9b65-74dc-b0ef-549f6ceab4a6 [DATE] 10:42:00 STORE0043_TERM397 On Backe…" at bounding box center [876, 339] width 1321 height 712
click at [1455, 709] on button "56" at bounding box center [1449, 710] width 21 height 13
type input "**"
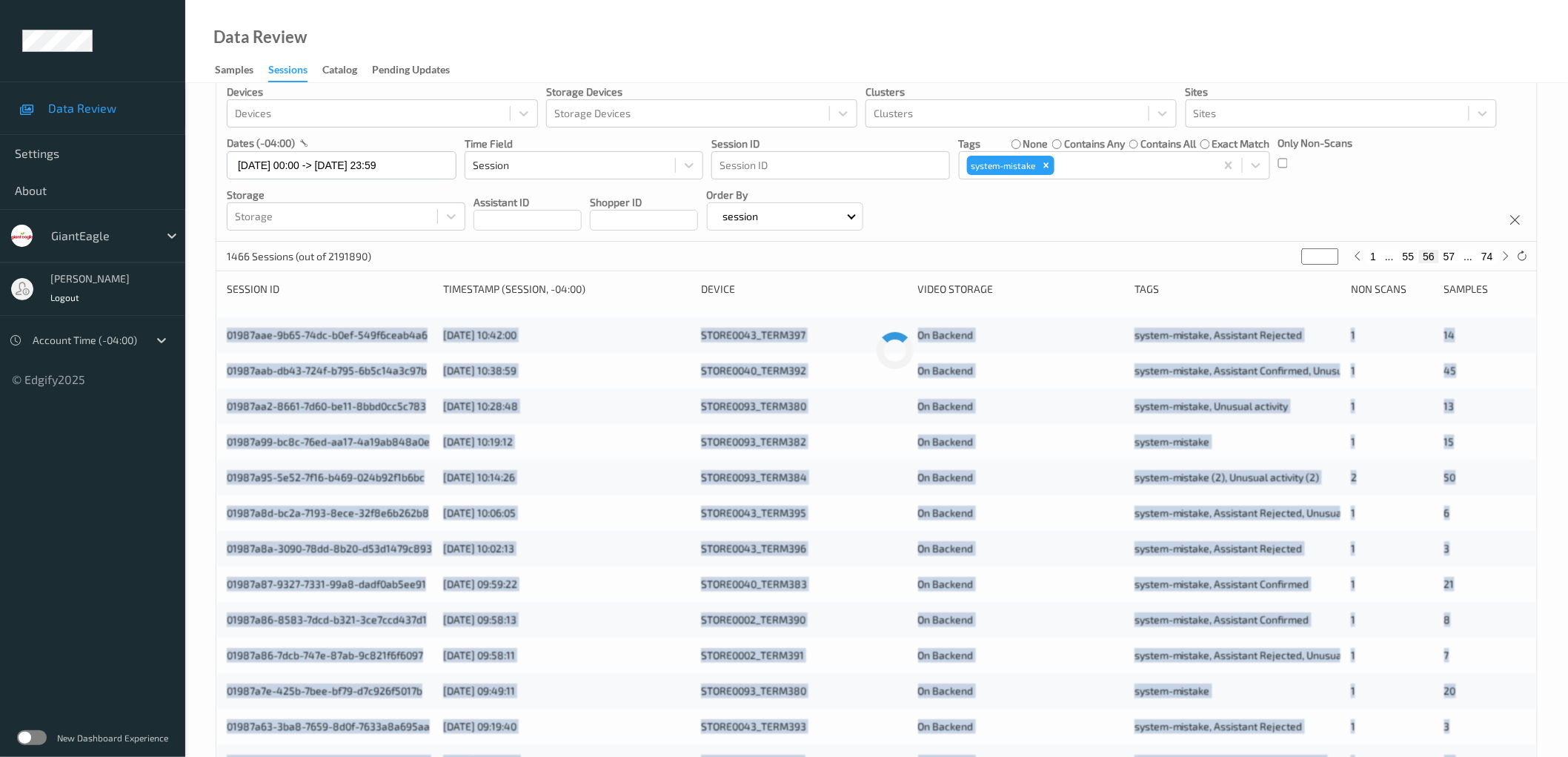
scroll to position [0, 0]
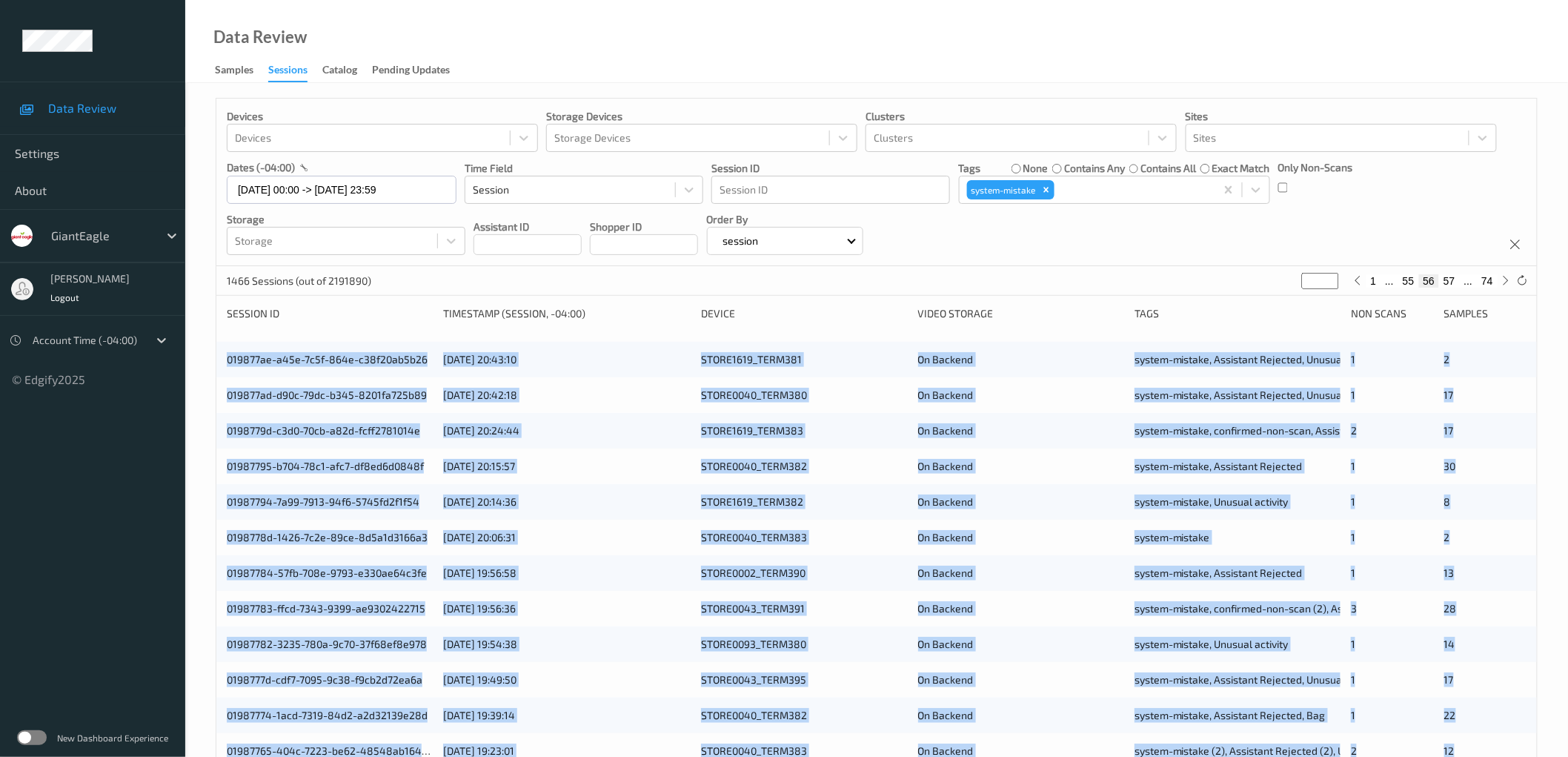
click at [210, 355] on div "Devices Devices Storage Devices Storage Devices Clusters Clusters Sites Sites d…" at bounding box center [876, 599] width 1382 height 1032
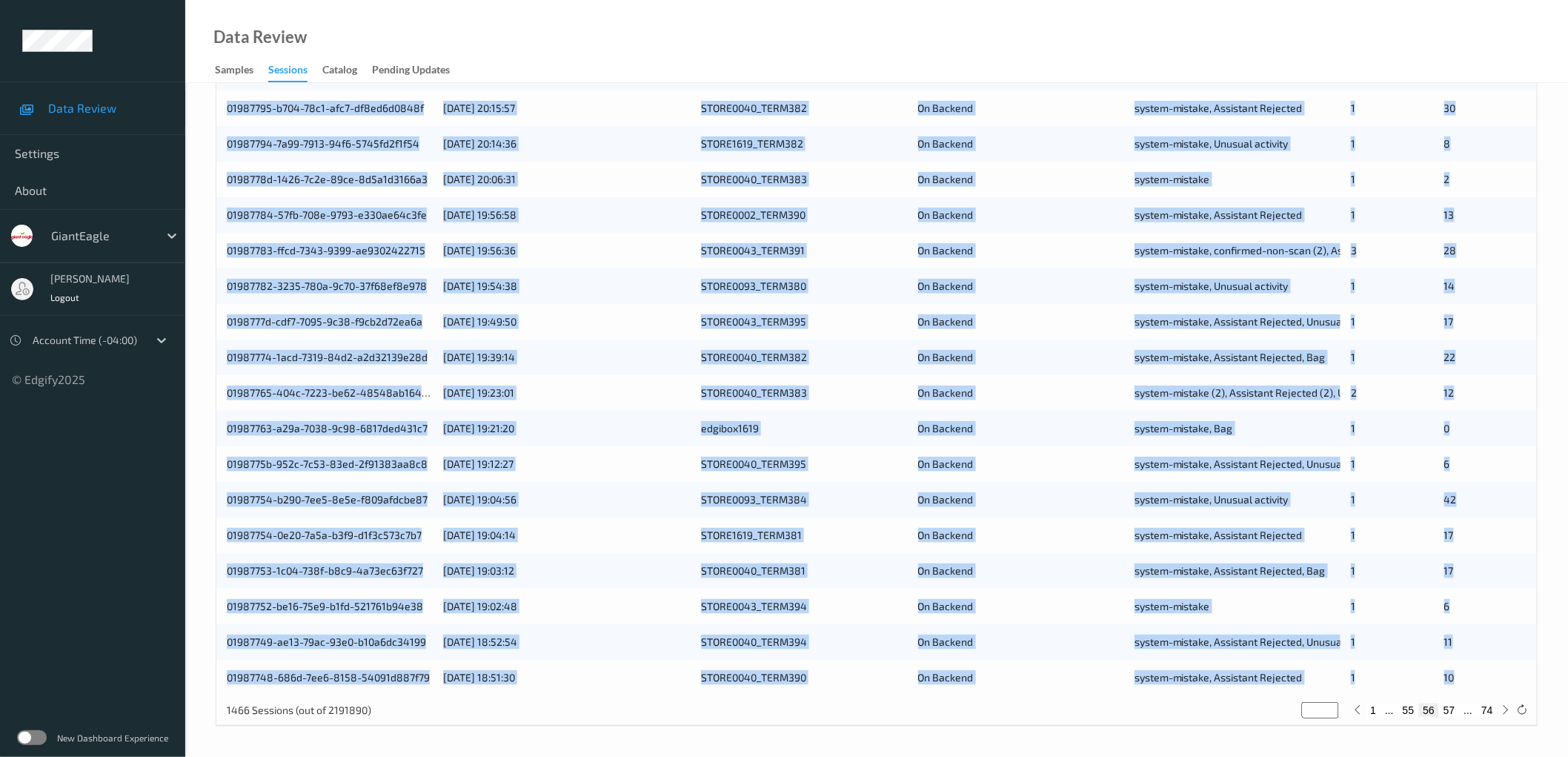
drag, startPoint x: 220, startPoint y: 359, endPoint x: 1495, endPoint y: 669, distance: 1312.1
click at [1495, 669] on div "019877ae-a45e-7c5f-864e-c38f20ab5b26 [DATE] 20:43:10 STORE1619_TERM381 On Backe…" at bounding box center [876, 339] width 1321 height 712
click at [1447, 708] on button "57" at bounding box center [1449, 710] width 21 height 13
type input "**"
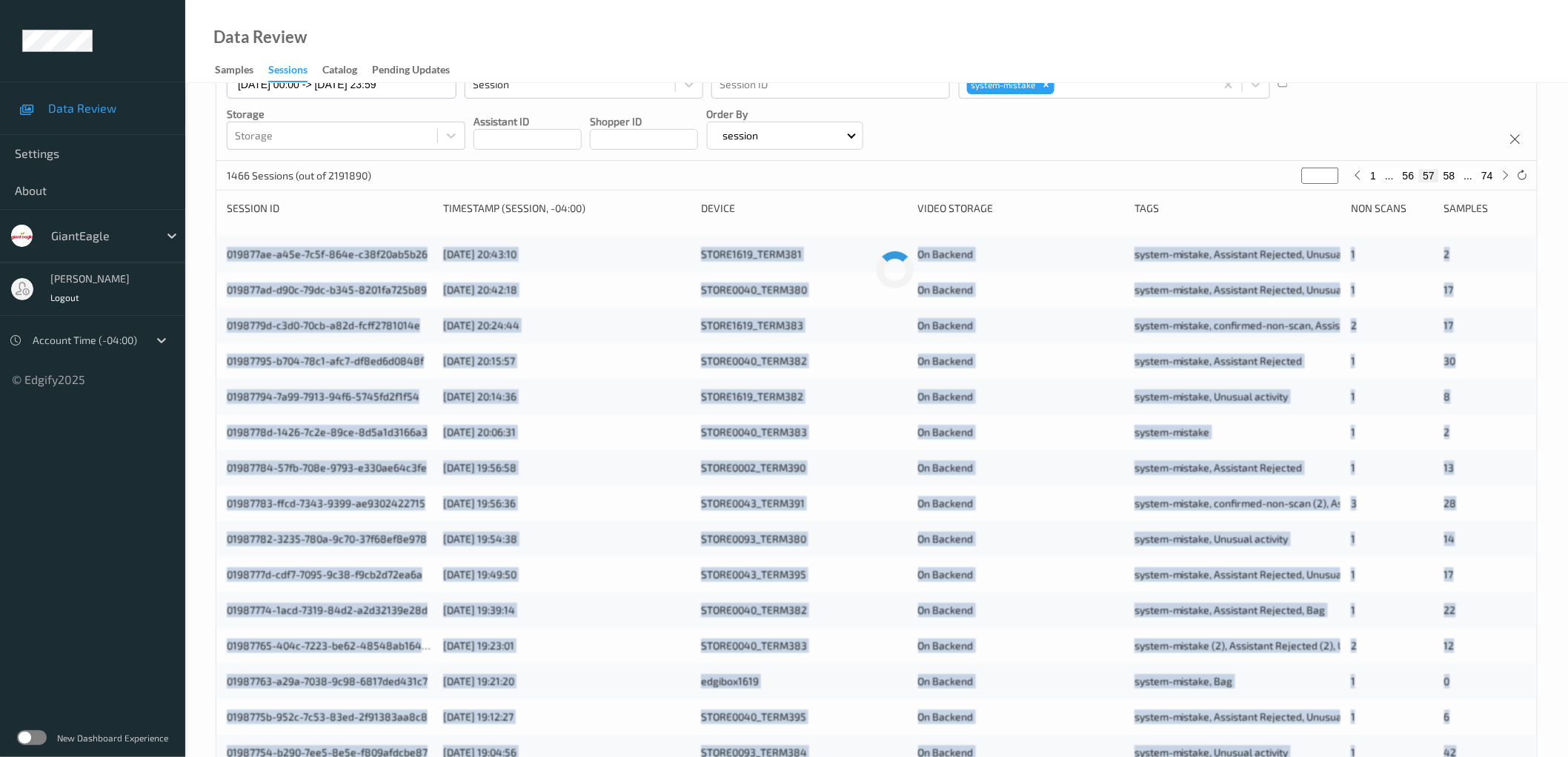
scroll to position [0, 0]
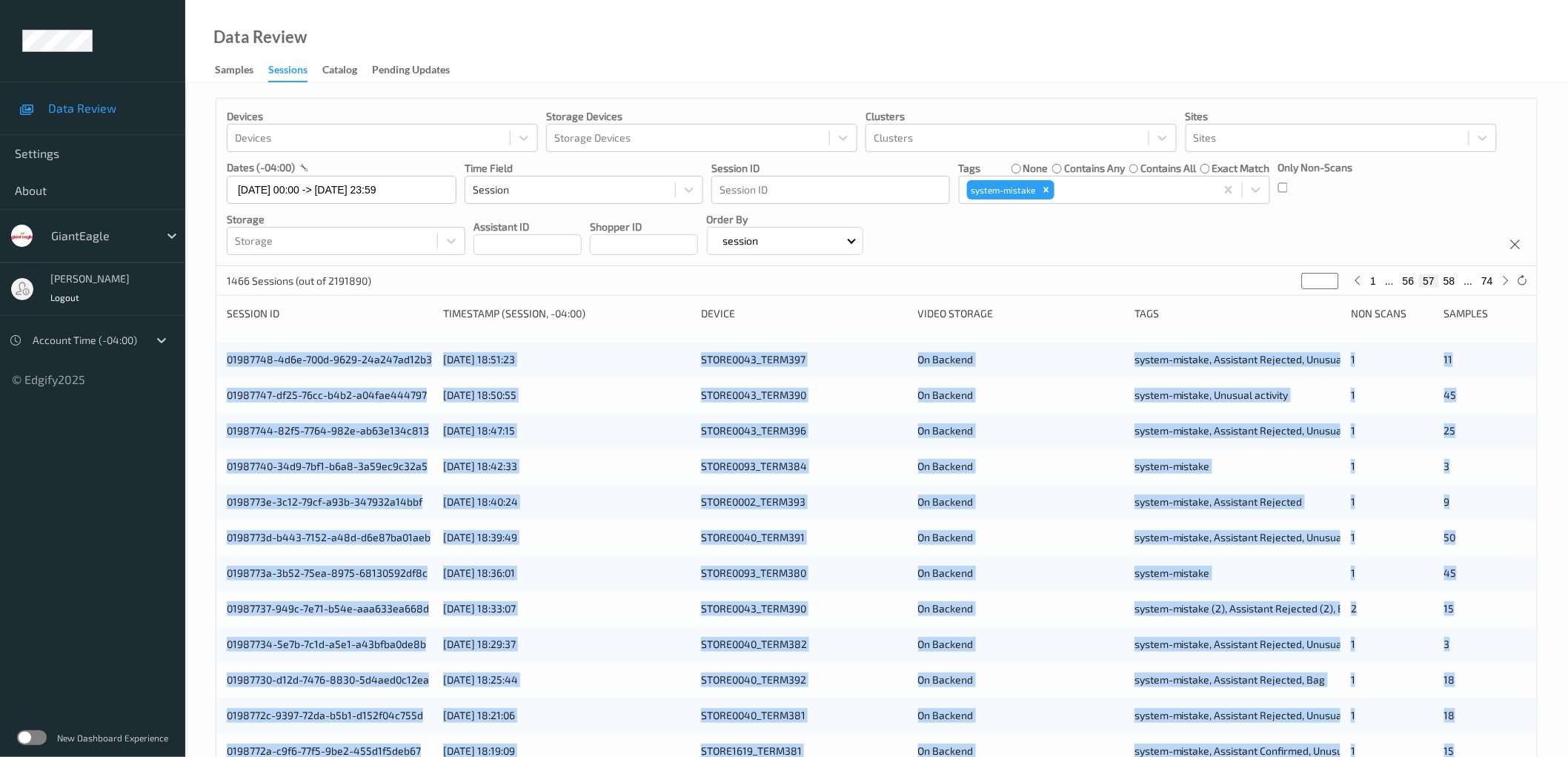
click at [188, 353] on div "Devices Devices Storage Devices Storage Devices Clusters Clusters Sites Sites d…" at bounding box center [876, 599] width 1382 height 1032
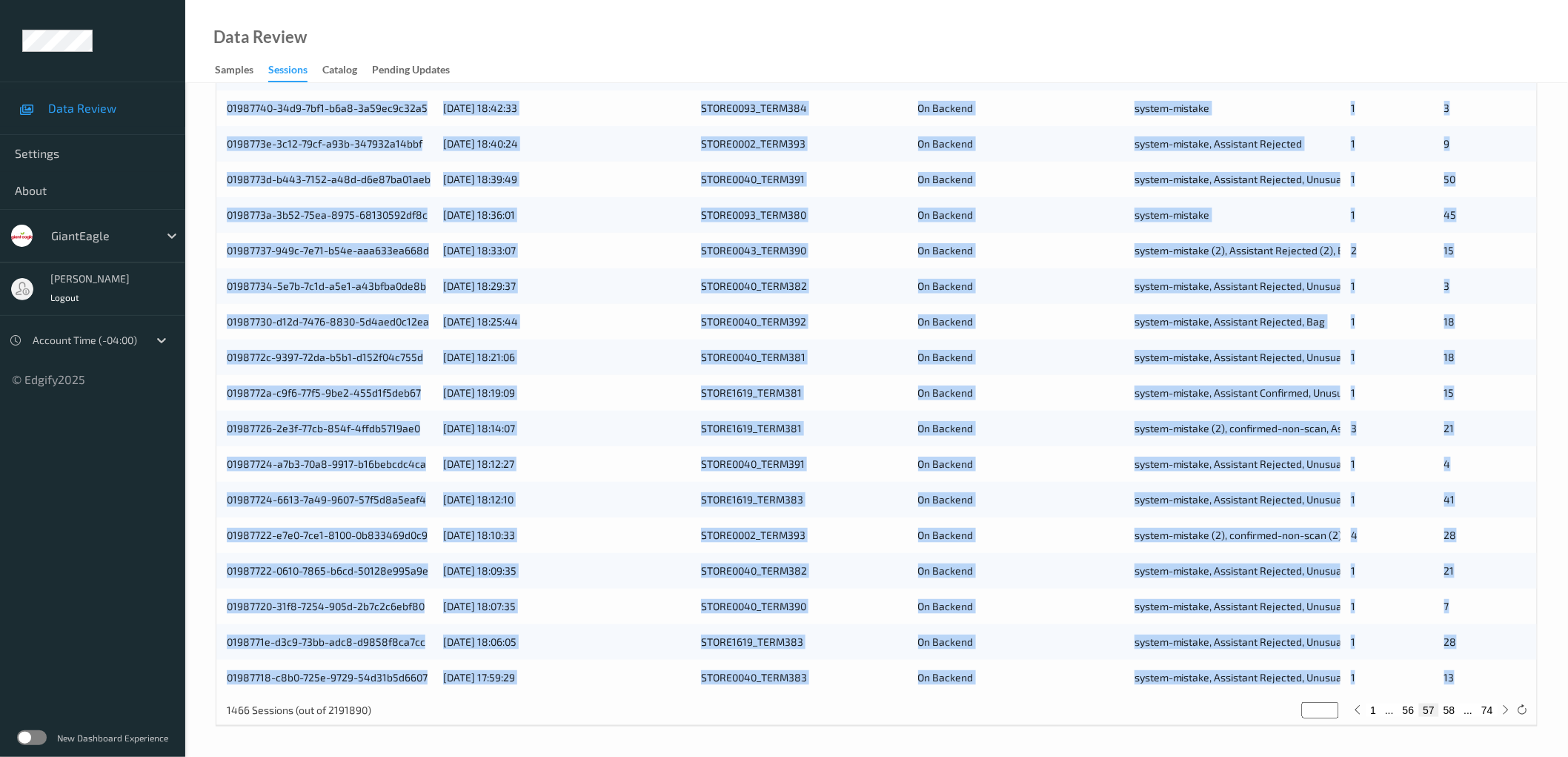
drag, startPoint x: 220, startPoint y: 359, endPoint x: 1505, endPoint y: 673, distance: 1322.8
click at [1505, 673] on div "01987748-4d6e-700d-9629-24a247ad12b3 [DATE] 18:51:23 STORE0043_TERM397 On Backe…" at bounding box center [876, 339] width 1321 height 712
click at [1452, 712] on button "58" at bounding box center [1449, 710] width 21 height 13
type input "**"
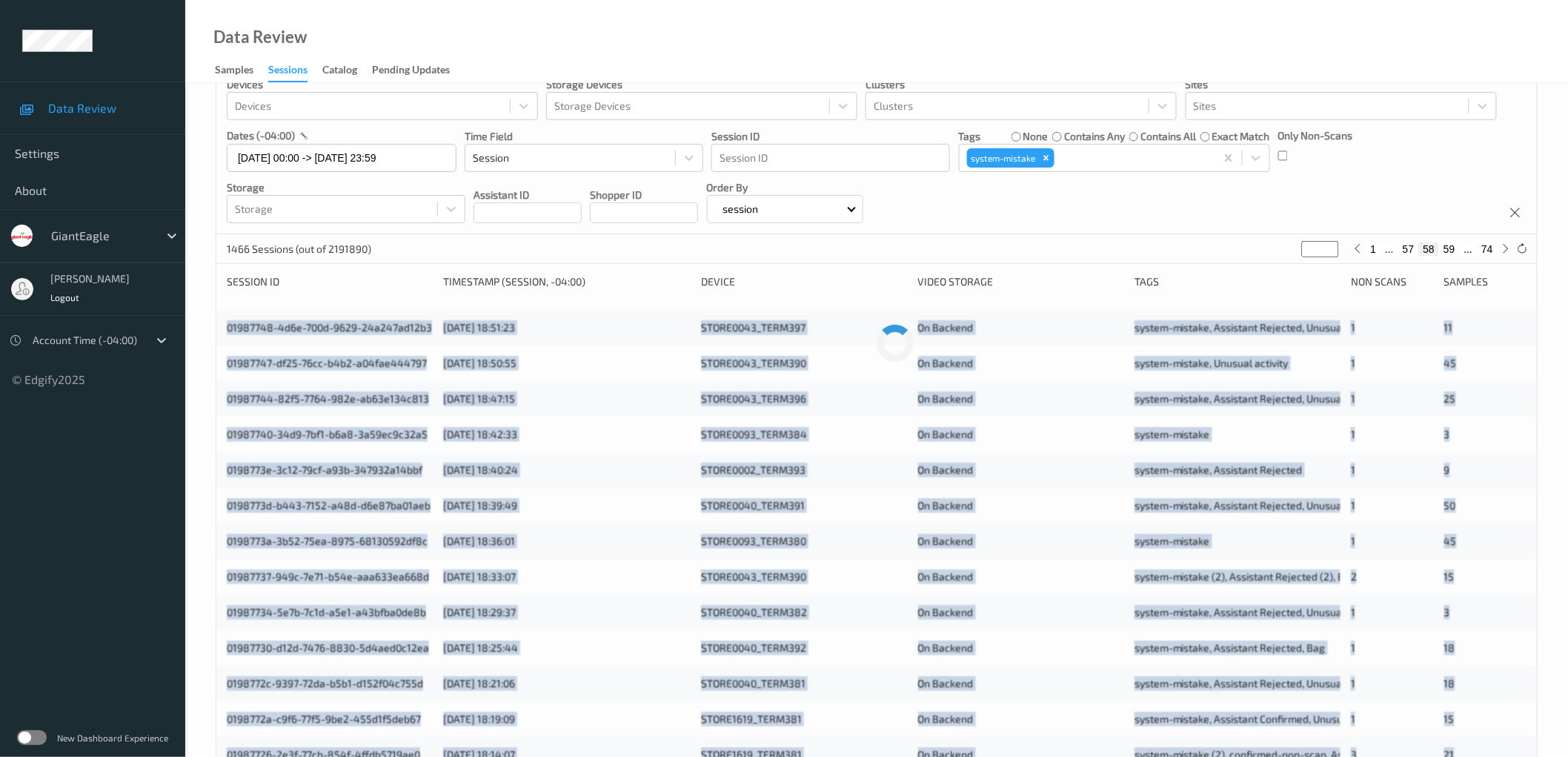
scroll to position [0, 0]
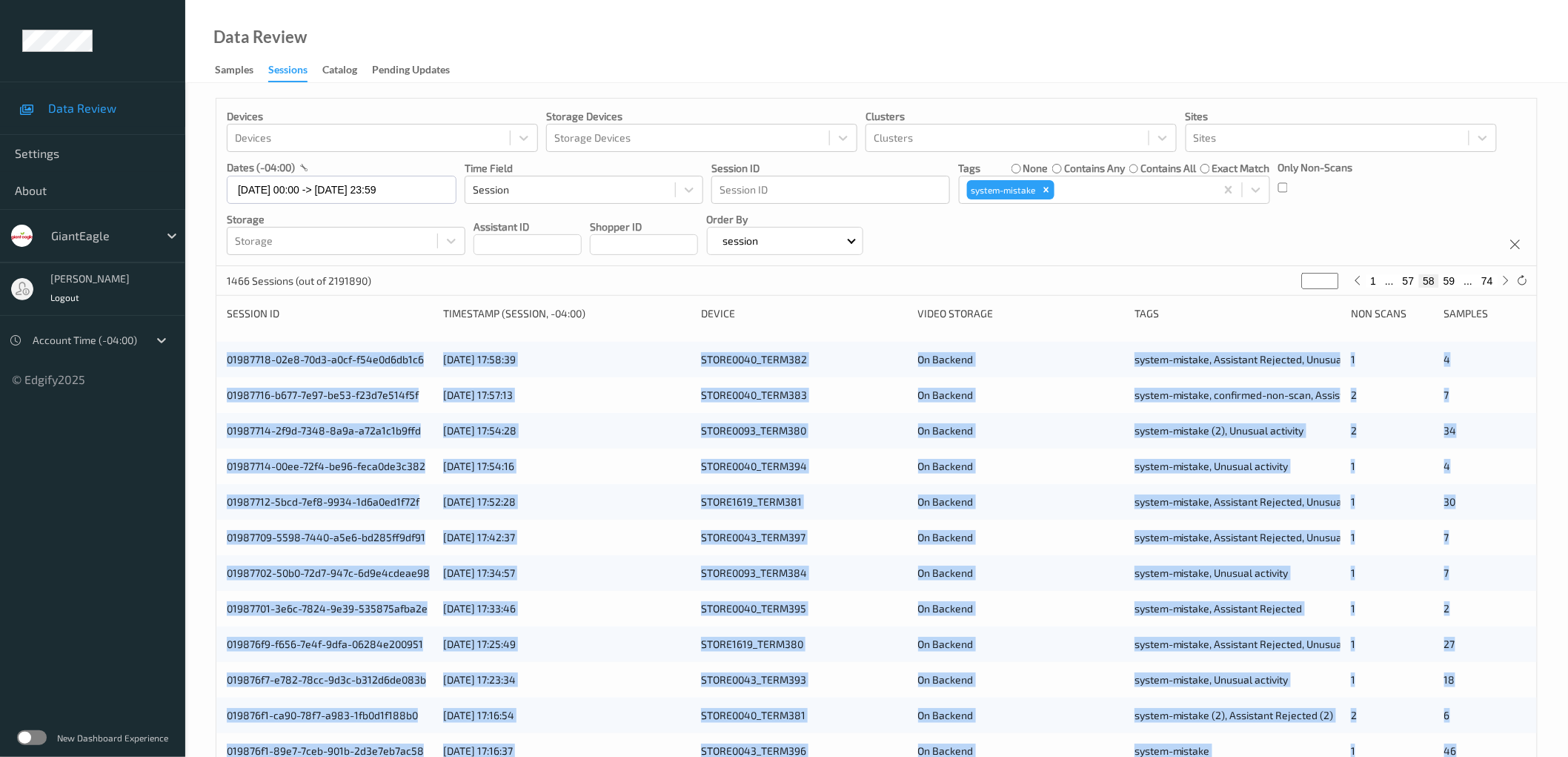
click at [206, 359] on div "Devices Devices Storage Devices Storage Devices Clusters Clusters Sites Sites d…" at bounding box center [876, 599] width 1382 height 1032
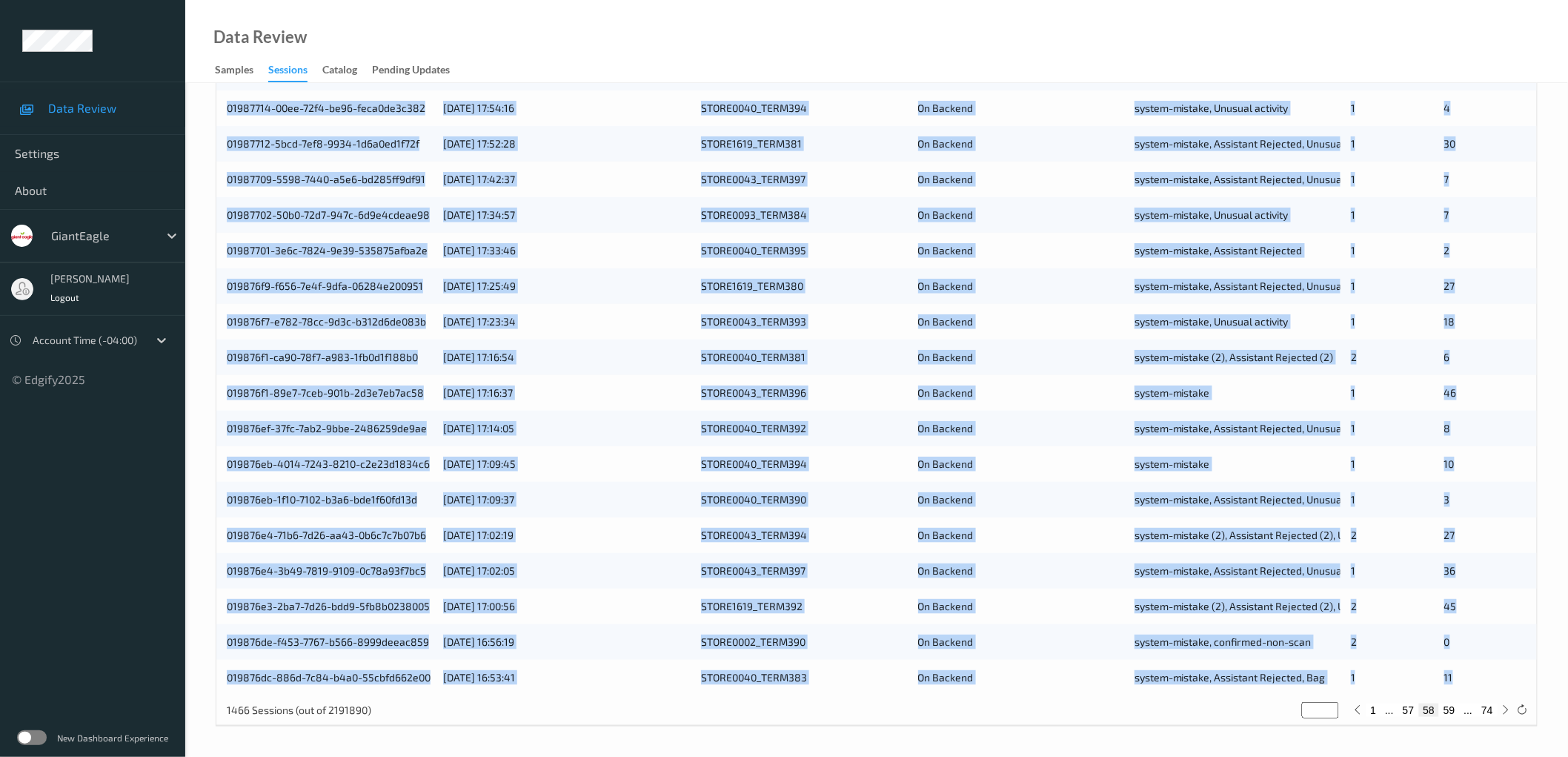
drag, startPoint x: 219, startPoint y: 359, endPoint x: 1478, endPoint y: 669, distance: 1296.6
click at [1478, 669] on div "01987718-02e8-70d3-a0cf-f54e0d6db1c6 [DATE] 17:58:39 STORE0040_TERM382 On Backe…" at bounding box center [876, 339] width 1321 height 712
click at [1454, 713] on button "59" at bounding box center [1449, 710] width 21 height 13
type input "**"
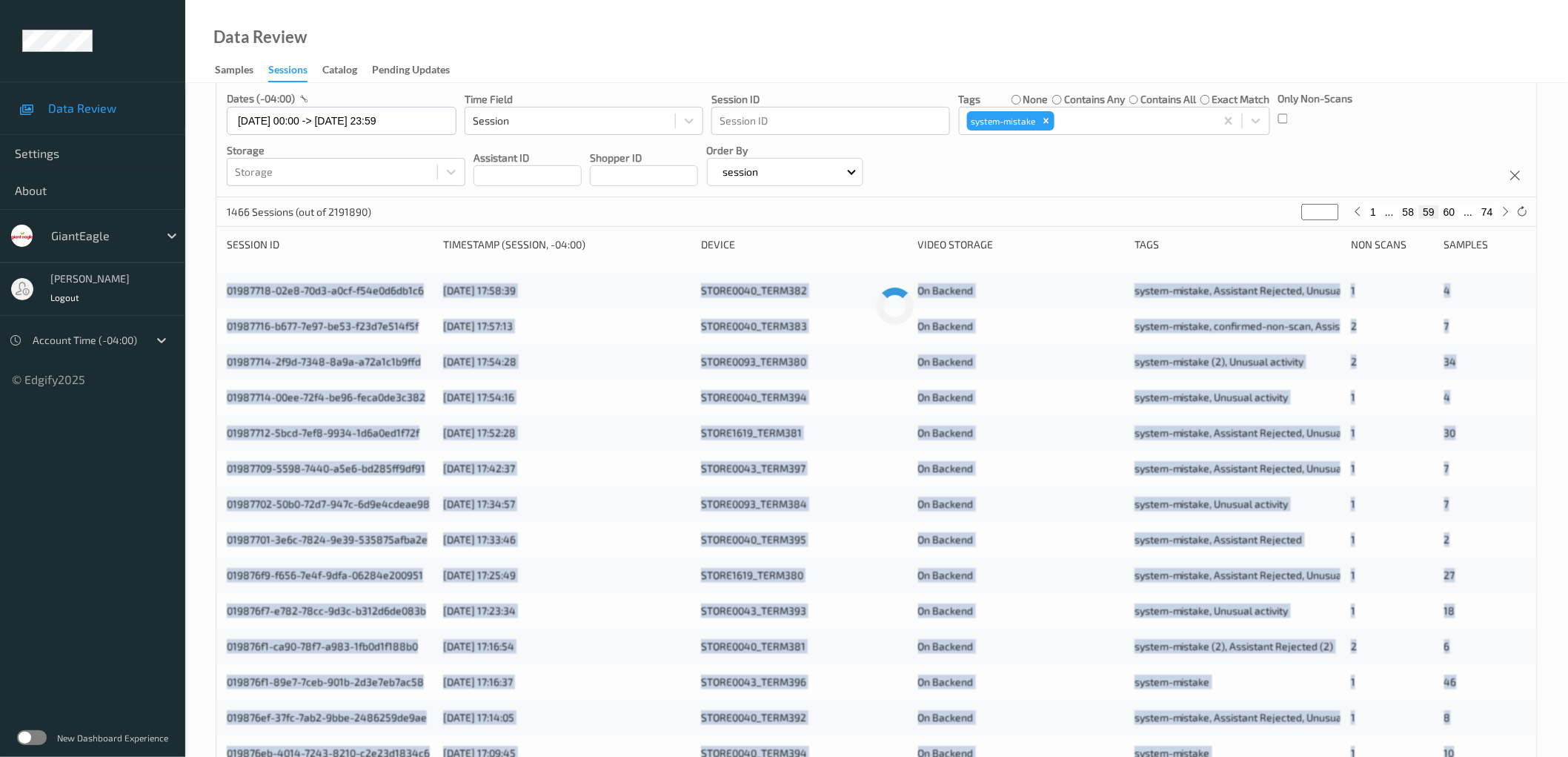
scroll to position [0, 0]
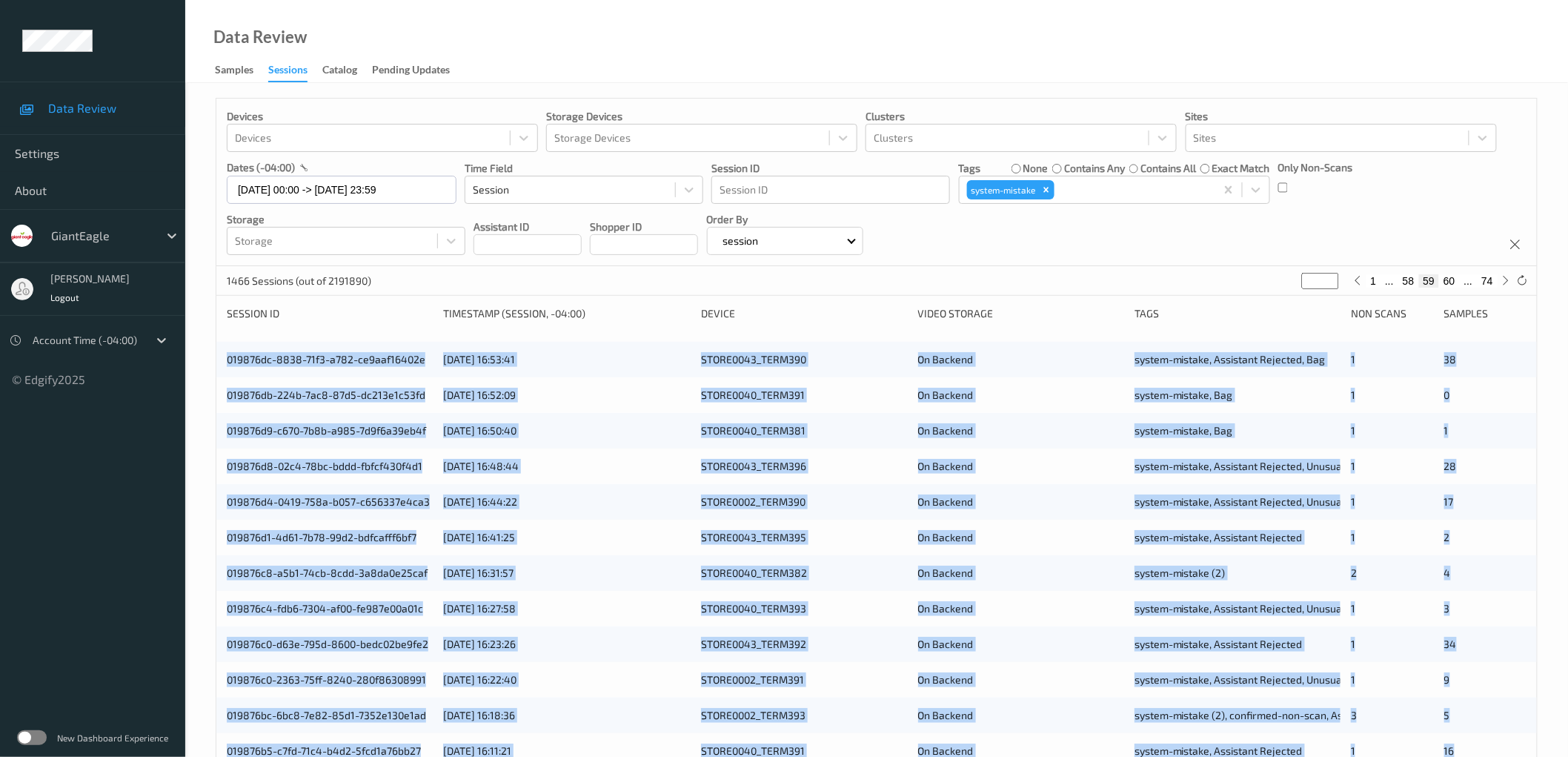
click at [198, 350] on div "Devices Devices Storage Devices Storage Devices Clusters Clusters Sites Sites d…" at bounding box center [876, 599] width 1382 height 1032
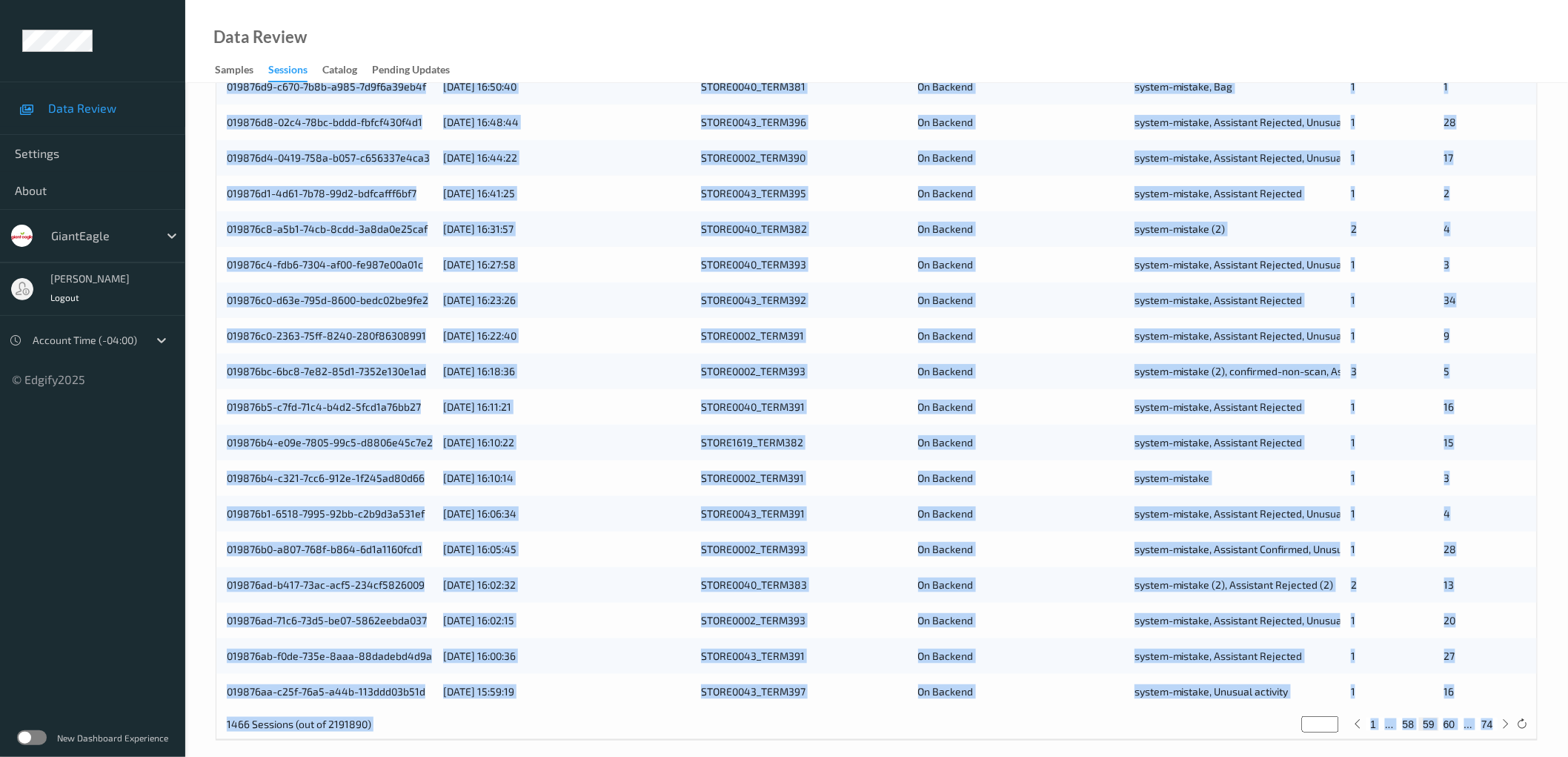
scroll to position [358, 0]
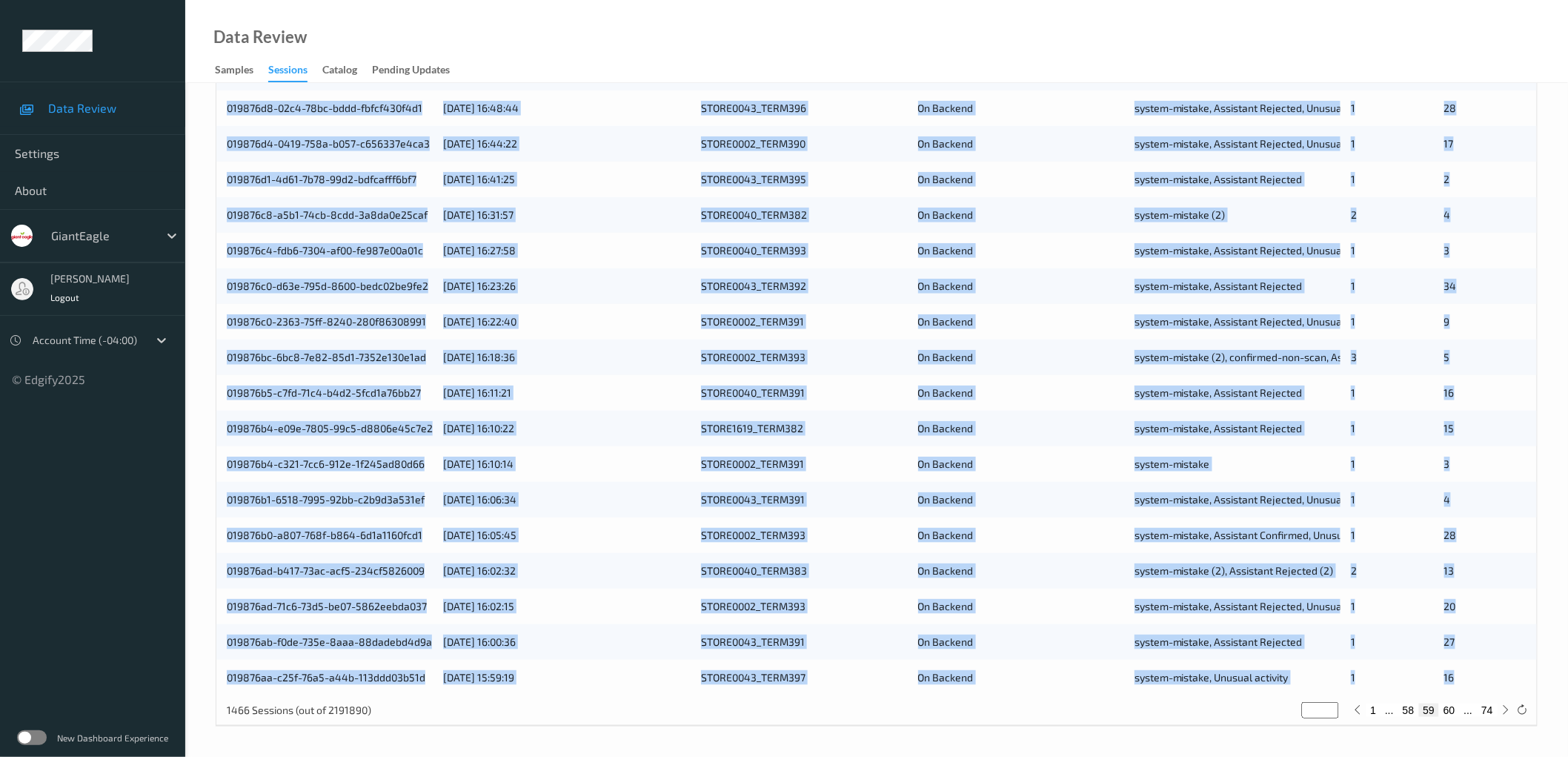
drag, startPoint x: 220, startPoint y: 359, endPoint x: 1476, endPoint y: 686, distance: 1297.9
click at [1476, 686] on div "019876dc-8838-71f3-a782-ce9aaf16402e [DATE] 16:53:41 STORE0043_TERM390 On Backe…" at bounding box center [876, 339] width 1321 height 712
click at [1453, 712] on button "60" at bounding box center [1449, 710] width 21 height 13
type input "**"
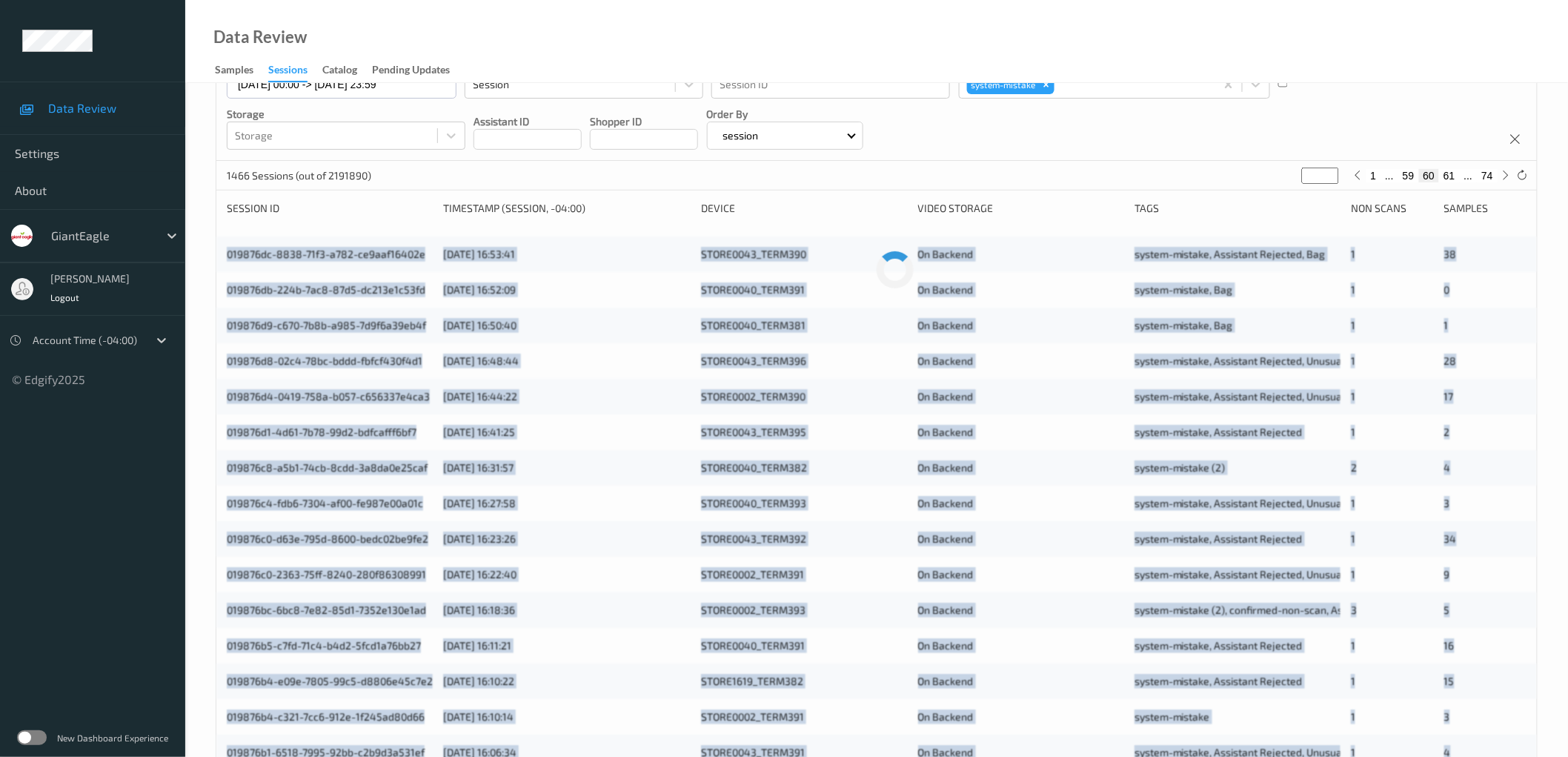
scroll to position [0, 0]
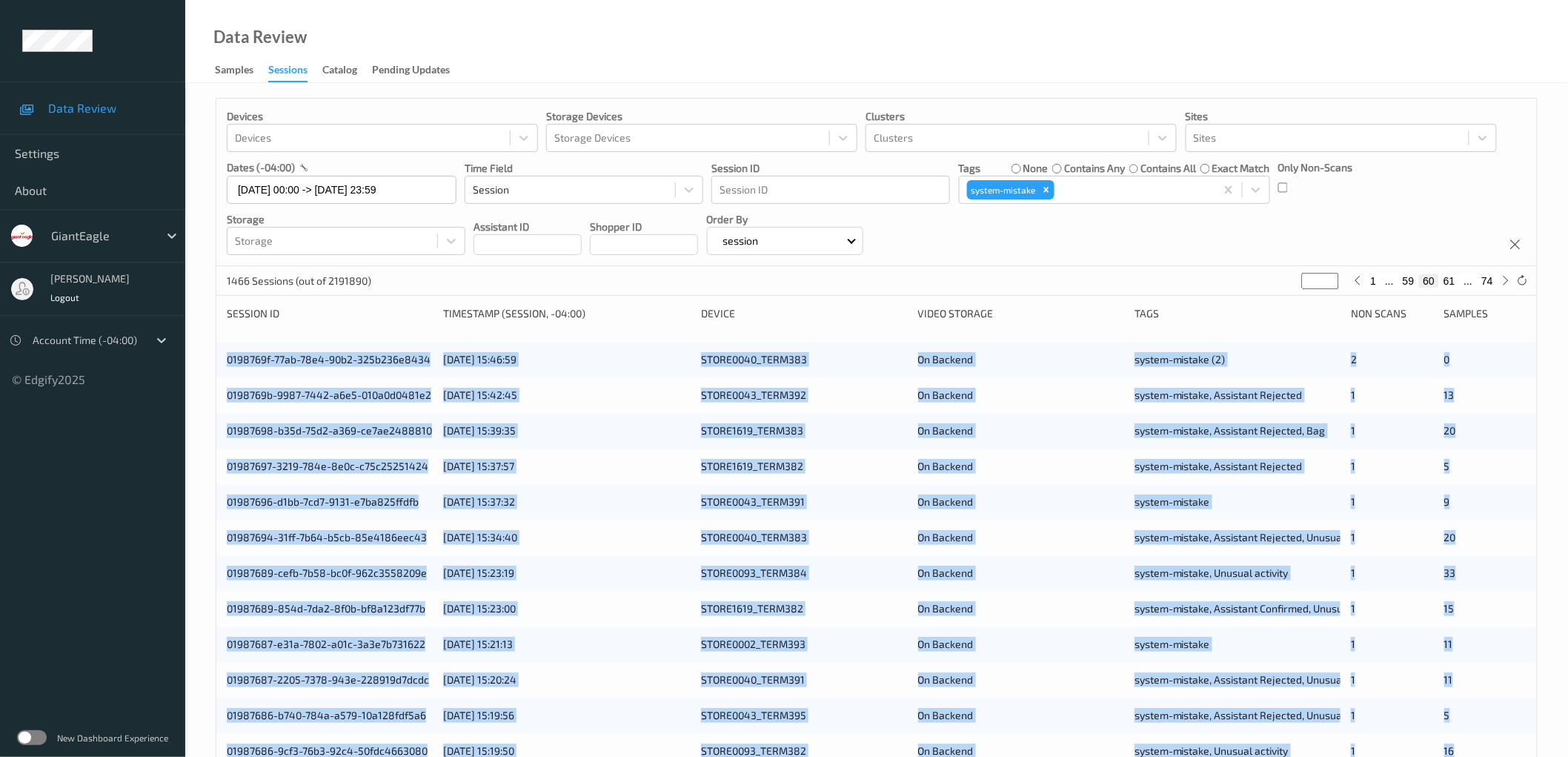
click at [208, 353] on div "Devices Devices Storage Devices Storage Devices Clusters Clusters Sites Sites d…" at bounding box center [876, 599] width 1382 height 1032
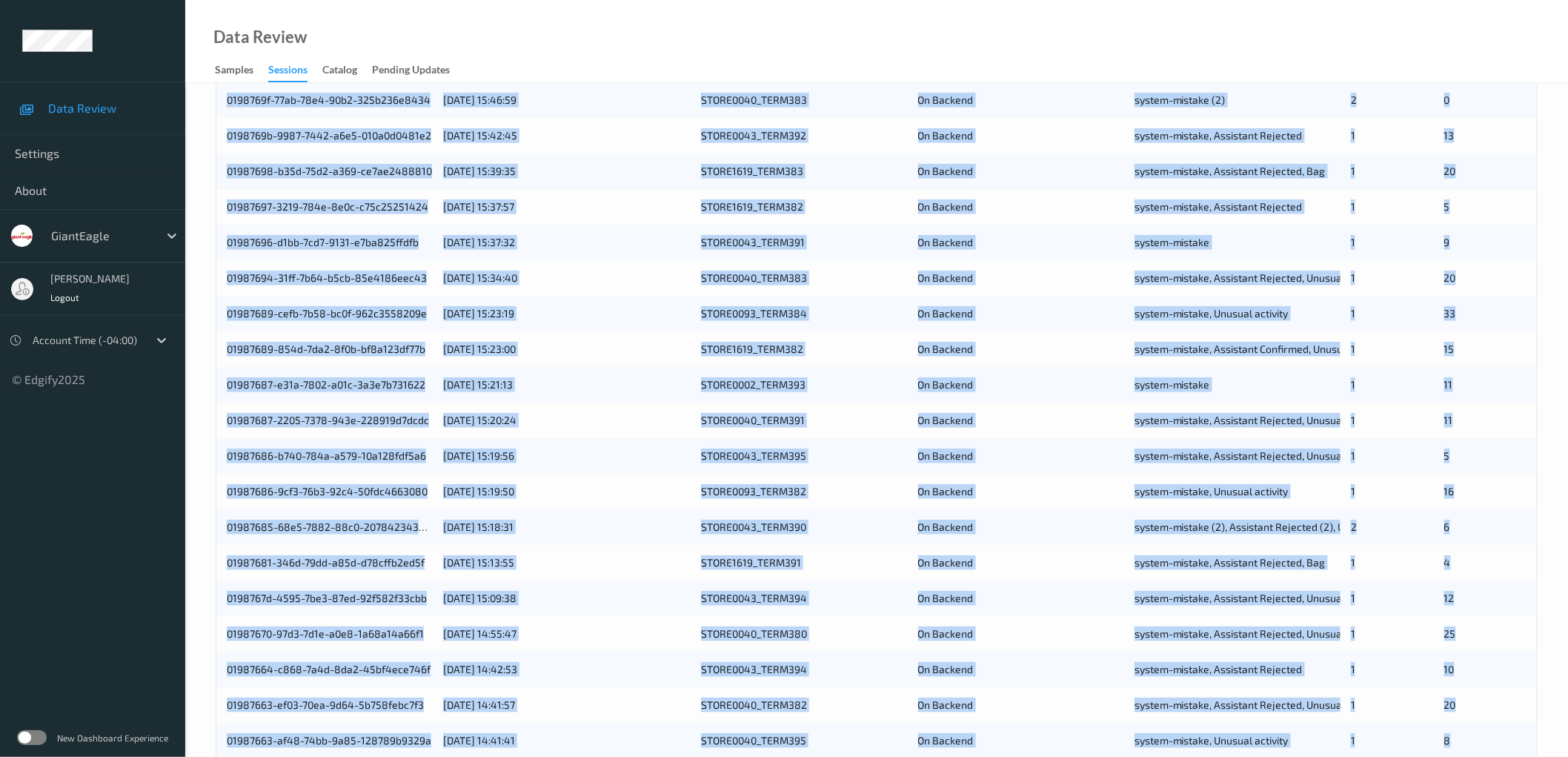
scroll to position [344, 0]
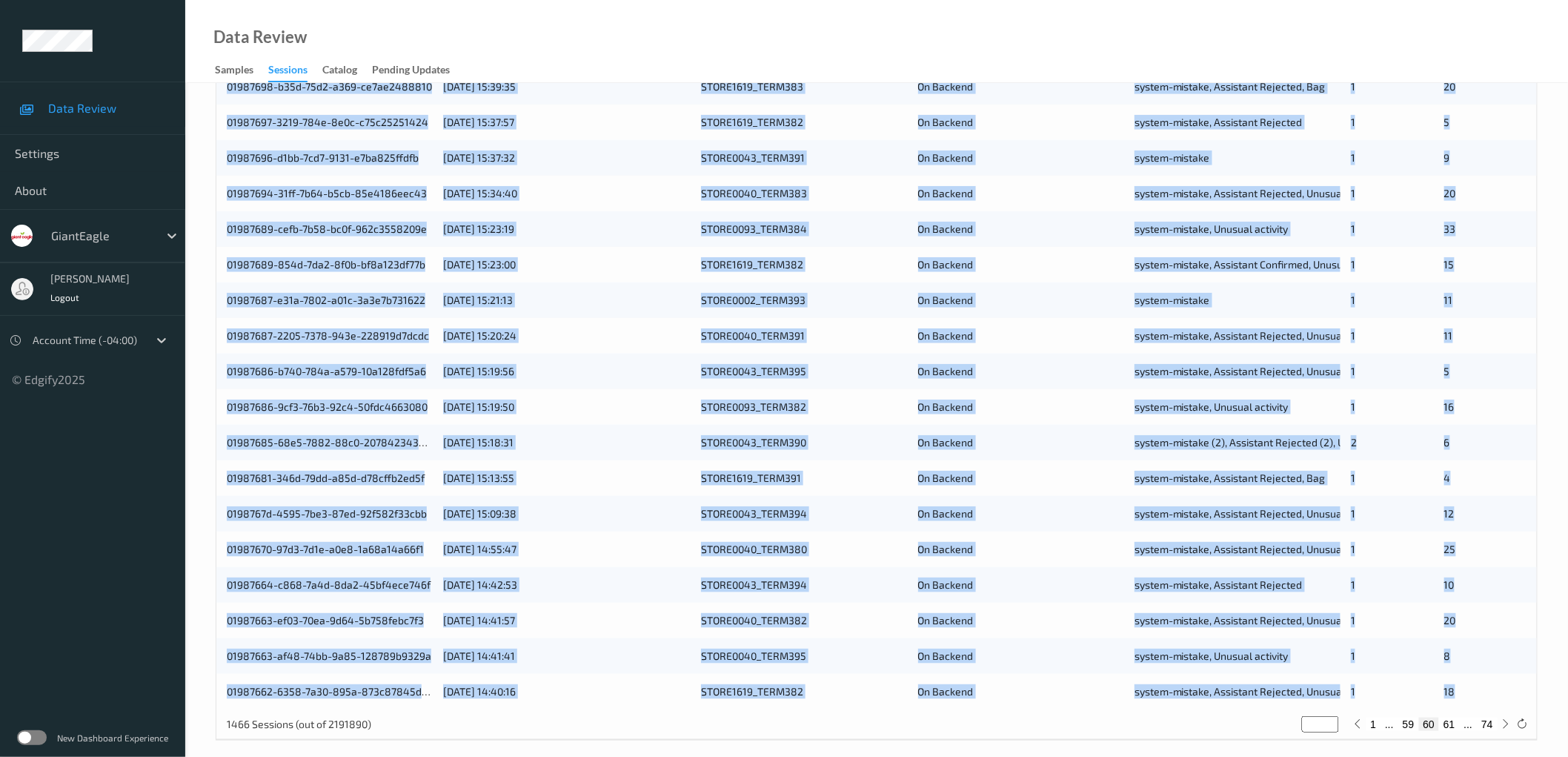
drag, startPoint x: 227, startPoint y: 364, endPoint x: 1467, endPoint y: 700, distance: 1284.7
click at [1467, 700] on div "Devices Devices Storage Devices Storage Devices Clusters Clusters Sites Sites d…" at bounding box center [876, 255] width 1382 height 1032
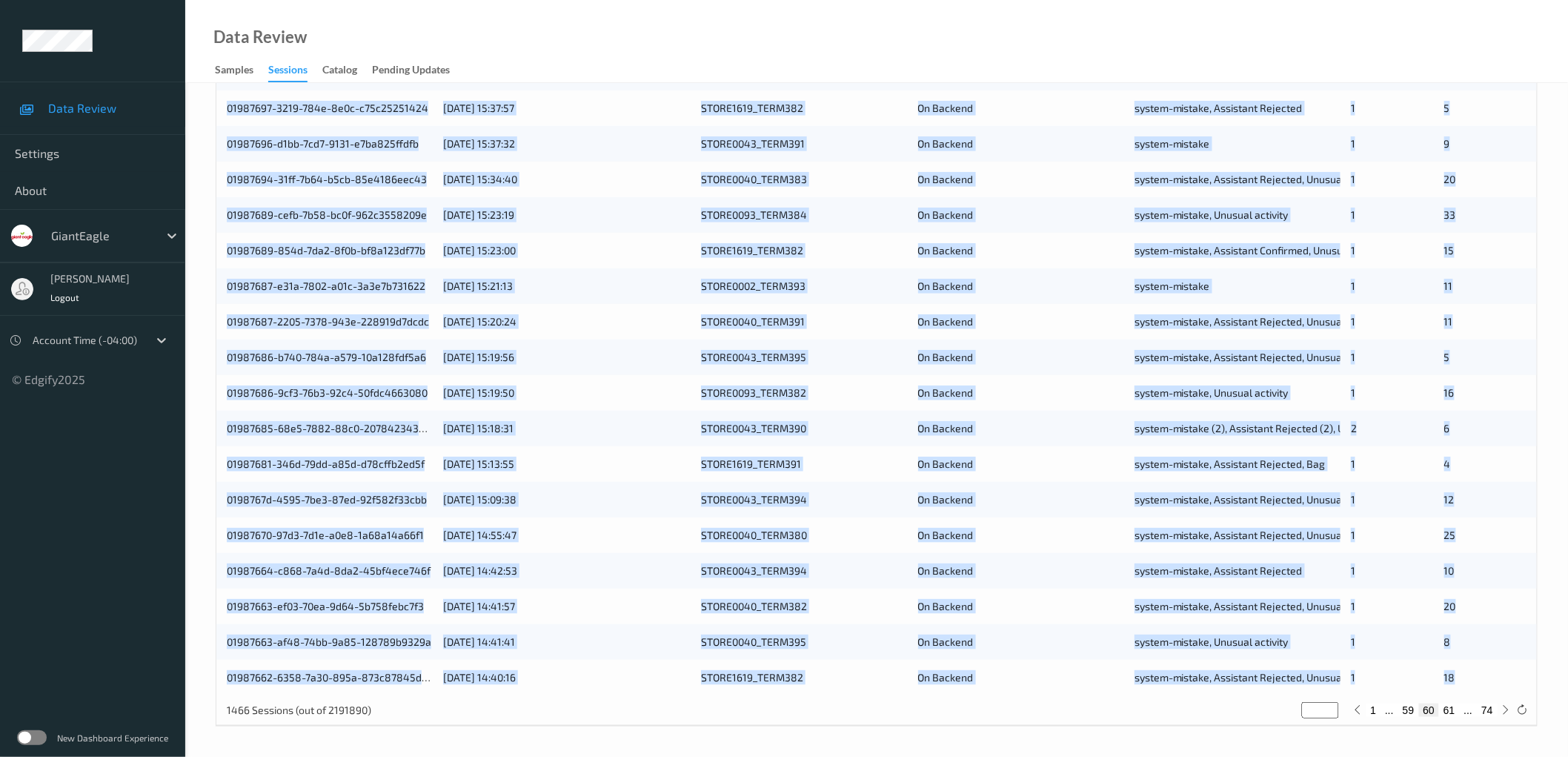
scroll to position [0, 0]
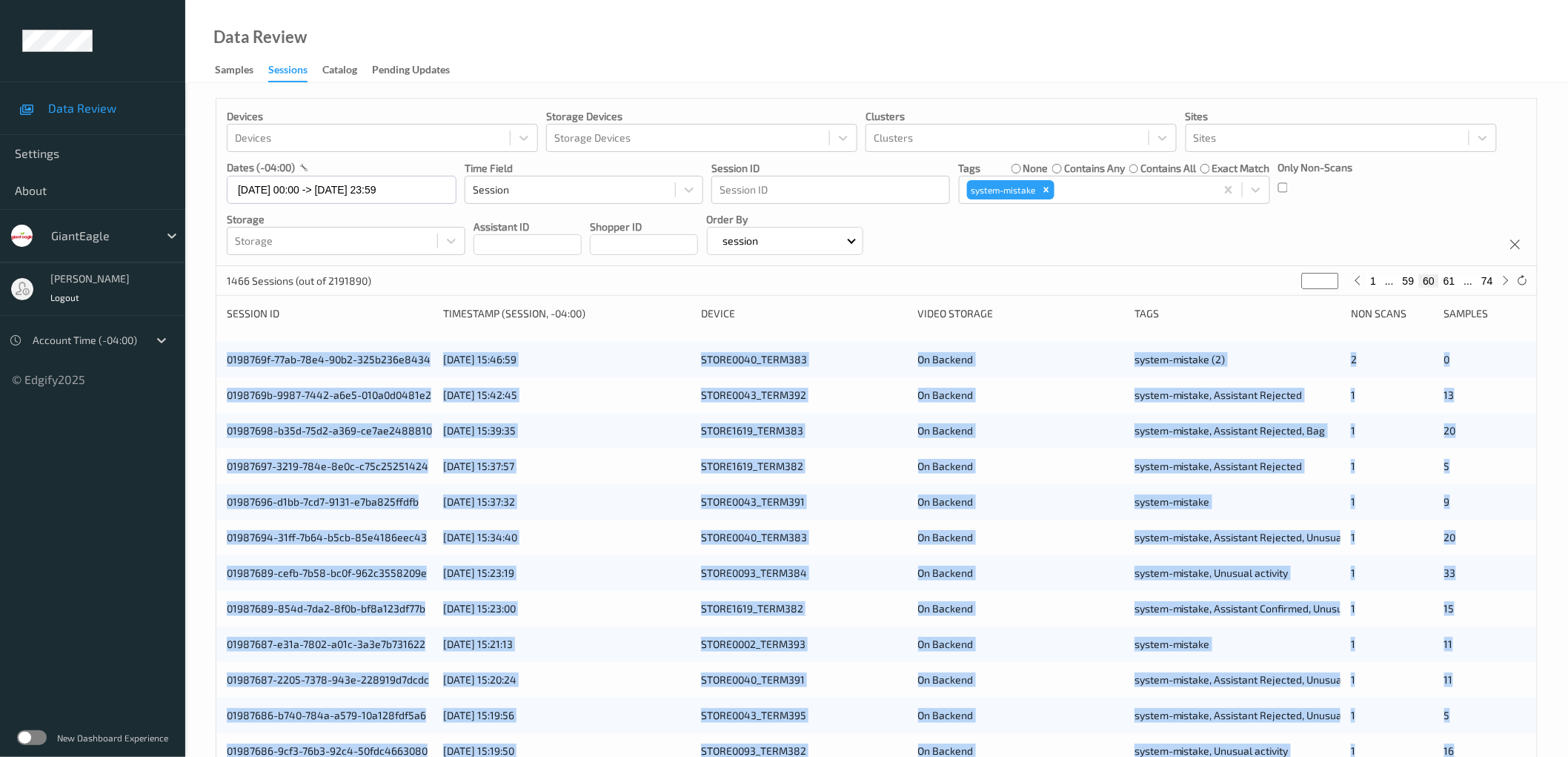
click at [1449, 279] on button "61" at bounding box center [1449, 281] width 21 height 13
type input "**"
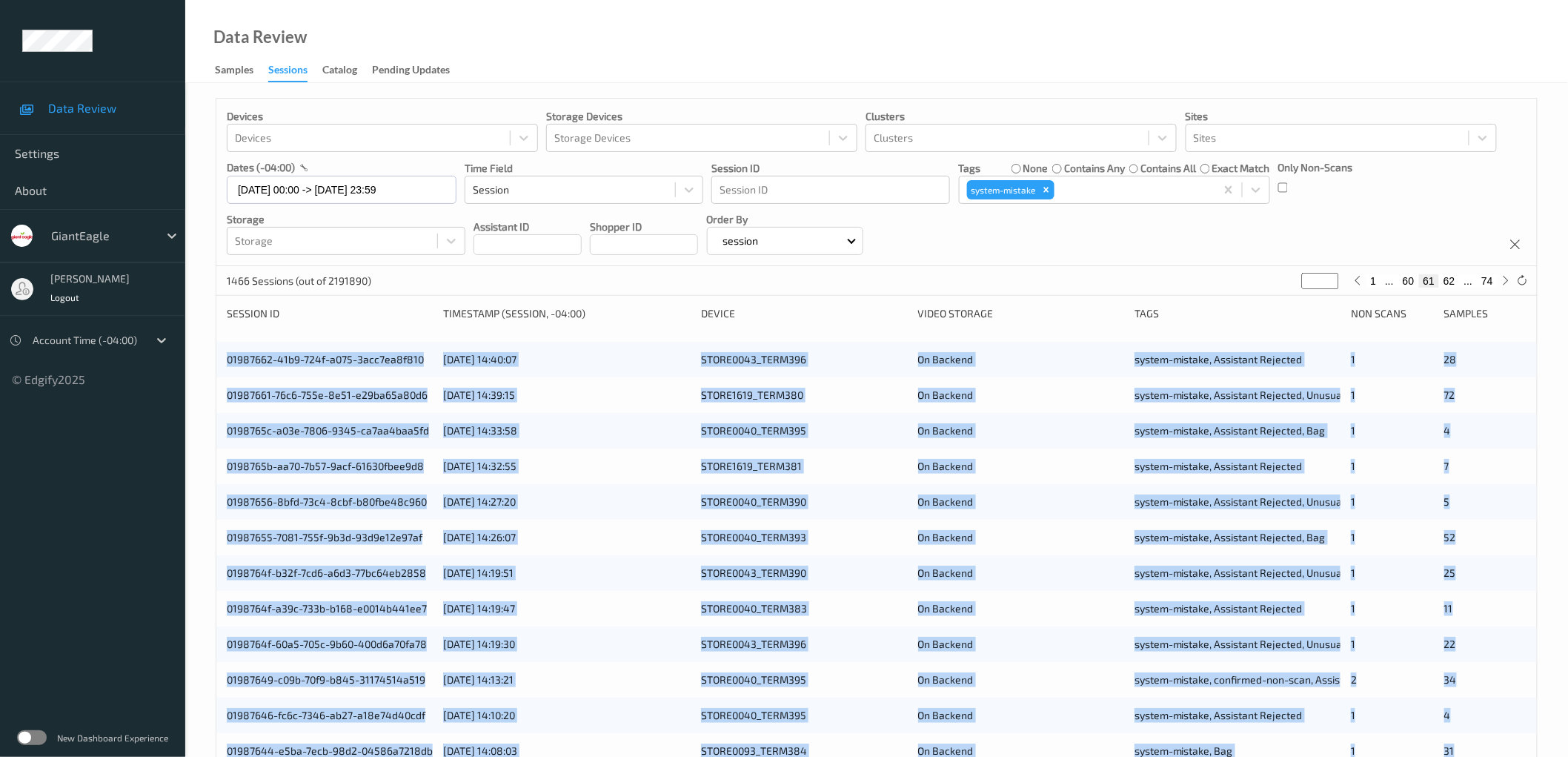
click at [205, 362] on div "Devices Devices Storage Devices Storage Devices Clusters Clusters Sites Sites d…" at bounding box center [876, 599] width 1382 height 1032
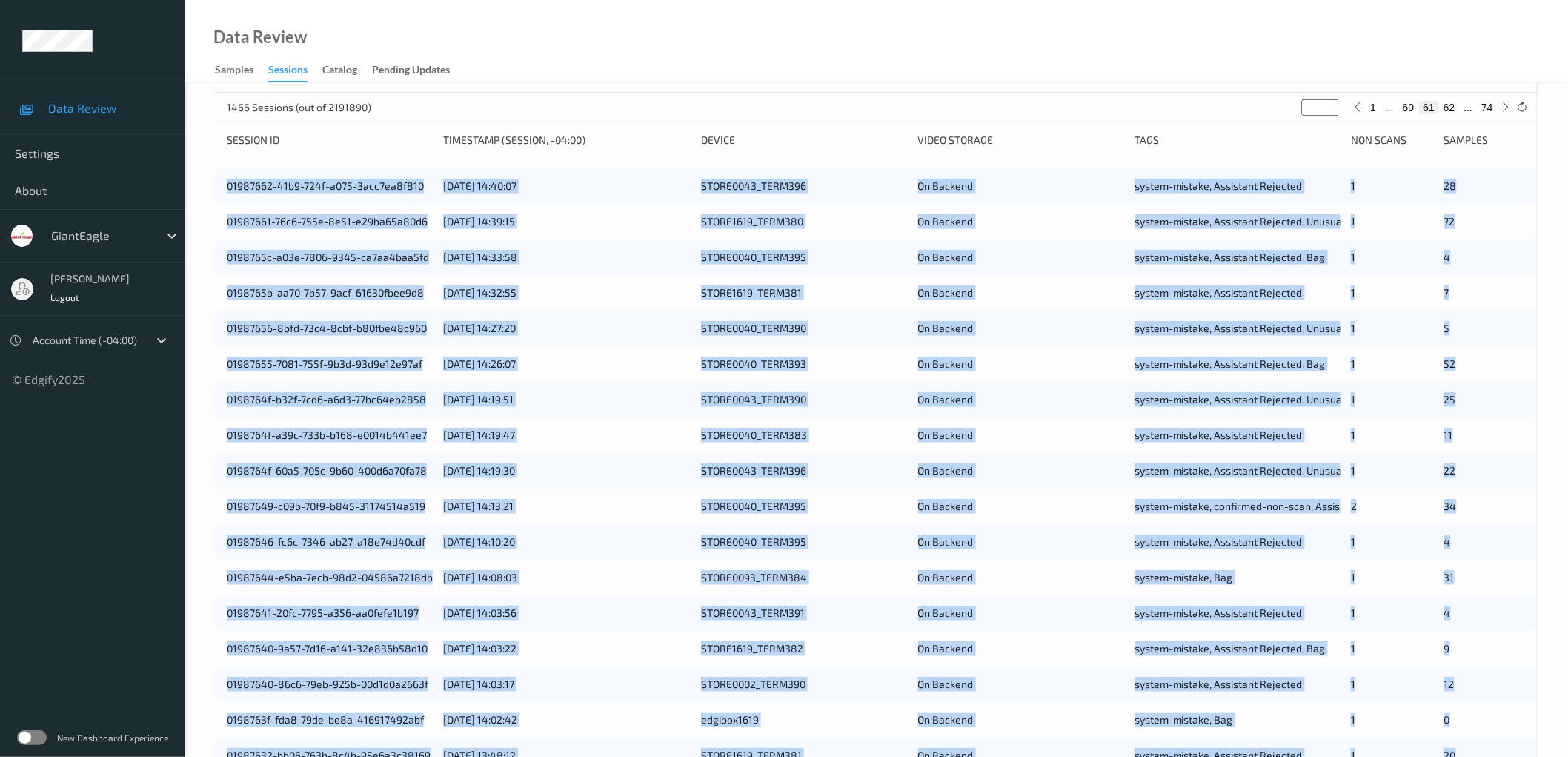
scroll to position [358, 0]
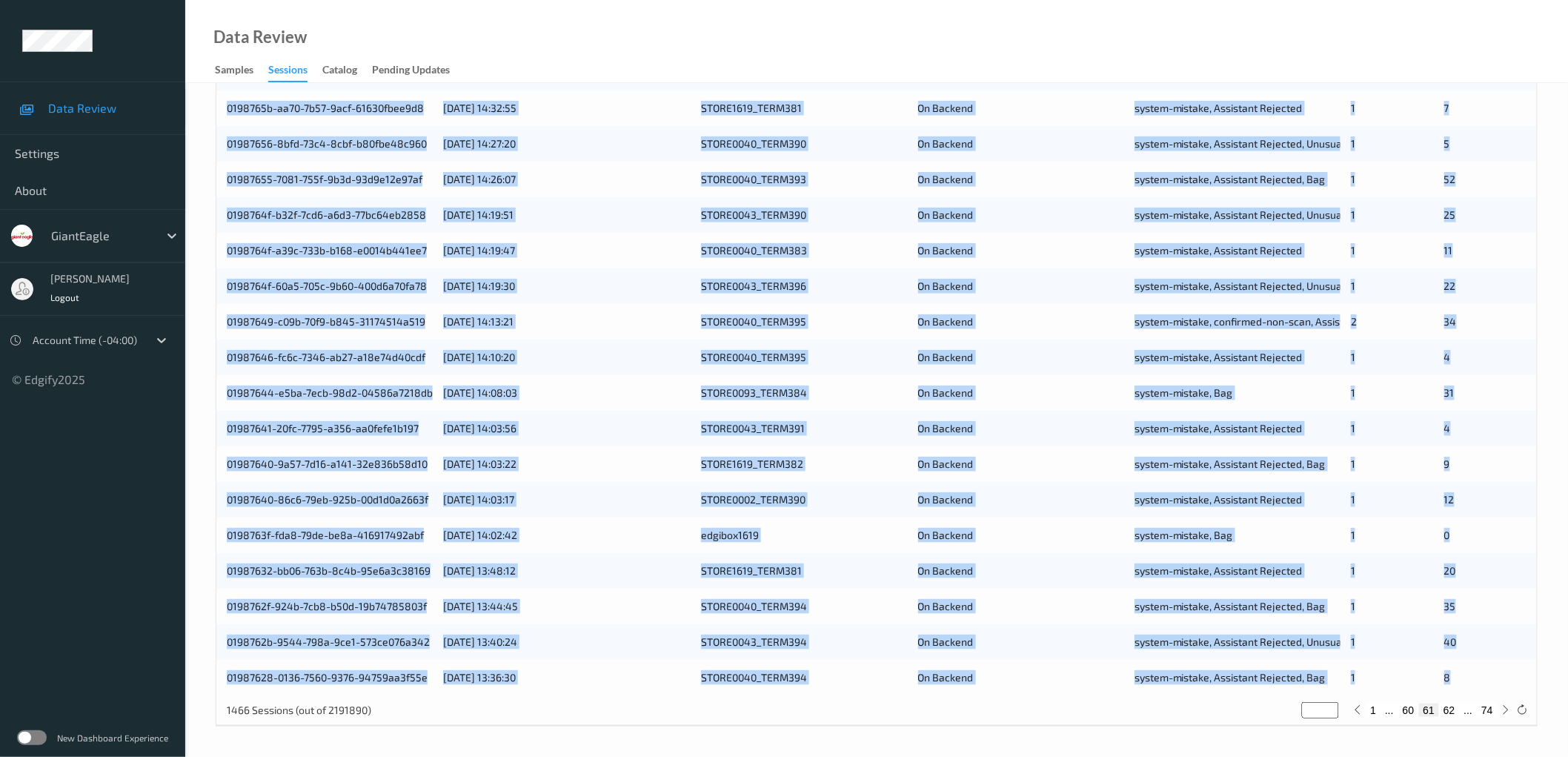
drag, startPoint x: 217, startPoint y: 359, endPoint x: 1482, endPoint y: 678, distance: 1304.6
click at [1482, 678] on div "01987662-41b9-724f-a075-3acc7ea8f810 [DATE] 14:40:07 STORE0043_TERM396 On Backe…" at bounding box center [876, 339] width 1321 height 712
click at [1451, 710] on button "62" at bounding box center [1449, 710] width 21 height 13
type input "**"
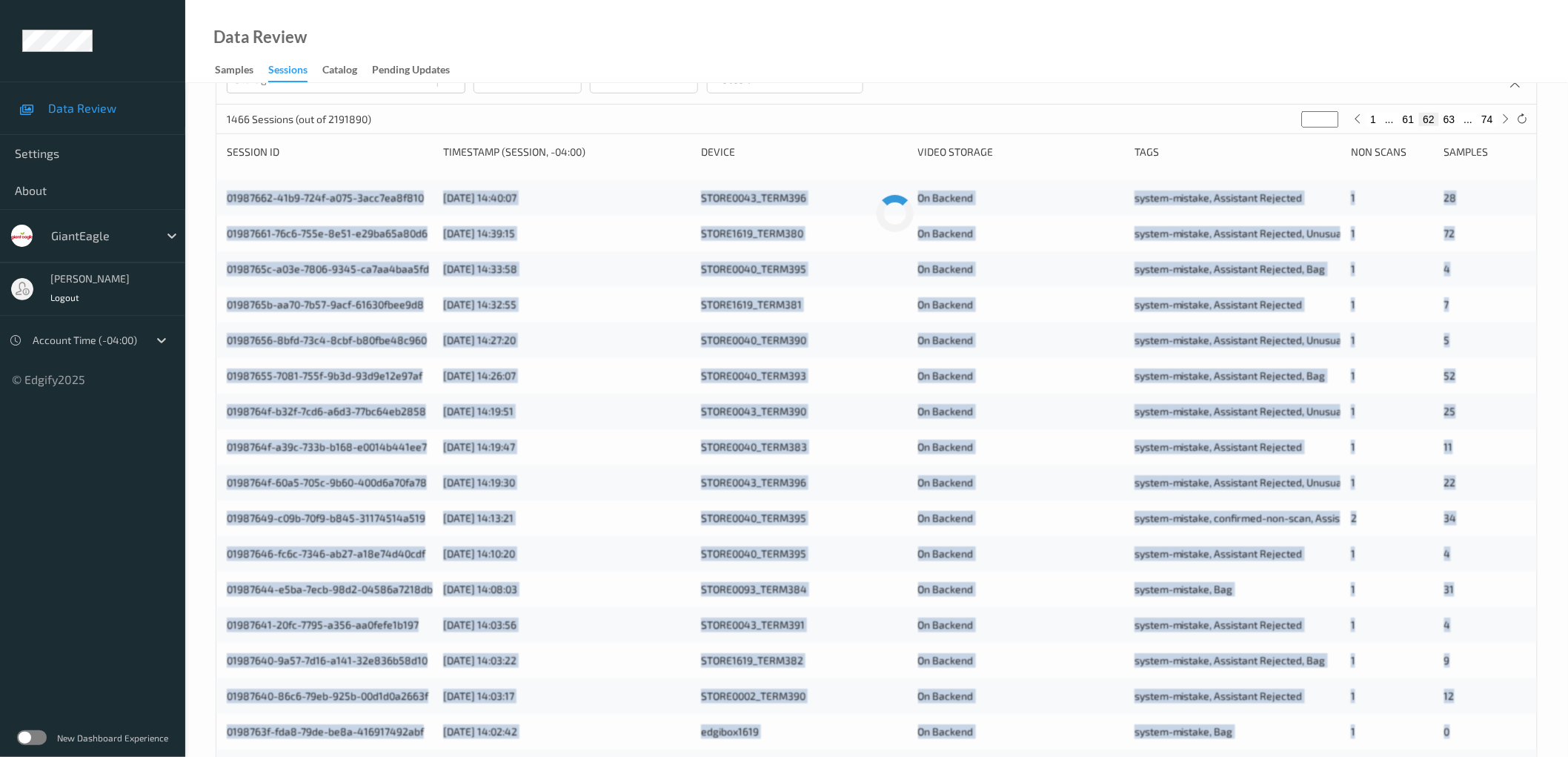
scroll to position [0, 0]
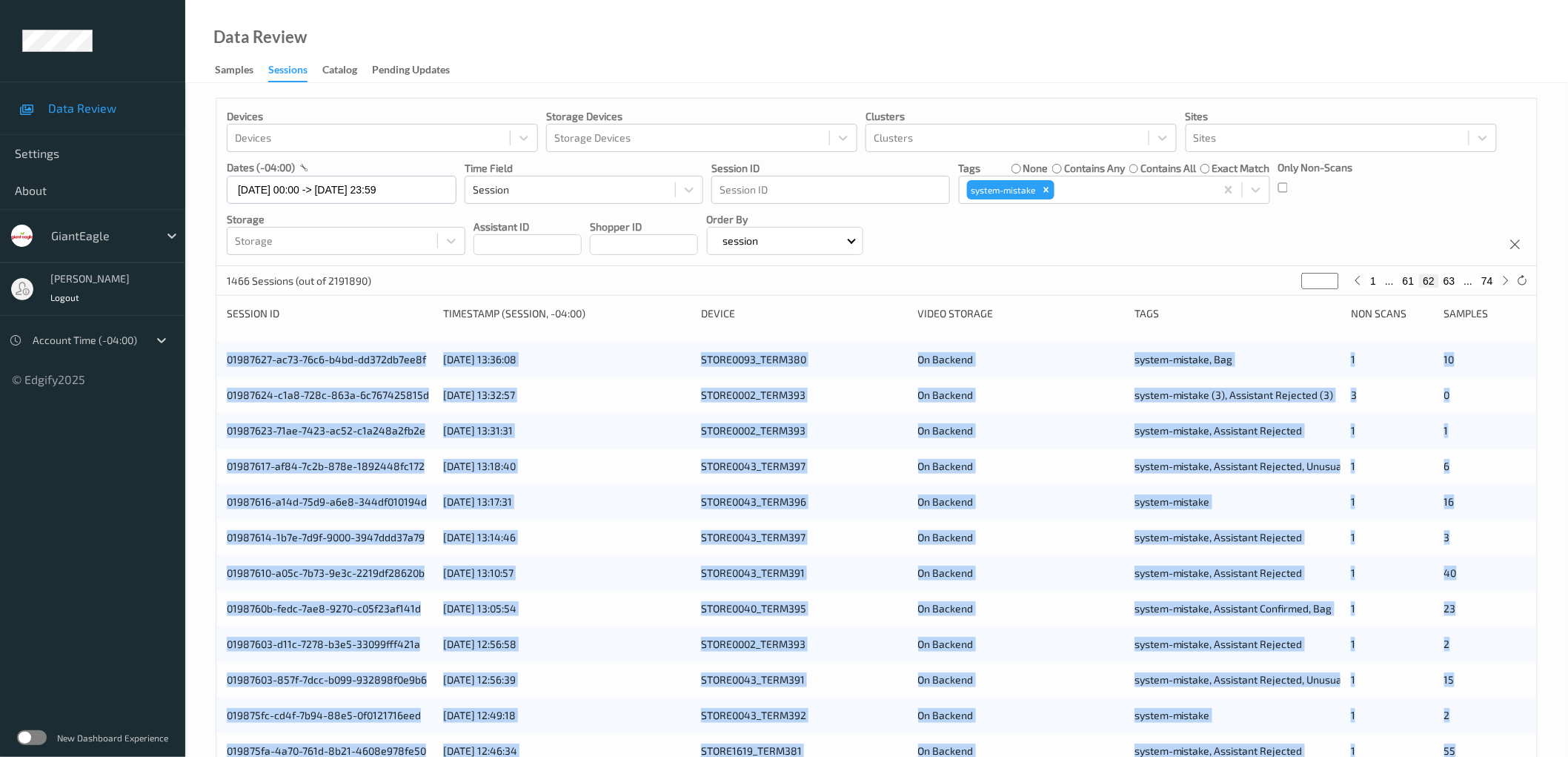
click at [209, 363] on div "Devices Devices Storage Devices Storage Devices Clusters Clusters Sites Sites d…" at bounding box center [876, 599] width 1382 height 1032
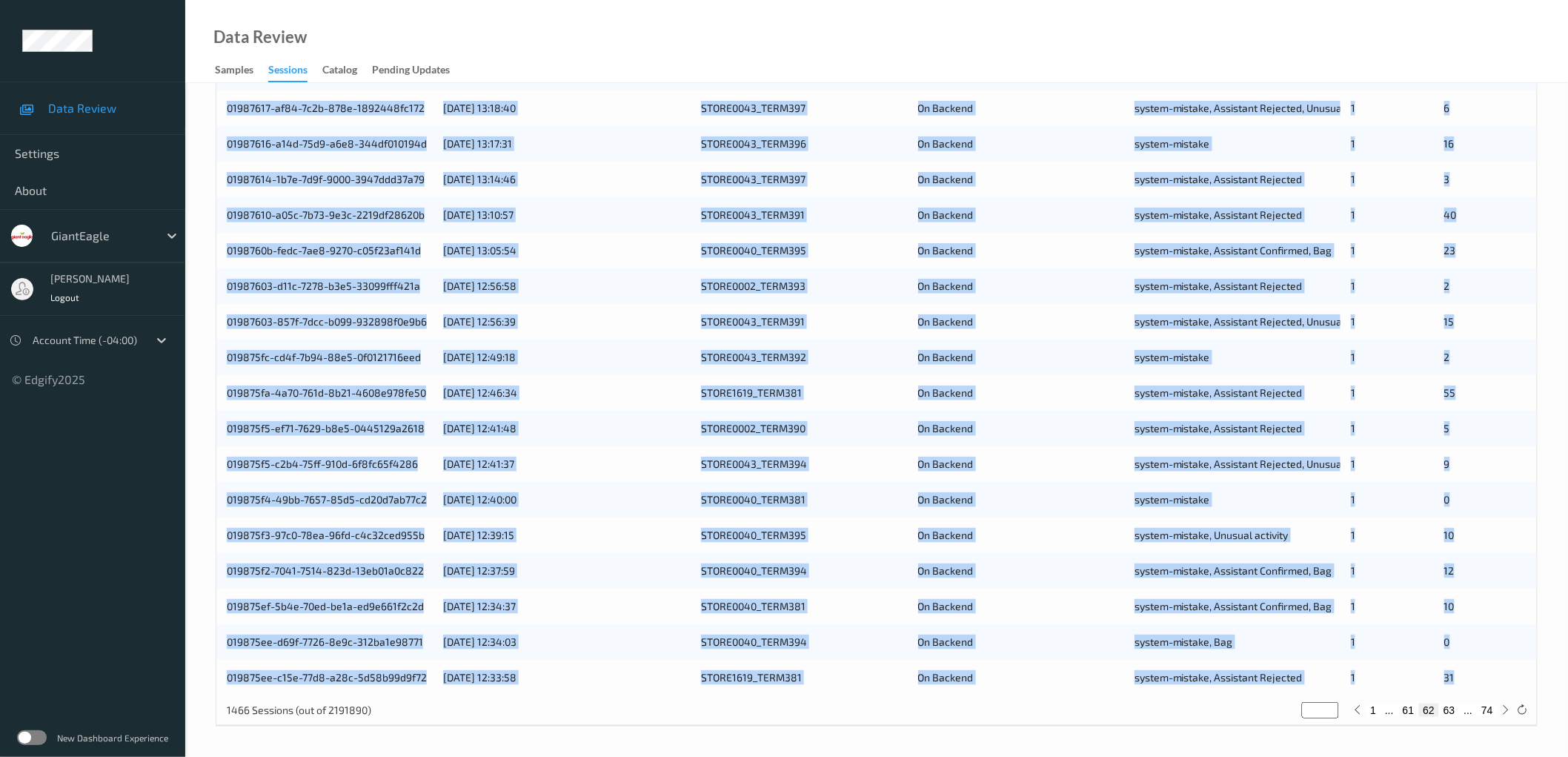
drag, startPoint x: 220, startPoint y: 358, endPoint x: 1462, endPoint y: 663, distance: 1278.9
click at [1462, 663] on div "01987627-ac73-76c6-b4bd-dd372db7ee8f [DATE] 13:36:08 STORE0093_TERM380 On Backe…" at bounding box center [876, 339] width 1321 height 712
click at [1448, 713] on button "63" at bounding box center [1449, 710] width 21 height 13
type input "**"
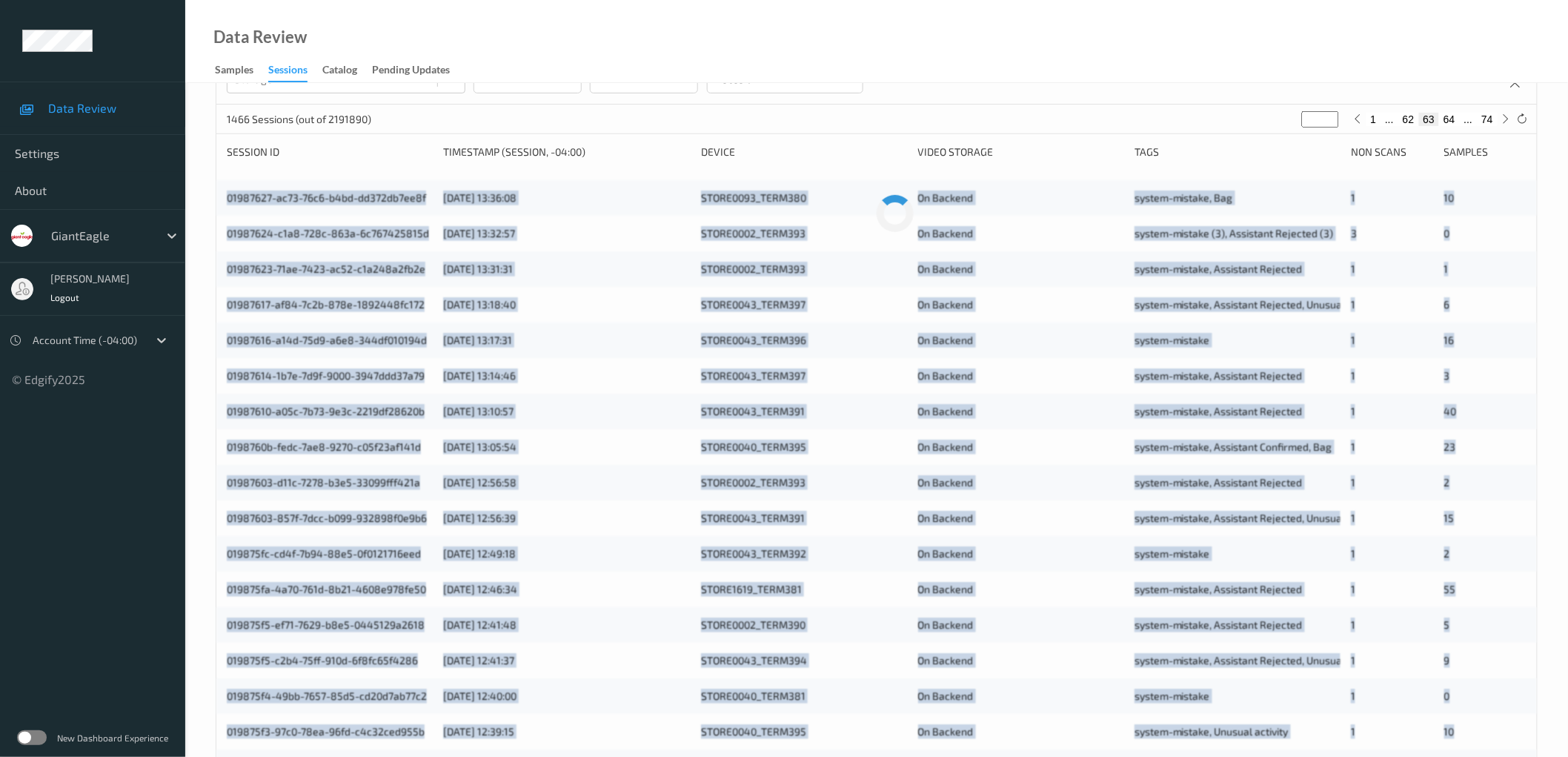
scroll to position [0, 0]
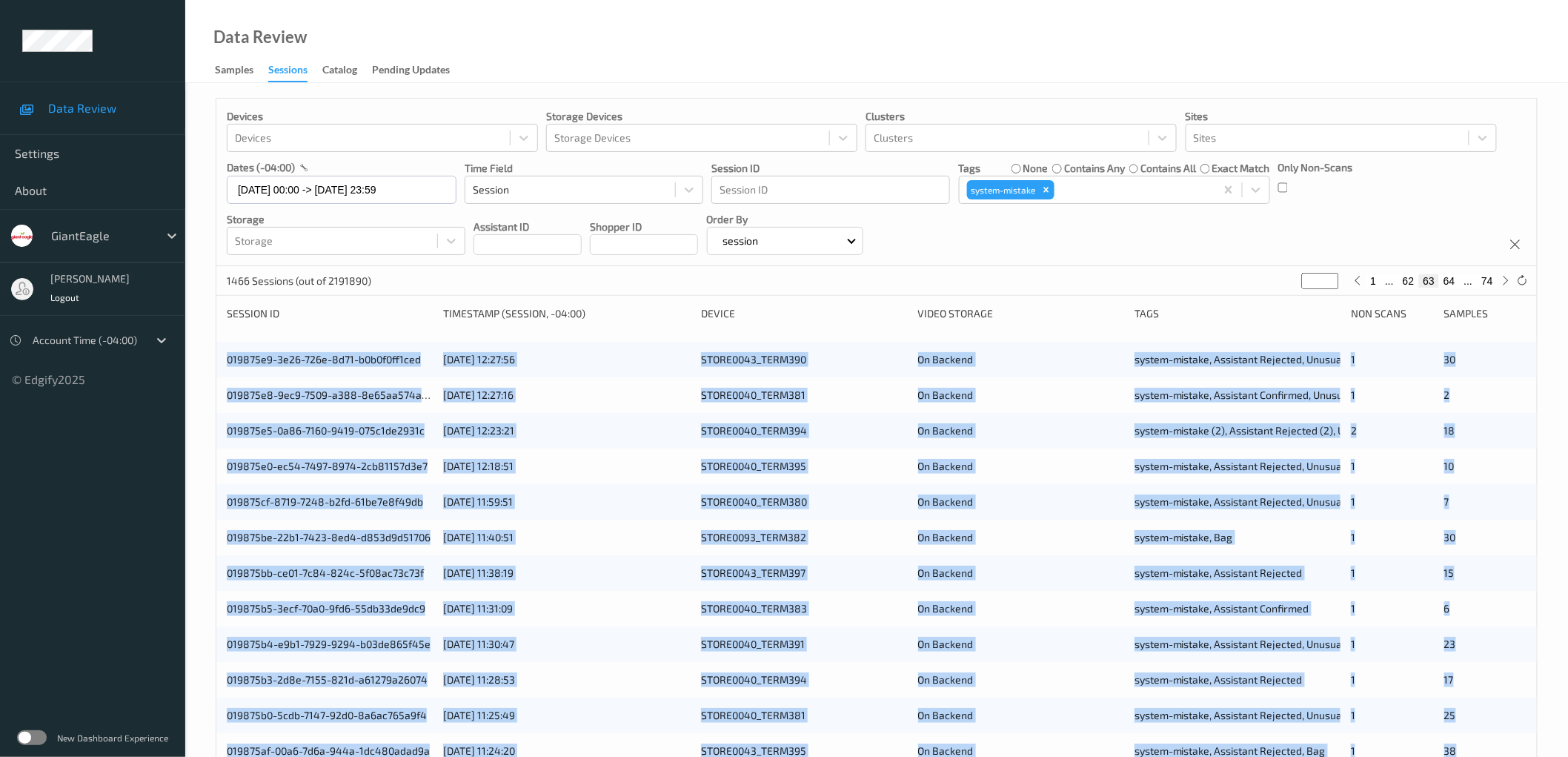
click at [201, 354] on div "Devices Devices Storage Devices Storage Devices Clusters Clusters Sites Sites d…" at bounding box center [876, 599] width 1382 height 1032
click at [197, 355] on div "Devices Devices Storage Devices Storage Devices Clusters Clusters Sites Sites d…" at bounding box center [876, 599] width 1382 height 1032
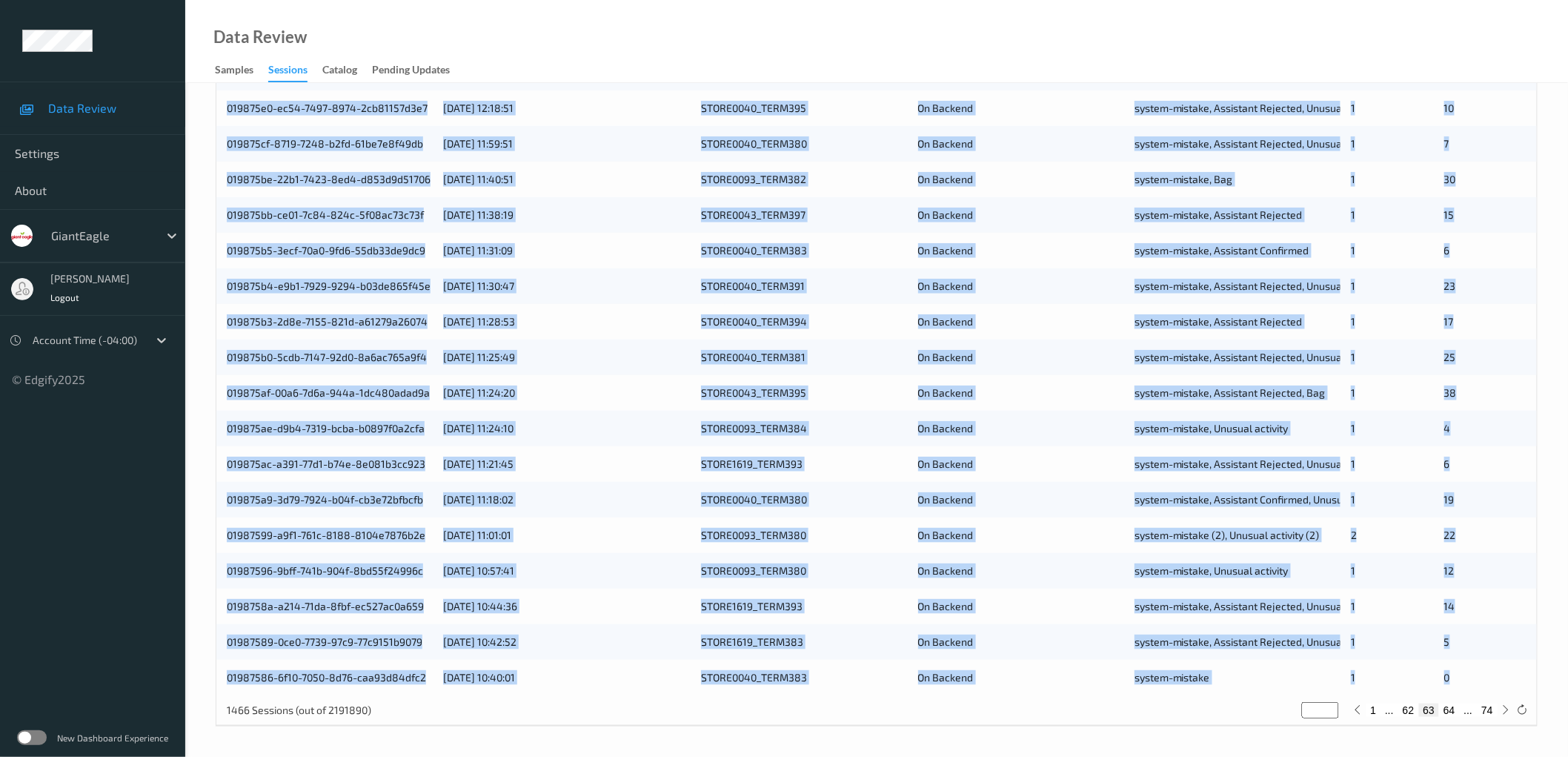
drag, startPoint x: 220, startPoint y: 358, endPoint x: 1440, endPoint y: 676, distance: 1260.8
click at [1478, 680] on div "019875e9-3e26-726e-8d71-b0b0f0ff1ced [DATE] 12:27:56 STORE0043_TERM390 On Backe…" at bounding box center [876, 339] width 1321 height 712
click at [1451, 706] on button "64" at bounding box center [1449, 710] width 21 height 13
type input "**"
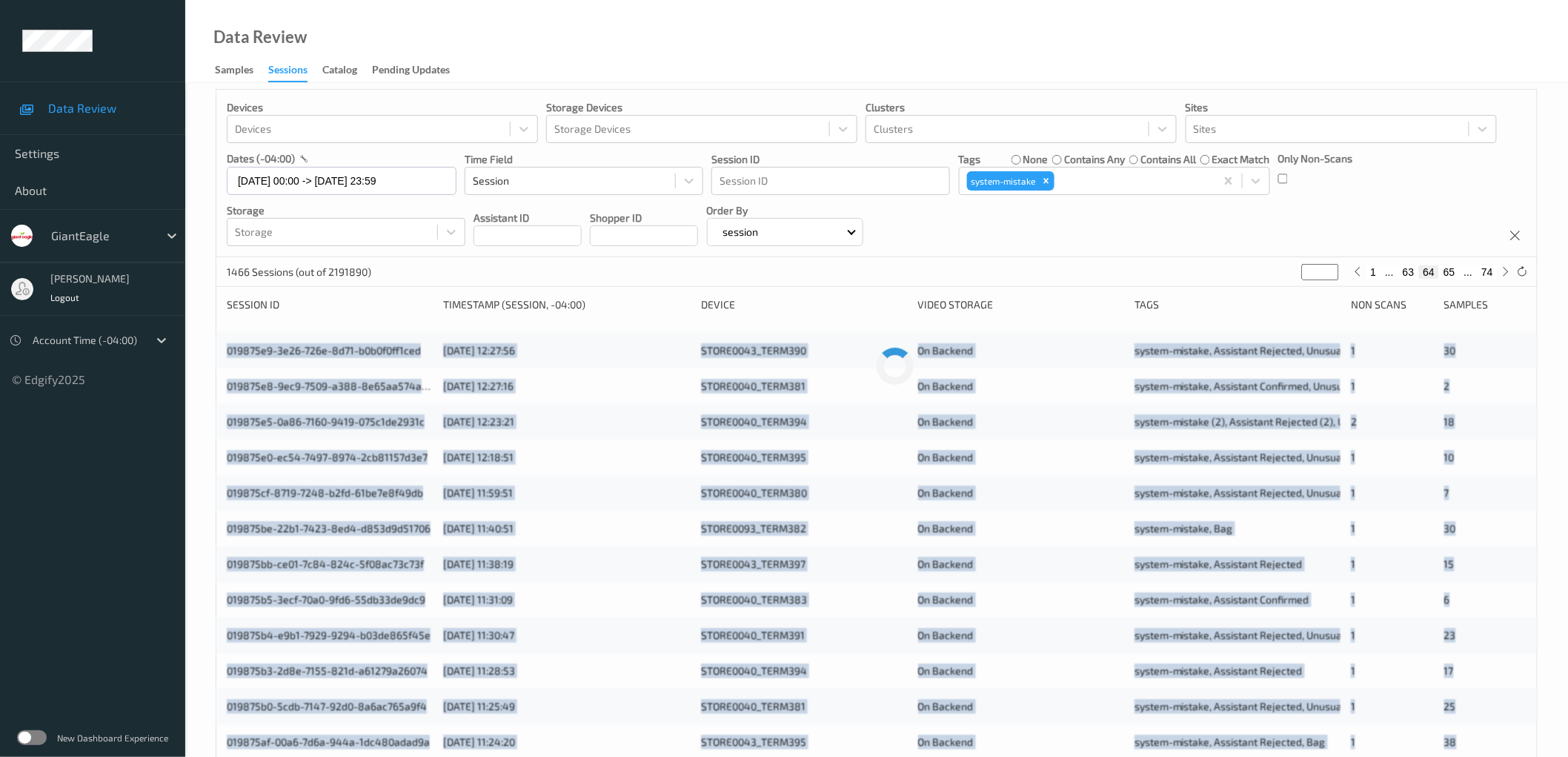
scroll to position [0, 0]
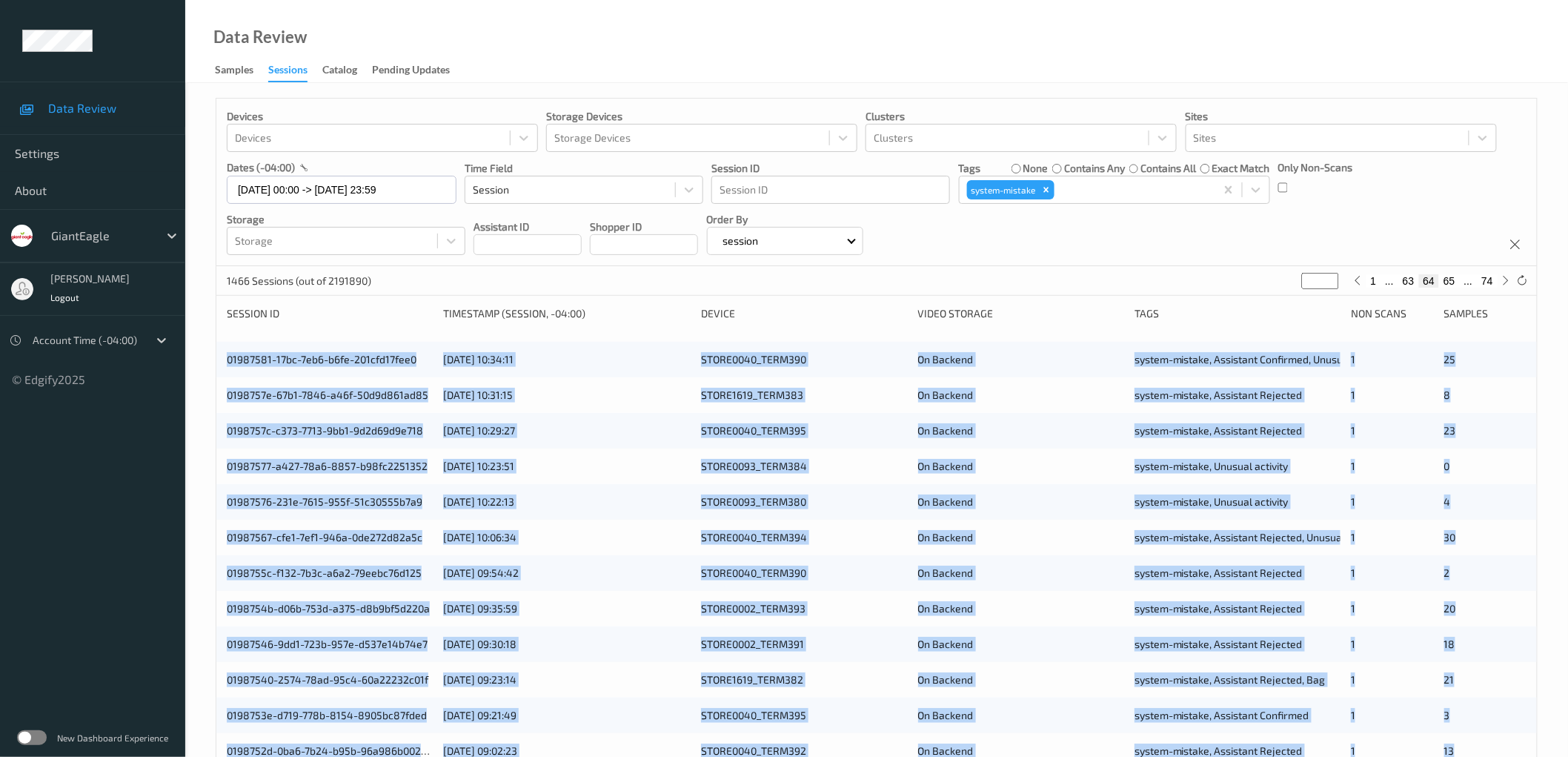
click at [204, 351] on div "Devices Devices Storage Devices Storage Devices Clusters Clusters Sites Sites d…" at bounding box center [876, 599] width 1382 height 1032
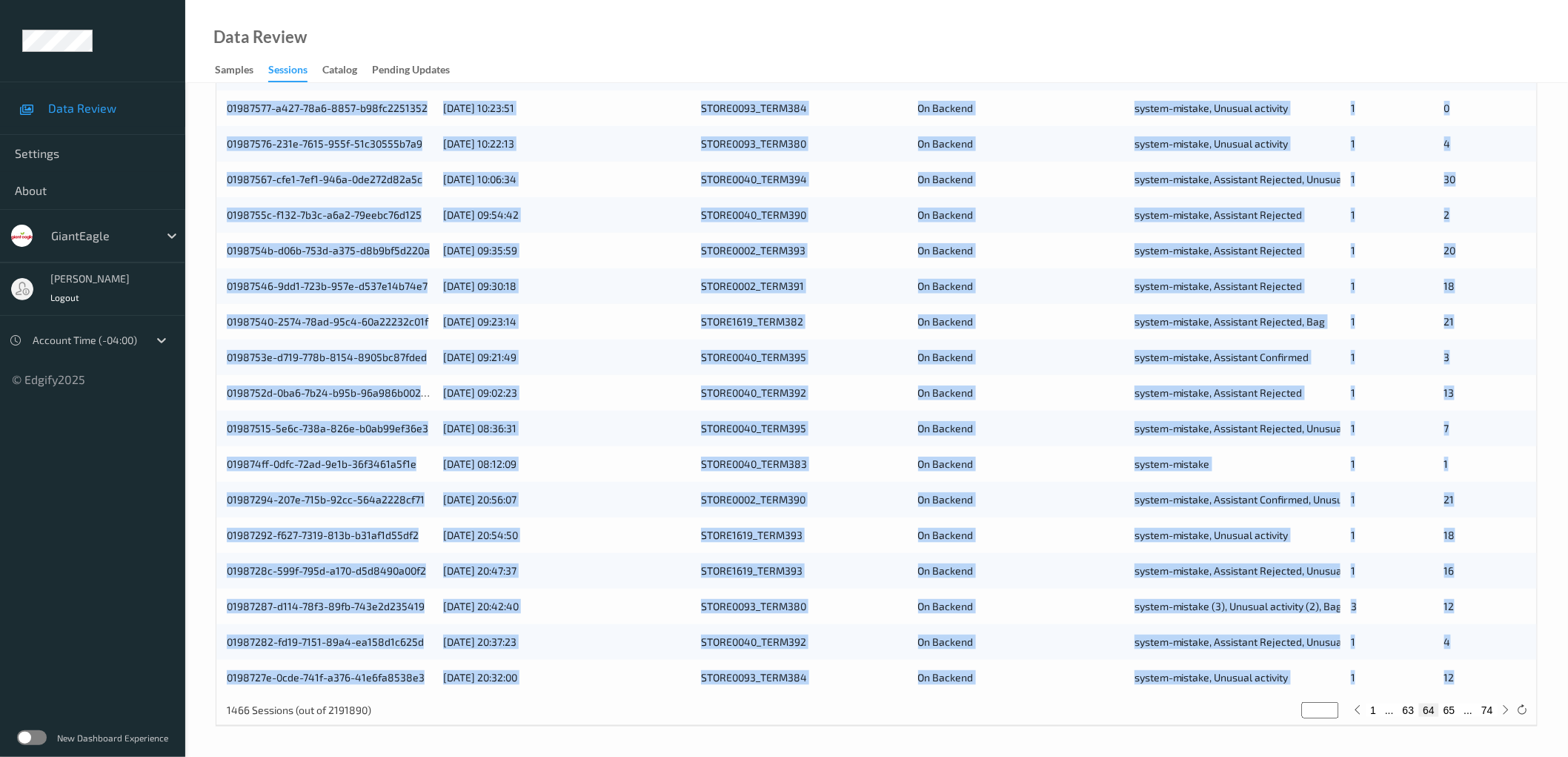
drag, startPoint x: 219, startPoint y: 358, endPoint x: 1519, endPoint y: 681, distance: 1339.5
click at [1519, 681] on div "01987581-17bc-7eb6-b6fe-201cfd17fee0 [DATE] 10:34:11 STORE0040_TERM390 On Backe…" at bounding box center [876, 339] width 1321 height 712
click at [1450, 709] on button "65" at bounding box center [1449, 710] width 21 height 13
type input "**"
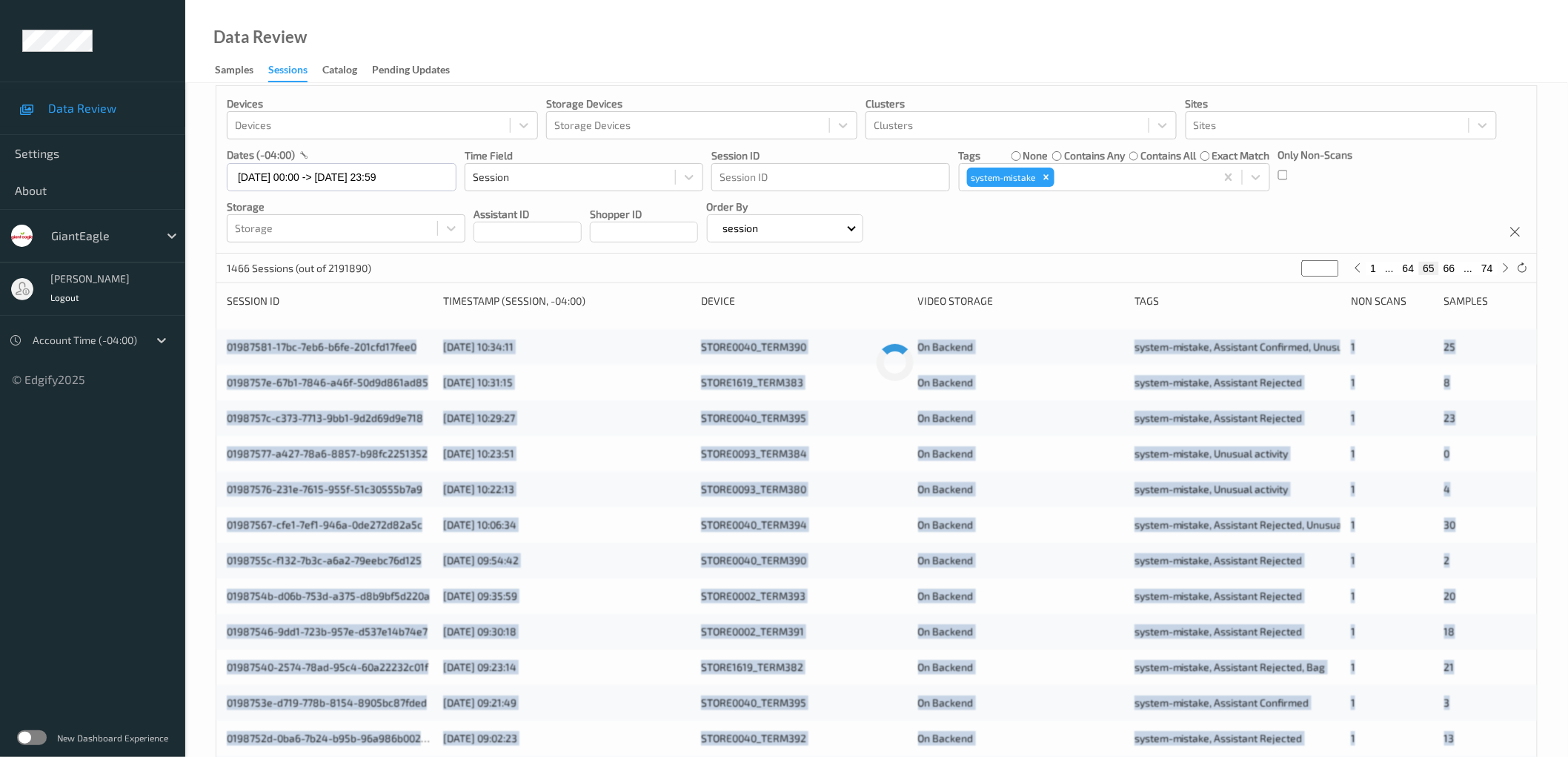
scroll to position [0, 0]
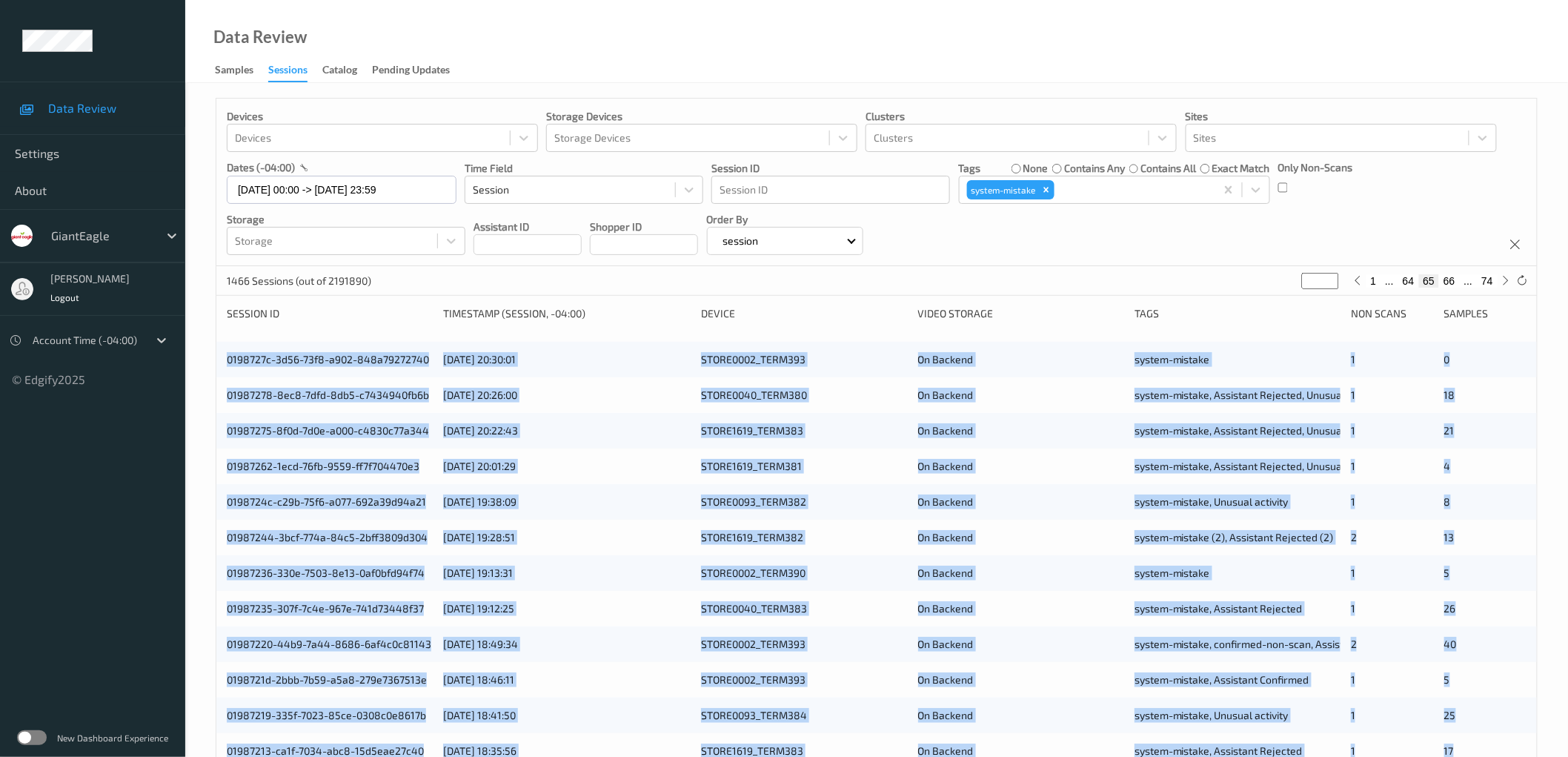
click at [209, 354] on div "Devices Devices Storage Devices Storage Devices Clusters Clusters Sites Sites d…" at bounding box center [876, 599] width 1382 height 1032
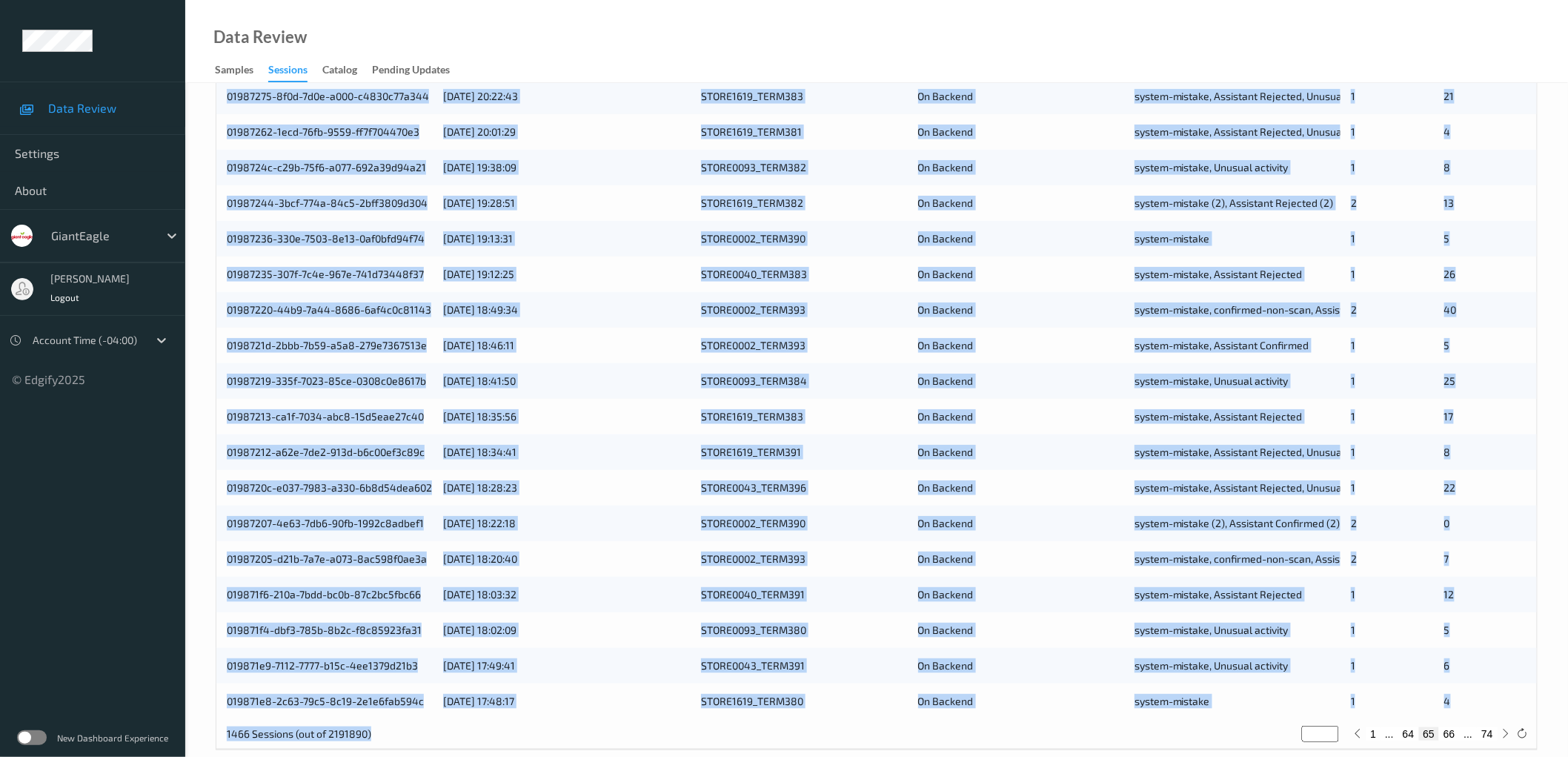
scroll to position [358, 0]
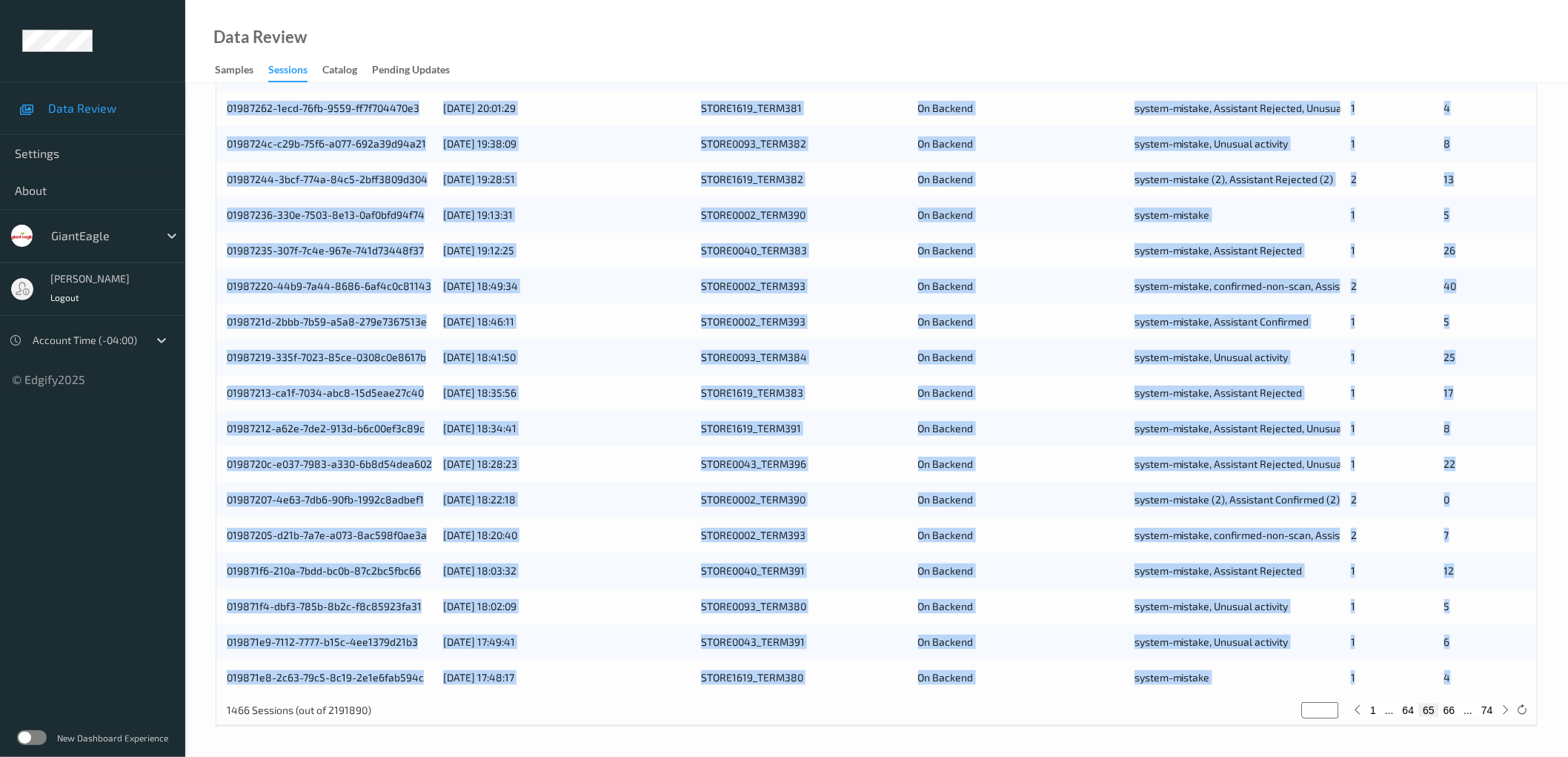
drag, startPoint x: 218, startPoint y: 361, endPoint x: 1465, endPoint y: 681, distance: 1287.4
click at [1465, 681] on div "0198727c-3d56-73f8-a902-848a79272740 [DATE] 20:30:01 STORE0002_TERM393 On Backe…" at bounding box center [876, 339] width 1321 height 712
click at [1451, 705] on button "66" at bounding box center [1449, 710] width 21 height 13
type input "**"
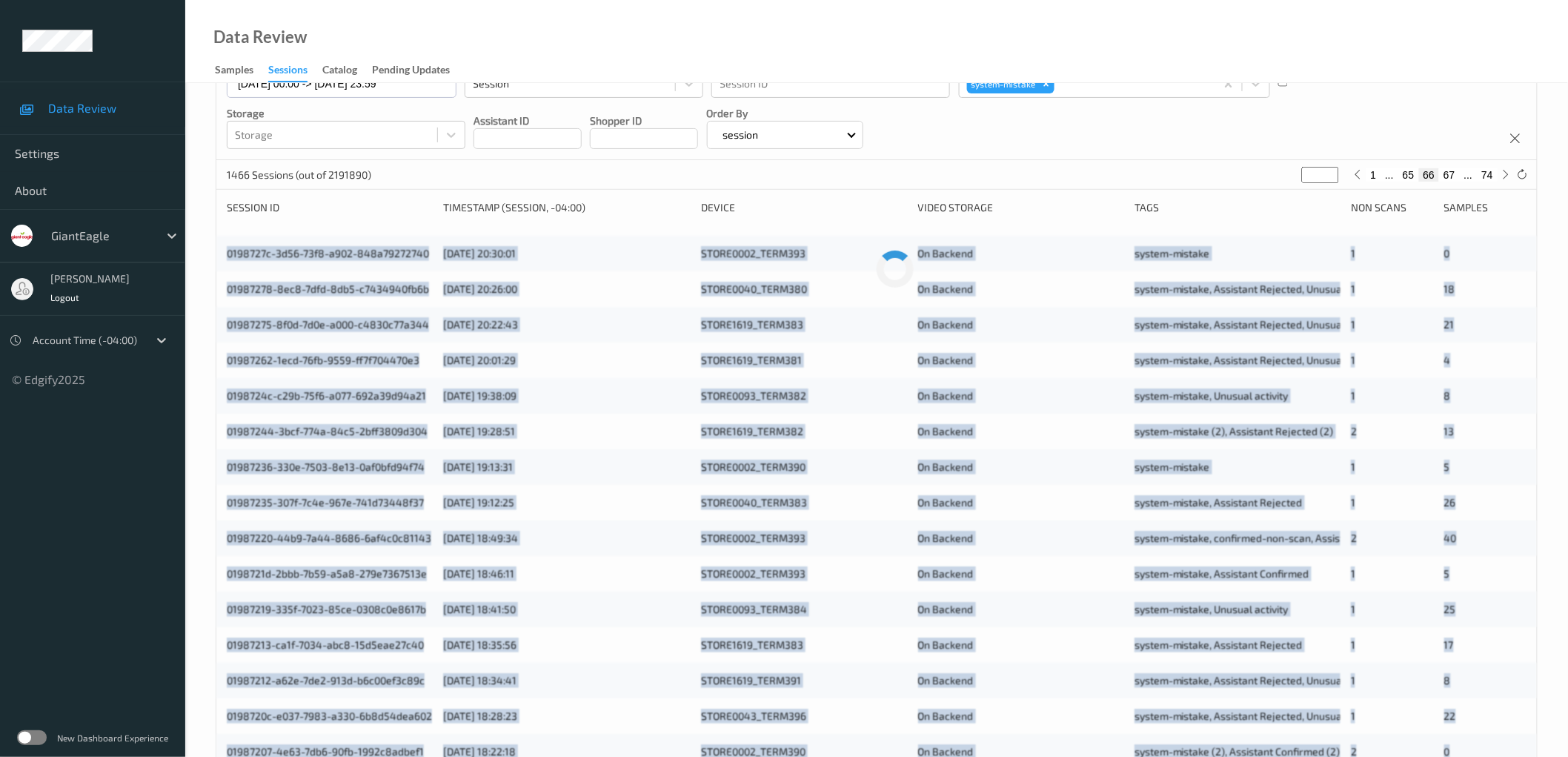
scroll to position [0, 0]
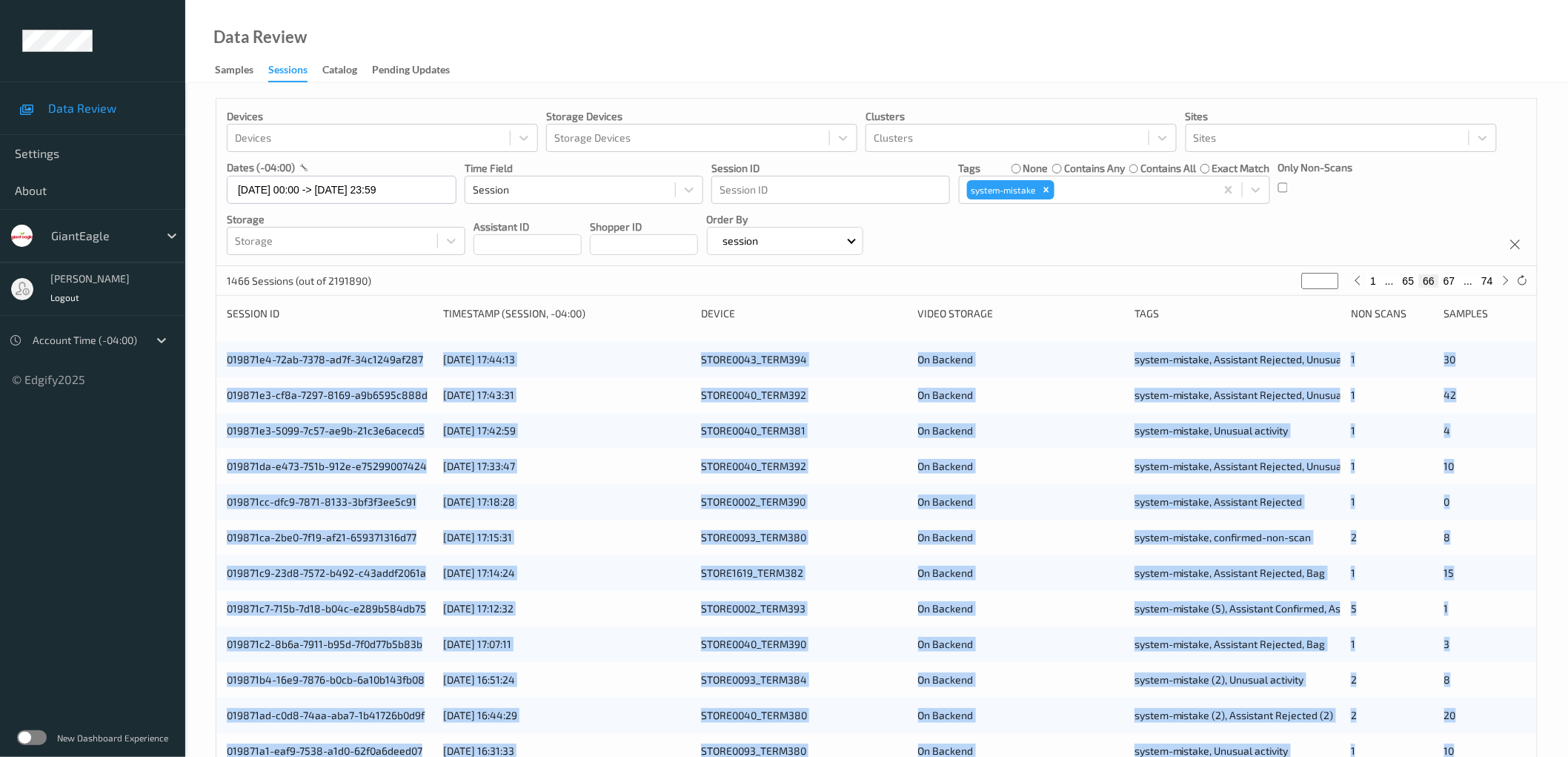
click at [197, 343] on div "Devices Devices Storage Devices Storage Devices Clusters Clusters Sites Sites d…" at bounding box center [876, 599] width 1382 height 1032
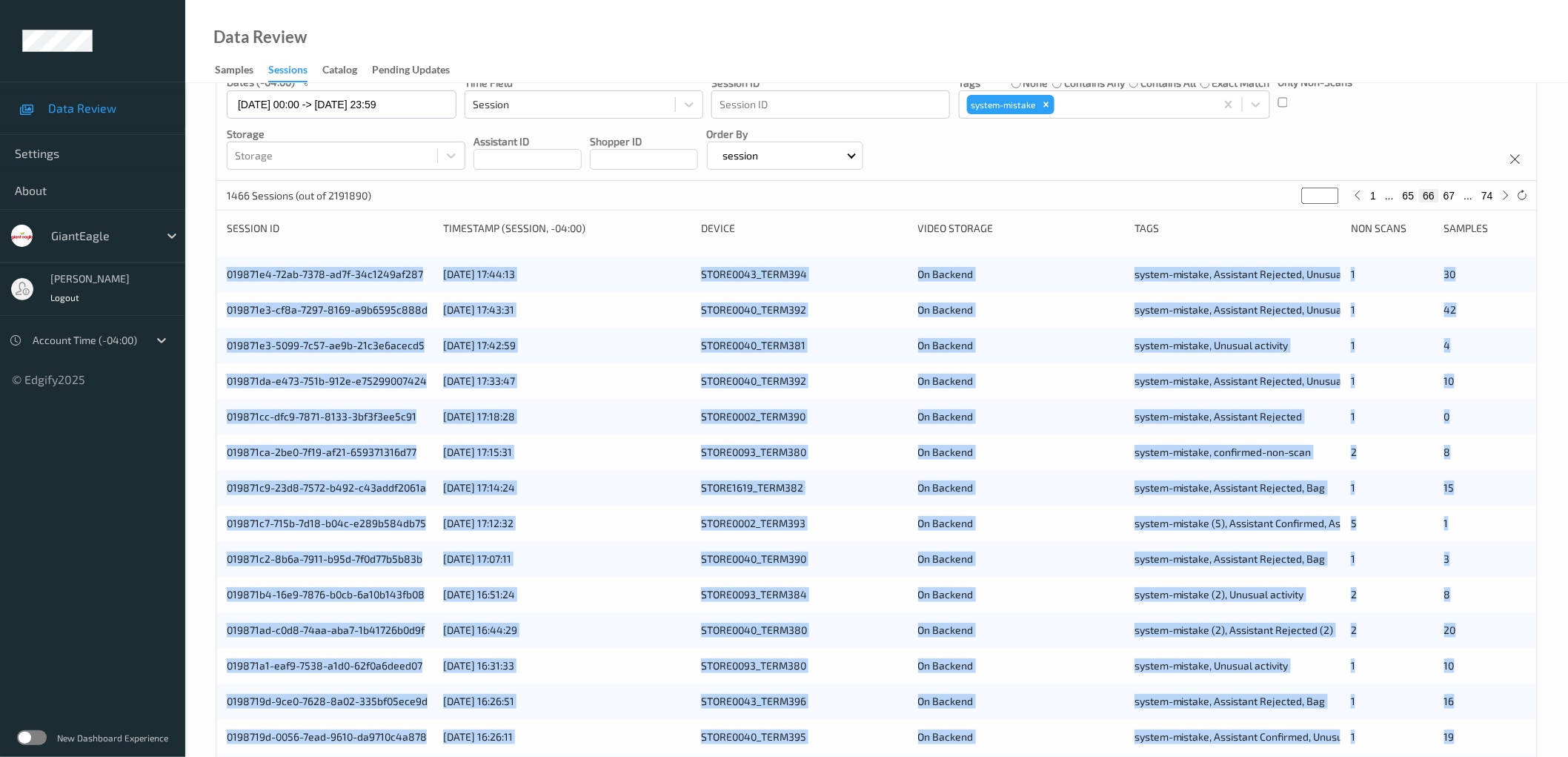
scroll to position [358, 0]
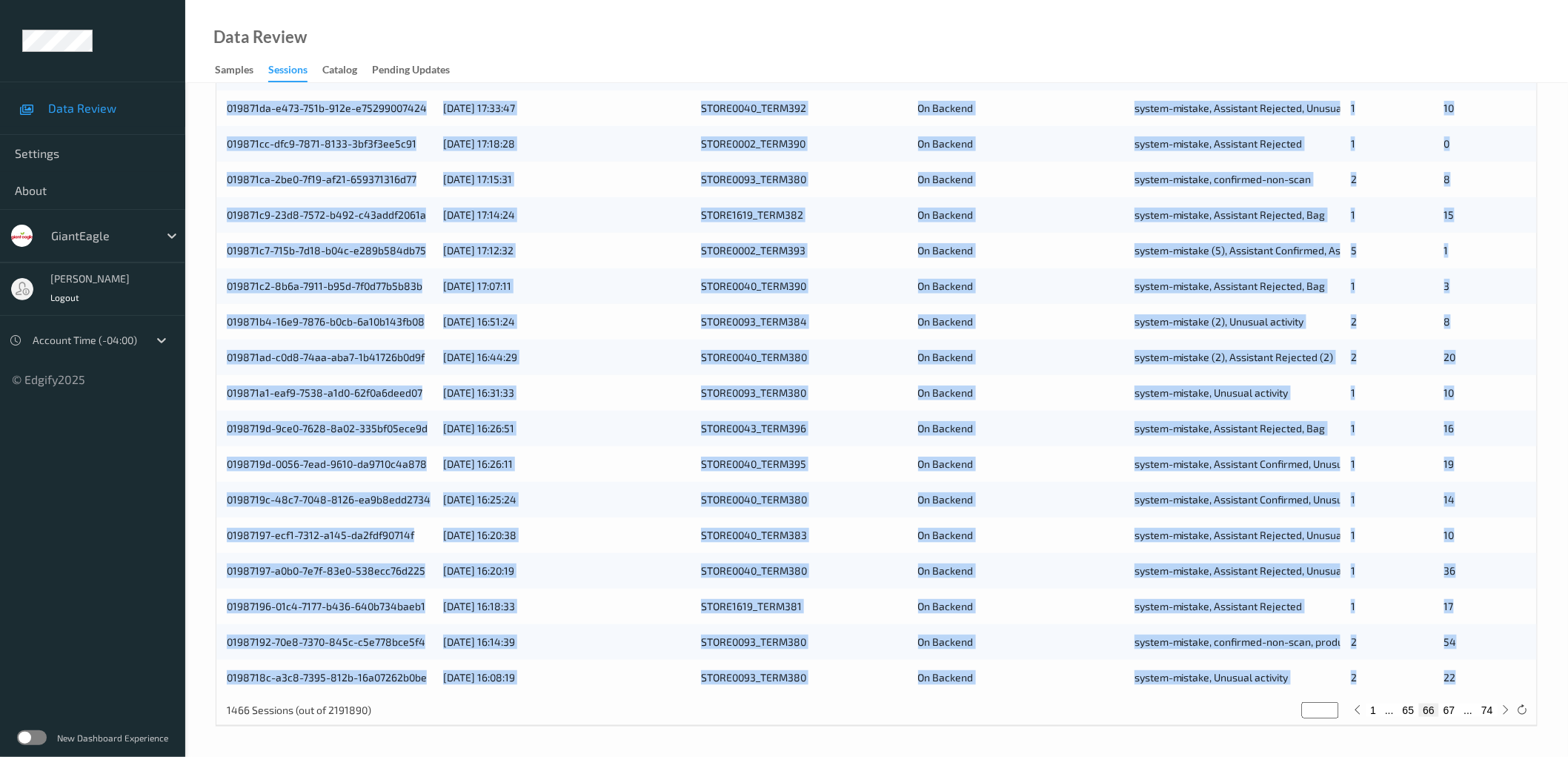
drag, startPoint x: 220, startPoint y: 356, endPoint x: 1472, endPoint y: 670, distance: 1290.8
click at [1472, 670] on div "019871e4-72ab-7378-ad7f-34c1249af287 [DATE] 17:44:13 STORE0043_TERM394 On Backe…" at bounding box center [876, 339] width 1321 height 712
click at [1447, 709] on button "67" at bounding box center [1449, 710] width 21 height 13
type input "**"
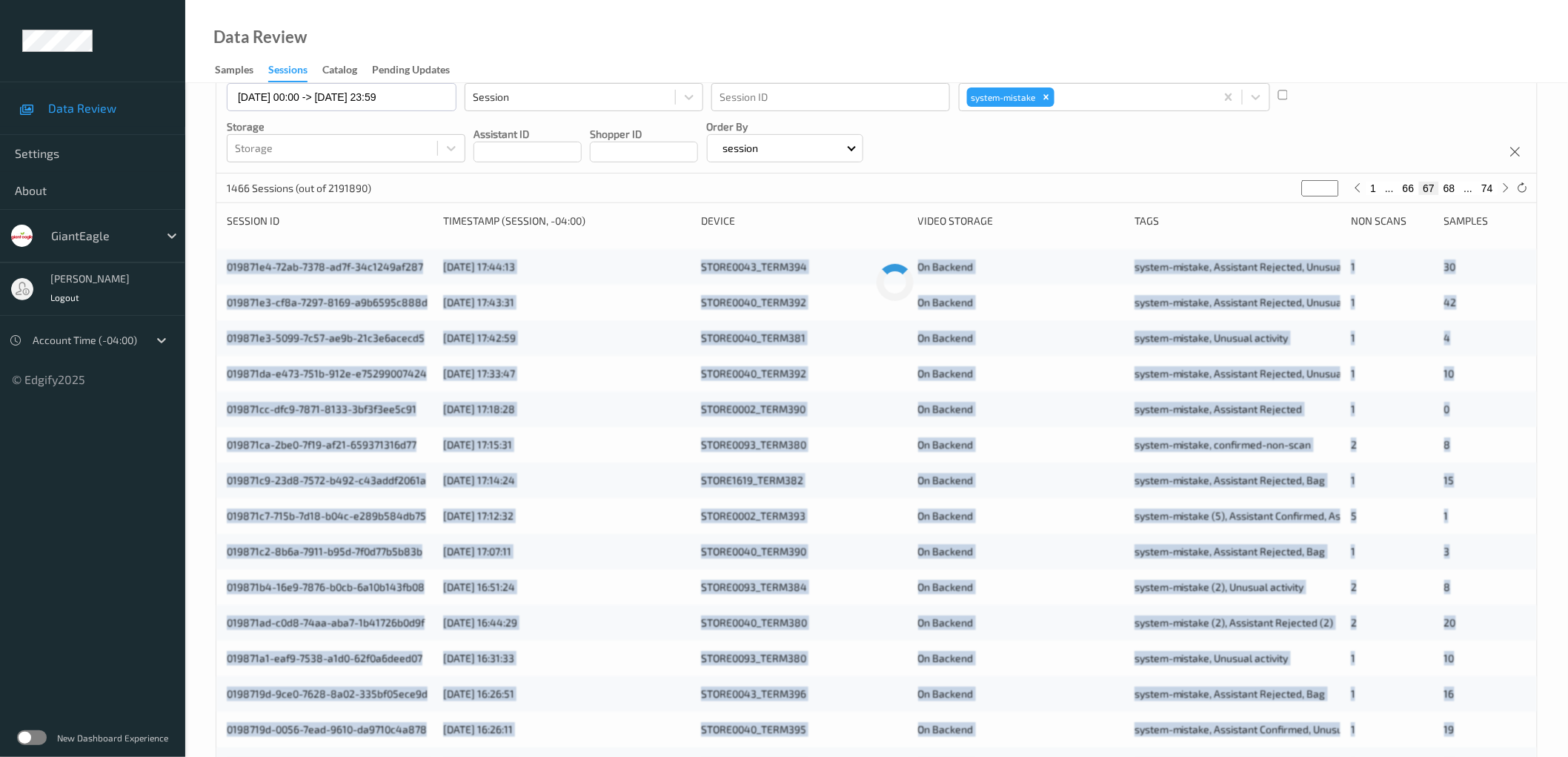
scroll to position [0, 0]
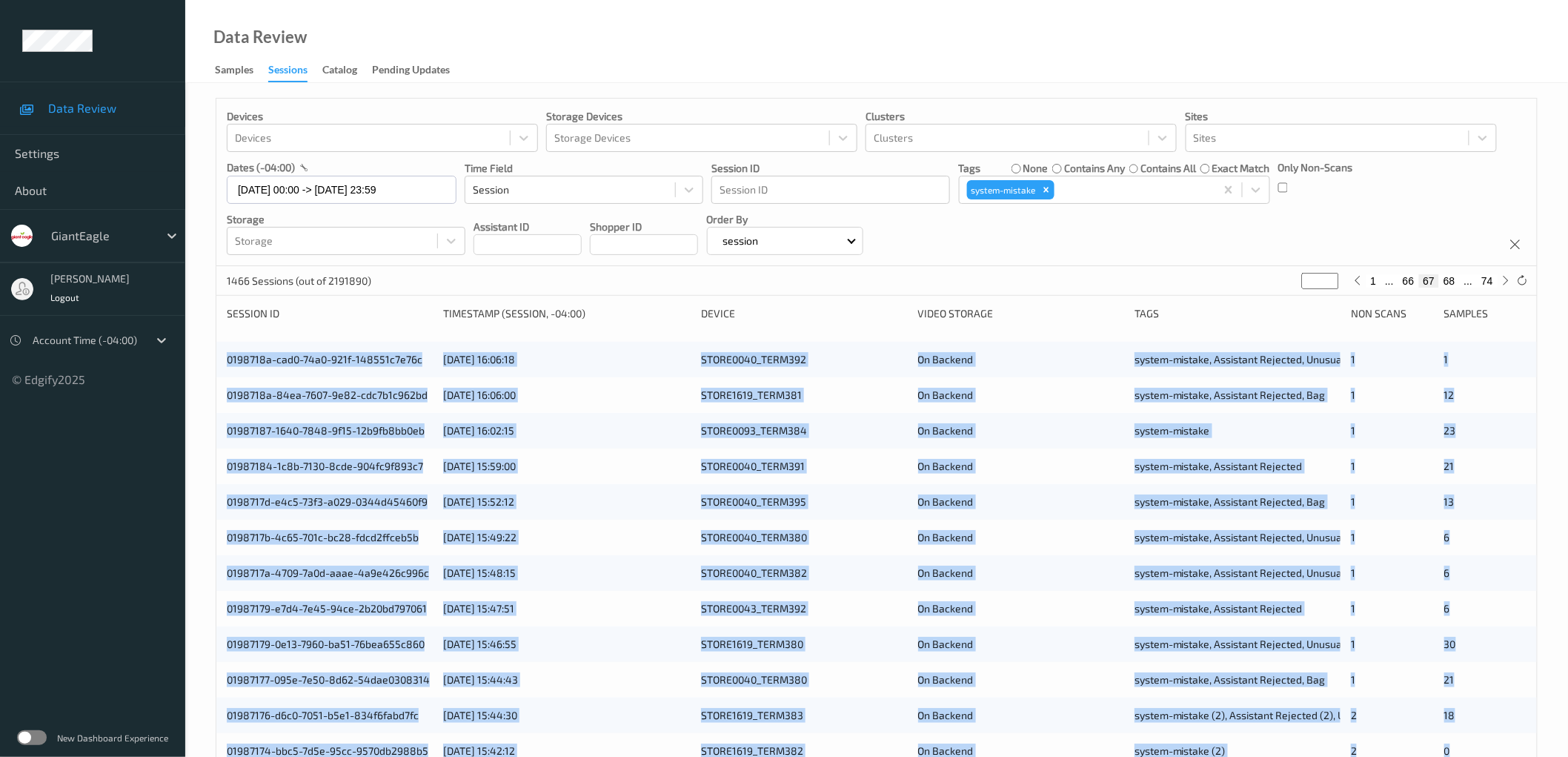
click at [205, 354] on div "Devices Devices Storage Devices Storage Devices Clusters Clusters Sites Sites d…" at bounding box center [876, 599] width 1382 height 1032
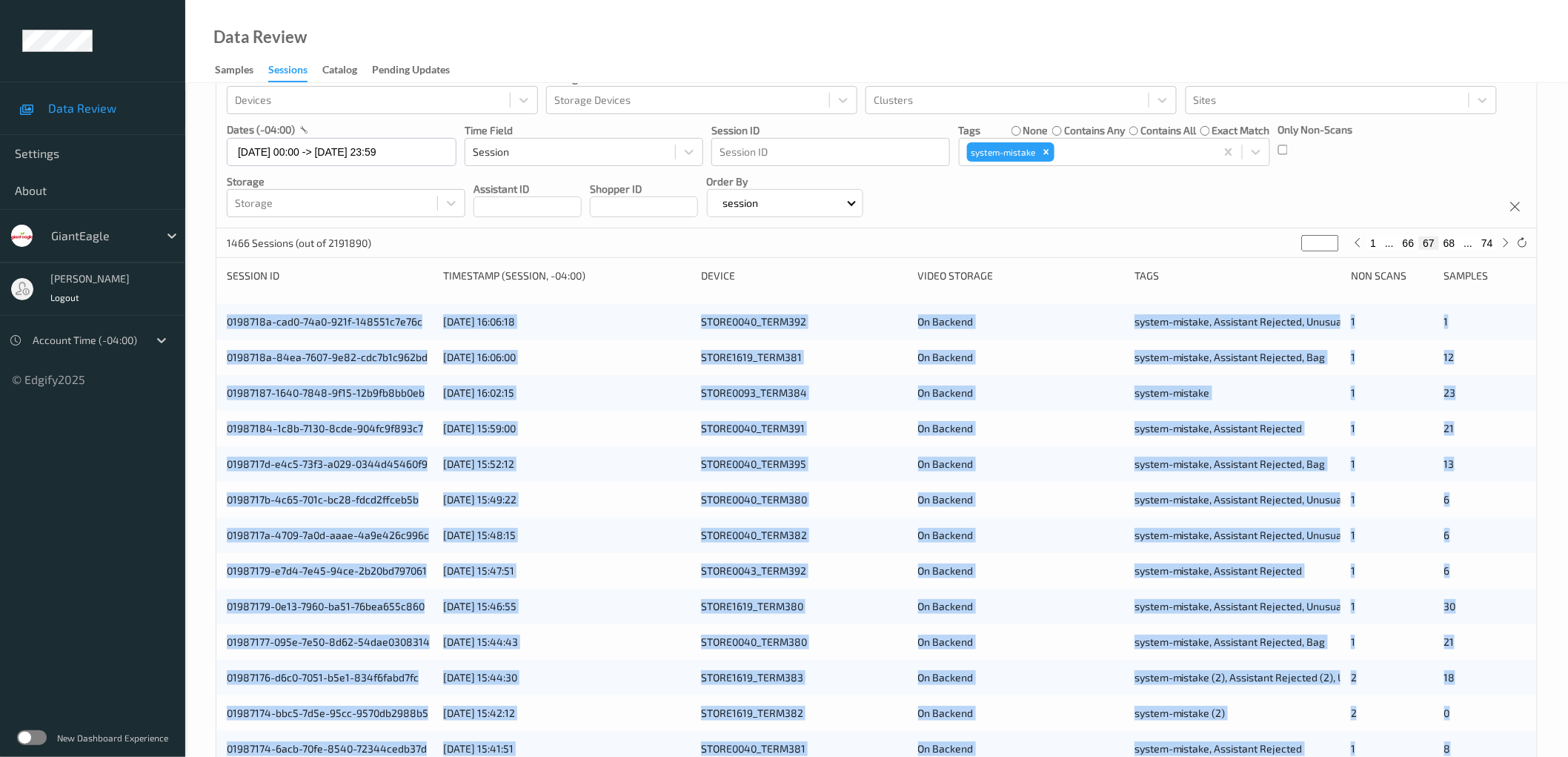
scroll to position [358, 0]
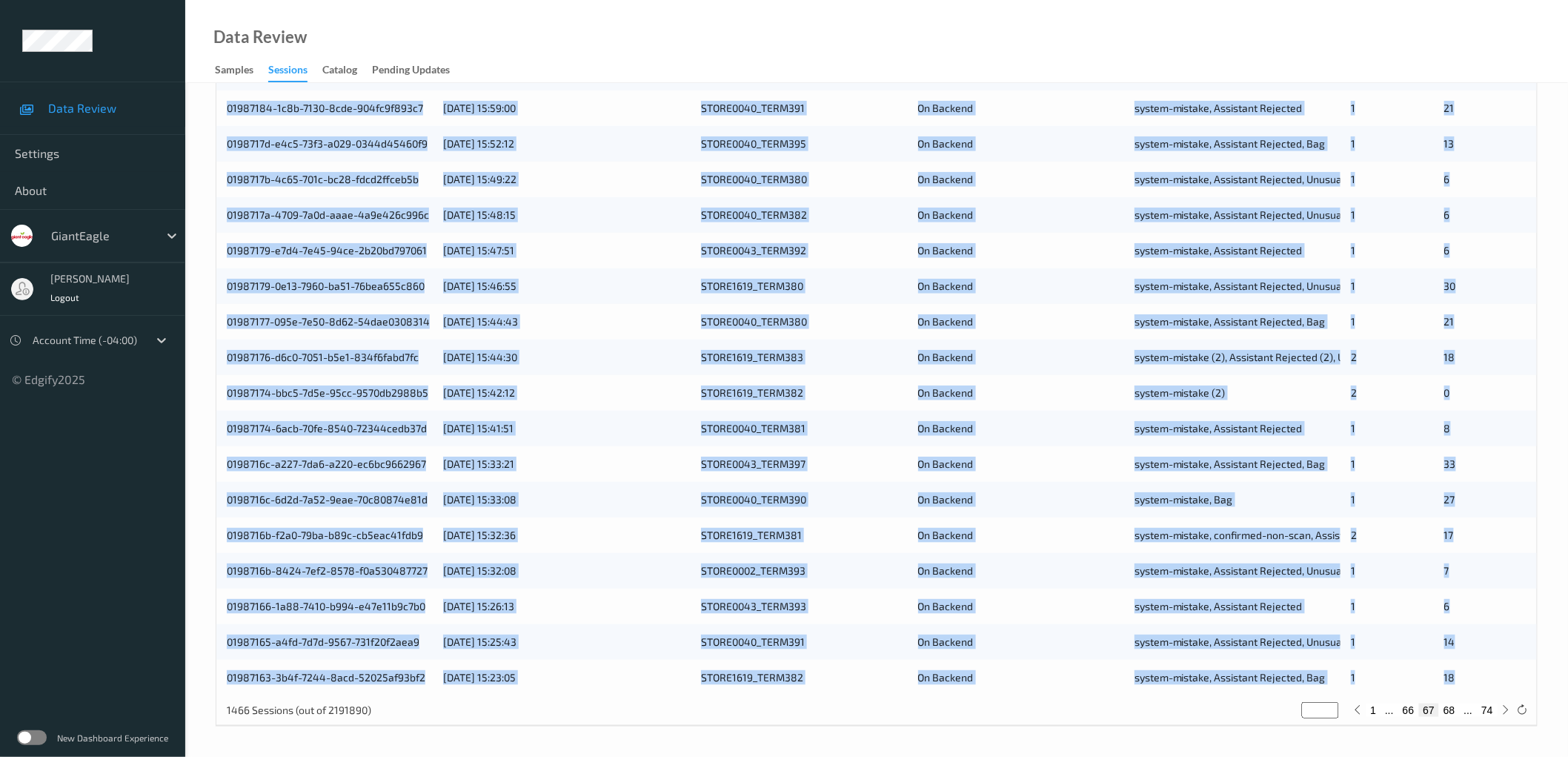
drag, startPoint x: 224, startPoint y: 361, endPoint x: 1482, endPoint y: 676, distance: 1296.8
click at [1482, 676] on div "0198718a-cad0-74a0-921f-148551c7e76c [DATE] 16:06:18 STORE0040_TERM392 On Backe…" at bounding box center [876, 339] width 1321 height 712
click at [1452, 713] on button "68" at bounding box center [1449, 710] width 21 height 13
type input "**"
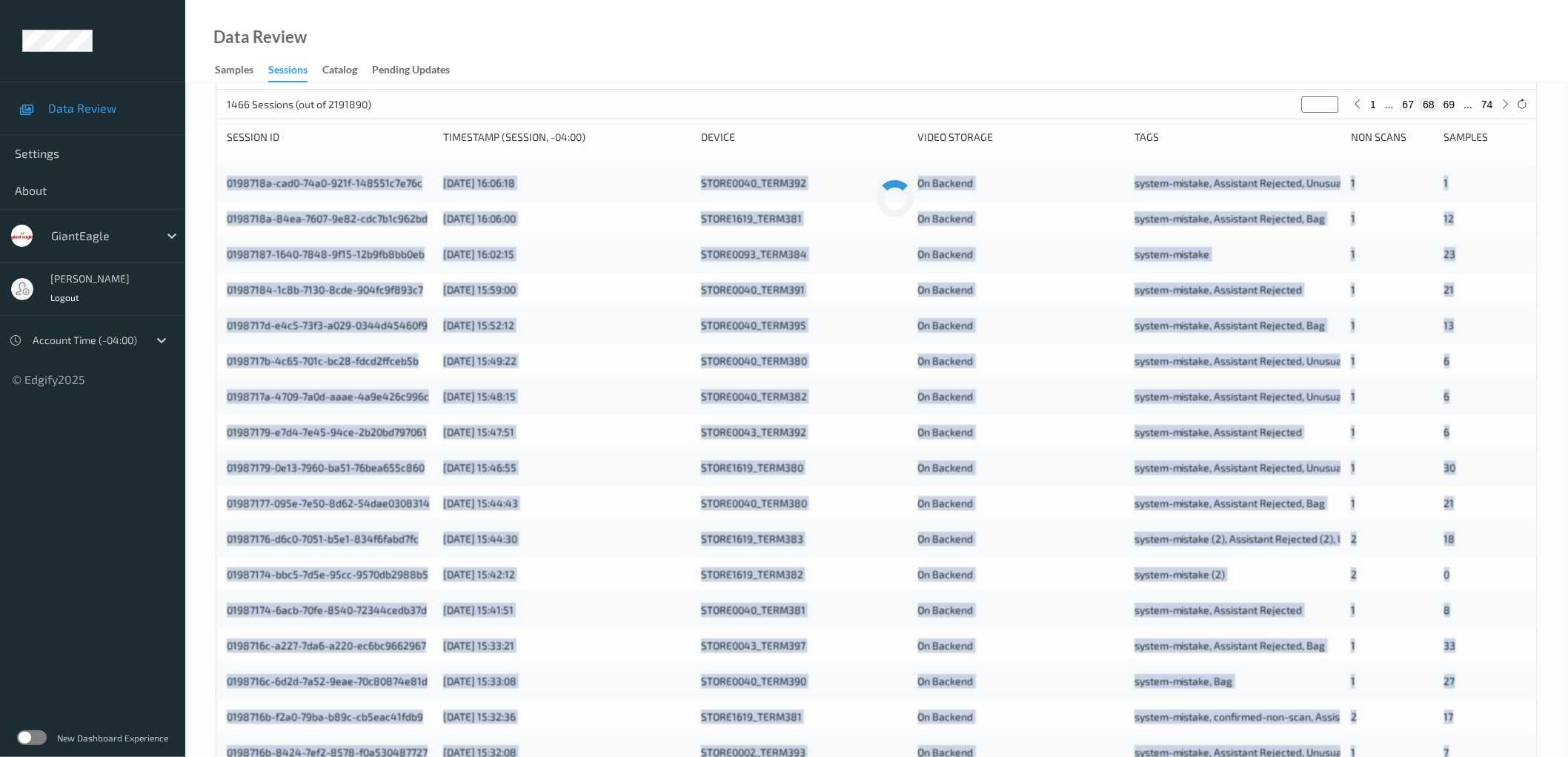
scroll to position [0, 0]
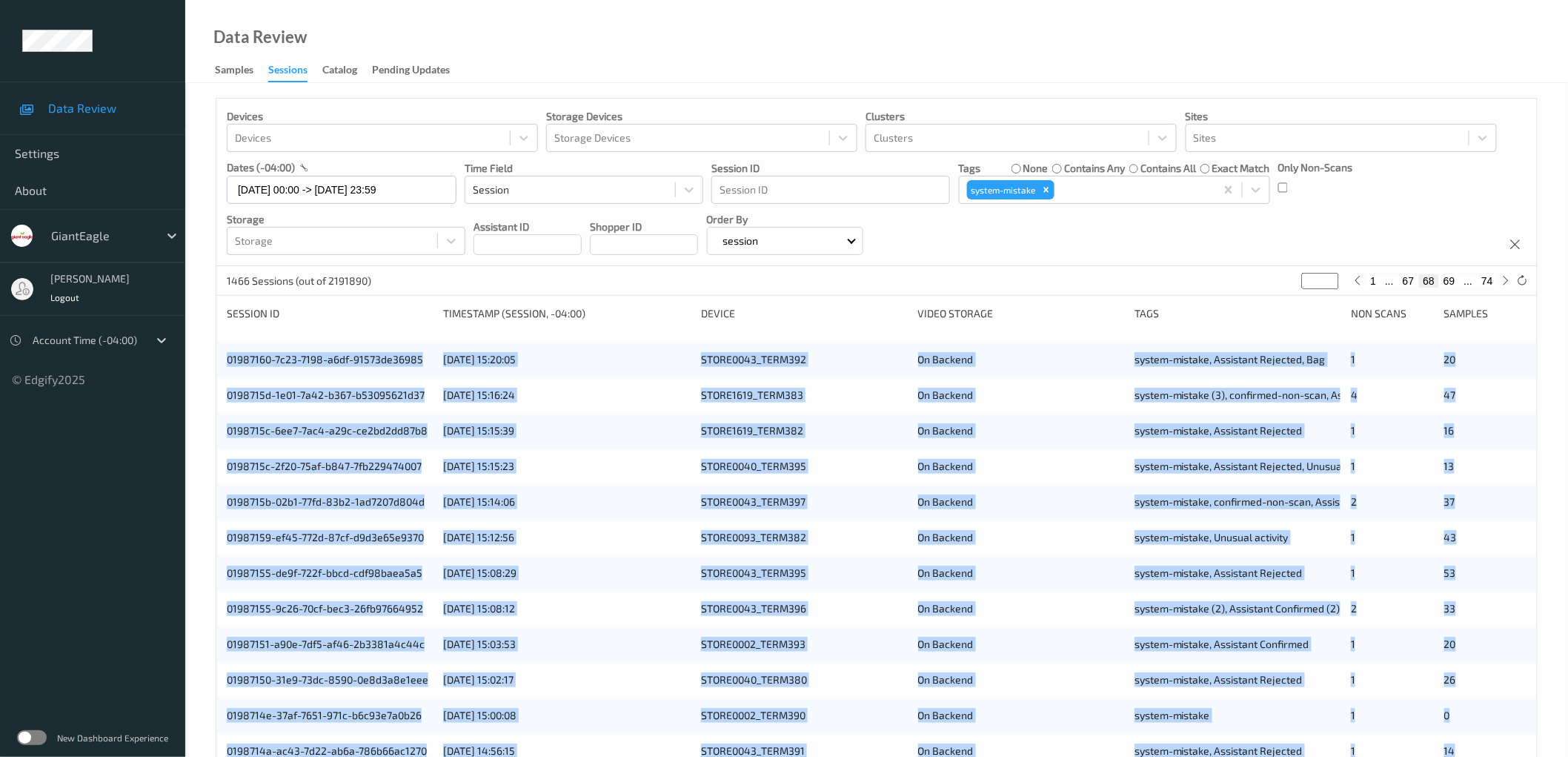
click at [208, 364] on div "Devices Devices Storage Devices Storage Devices Clusters Clusters Sites Sites d…" at bounding box center [876, 599] width 1382 height 1032
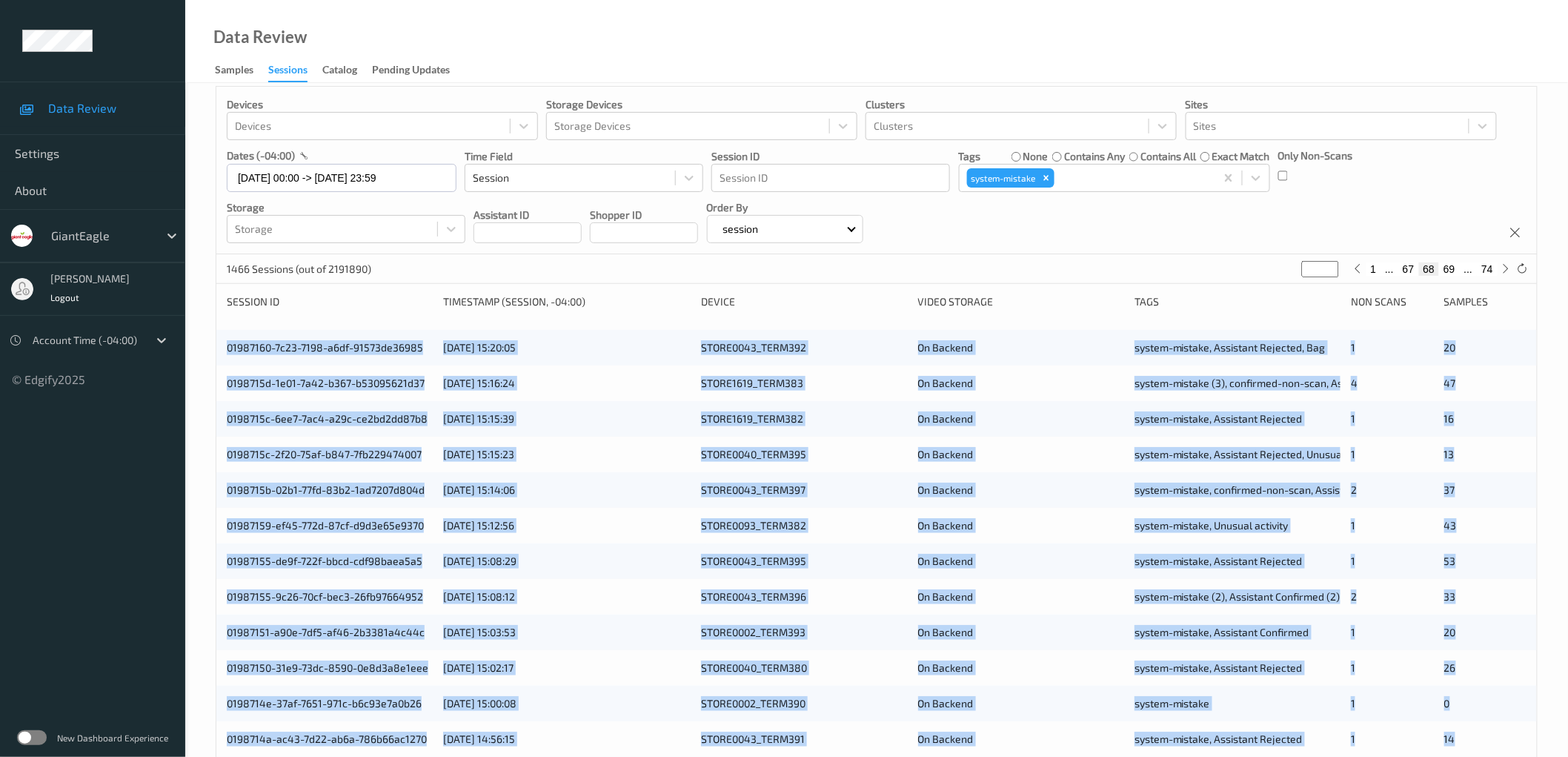
scroll to position [358, 0]
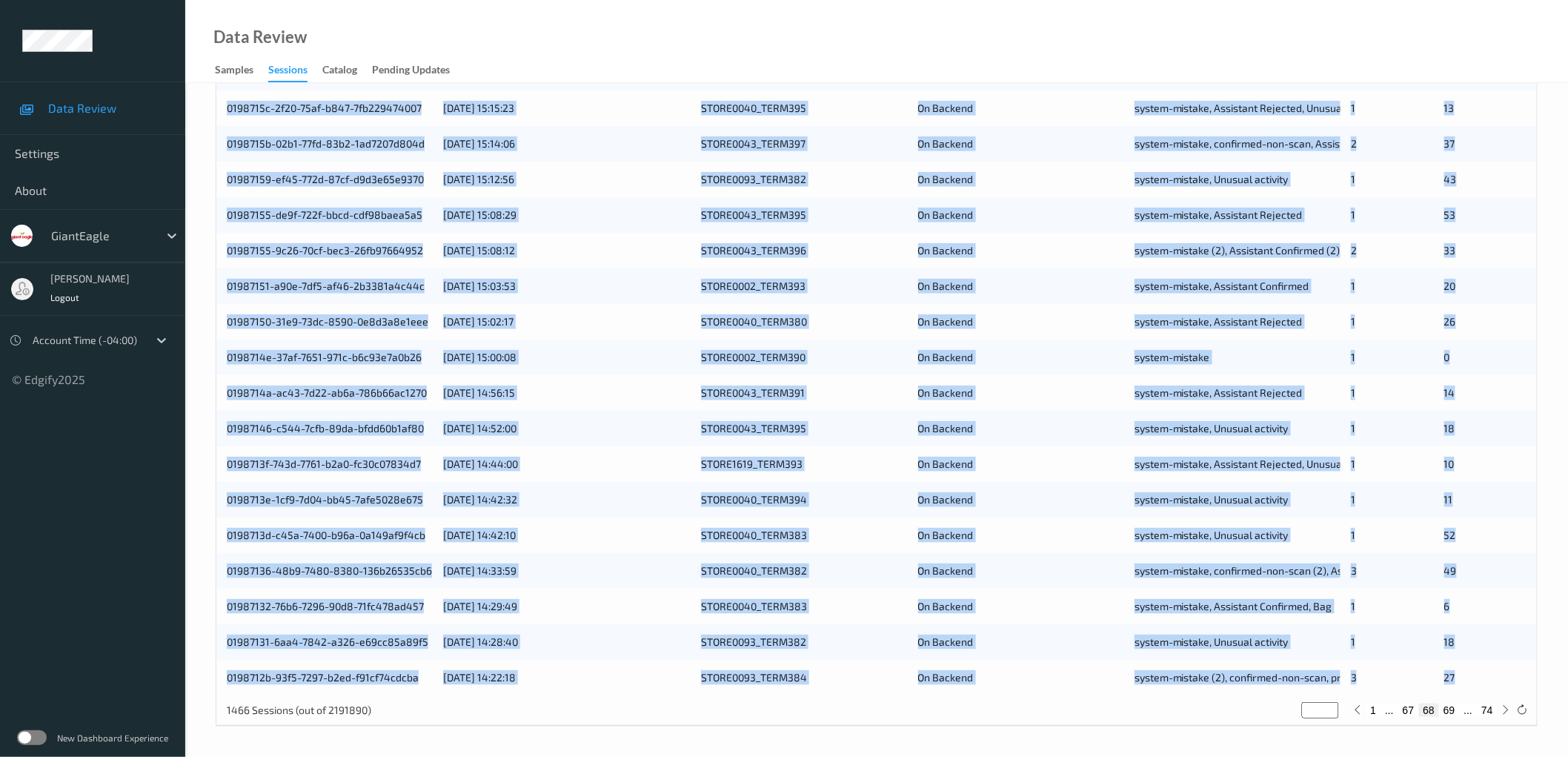
drag, startPoint x: 217, startPoint y: 357, endPoint x: 1469, endPoint y: 667, distance: 1289.8
click at [1469, 667] on div "01987160-7c23-7198-a6df-91573de36985 [DATE] 15:20:05 STORE0043_TERM392 On Backe…" at bounding box center [876, 339] width 1321 height 712
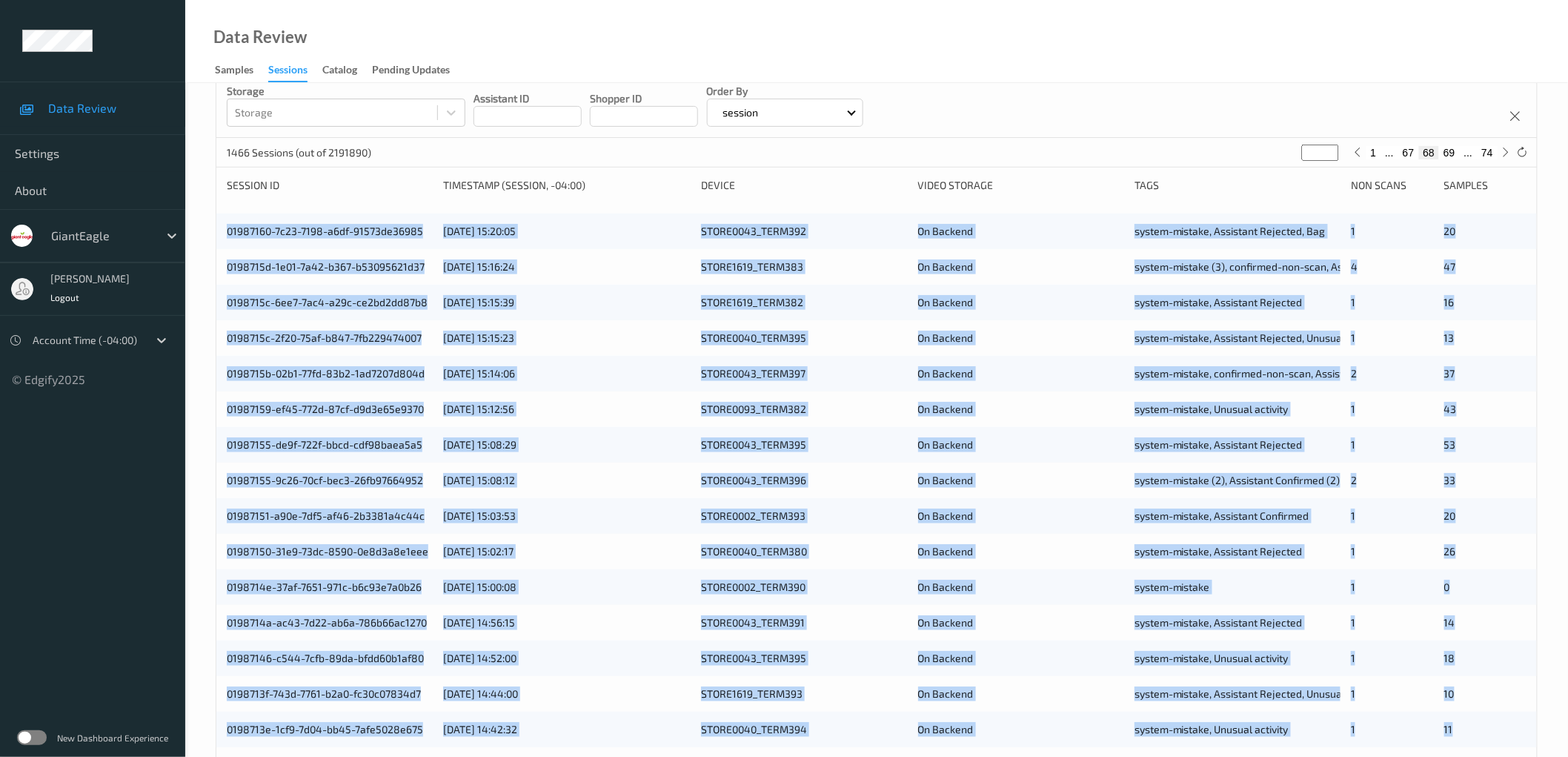
scroll to position [28, 0]
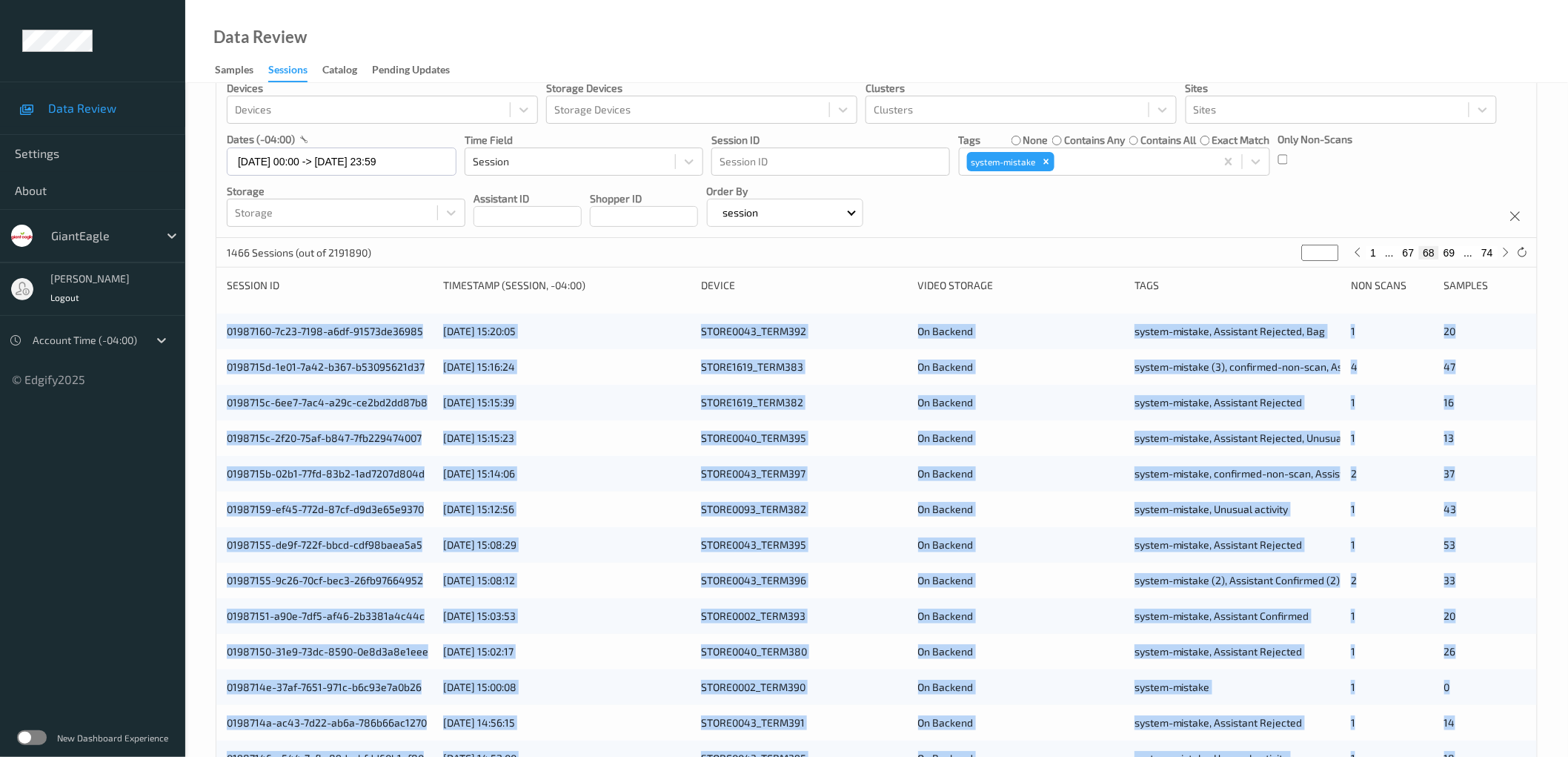
click at [1447, 247] on button "69" at bounding box center [1449, 252] width 21 height 13
type input "**"
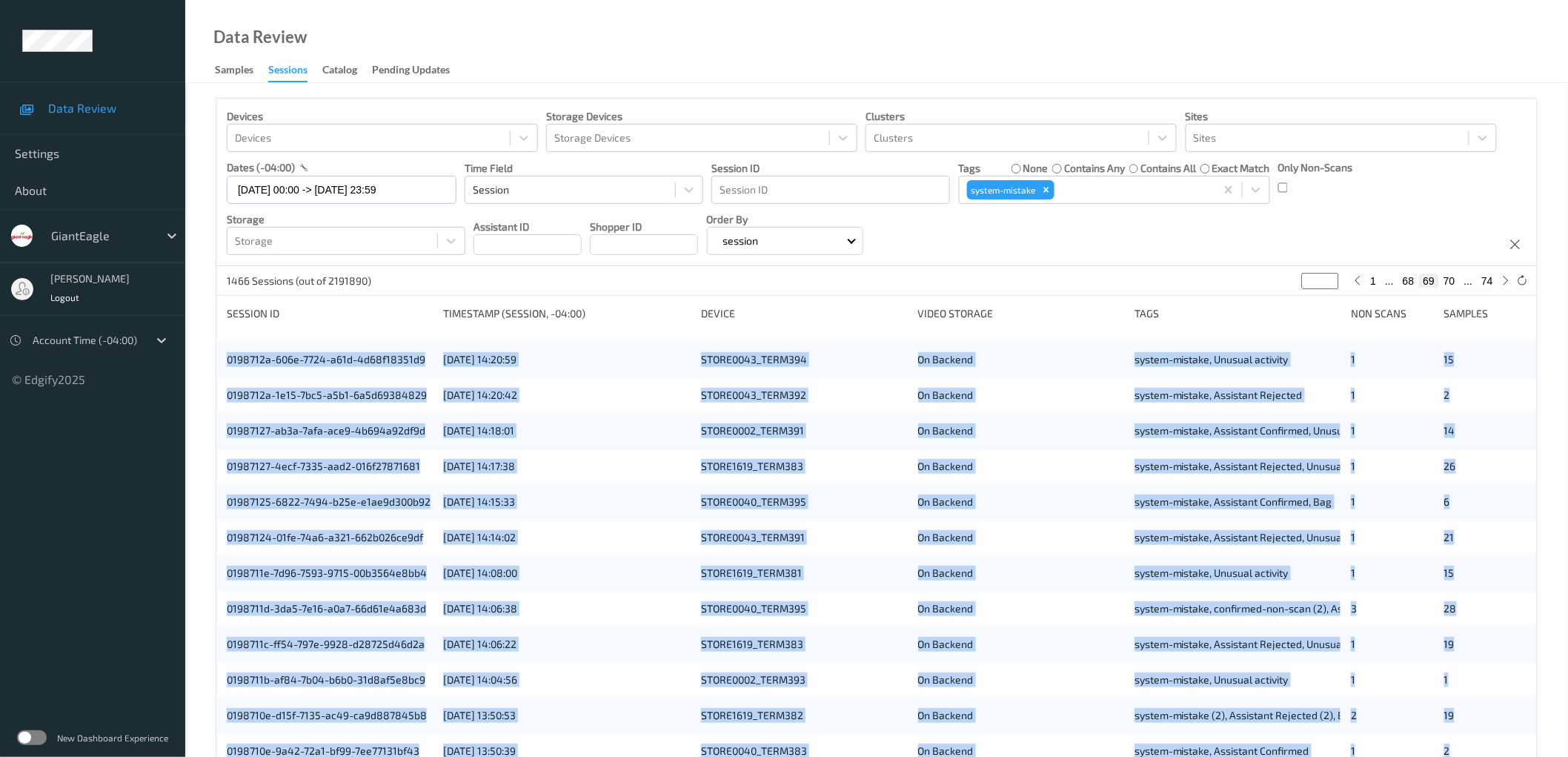
click at [209, 356] on div "Devices Devices Storage Devices Storage Devices Clusters Clusters Sites Sites d…" at bounding box center [876, 599] width 1382 height 1032
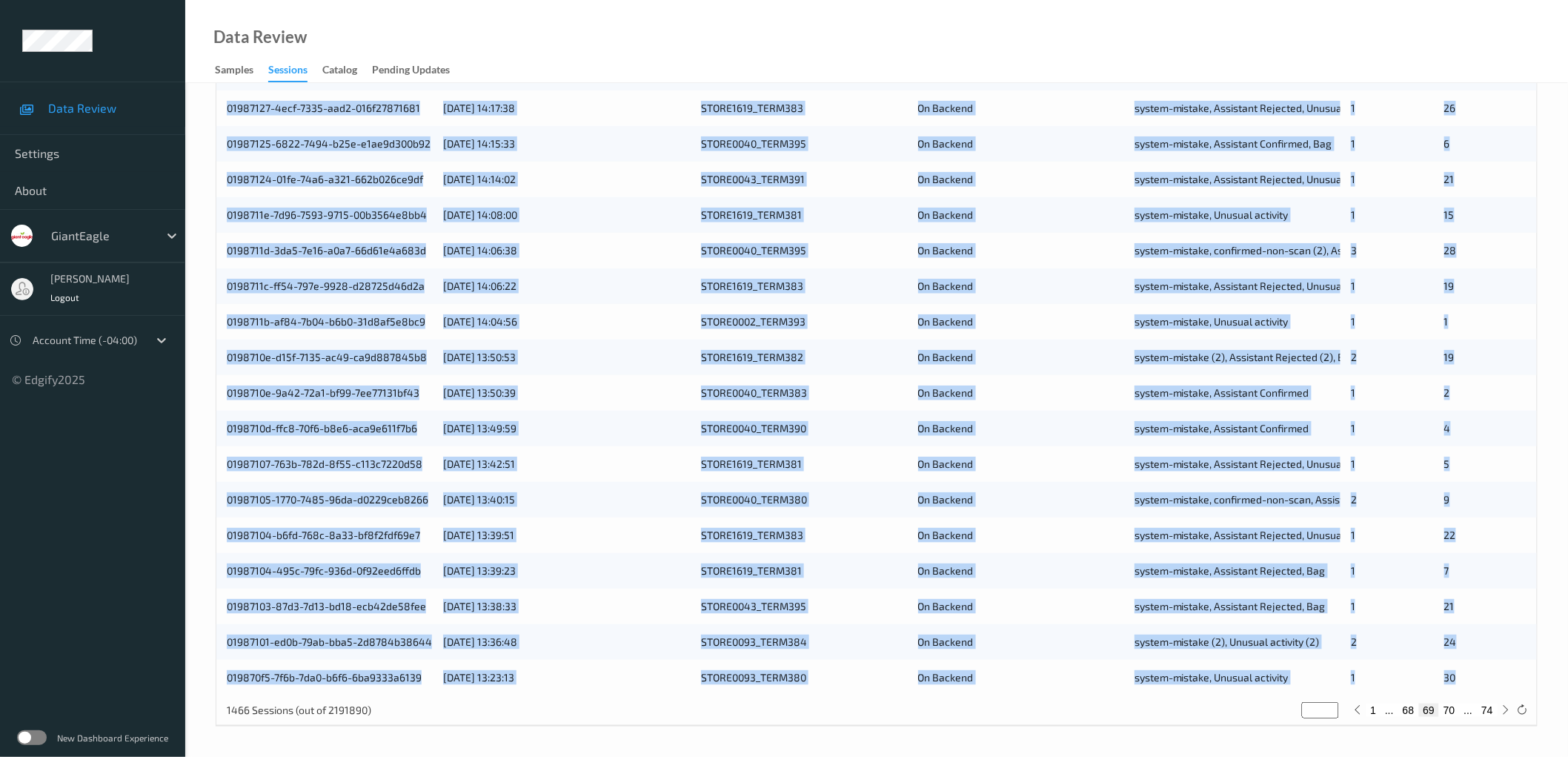
drag, startPoint x: 220, startPoint y: 357, endPoint x: 1499, endPoint y: 674, distance: 1317.7
click at [1499, 674] on div "0198712a-606e-7724-a61d-4d68f18351d9 [DATE] 14:20:59 STORE0043_TERM394 On Backe…" at bounding box center [876, 339] width 1321 height 712
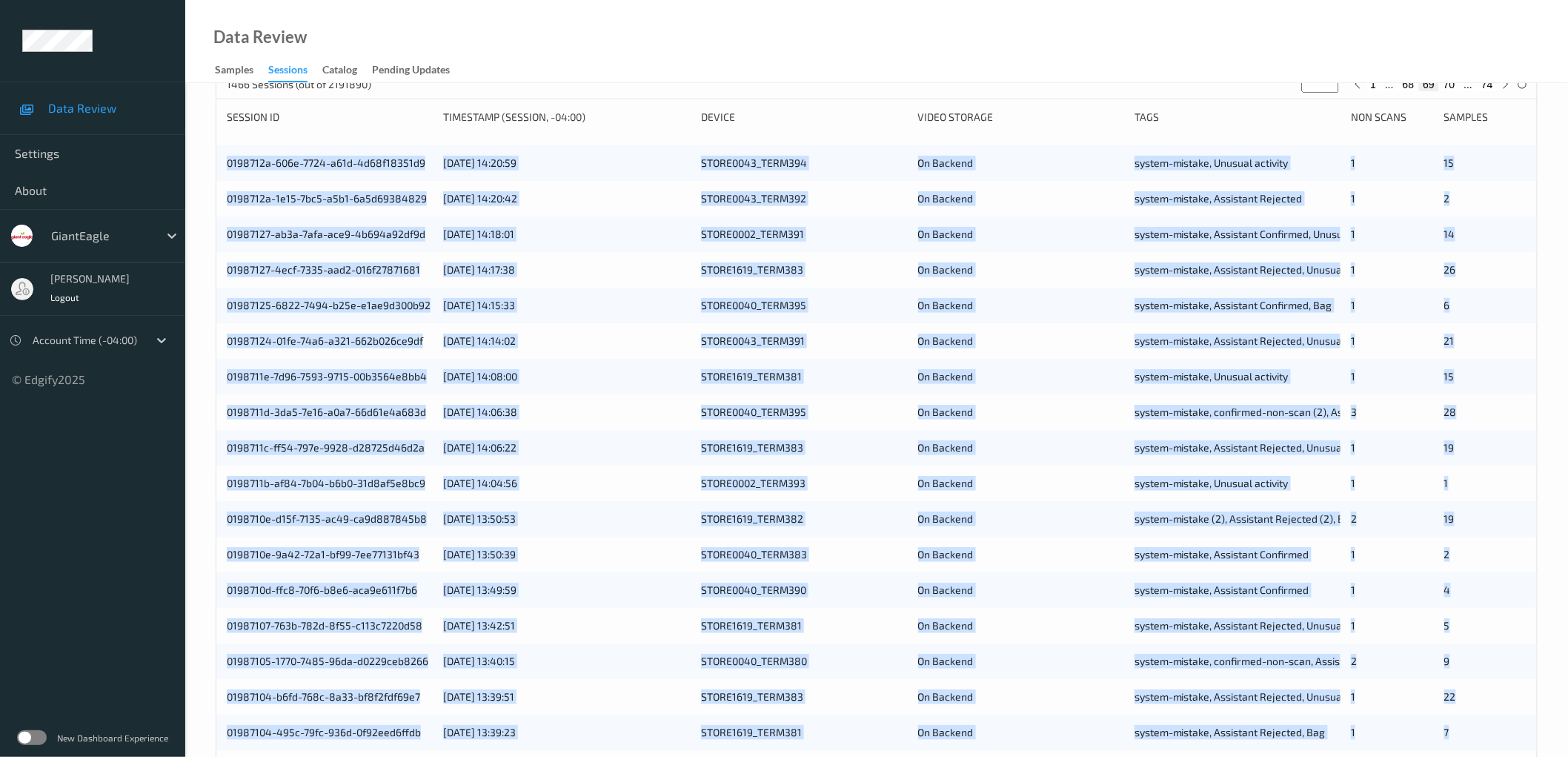
scroll to position [0, 0]
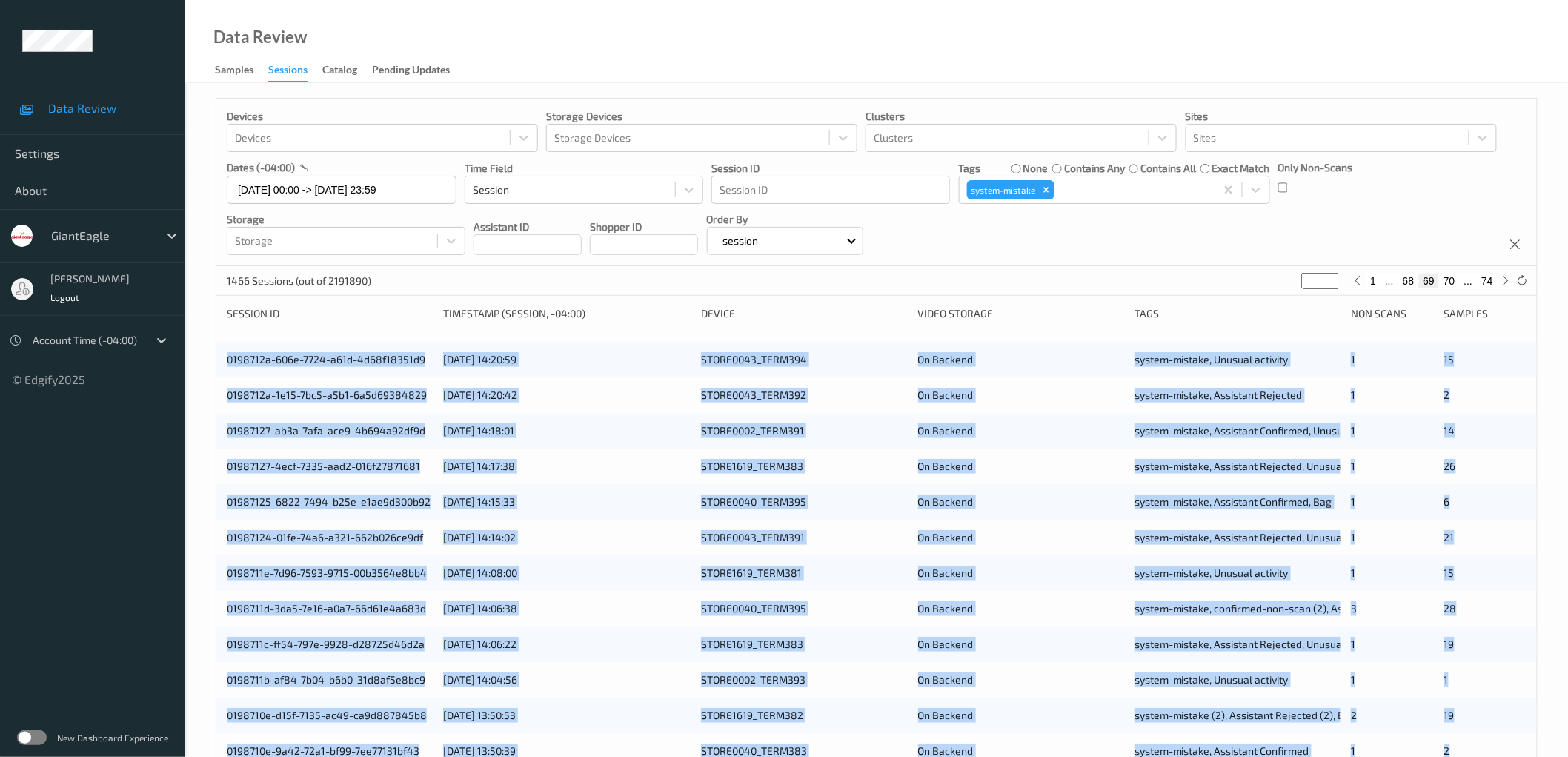
click at [1449, 282] on button "70" at bounding box center [1449, 281] width 21 height 13
type input "**"
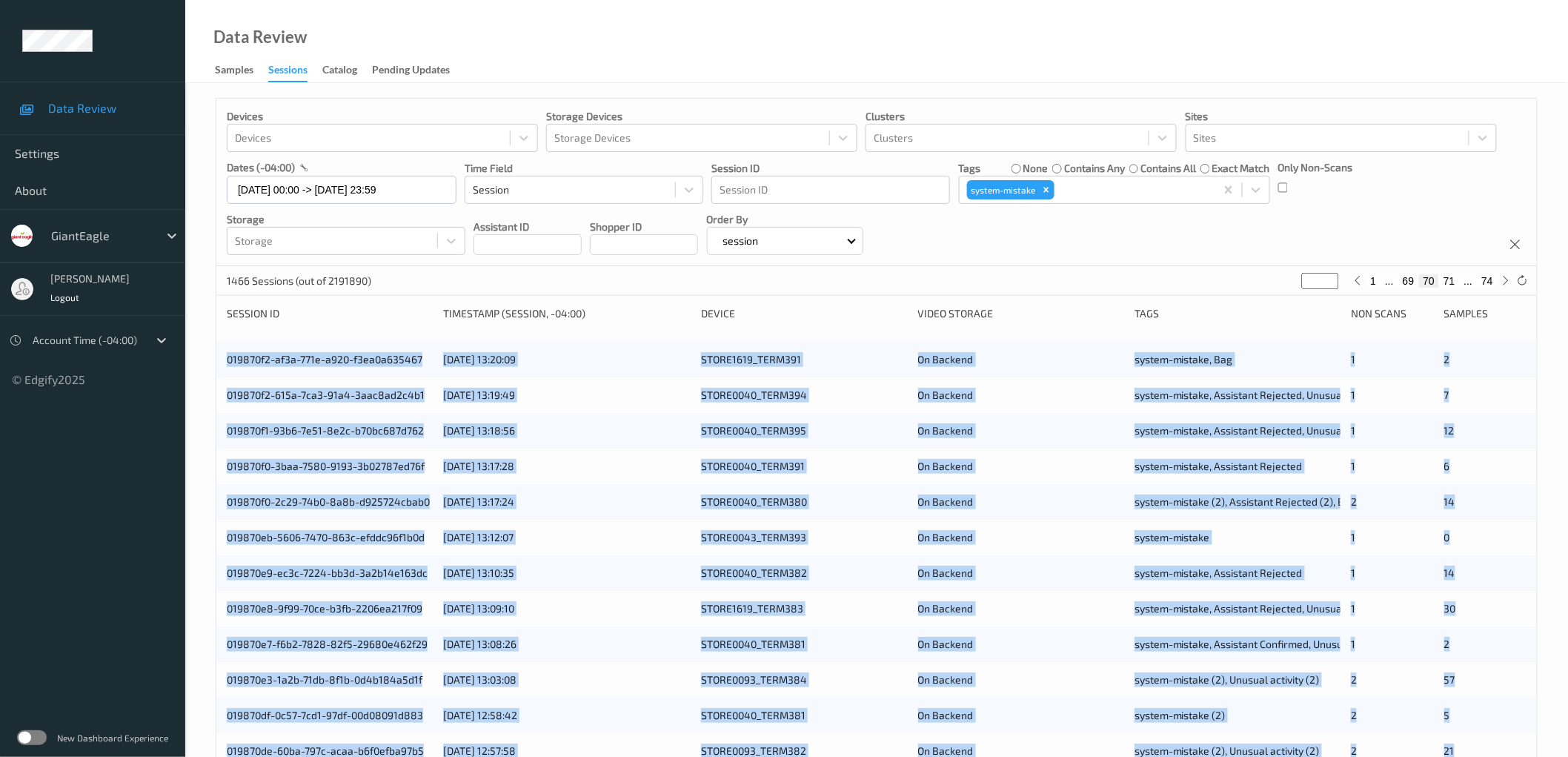
click at [205, 355] on div "Devices Devices Storage Devices Storage Devices Clusters Clusters Sites Sites d…" at bounding box center [876, 599] width 1382 height 1032
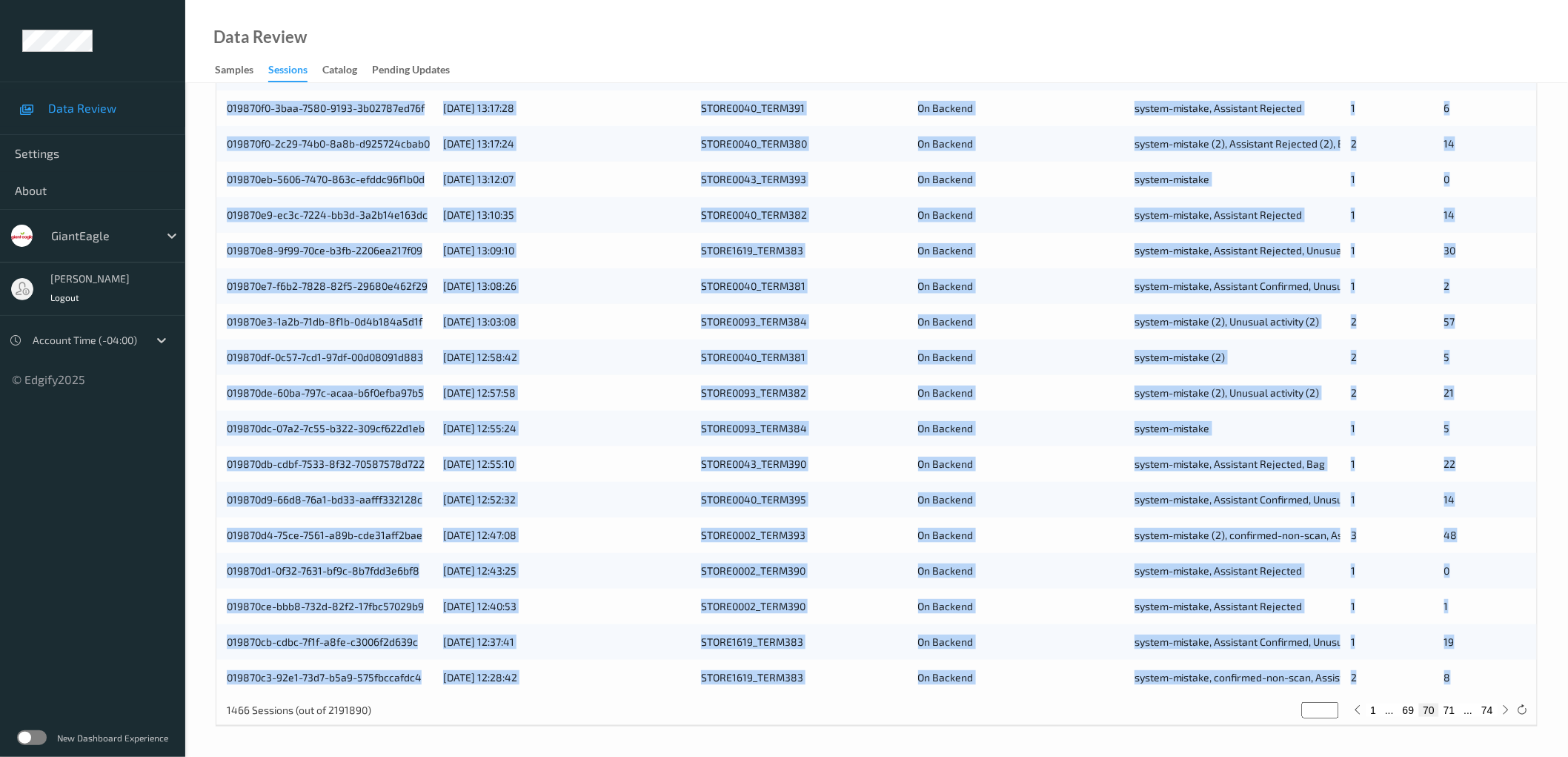
drag, startPoint x: 219, startPoint y: 359, endPoint x: 1492, endPoint y: 681, distance: 1313.1
click at [1492, 681] on div "019870f2-af3a-771e-a920-f3ea0a635467 [DATE] 13:20:09 STORE1619_TERM391 On Backe…" at bounding box center [876, 339] width 1321 height 712
click at [1450, 709] on button "71" at bounding box center [1449, 710] width 21 height 13
type input "**"
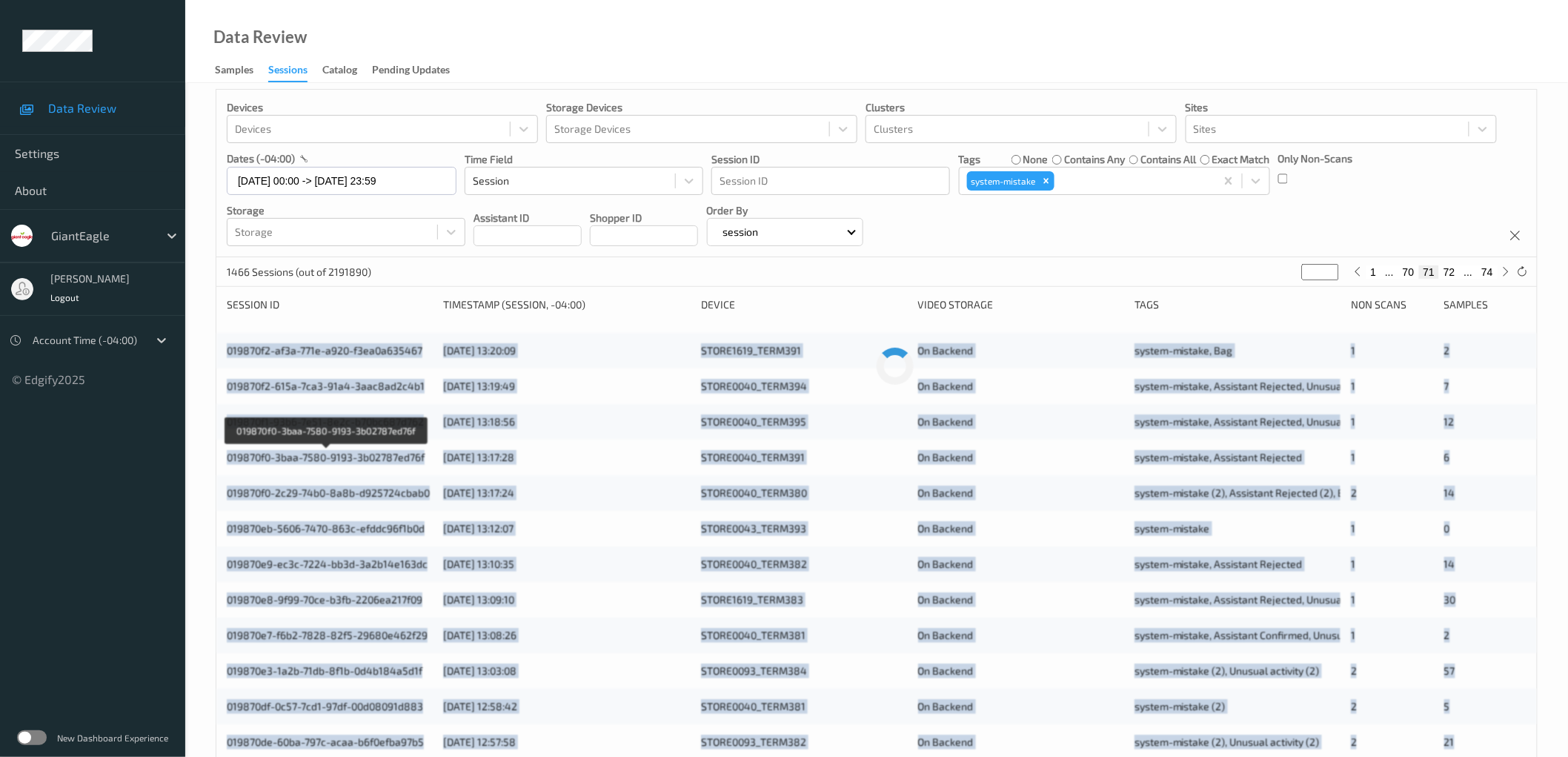
scroll to position [0, 0]
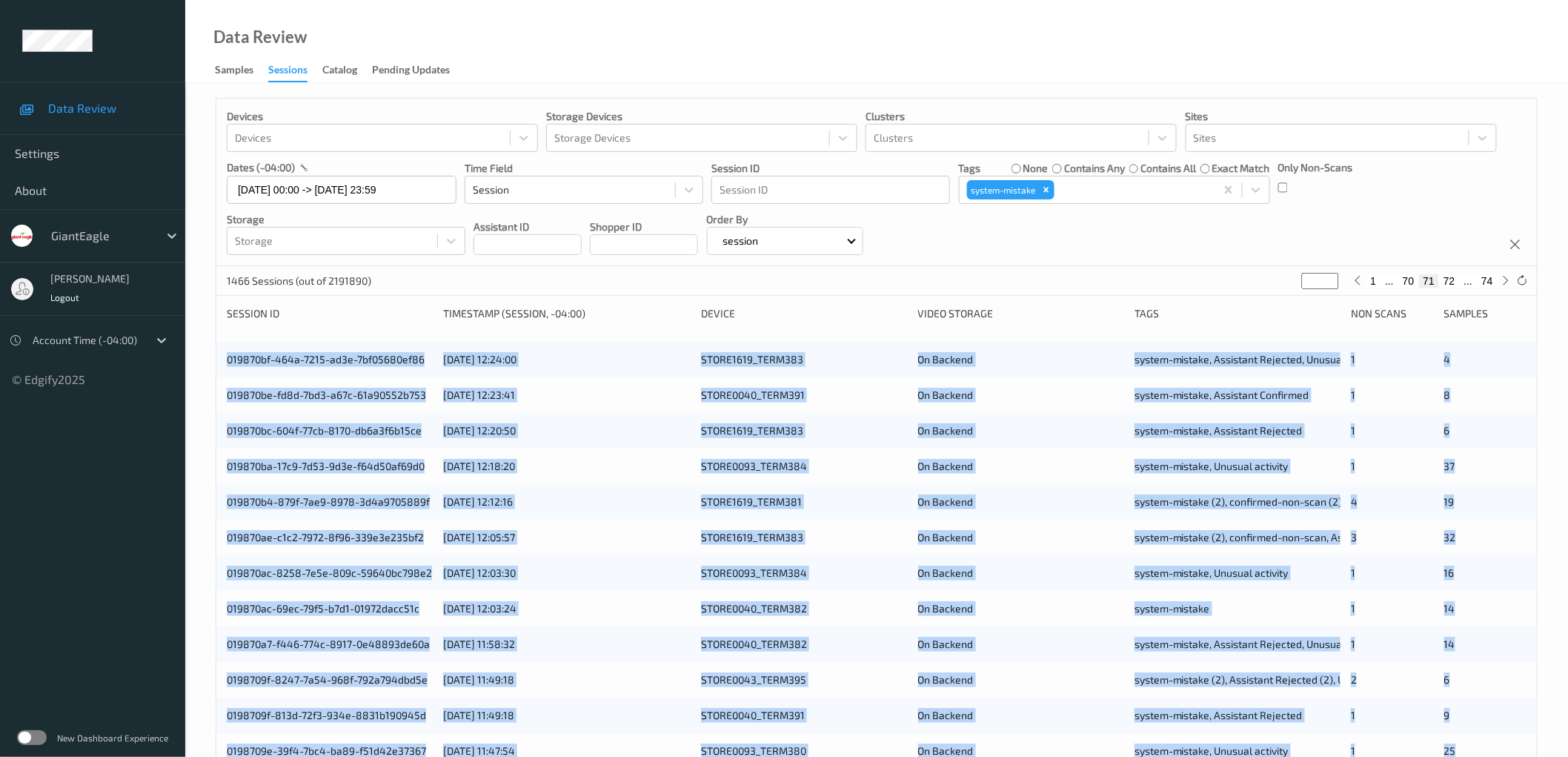
click at [208, 351] on div "Devices Devices Storage Devices Storage Devices Clusters Clusters Sites Sites d…" at bounding box center [876, 599] width 1382 height 1032
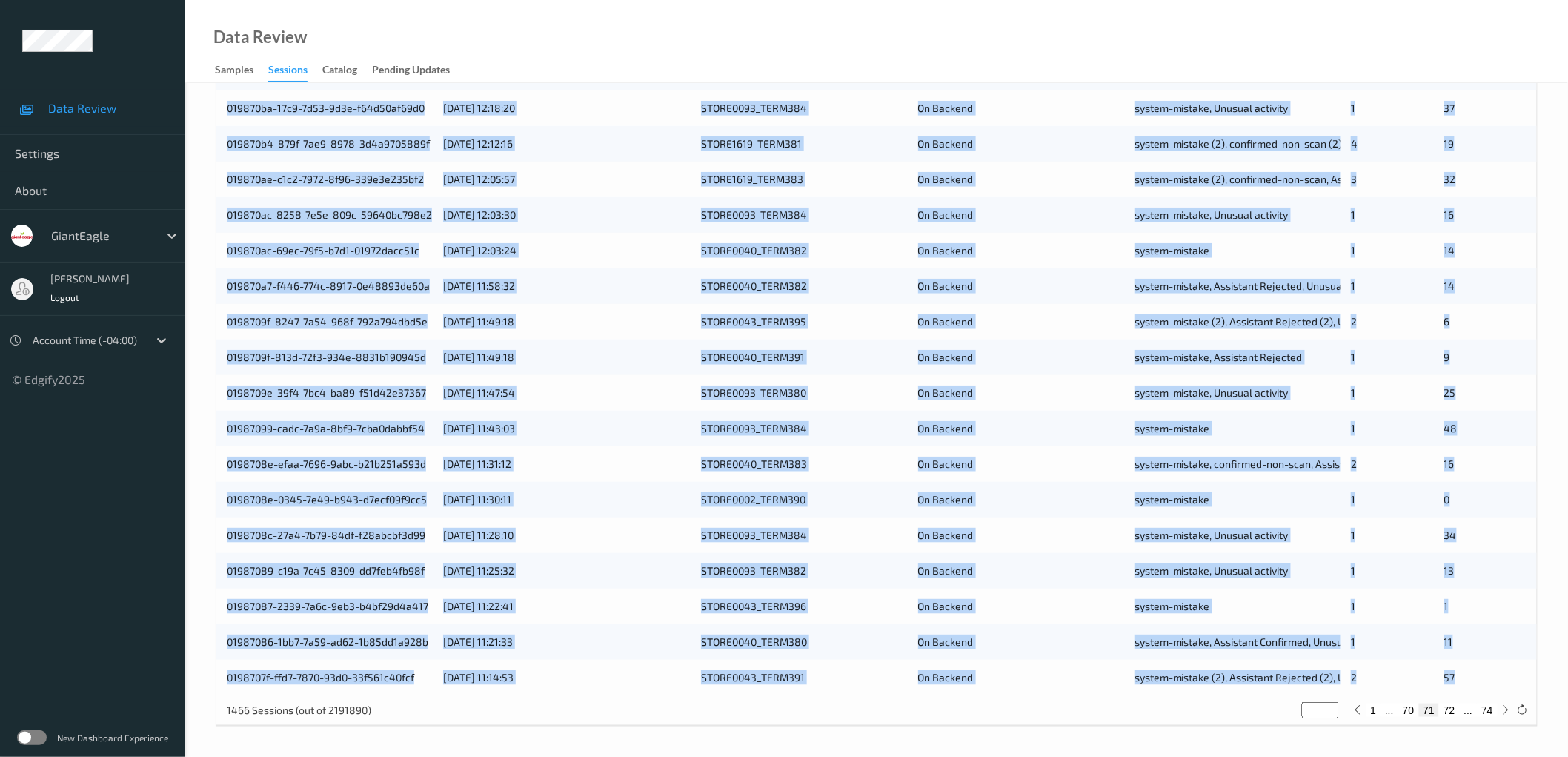
drag, startPoint x: 220, startPoint y: 356, endPoint x: 1478, endPoint y: 667, distance: 1295.9
click at [1478, 667] on div "019870bf-464a-7215-ad3e-7bf05680ef86 [DATE] 12:24:00 STORE1619_TERM383 On Backe…" at bounding box center [876, 339] width 1321 height 712
click at [1451, 706] on button "72" at bounding box center [1449, 710] width 21 height 13
type input "**"
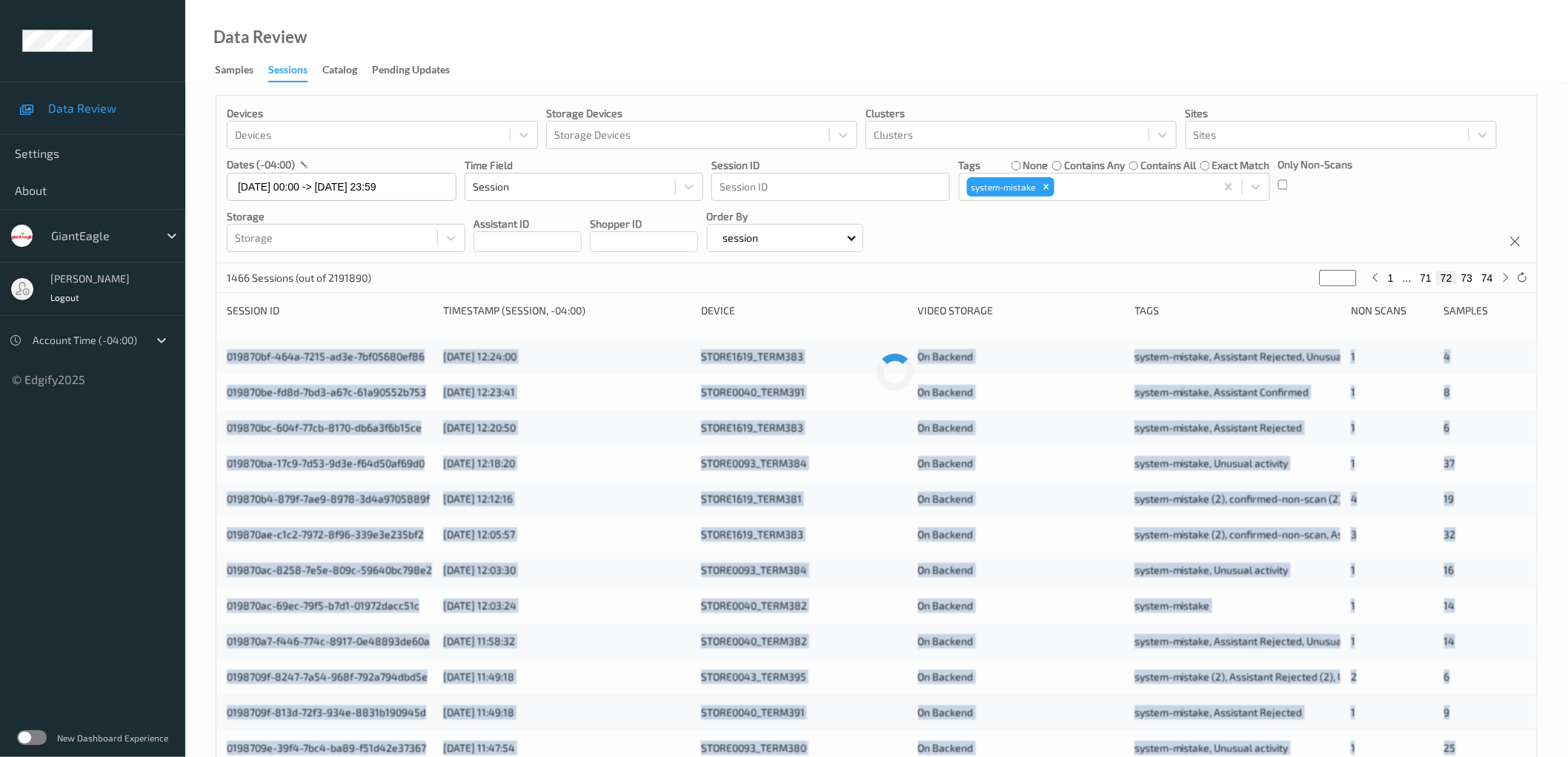
scroll to position [0, 0]
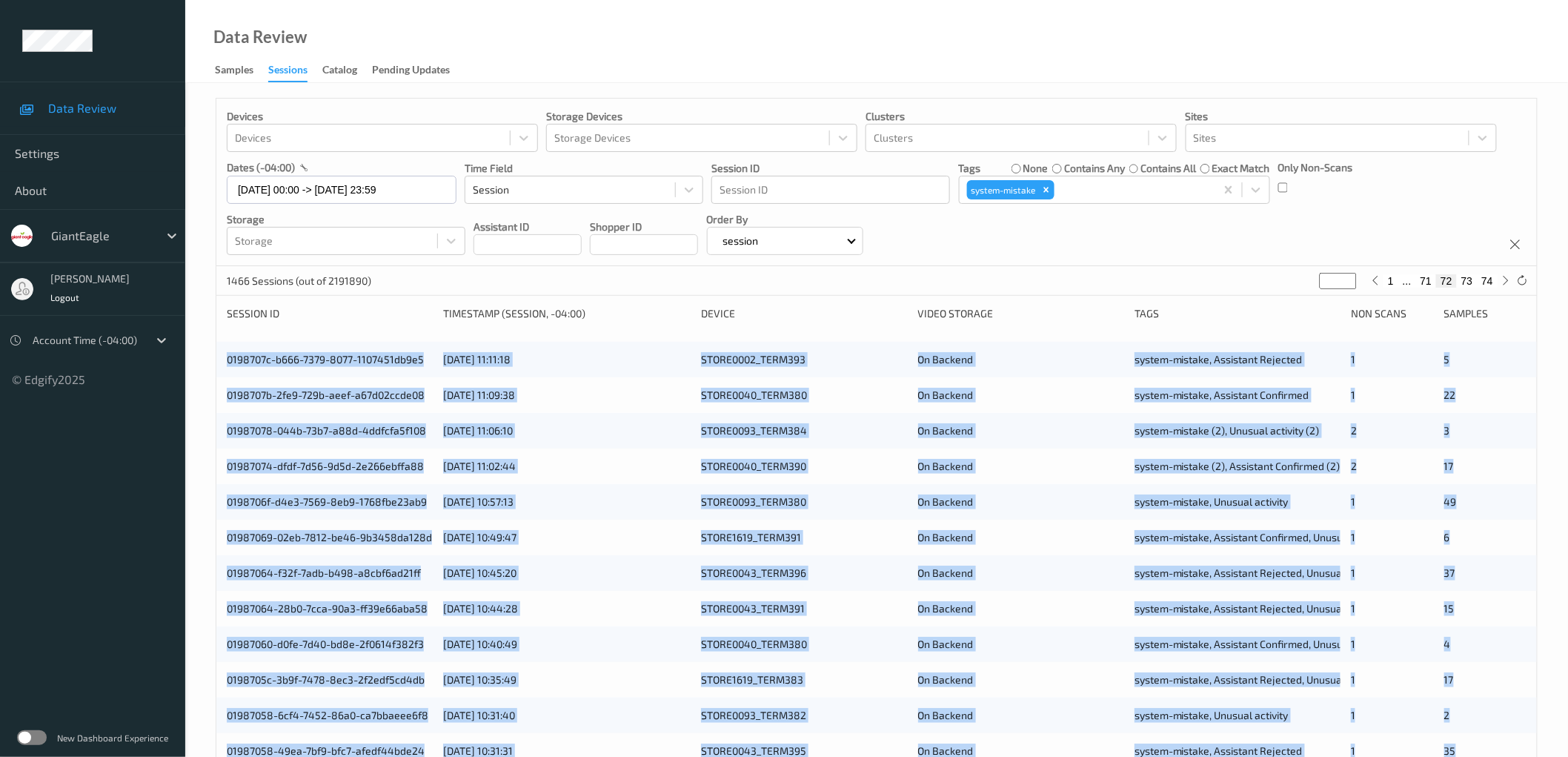
click at [200, 351] on div "Devices Devices Storage Devices Storage Devices Clusters Clusters Sites Sites d…" at bounding box center [876, 599] width 1382 height 1032
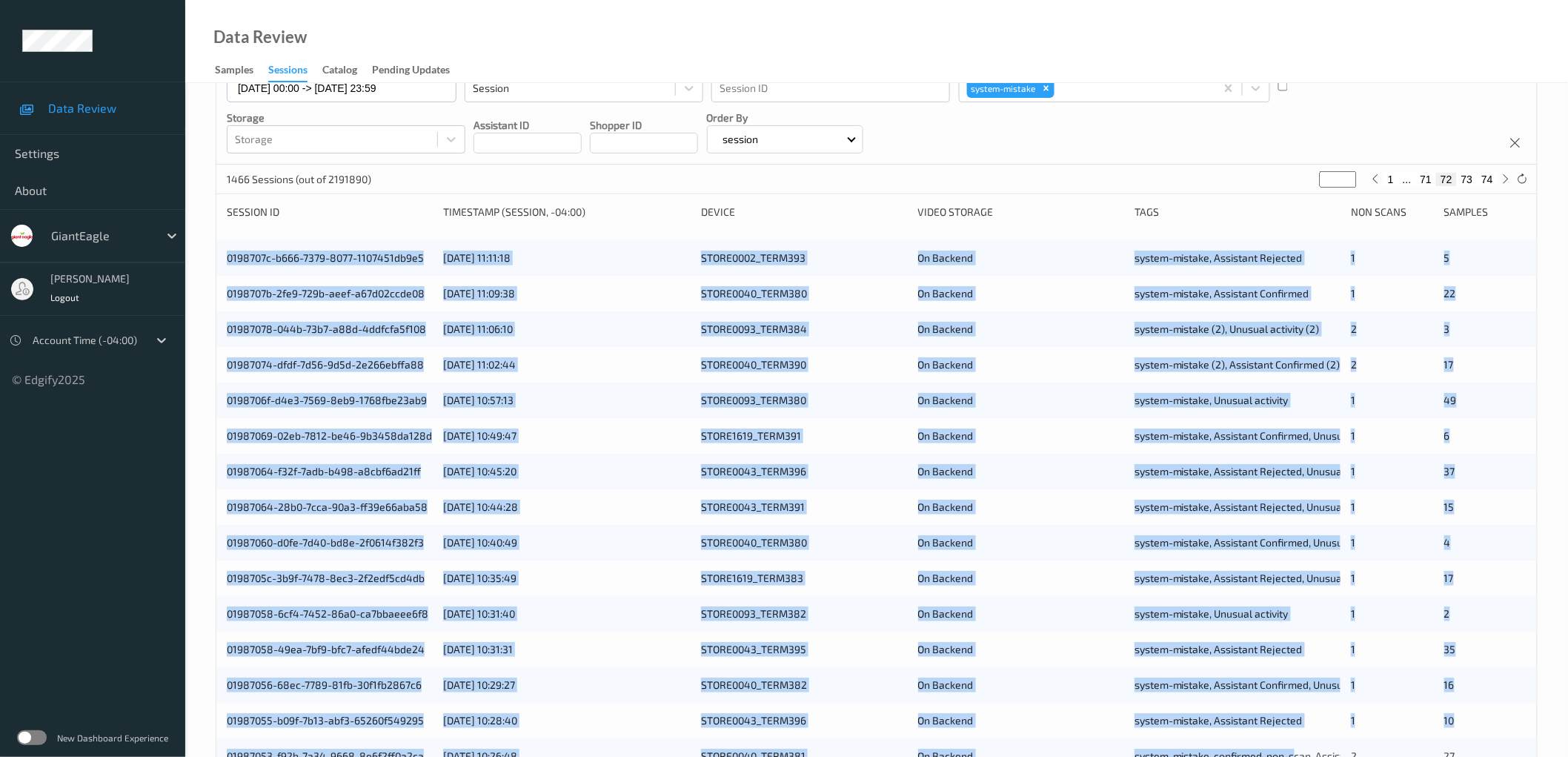
scroll to position [358, 0]
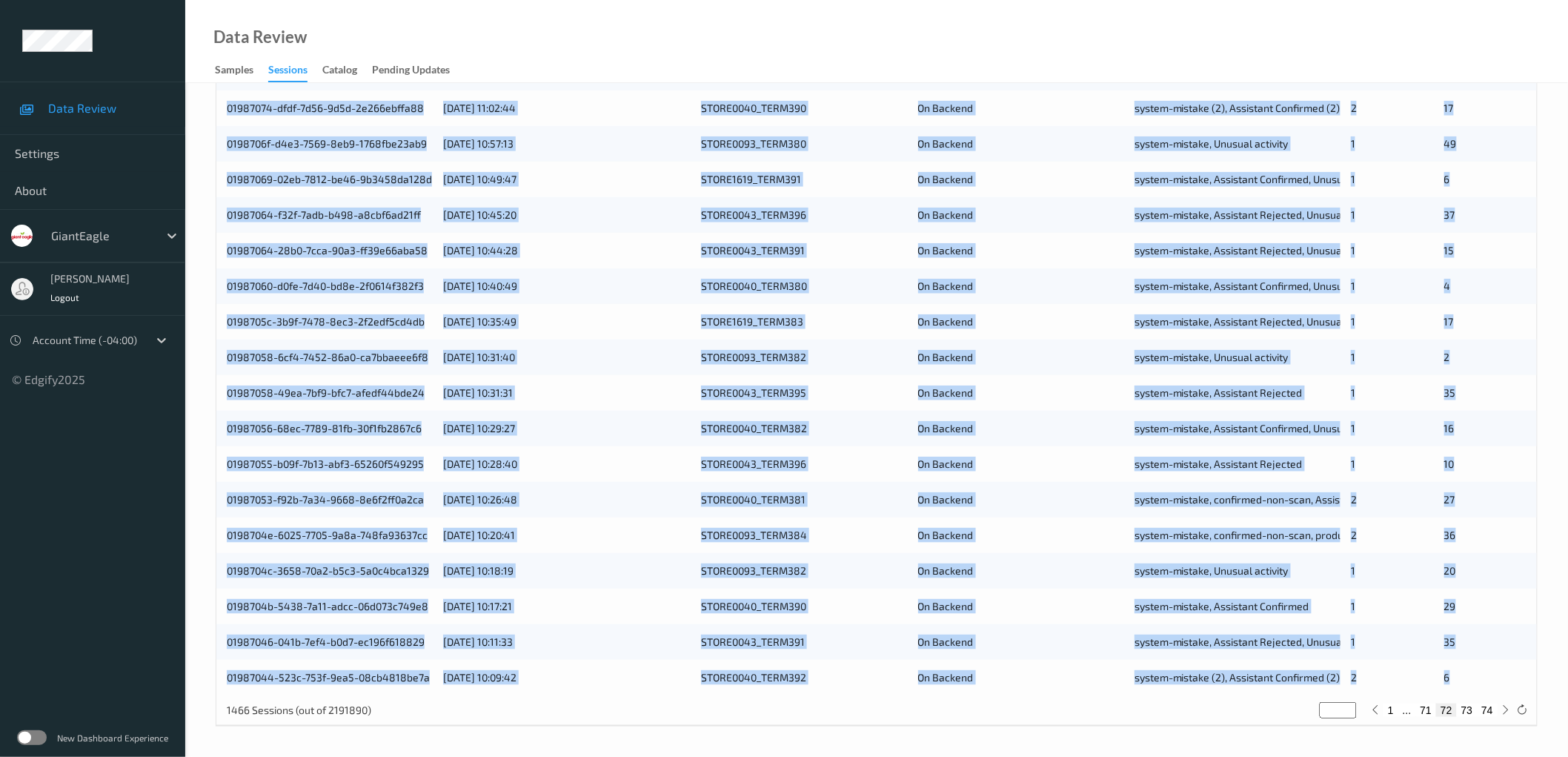
drag, startPoint x: 224, startPoint y: 358, endPoint x: 1469, endPoint y: 672, distance: 1284.0
click at [1469, 672] on div "0198707c-b666-7379-8077-1107451db9e5 [DATE] 11:11:18 STORE0002_TERM393 On Backe…" at bounding box center [876, 339] width 1321 height 712
click at [1466, 713] on button "73" at bounding box center [1467, 710] width 21 height 13
type input "**"
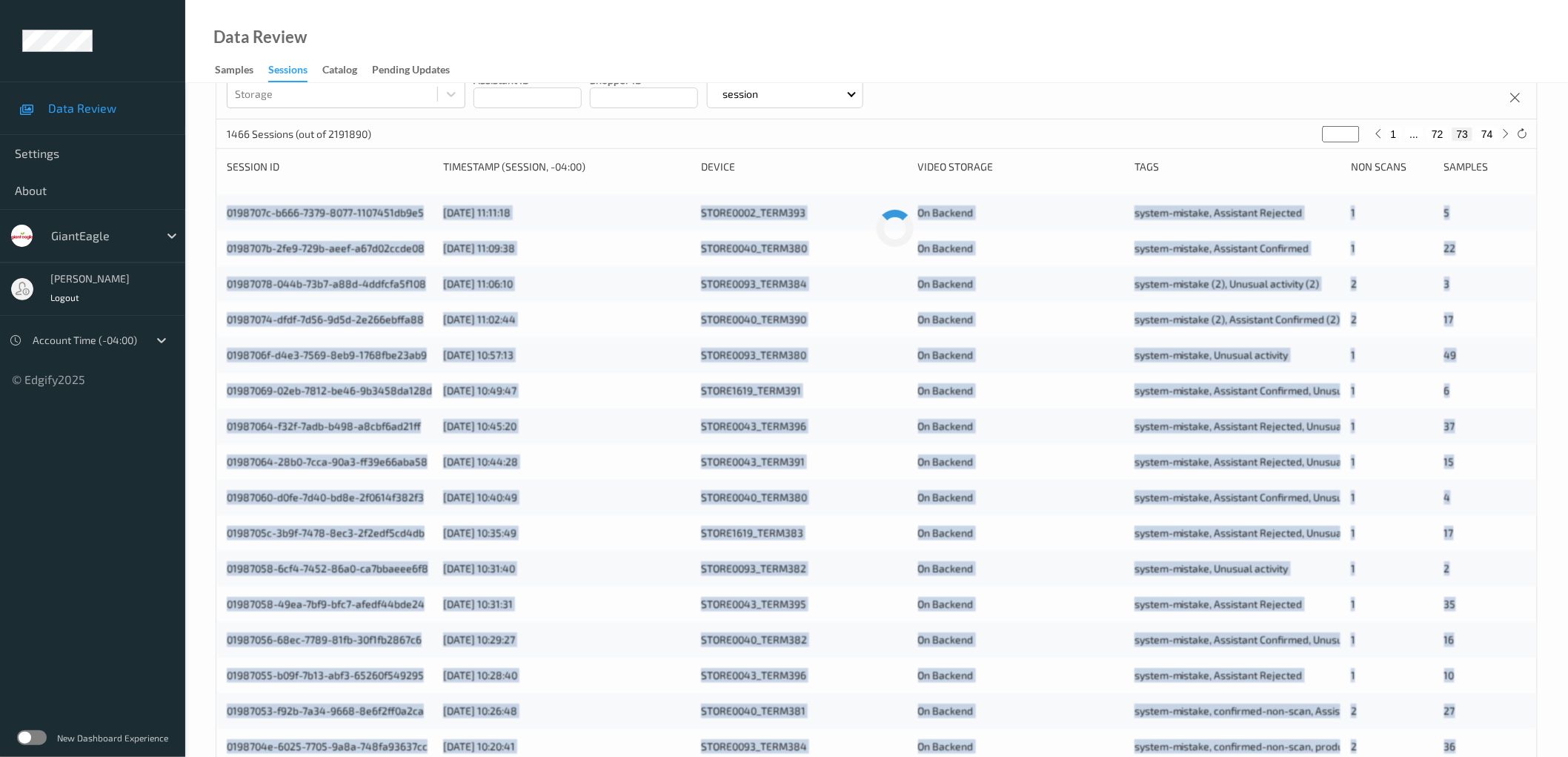
scroll to position [0, 0]
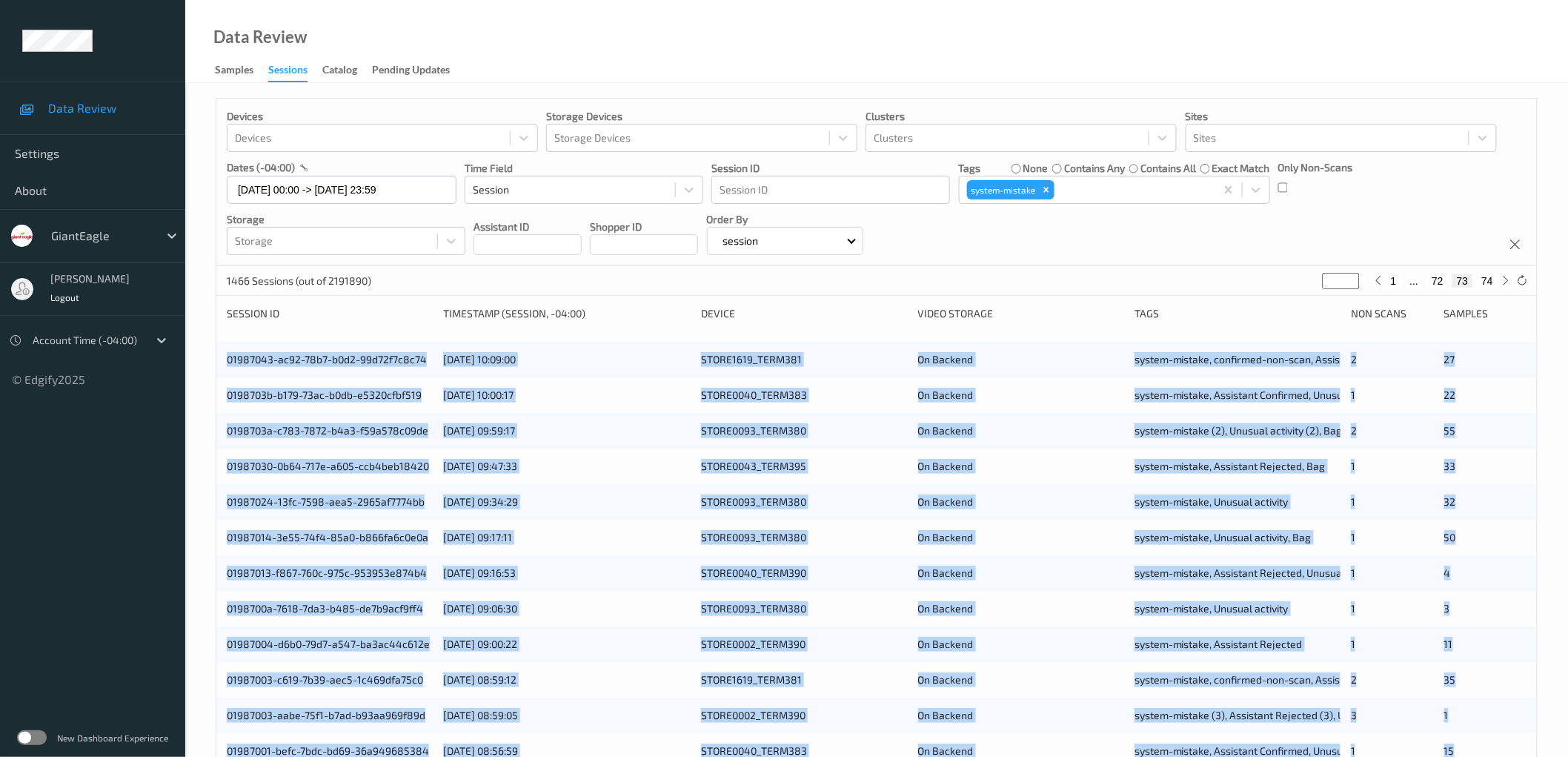
click at [205, 336] on div "Devices Devices Storage Devices Storage Devices Clusters Clusters Sites Sites d…" at bounding box center [876, 599] width 1382 height 1032
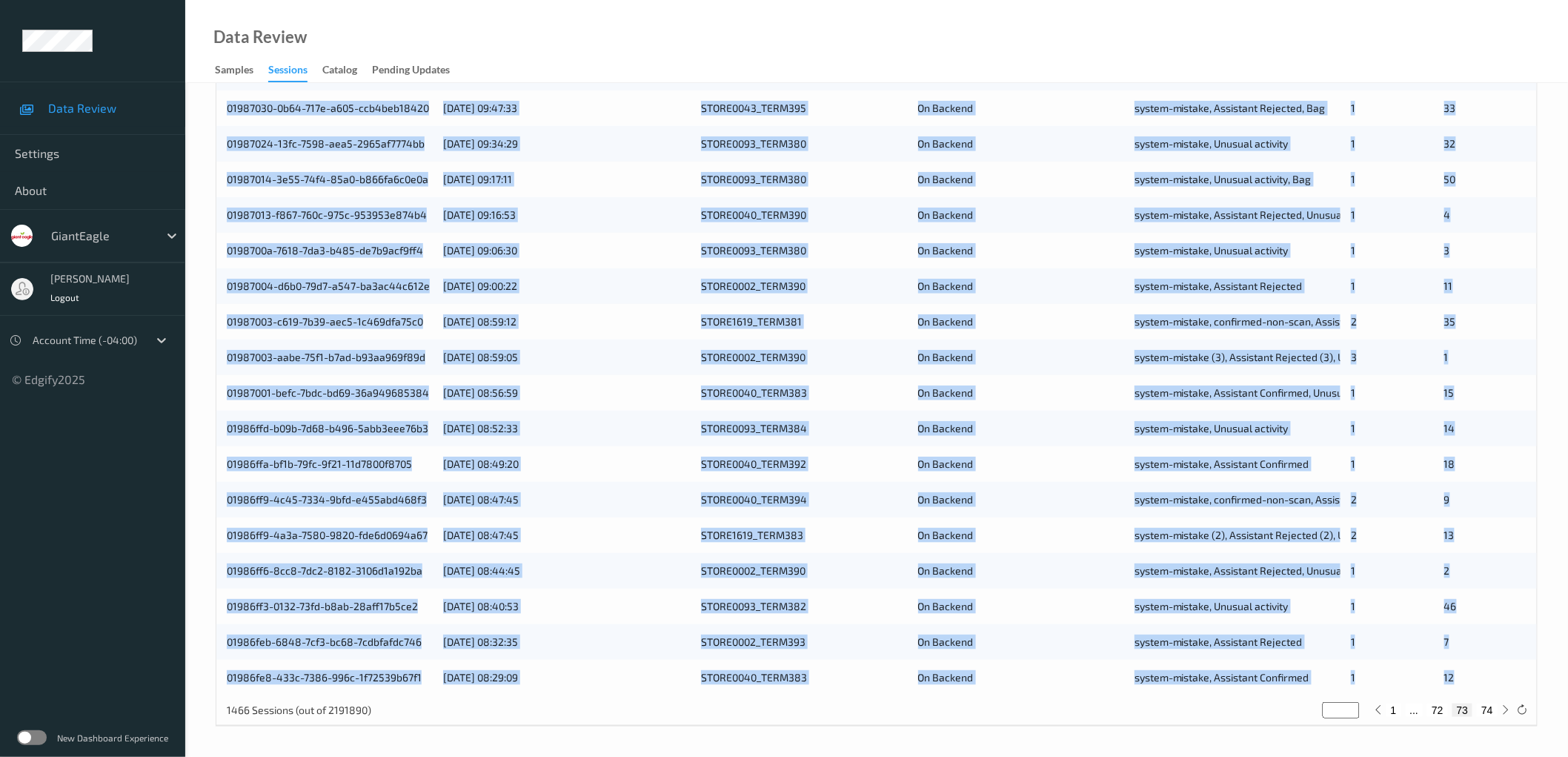
drag, startPoint x: 217, startPoint y: 357, endPoint x: 1505, endPoint y: 664, distance: 1324.1
click at [1505, 664] on div "01987043-ac92-78b7-b0d2-99d72f7c8c74 [DATE] 10:09:00 STORE1619_TERM381 On Backe…" at bounding box center [876, 339] width 1321 height 712
click at [1489, 709] on button "74" at bounding box center [1487, 710] width 21 height 13
type input "**"
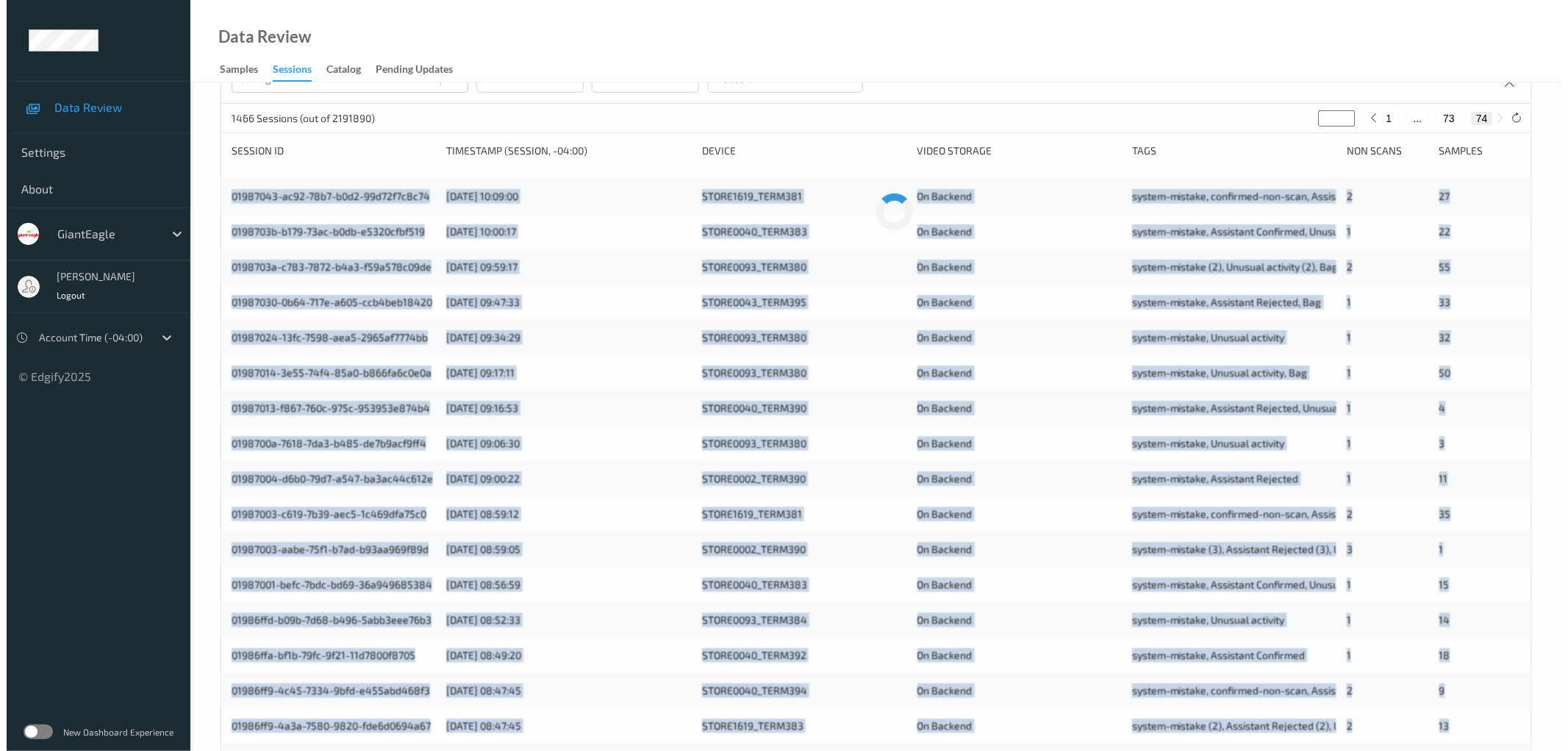
scroll to position [0, 0]
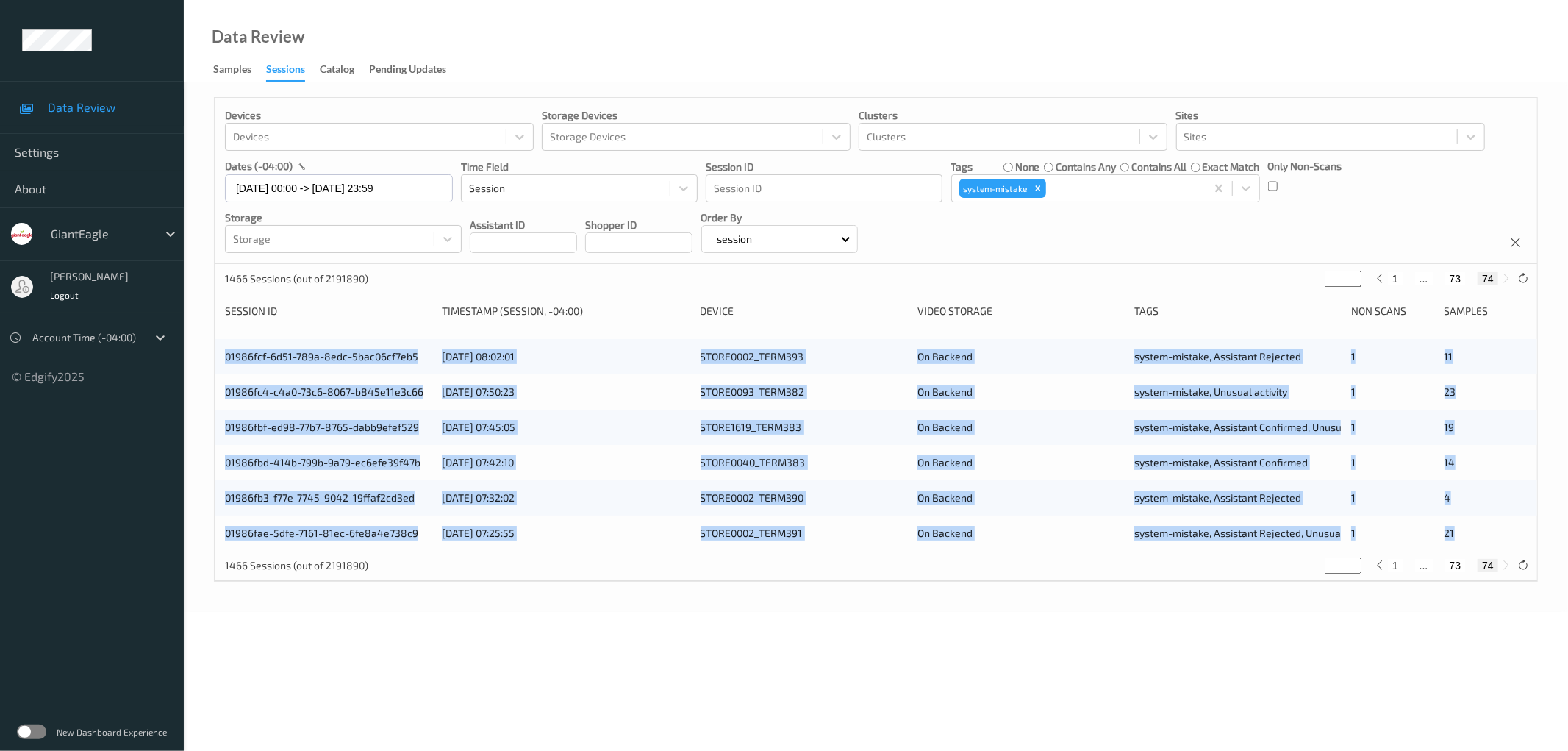
click at [197, 346] on div "Devices Devices Storage Devices Storage Devices Clusters Clusters Sites Sites d…" at bounding box center [876, 347] width 1384 height 530
drag, startPoint x: 217, startPoint y: 357, endPoint x: 1498, endPoint y: 544, distance: 1294.6
click at [1498, 544] on div "01986fcf-6d51-789a-8edc-5bac06cf7eb5 [DATE] 08:02:01 STORE0002_TERM393 On Backe…" at bounding box center [876, 445] width 1323 height 212
click at [736, 621] on body "Data Review Settings About GiantEagle [PERSON_NAME] Logout Account Time (-04:00…" at bounding box center [784, 376] width 1568 height 751
